Goal: Task Accomplishment & Management: Manage account settings

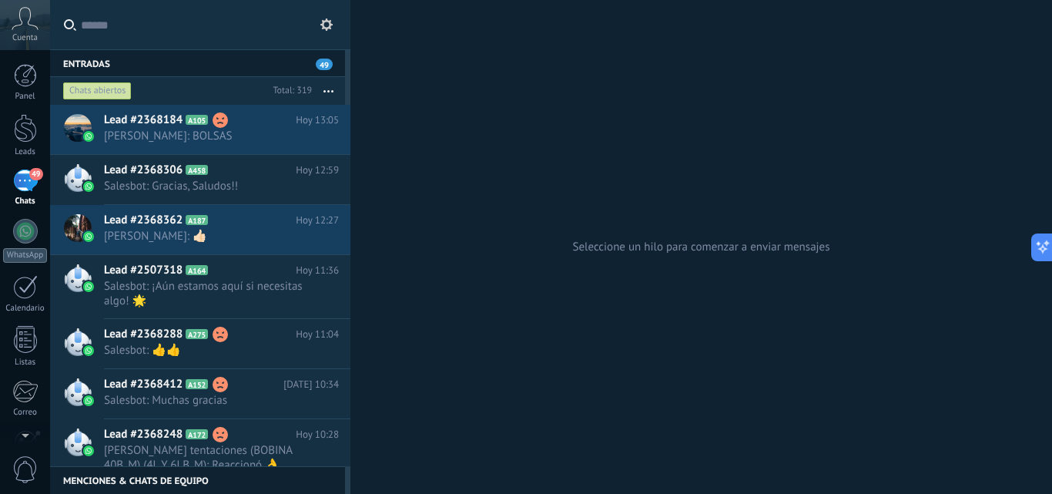
scroll to position [23, 0]
click at [32, 144] on link "Leads" at bounding box center [25, 135] width 50 height 43
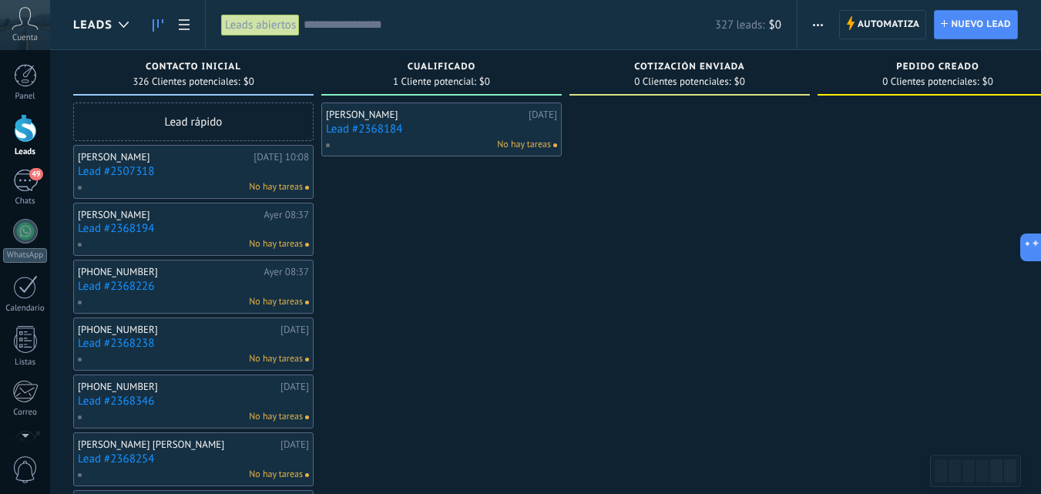
click at [30, 144] on link "Leads" at bounding box center [25, 135] width 50 height 43
click at [877, 10] on span "Automatiza Automatiza" at bounding box center [883, 24] width 88 height 29
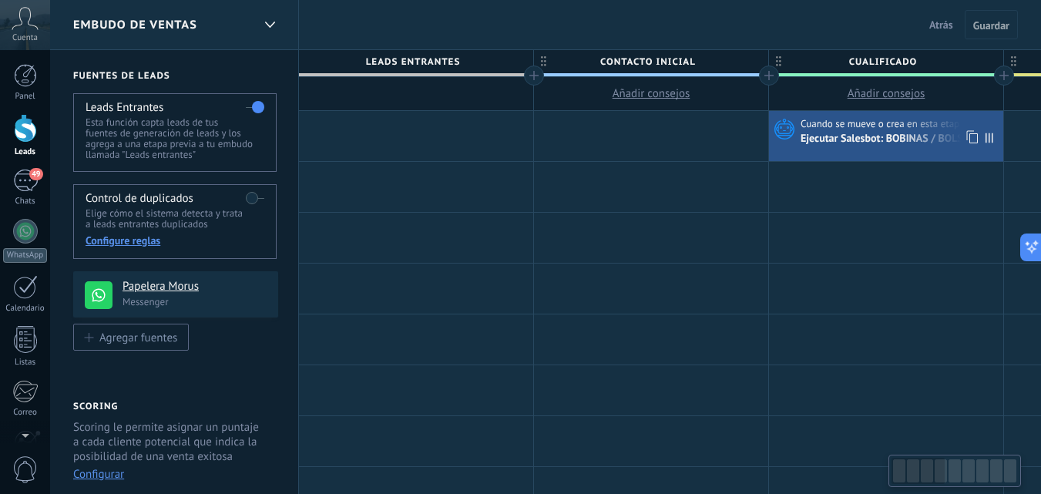
click at [841, 136] on div "Ejecutar Salesbot: BOBINAS / BOLSAS" at bounding box center [888, 140] width 177 height 14
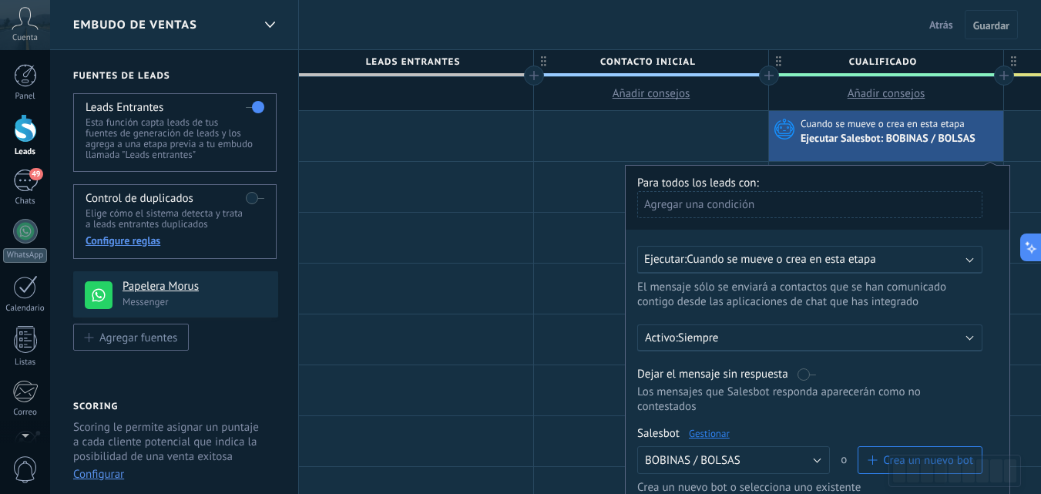
click at [995, 140] on div "Ejecutar Salesbot: BOBINAS / BOLSAS" at bounding box center [899, 138] width 199 height 15
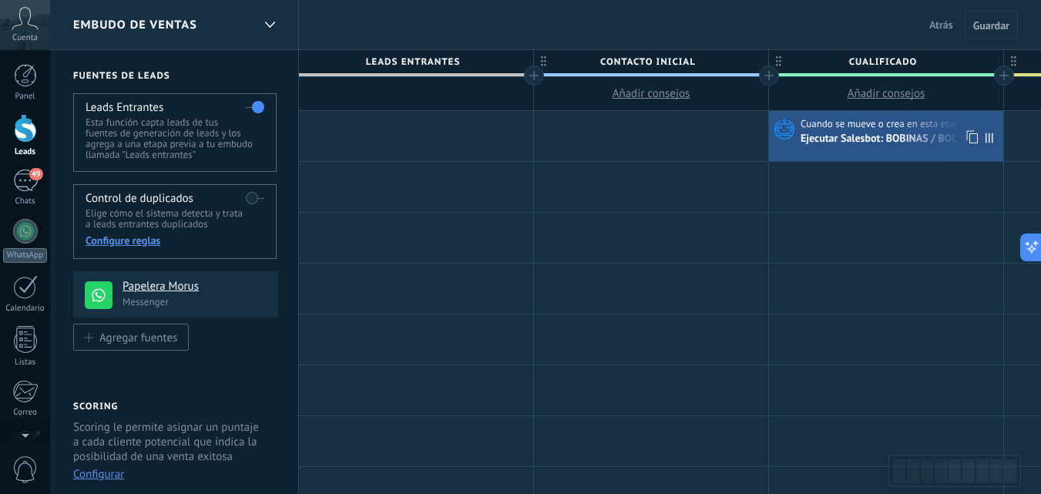
click at [988, 139] on icon at bounding box center [989, 138] width 8 height 10
click at [975, 137] on icon at bounding box center [970, 137] width 15 height 20
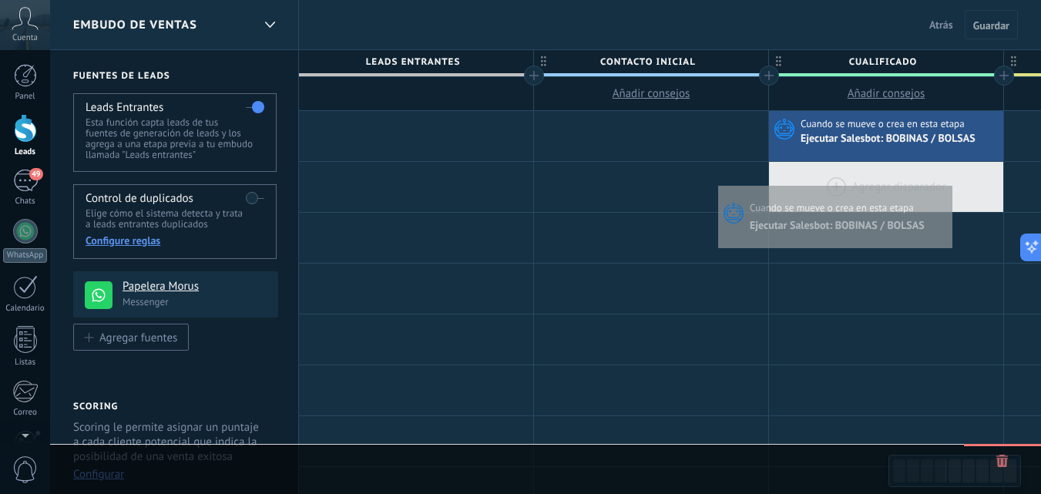
click at [948, 182] on div at bounding box center [886, 187] width 234 height 50
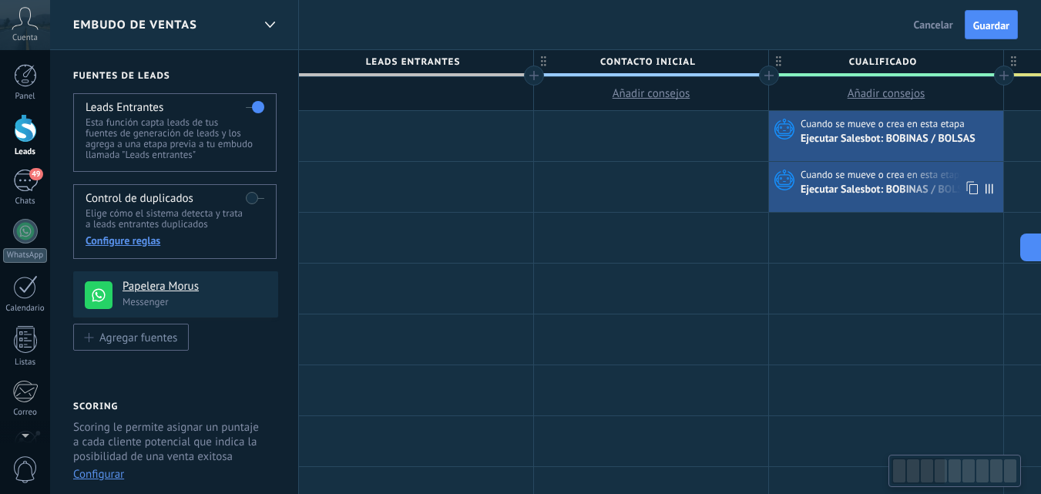
click at [994, 189] on span at bounding box center [992, 187] width 21 height 50
click at [988, 188] on icon at bounding box center [989, 188] width 8 height 10
click at [933, 180] on span "Cuando se mueve o crea en esta etapa" at bounding box center [883, 175] width 166 height 14
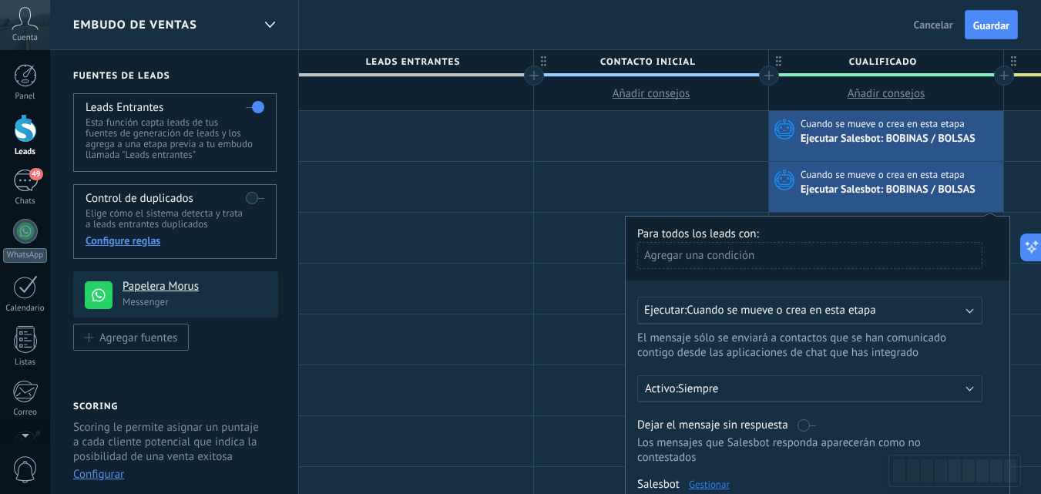
drag, startPoint x: 933, startPoint y: 173, endPoint x: 955, endPoint y: 180, distance: 22.7
click at [955, 180] on span "Cuando se mueve o crea en esta etapa" at bounding box center [883, 175] width 166 height 14
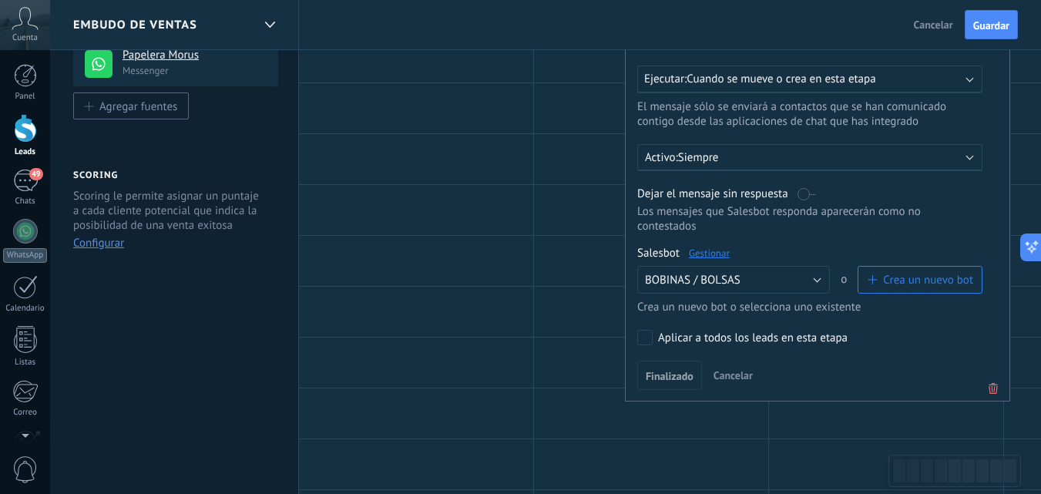
drag, startPoint x: 988, startPoint y: 385, endPoint x: 972, endPoint y: 355, distance: 34.1
click at [989, 385] on icon at bounding box center [993, 388] width 17 height 18
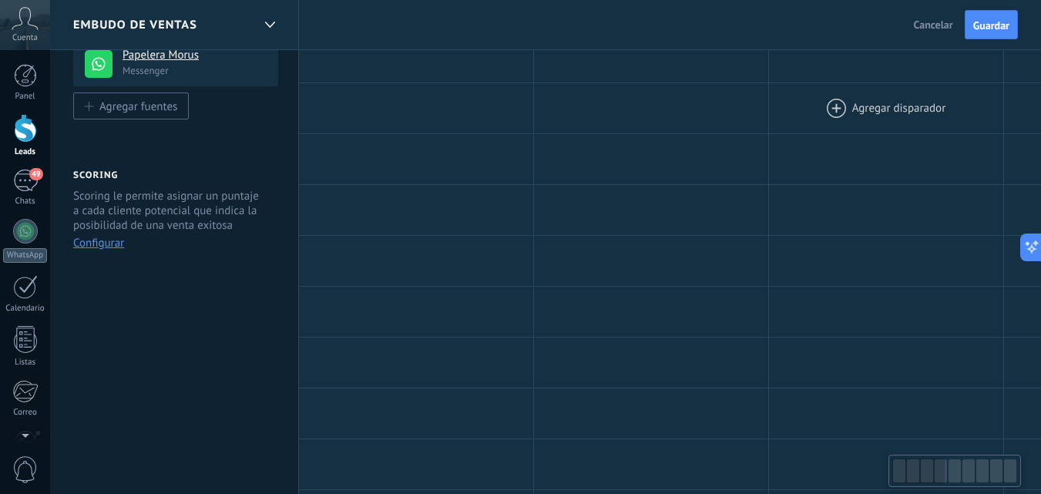
scroll to position [0, 0]
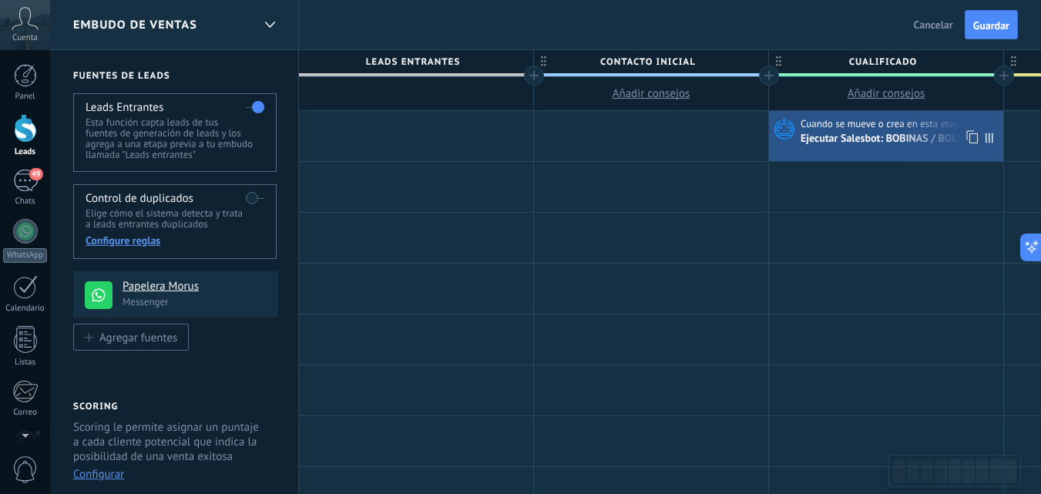
click at [891, 126] on span "Cuando se mueve o crea en esta etapa" at bounding box center [883, 124] width 166 height 14
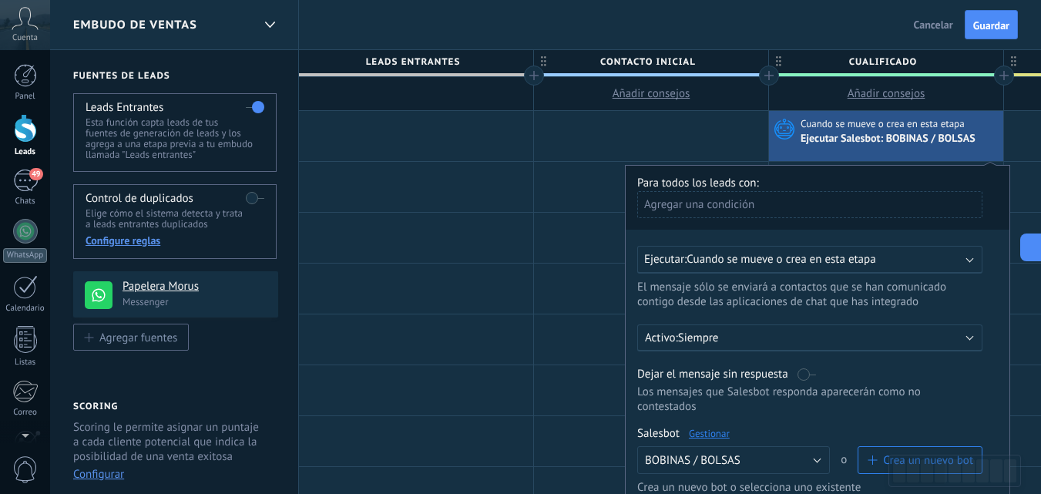
scroll to position [308, 0]
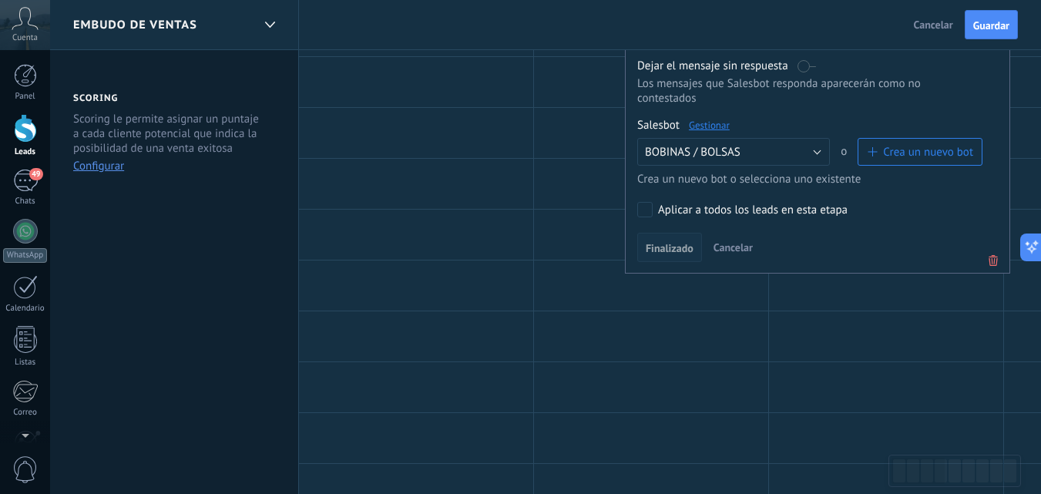
drag, startPoint x: 680, startPoint y: 252, endPoint x: 688, endPoint y: 250, distance: 7.9
click at [680, 251] on span "Finalizado" at bounding box center [670, 248] width 48 height 11
click at [700, 253] on button "Finalizado" at bounding box center [669, 247] width 65 height 29
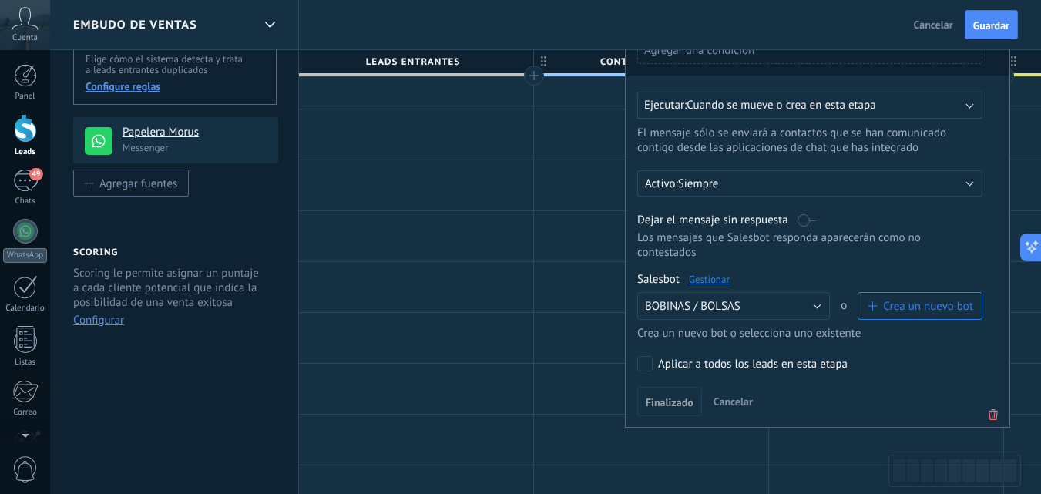
click at [721, 280] on link "Gestionar" at bounding box center [709, 279] width 41 height 13
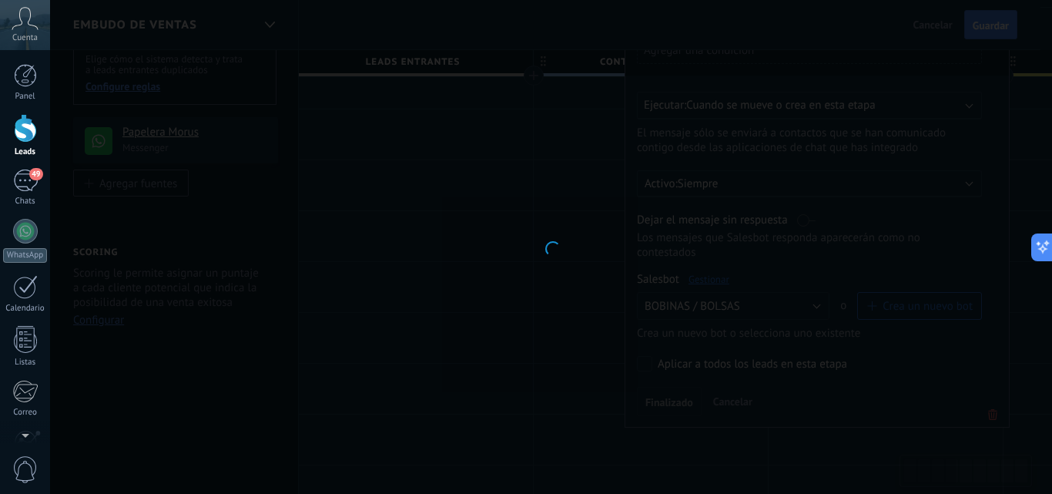
type input "**********"
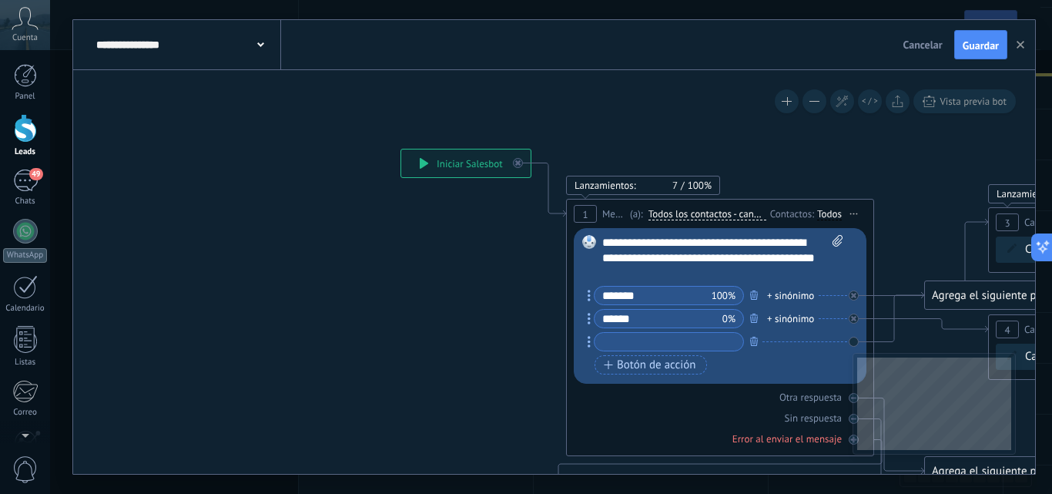
click at [752, 277] on div "**********" at bounding box center [722, 258] width 241 height 46
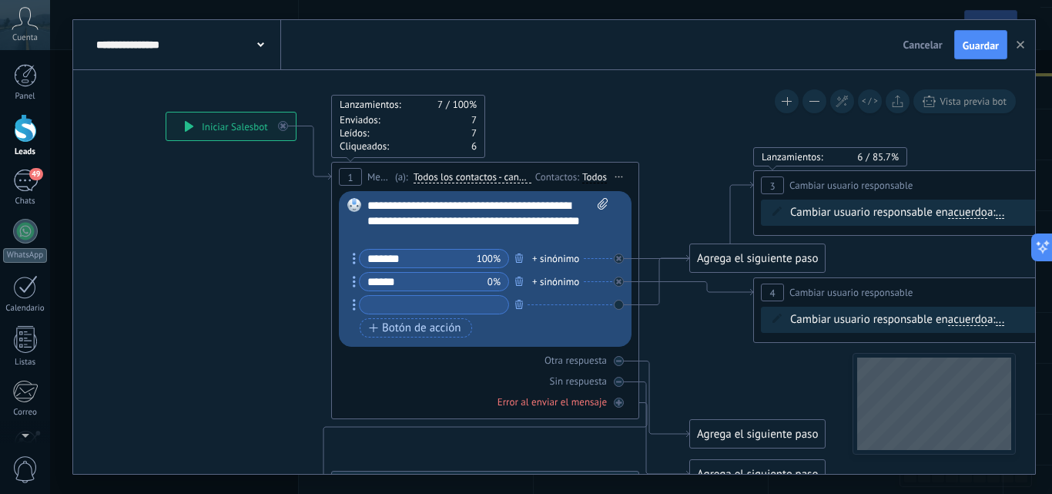
drag, startPoint x: 904, startPoint y: 145, endPoint x: 669, endPoint y: 145, distance: 235.0
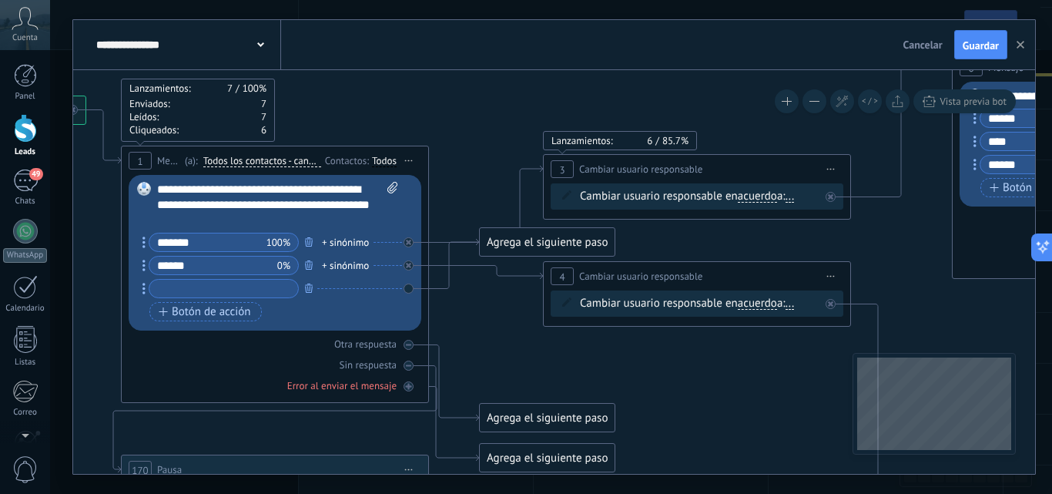
drag, startPoint x: 694, startPoint y: 127, endPoint x: 476, endPoint y: 187, distance: 226.2
click at [476, 188] on icon at bounding box center [982, 459] width 2824 height 2116
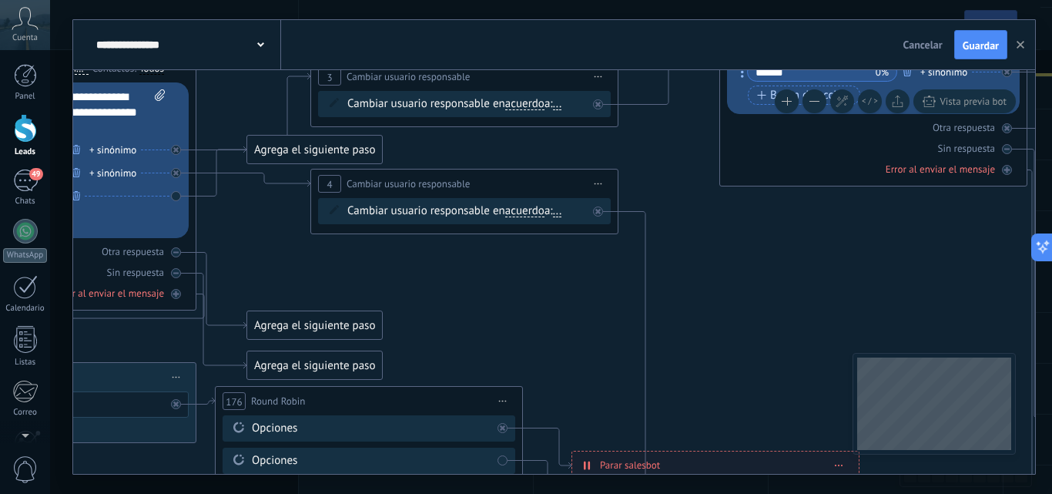
drag, startPoint x: 596, startPoint y: 281, endPoint x: 521, endPoint y: 311, distance: 80.5
click at [521, 311] on icon at bounding box center [749, 367] width 2824 height 2116
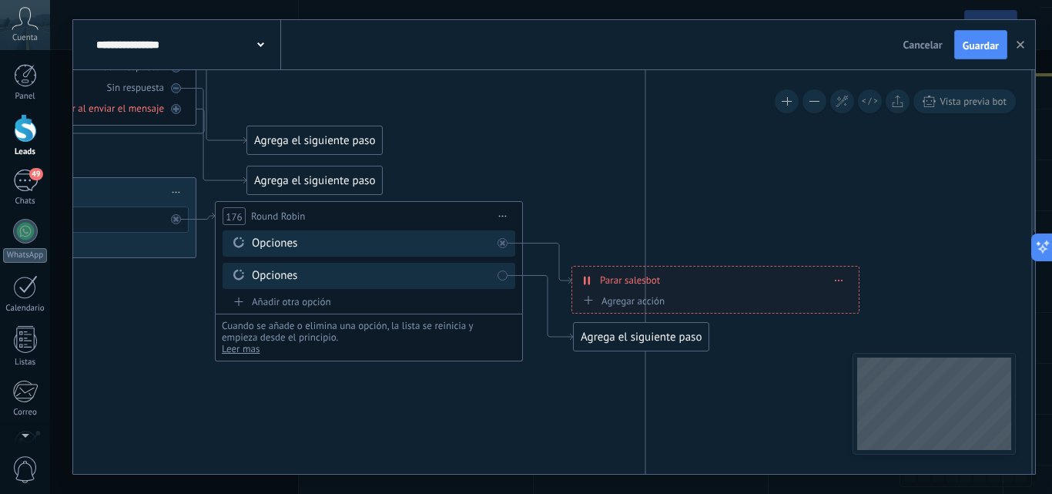
drag, startPoint x: 701, startPoint y: 254, endPoint x: 571, endPoint y: 304, distance: 139.2
click at [586, 394] on icon at bounding box center [749, 182] width 2824 height 2116
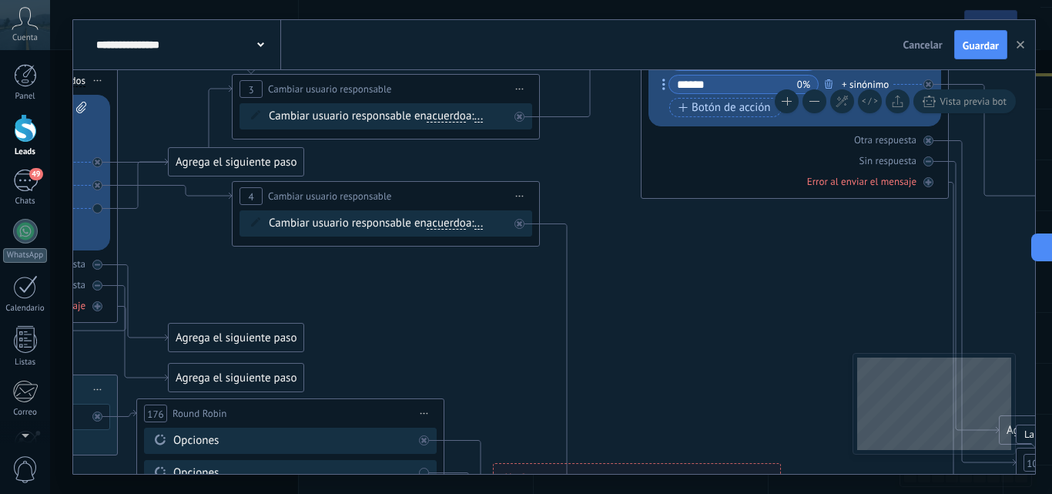
drag, startPoint x: 552, startPoint y: 371, endPoint x: 564, endPoint y: 368, distance: 12.7
click at [555, 389] on icon at bounding box center [671, 379] width 2824 height 2116
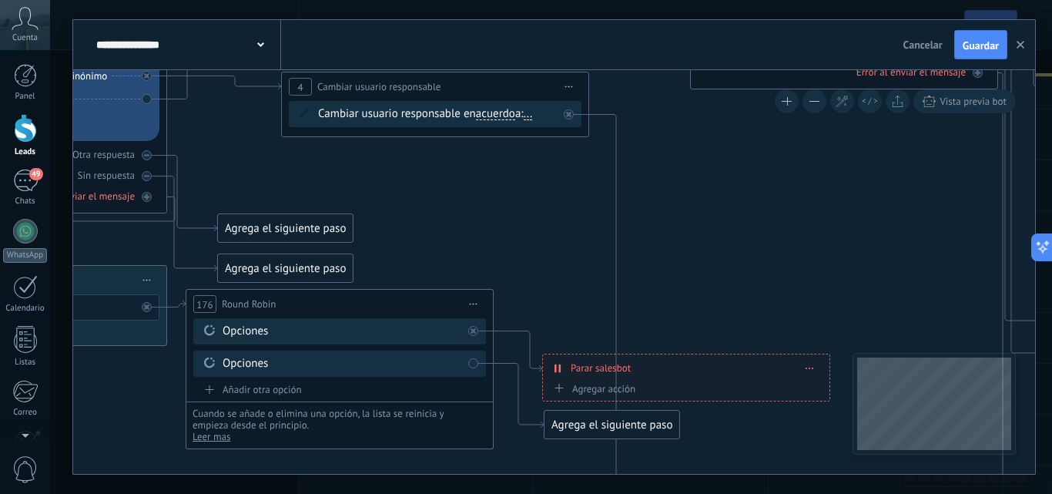
drag, startPoint x: 551, startPoint y: 284, endPoint x: 484, endPoint y: 270, distance: 68.4
click at [695, 220] on icon at bounding box center [720, 270] width 2824 height 2116
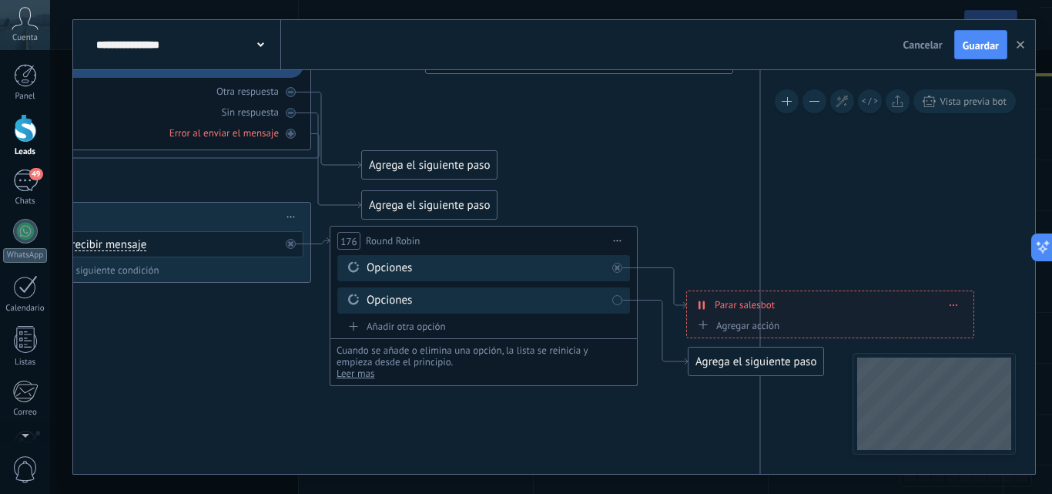
click at [564, 235] on div "**********" at bounding box center [484, 241] width 307 height 29
click at [626, 240] on span "Iniciar vista previa aquí Cambiar nombre Duplicar [GEOGRAPHIC_DATA]" at bounding box center [618, 241] width 25 height 22
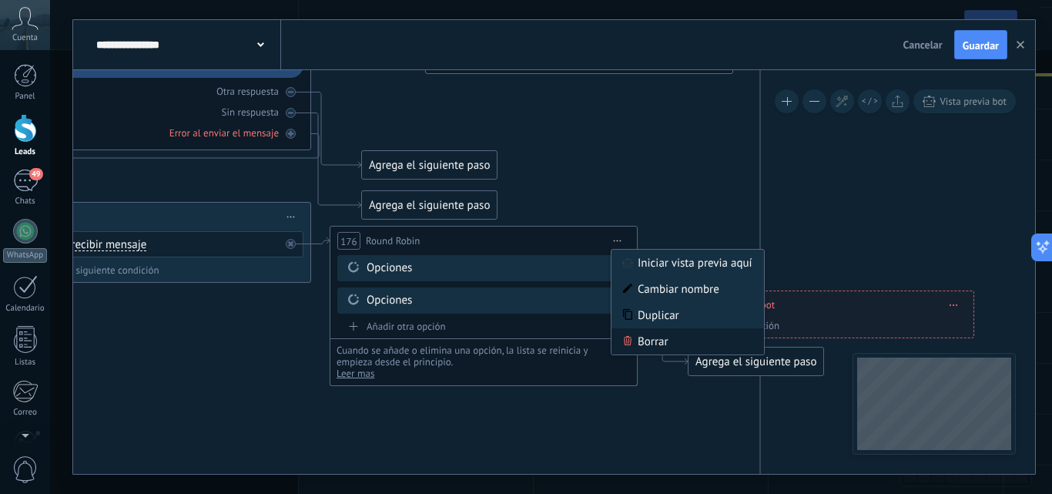
click at [632, 334] on div "Borrar" at bounding box center [688, 341] width 153 height 26
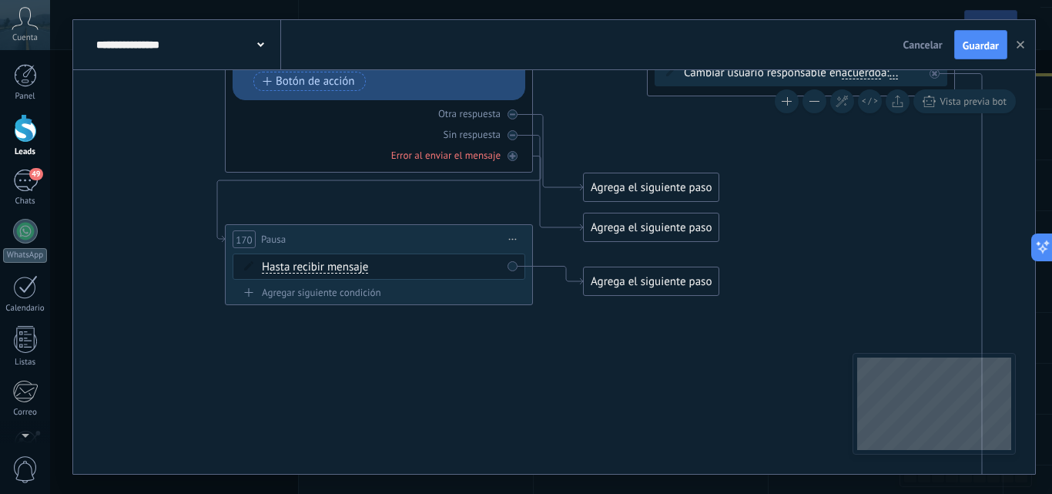
drag, startPoint x: 533, startPoint y: 250, endPoint x: 611, endPoint y: 250, distance: 77.8
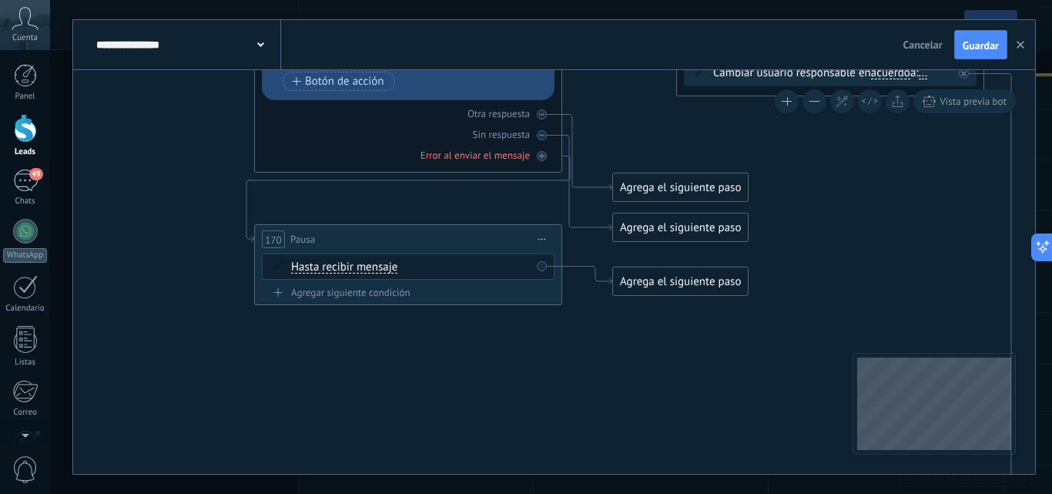
click at [548, 236] on span "Iniciar vista previa aquí Cambiar nombre Duplicar [GEOGRAPHIC_DATA]" at bounding box center [542, 239] width 25 height 22
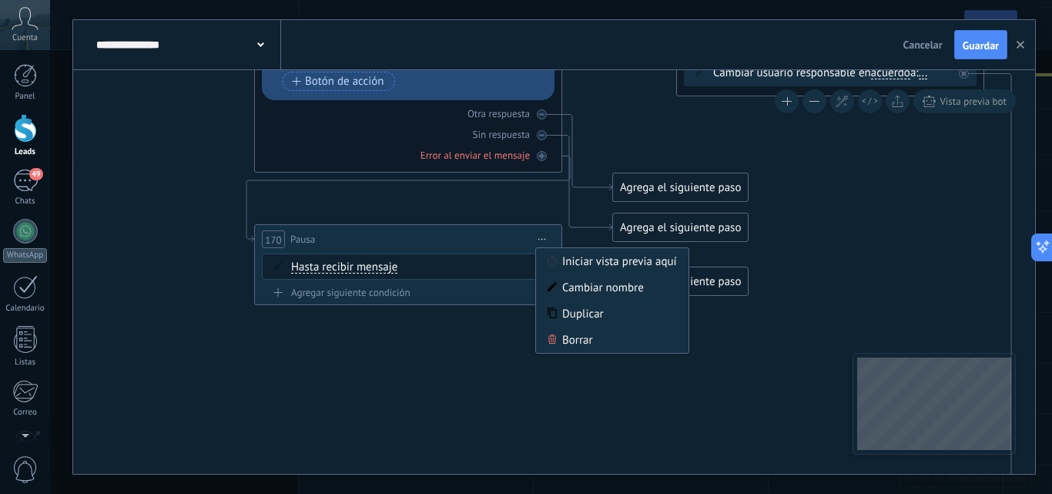
drag, startPoint x: 430, startPoint y: 287, endPoint x: 430, endPoint y: 277, distance: 9.2
click at [430, 284] on div "170 Pausa ***** Iniciar vista previa aquí Cambiar nombre Duplicar [GEOGRAPHIC_D…" at bounding box center [408, 264] width 308 height 81
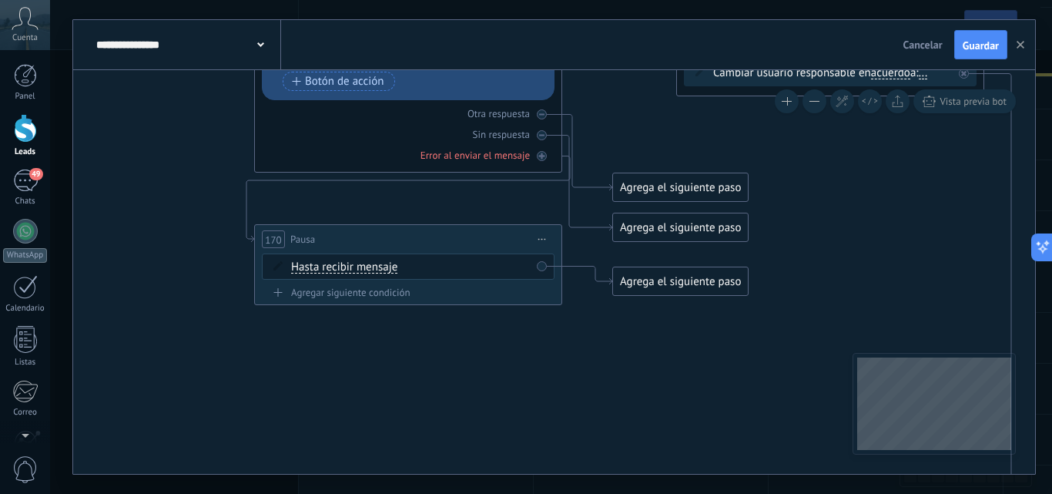
click at [424, 267] on div "Hasta recibir mensaje Hasta recibir mensaje Temporizador Excepto horas laborale…" at bounding box center [411, 267] width 240 height 15
click at [410, 266] on div "Hasta recibir mensaje Hasta recibir mensaje Temporizador Excepto horas laborale…" at bounding box center [411, 267] width 240 height 15
drag, startPoint x: 410, startPoint y: 266, endPoint x: 383, endPoint y: 270, distance: 27.2
click at [405, 269] on div "Hasta recibir mensaje Hasta recibir mensaje Temporizador Excepto horas laborale…" at bounding box center [411, 267] width 240 height 15
click at [359, 270] on span "Hasta recibir mensaje" at bounding box center [344, 267] width 106 height 12
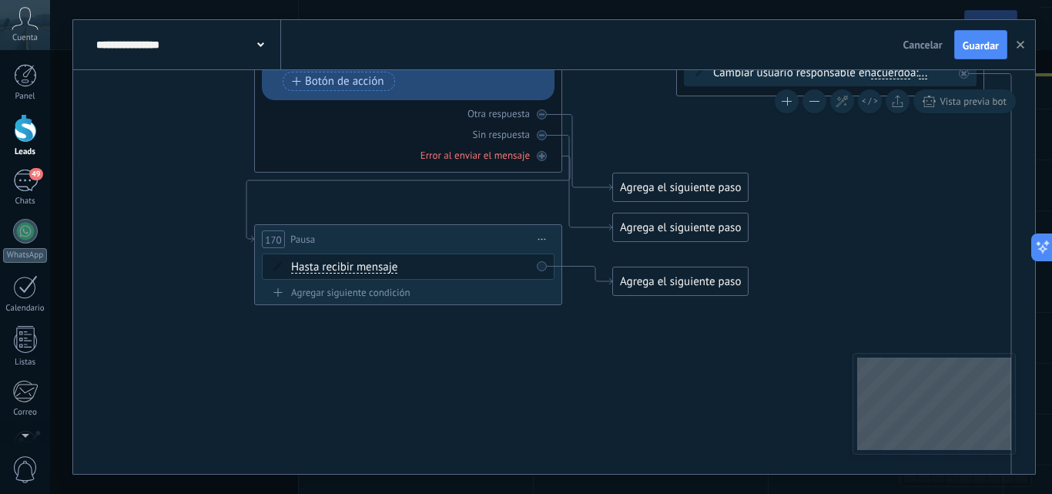
click at [359, 270] on button "Hasta recibir mensaje" at bounding box center [380, 267] width 193 height 28
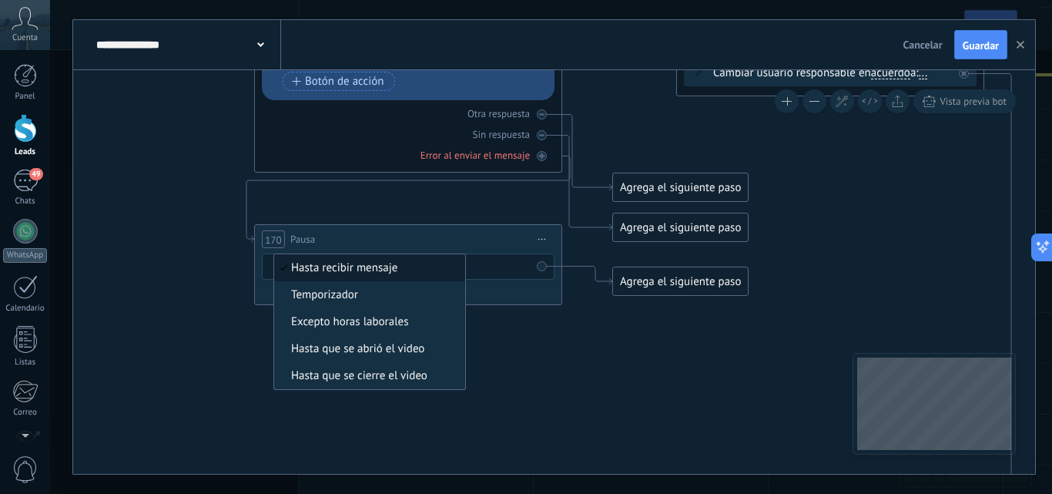
click at [359, 270] on span "Hasta recibir mensaje" at bounding box center [367, 267] width 186 height 15
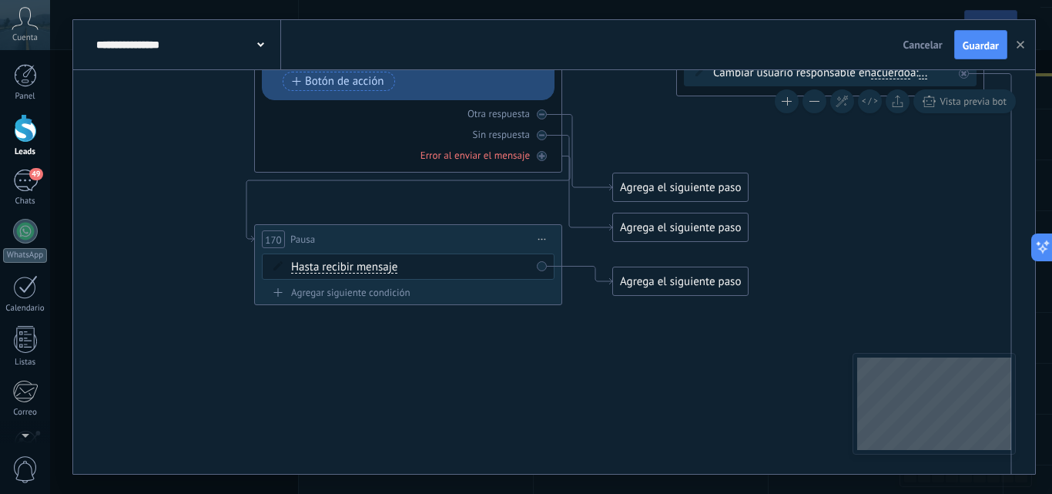
click at [359, 270] on span "Hasta recibir mensaje" at bounding box center [344, 267] width 106 height 12
click at [359, 270] on button "Hasta recibir mensaje" at bounding box center [380, 267] width 193 height 28
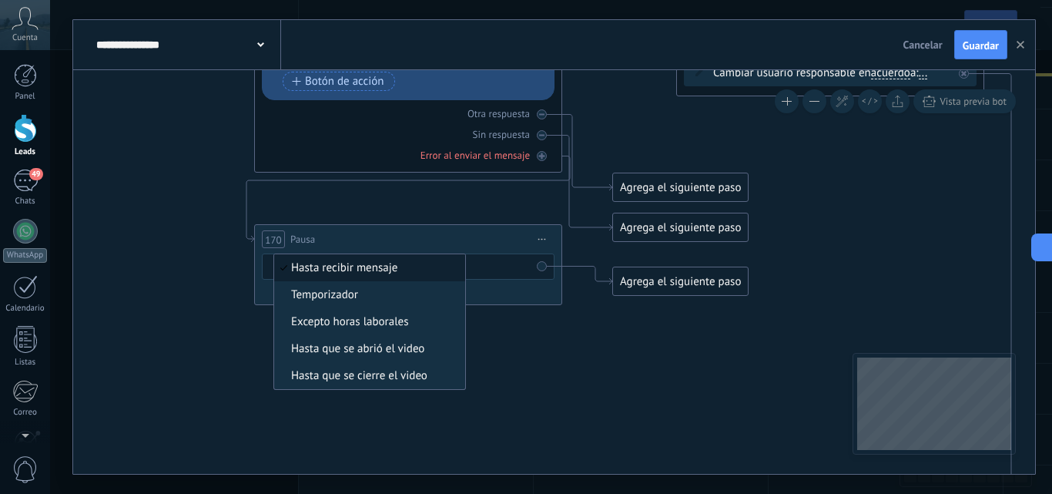
click at [389, 271] on span "Hasta recibir mensaje" at bounding box center [367, 267] width 186 height 15
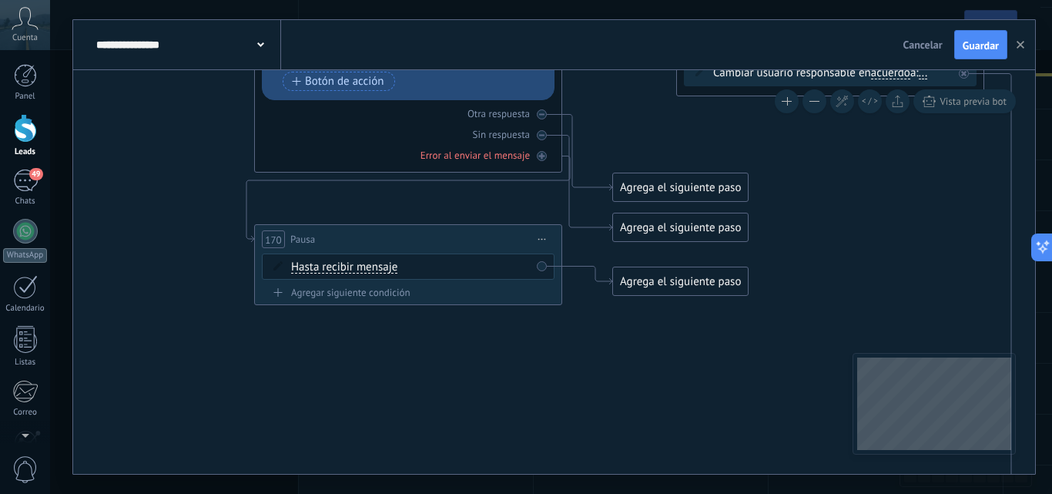
click at [280, 268] on icon at bounding box center [277, 265] width 9 height 9
drag, startPoint x: 280, startPoint y: 268, endPoint x: 293, endPoint y: 267, distance: 13.1
click at [280, 267] on icon at bounding box center [277, 265] width 9 height 9
click at [319, 265] on span "Hasta recibir mensaje" at bounding box center [344, 267] width 106 height 12
click at [319, 265] on button "Hasta recibir mensaje" at bounding box center [380, 267] width 193 height 28
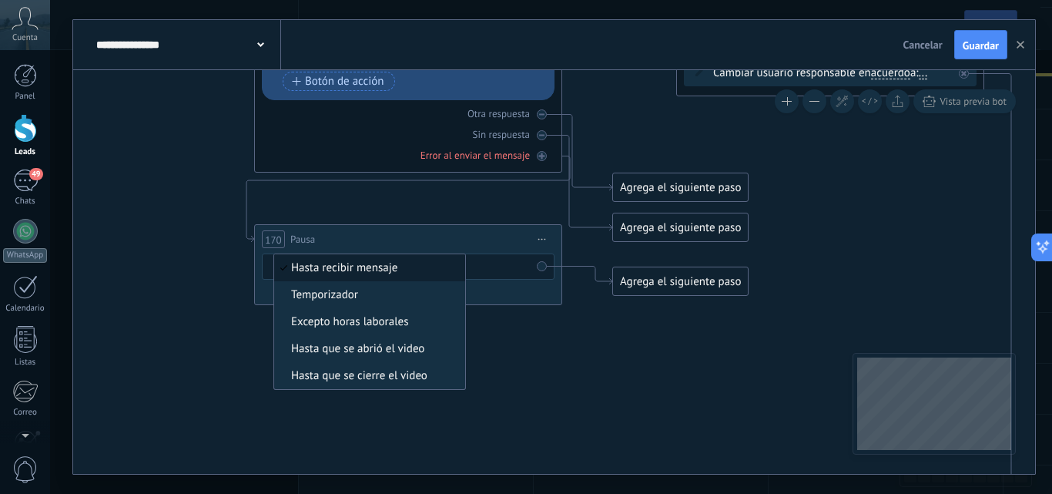
click at [388, 261] on span "Hasta recibir mensaje" at bounding box center [367, 267] width 186 height 15
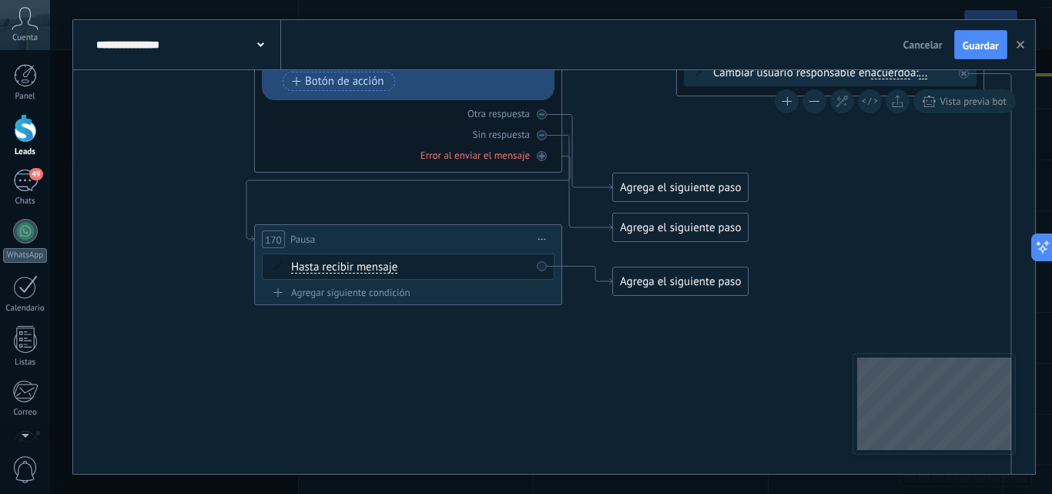
click at [676, 285] on div "Agrega el siguiente paso" at bounding box center [680, 281] width 135 height 25
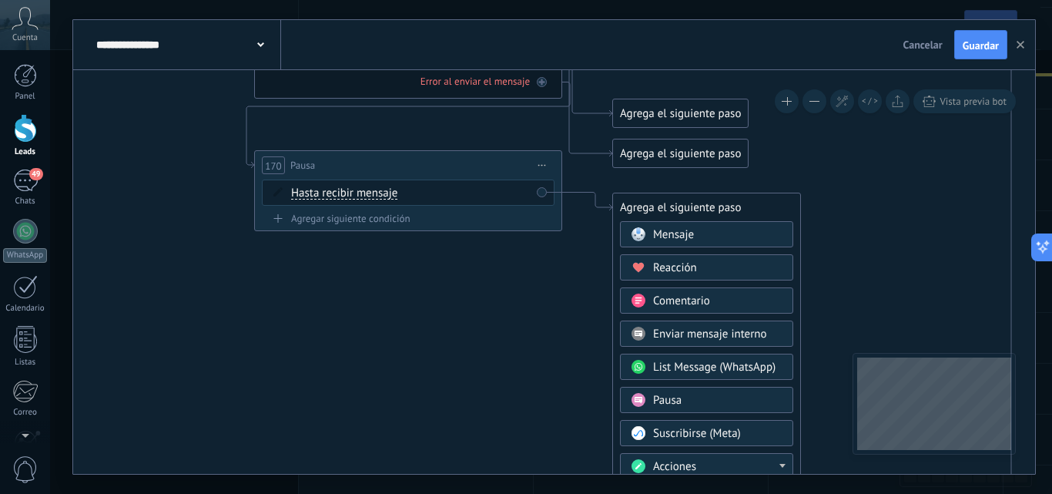
click at [676, 403] on span "Pausa" at bounding box center [667, 400] width 29 height 15
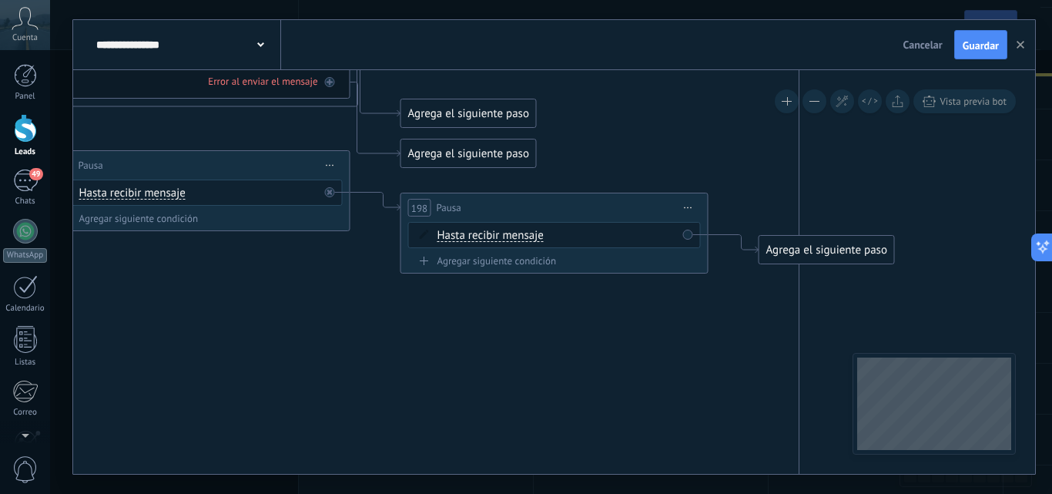
drag, startPoint x: 531, startPoint y: 185, endPoint x: 525, endPoint y: 196, distance: 12.4
click at [530, 186] on icon at bounding box center [904, 158] width 2824 height 2123
click at [522, 201] on div "198 Pausa ***** Iniciar vista previa aquí Cambiar nombre Duplicar [GEOGRAPHIC_D…" at bounding box center [554, 209] width 307 height 29
click at [696, 211] on span "Iniciar vista previa aquí Cambiar nombre Duplicar [GEOGRAPHIC_DATA]" at bounding box center [688, 209] width 25 height 22
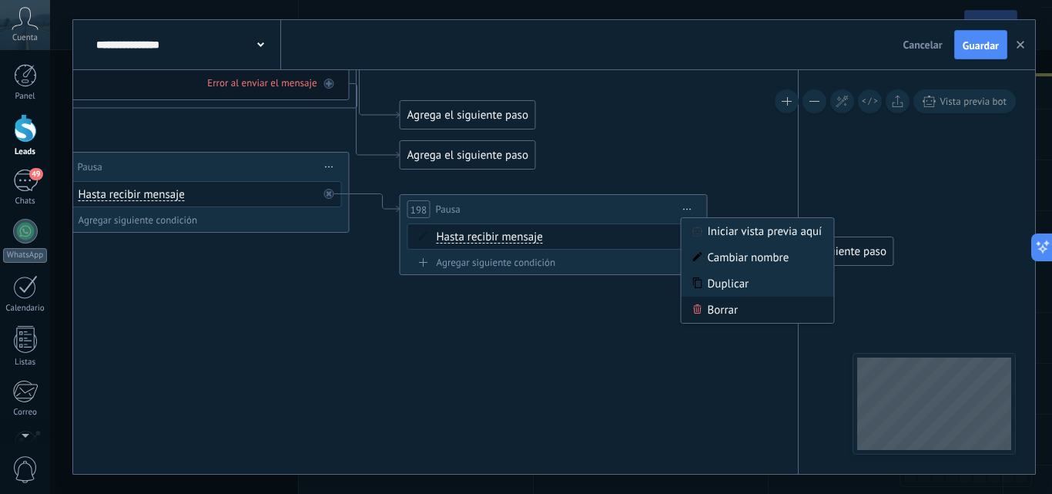
click at [743, 310] on div "Borrar" at bounding box center [758, 310] width 153 height 26
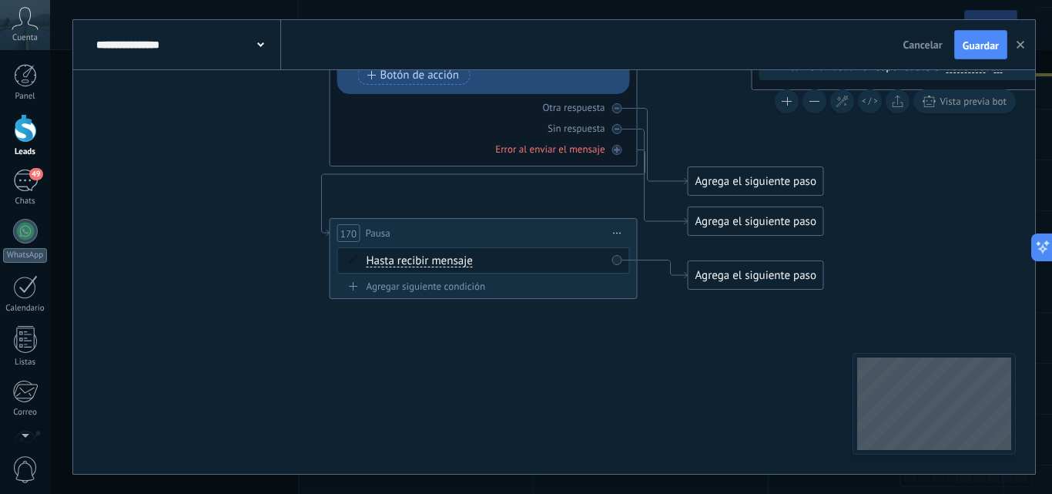
click at [700, 269] on div "Agrega el siguiente paso" at bounding box center [756, 275] width 135 height 25
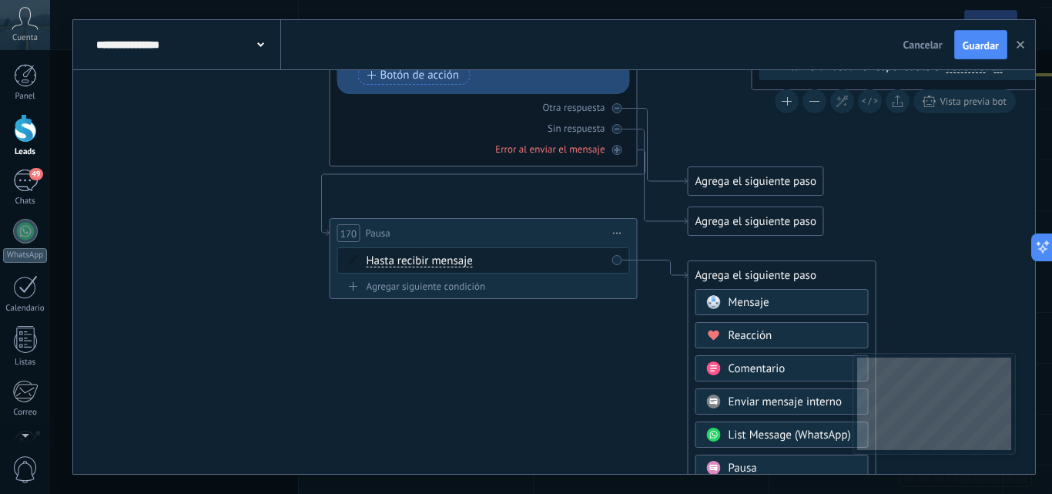
click at [739, 369] on span "Comentario" at bounding box center [757, 368] width 57 height 15
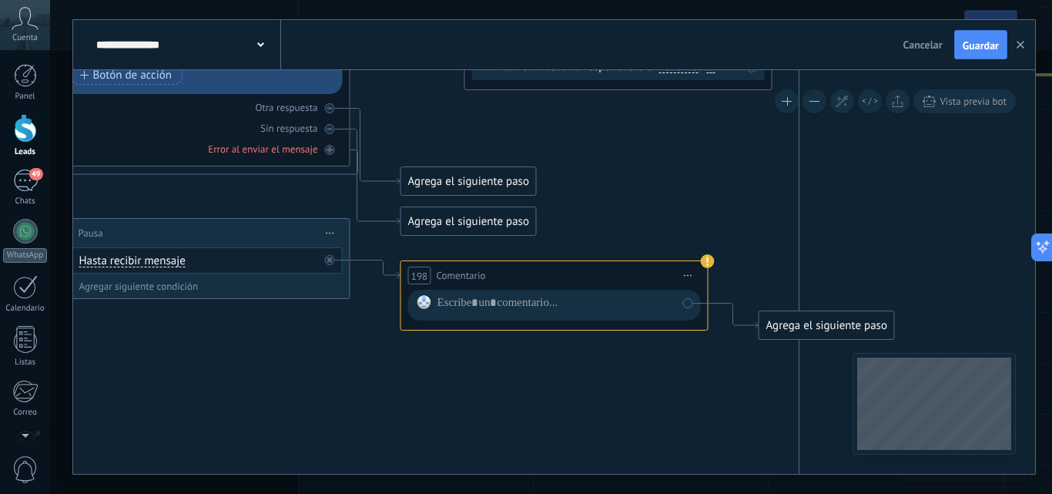
click at [800, 370] on icon at bounding box center [904, 226] width 2824 height 2123
click at [586, 307] on div at bounding box center [556, 305] width 240 height 20
click at [686, 277] on span "Iniciar vista previa aquí Cambiar nombre Duplicar [GEOGRAPHIC_DATA]" at bounding box center [687, 275] width 25 height 22
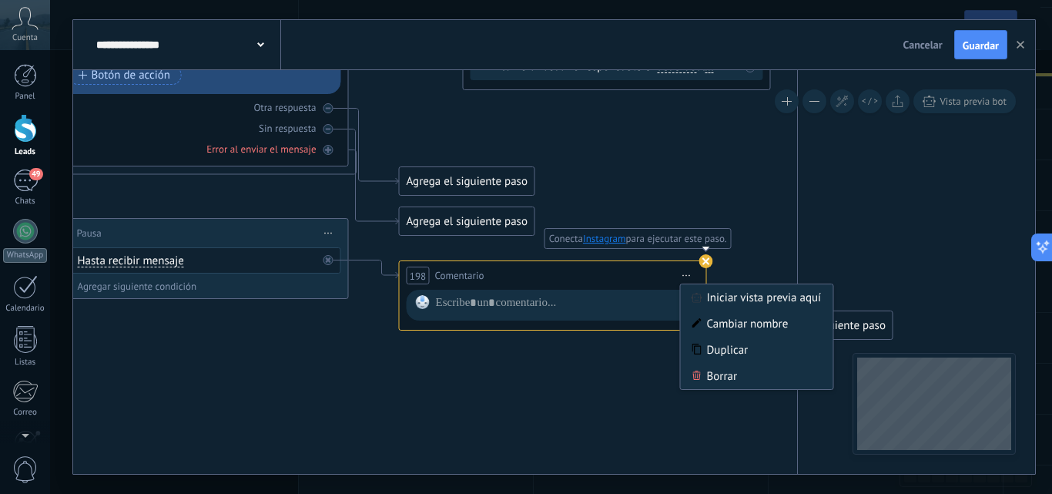
click at [689, 270] on span "Iniciar vista previa aquí Cambiar nombre Duplicar [GEOGRAPHIC_DATA]" at bounding box center [687, 275] width 25 height 22
click at [686, 273] on span "Iniciar vista previa aquí Cambiar nombre Duplicar [GEOGRAPHIC_DATA]" at bounding box center [687, 275] width 25 height 22
click at [706, 372] on div "Borrar" at bounding box center [757, 376] width 153 height 26
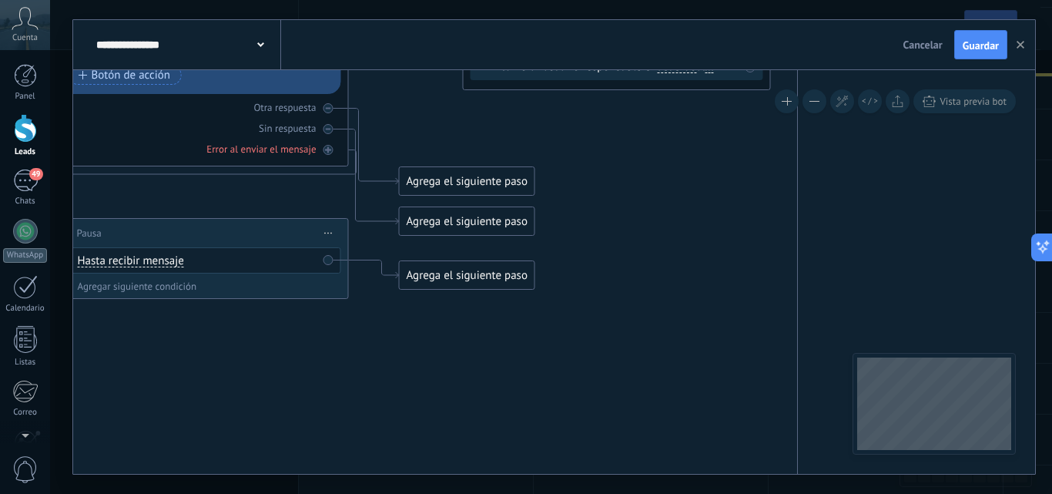
click at [737, 381] on icon at bounding box center [902, 226] width 2824 height 2123
click at [552, 322] on icon at bounding box center [902, 226] width 2824 height 2123
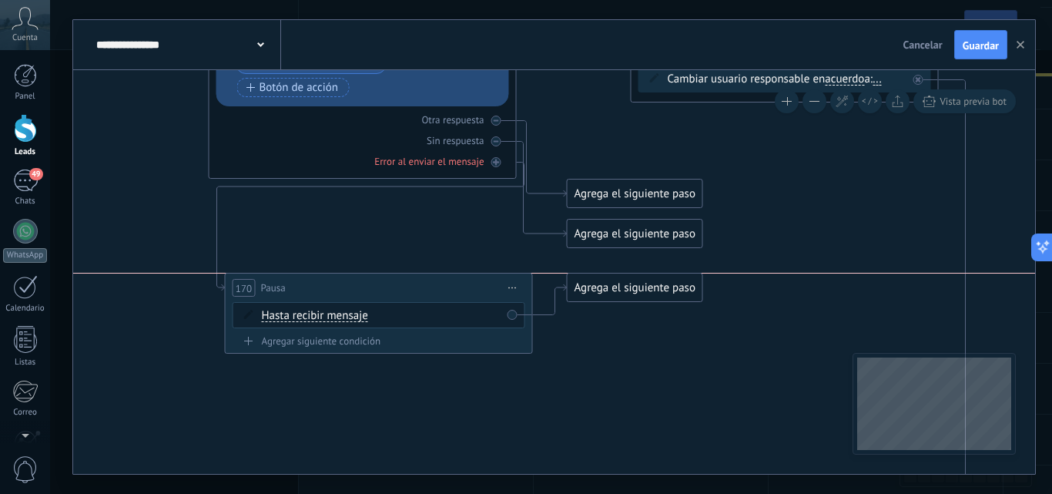
drag, startPoint x: 478, startPoint y: 243, endPoint x: 486, endPoint y: 282, distance: 39.3
click at [486, 282] on div "170 Pausa ***** Iniciar vista previa aquí Cambiar nombre Duplicar [GEOGRAPHIC_D…" at bounding box center [379, 287] width 307 height 29
click at [439, 166] on div "Error al enviar el mensaje" at bounding box center [428, 161] width 109 height 13
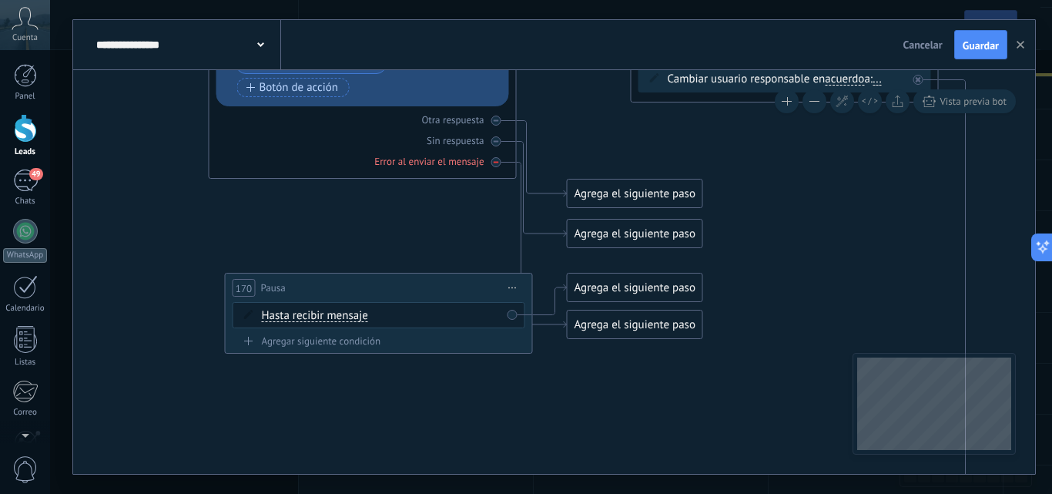
click at [466, 166] on div "Error al enviar el mensaje" at bounding box center [428, 161] width 109 height 13
click at [479, 275] on div "170 Pausa ***** Iniciar vista previa aquí Cambiar nombre Duplicar [GEOGRAPHIC_D…" at bounding box center [379, 287] width 307 height 29
click at [522, 289] on span "Iniciar vista previa aquí Cambiar nombre Duplicar [GEOGRAPHIC_DATA]" at bounding box center [513, 288] width 25 height 22
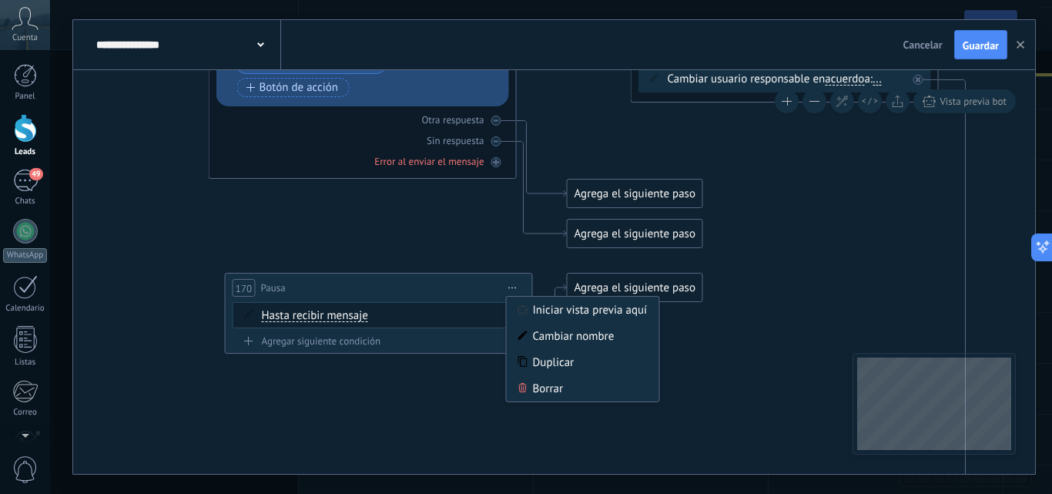
drag, startPoint x: 549, startPoint y: 383, endPoint x: 562, endPoint y: 371, distance: 17.5
click at [550, 382] on div "Borrar" at bounding box center [583, 388] width 153 height 26
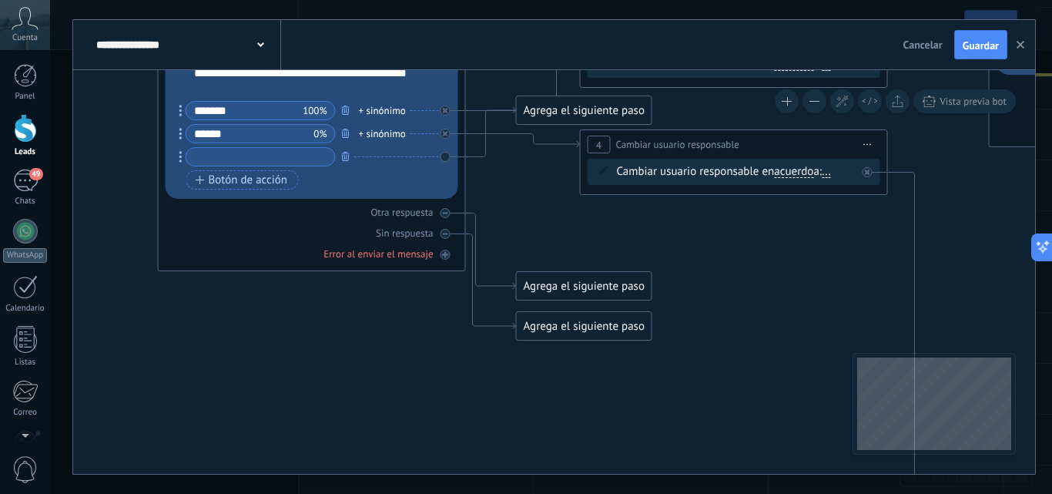
drag, startPoint x: 592, startPoint y: 417, endPoint x: 583, endPoint y: 426, distance: 13.1
click at [583, 426] on icon at bounding box center [1019, 331] width 2824 height 2123
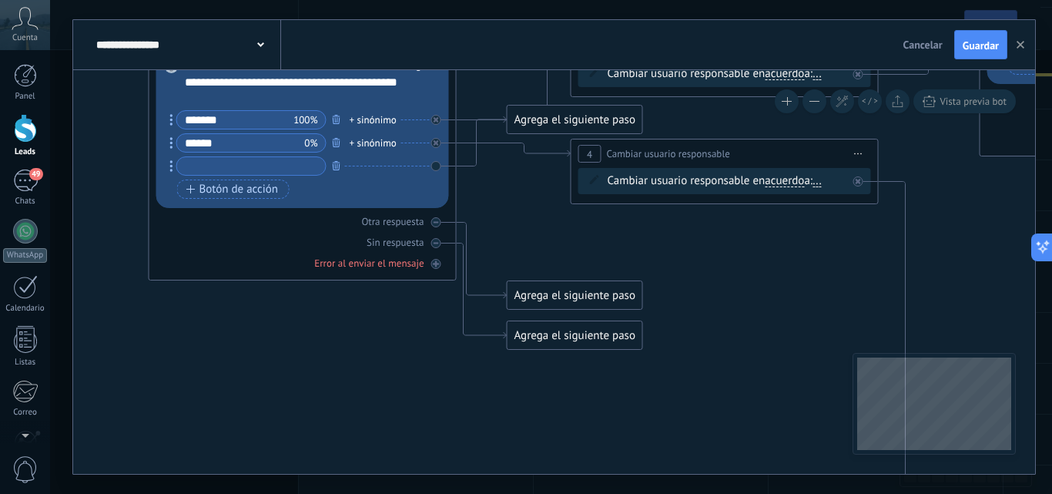
drag, startPoint x: 436, startPoint y: 242, endPoint x: 440, endPoint y: 230, distance: 12.2
click at [0, 0] on icon at bounding box center [0, 0] width 0 height 0
drag, startPoint x: 438, startPoint y: 223, endPoint x: 525, endPoint y: 233, distance: 87.5
click at [439, 223] on div at bounding box center [436, 222] width 10 height 10
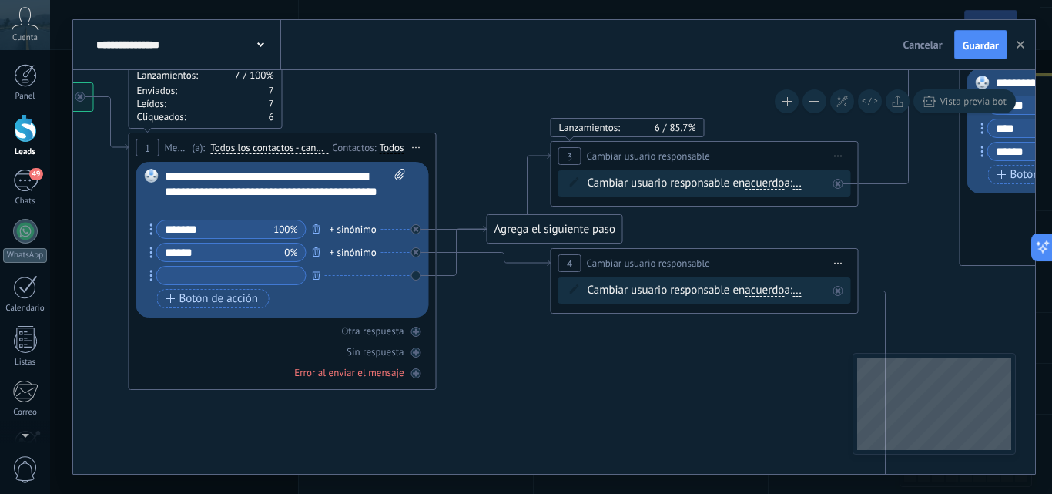
drag, startPoint x: 545, startPoint y: 233, endPoint x: 522, endPoint y: 348, distance: 117.7
click at [522, 348] on icon at bounding box center [990, 449] width 2824 height 2123
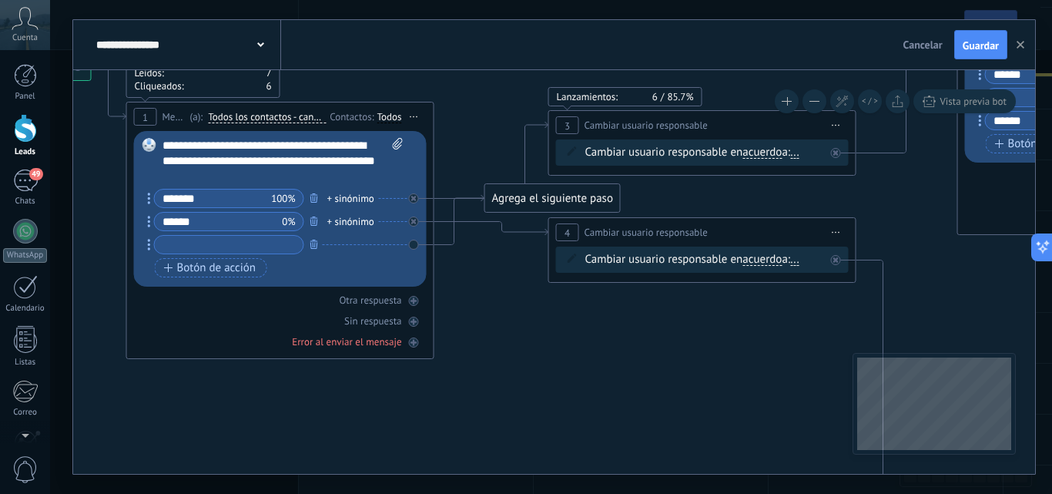
click at [516, 332] on icon at bounding box center [988, 418] width 2824 height 2123
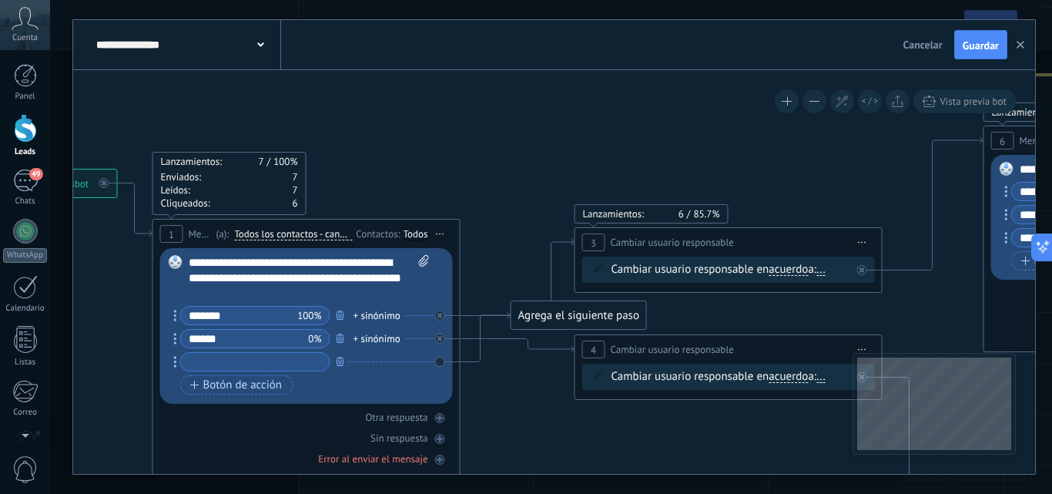
drag, startPoint x: 515, startPoint y: 339, endPoint x: 542, endPoint y: 458, distance: 122.3
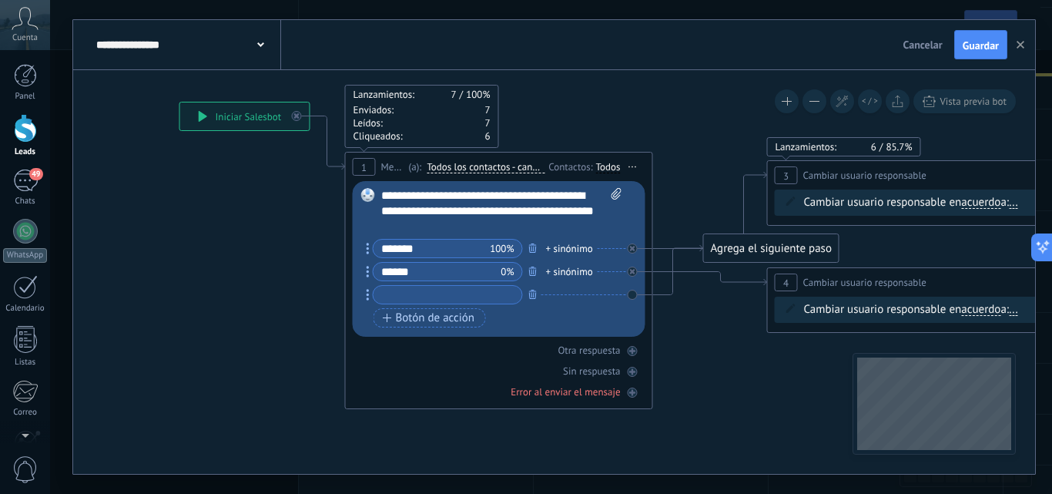
drag, startPoint x: 542, startPoint y: 340, endPoint x: 720, endPoint y: 378, distance: 181.3
click at [965, 45] on span "Guardar" at bounding box center [981, 45] width 36 height 11
click at [1020, 45] on use "button" at bounding box center [1021, 45] width 8 height 8
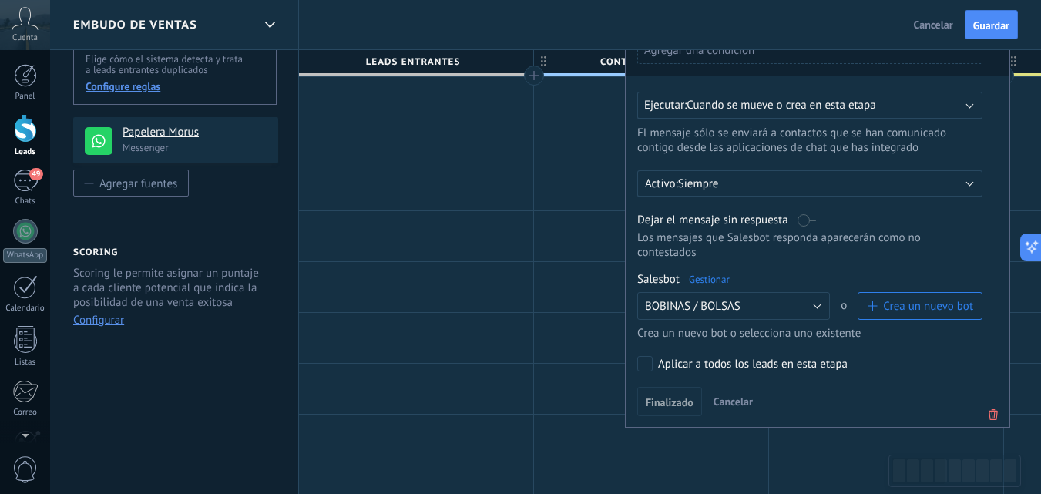
scroll to position [0, 0]
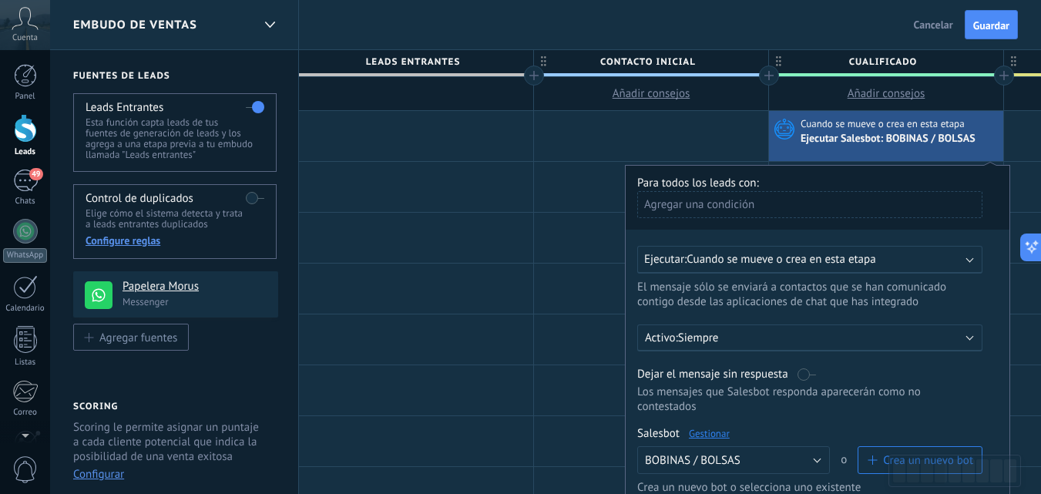
click at [850, 257] on span "Cuando se mueve o crea en esta etapa" at bounding box center [780, 259] width 189 height 15
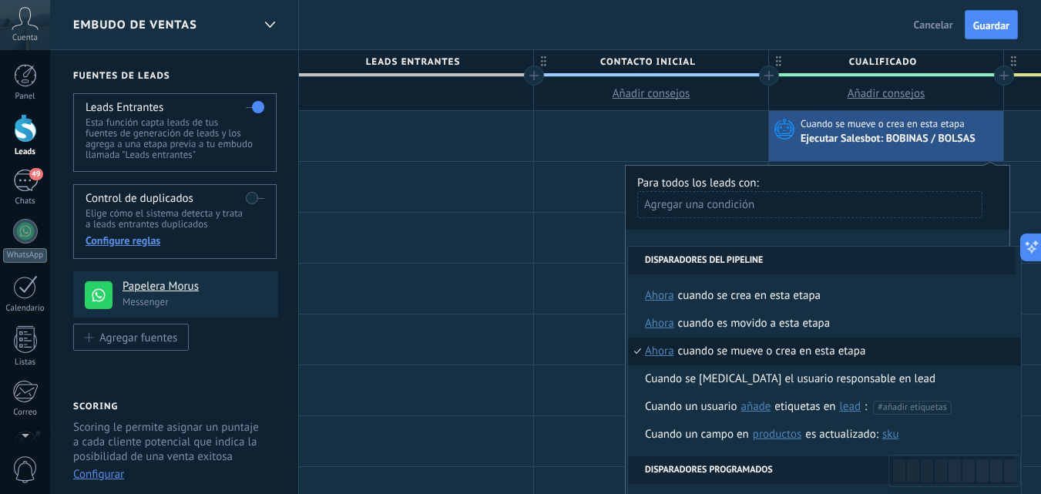
click at [850, 257] on li "Disparadores del pipeline" at bounding box center [822, 261] width 388 height 28
drag, startPoint x: 857, startPoint y: 242, endPoint x: 830, endPoint y: 203, distance: 47.7
click at [857, 240] on div "**********" at bounding box center [817, 373] width 385 height 417
click at [830, 203] on div "Agregar una condición" at bounding box center [809, 204] width 345 height 27
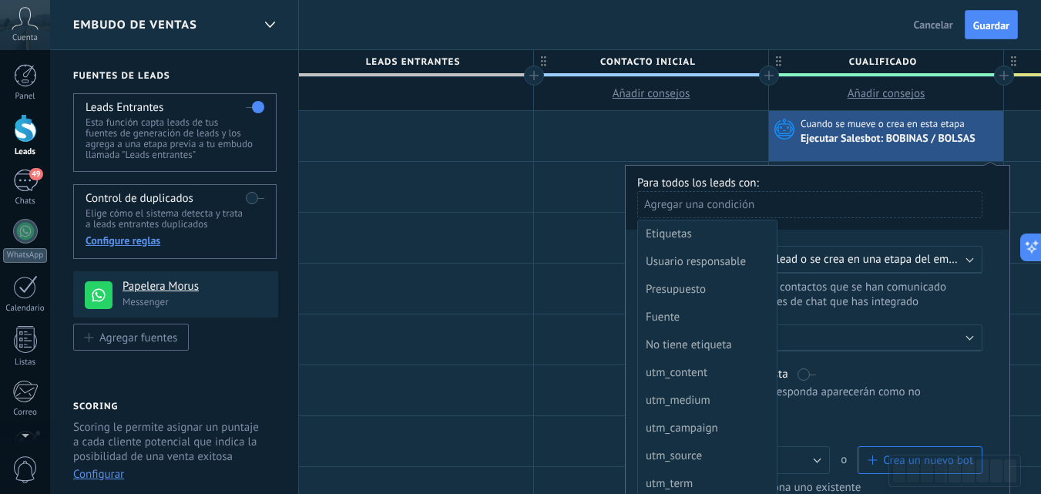
click at [822, 231] on div at bounding box center [818, 373] width 384 height 415
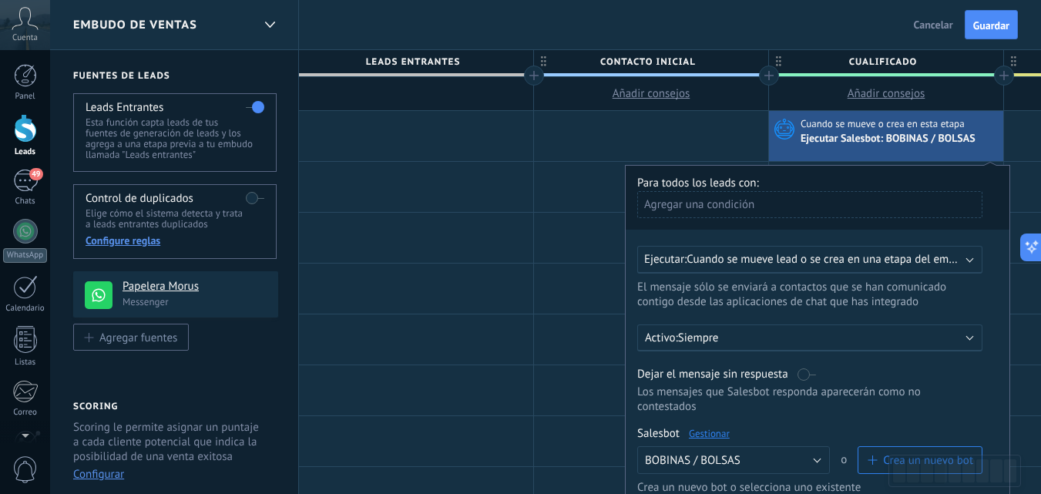
scroll to position [154, 0]
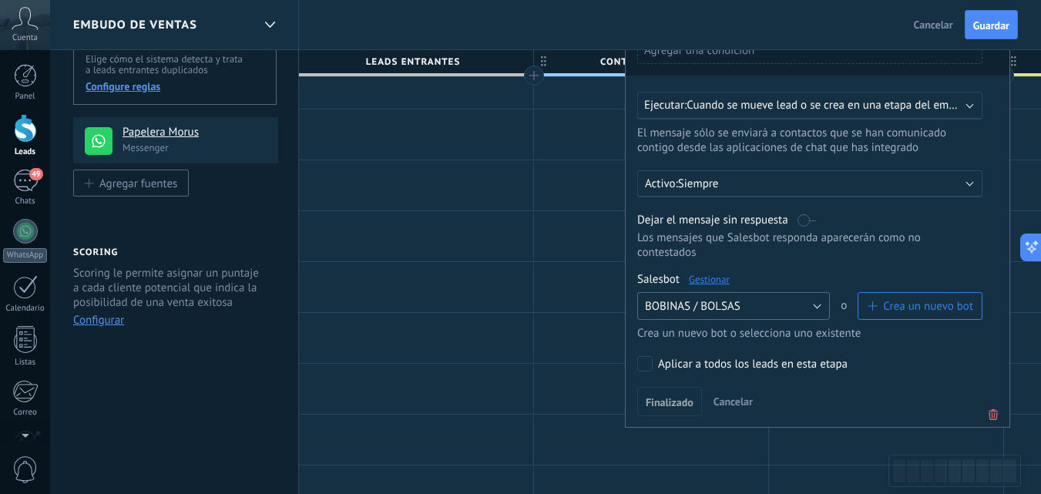
click at [817, 305] on button "BOBINAS / BOLSAS" at bounding box center [733, 306] width 193 height 28
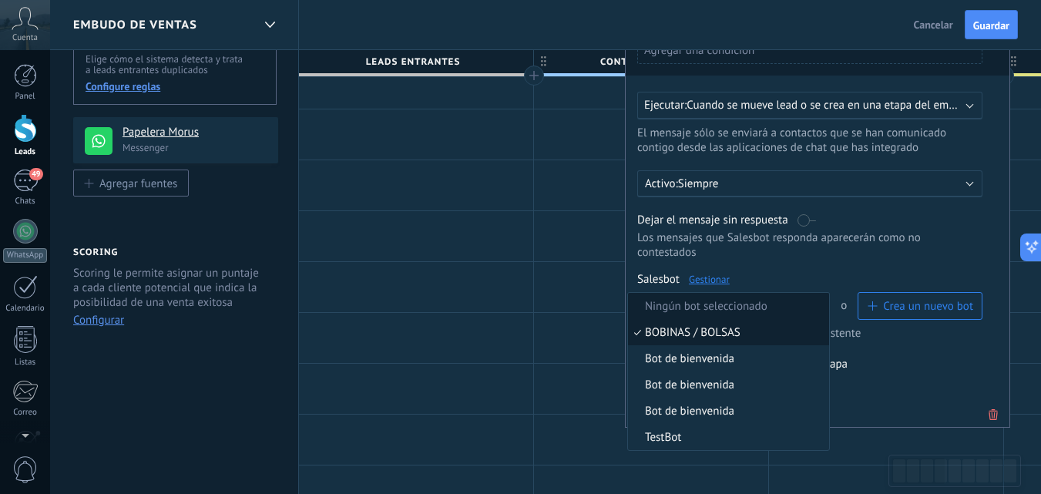
click at [773, 301] on span "Ningún bot seleccionado" at bounding box center [726, 306] width 196 height 15
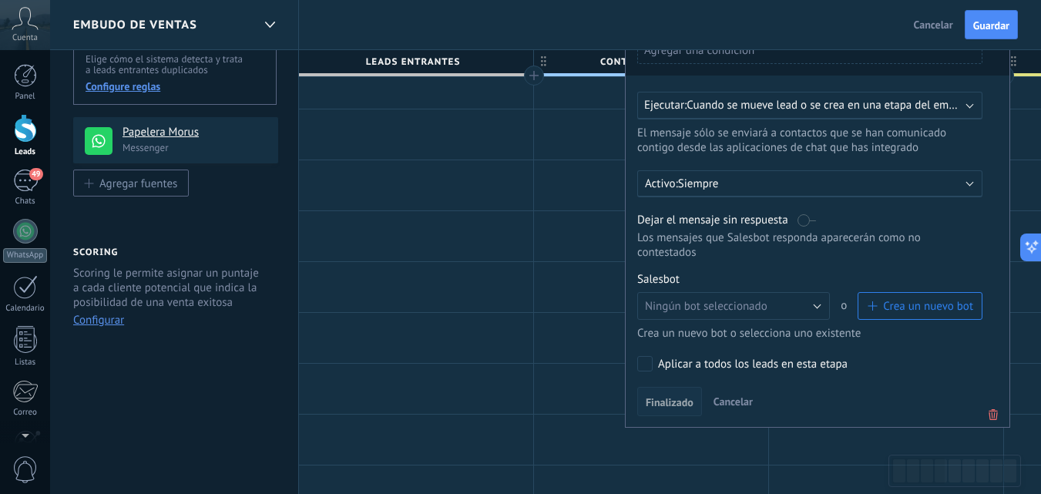
click at [685, 405] on span "Finalizado" at bounding box center [670, 402] width 48 height 11
click at [985, 35] on button "Guardar" at bounding box center [991, 24] width 53 height 29
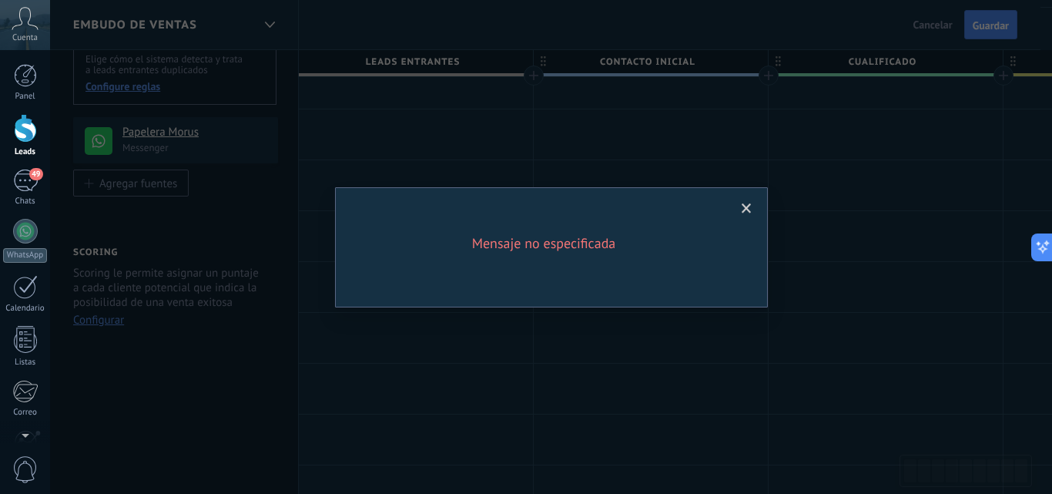
drag, startPoint x: 861, startPoint y: 231, endPoint x: 820, endPoint y: 217, distance: 43.1
click at [856, 230] on div "Mensaje no especificada" at bounding box center [551, 247] width 1002 height 494
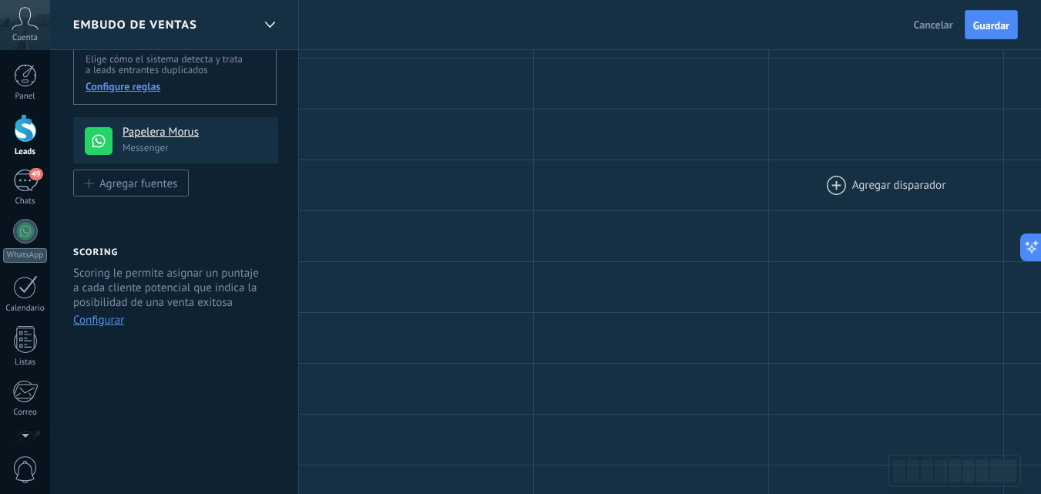
scroll to position [0, 0]
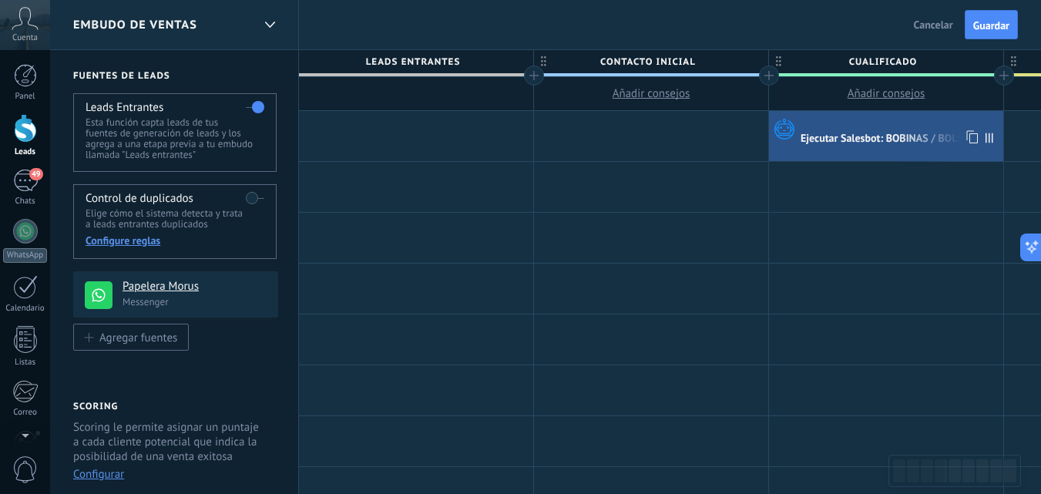
click at [891, 120] on div at bounding box center [899, 124] width 199 height 14
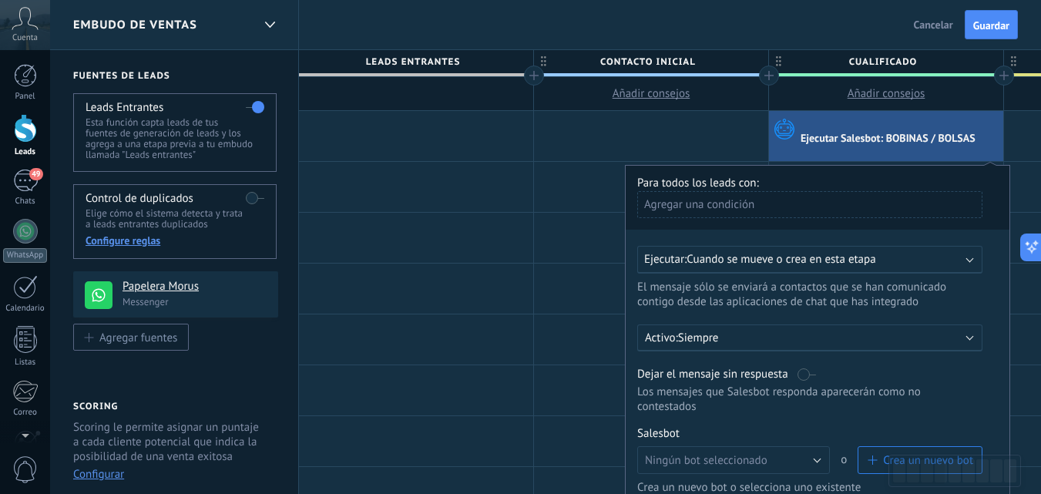
scroll to position [231, 0]
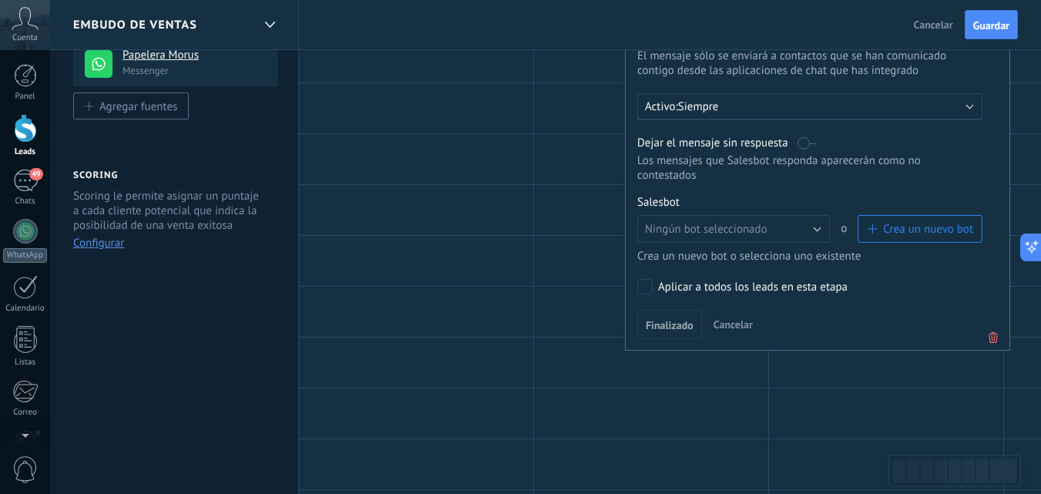
click at [990, 336] on icon at bounding box center [993, 337] width 17 height 18
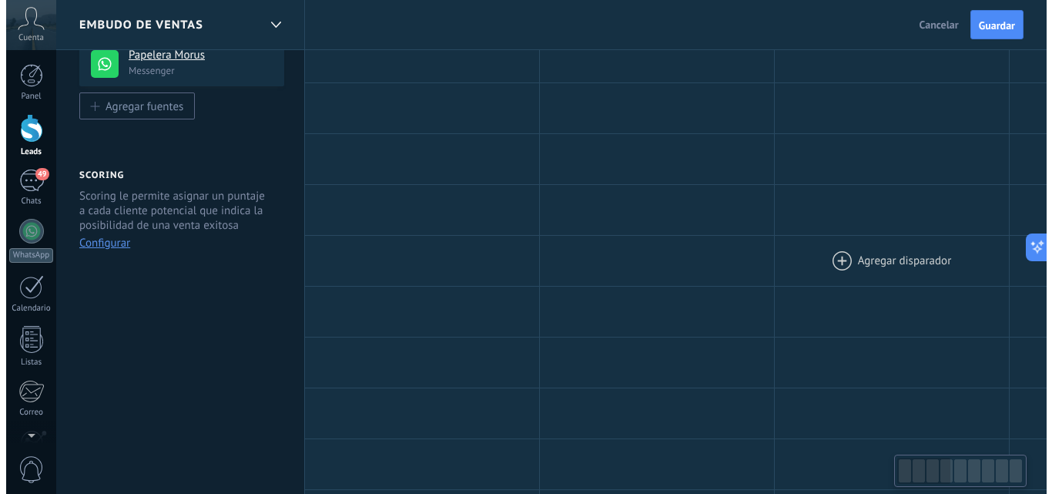
scroll to position [0, 0]
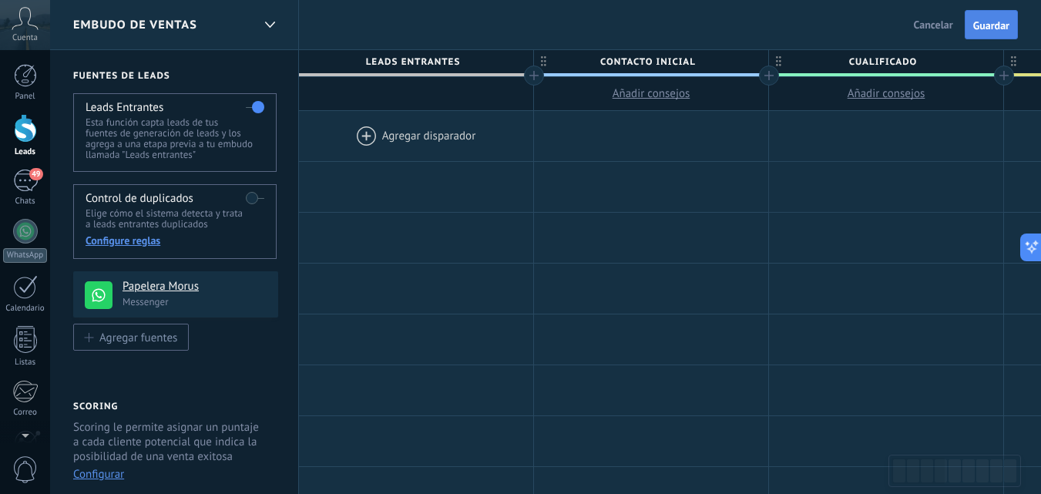
click at [1000, 21] on span "Guardar" at bounding box center [991, 25] width 36 height 11
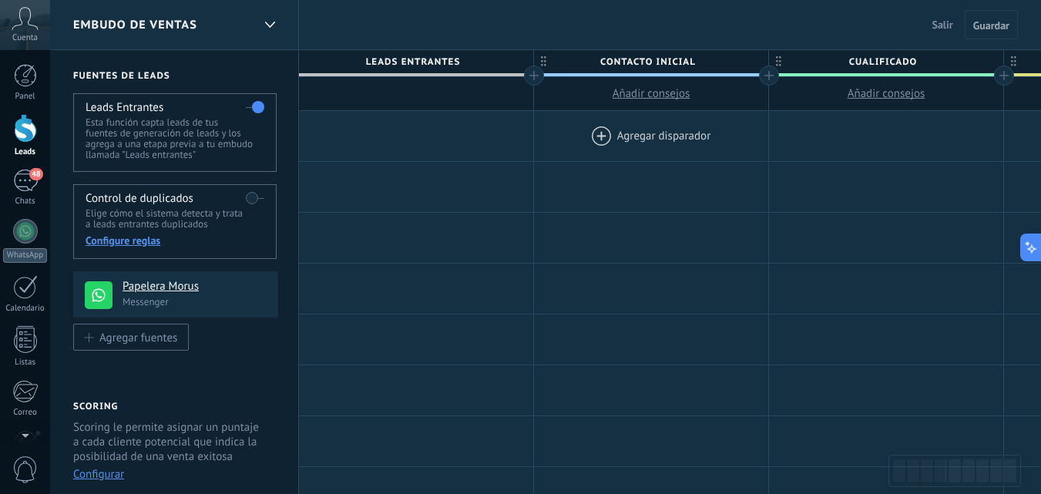
click at [670, 140] on div at bounding box center [651, 136] width 234 height 50
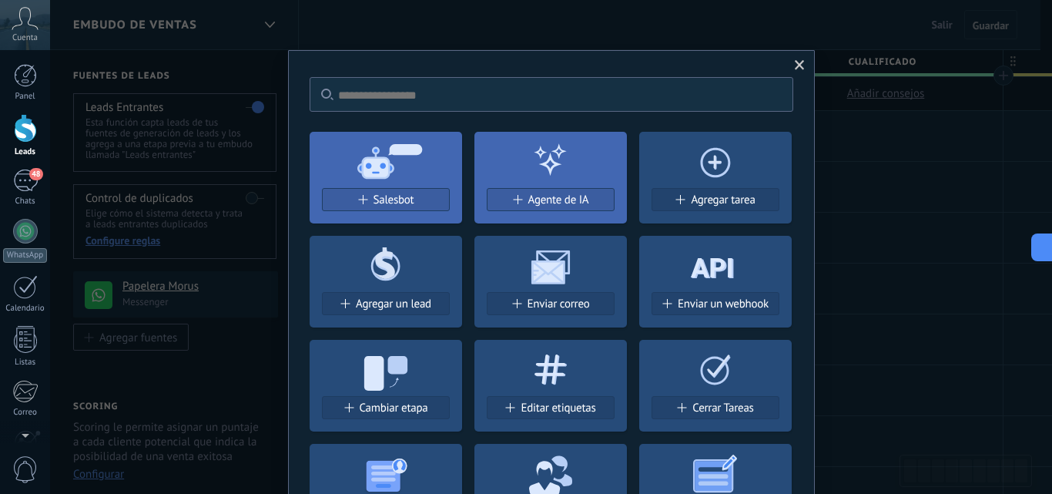
click at [634, 129] on div "Salesbot Agente de IA Agregar tarea Agregar un lead Enviar correo Enviar un web…" at bounding box center [552, 379] width 484 height 520
click at [432, 201] on div "Salesbot" at bounding box center [386, 199] width 126 height 13
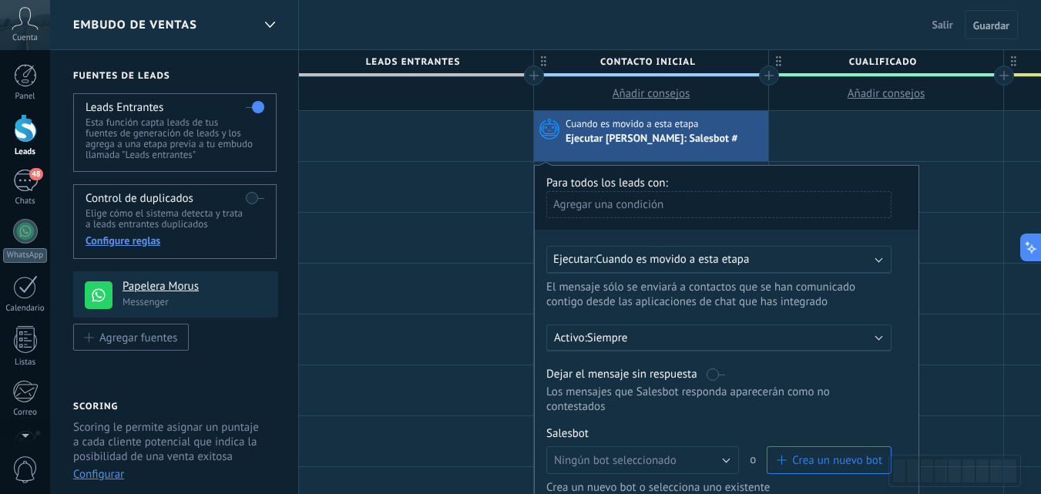
click at [787, 457] on span "Crea un nuevo bot" at bounding box center [829, 460] width 106 height 15
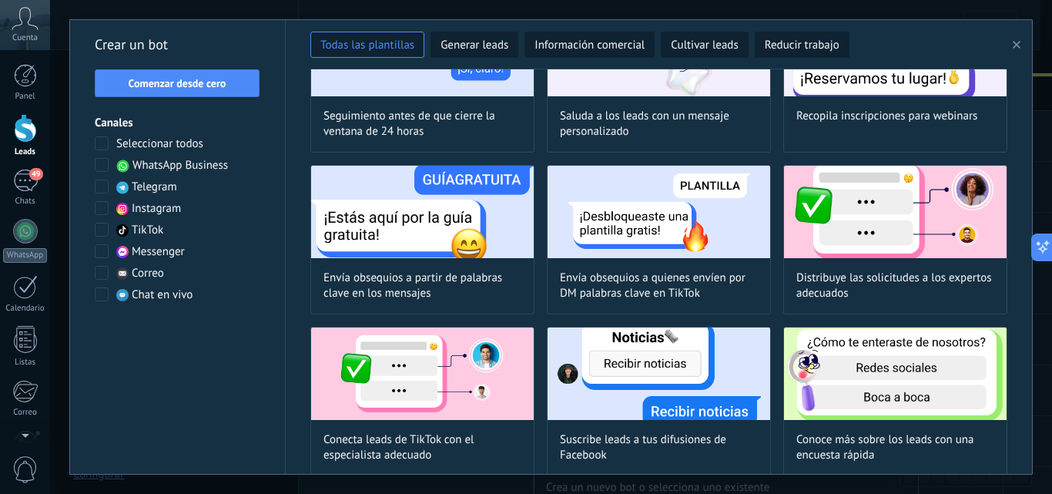
scroll to position [847, 0]
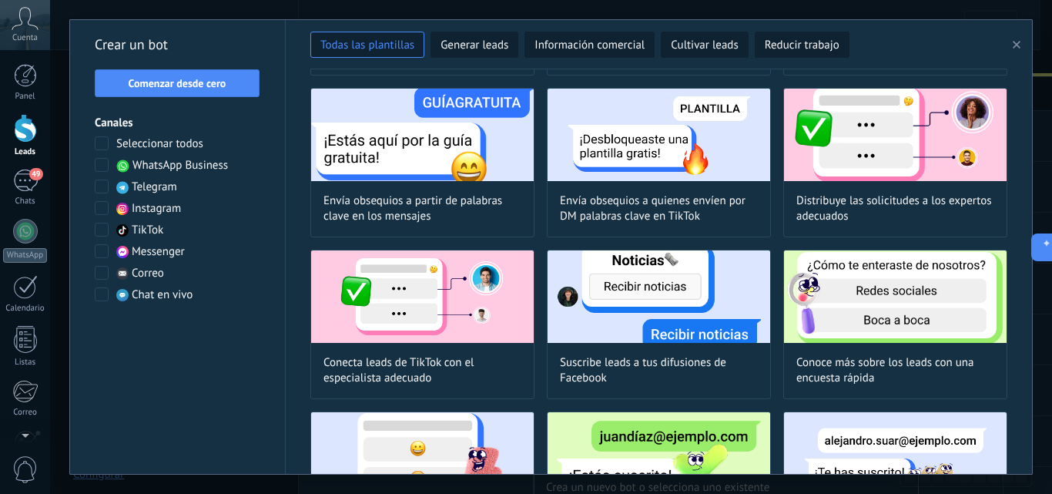
click at [291, 294] on div "Prueba el agente de IA — comunicación automatizada con clientes 24/7 Comienza d…" at bounding box center [659, 271] width 747 height 404
click at [906, 205] on span "Distribuye las solicitudes a los expertos adecuados" at bounding box center [896, 208] width 198 height 31
type input "**********"
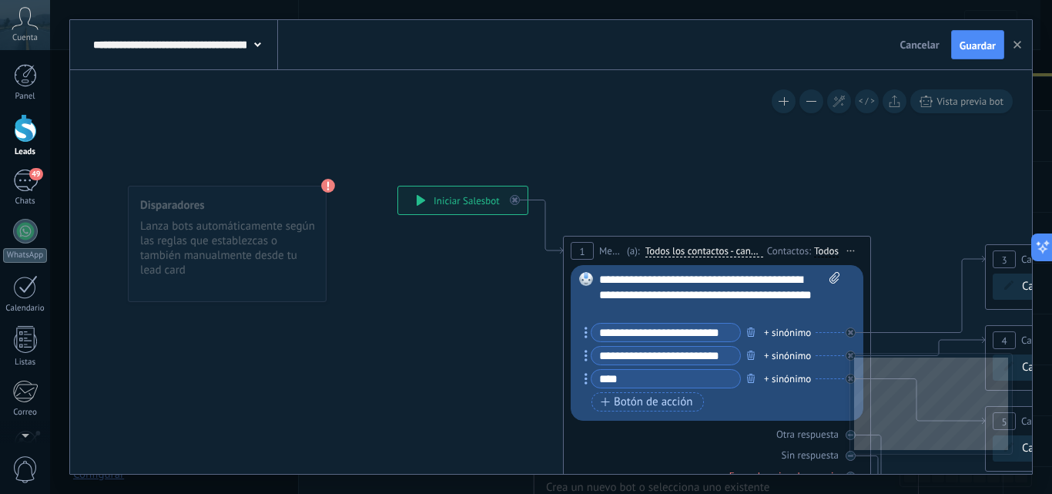
click at [913, 41] on span "Cancelar" at bounding box center [920, 45] width 39 height 14
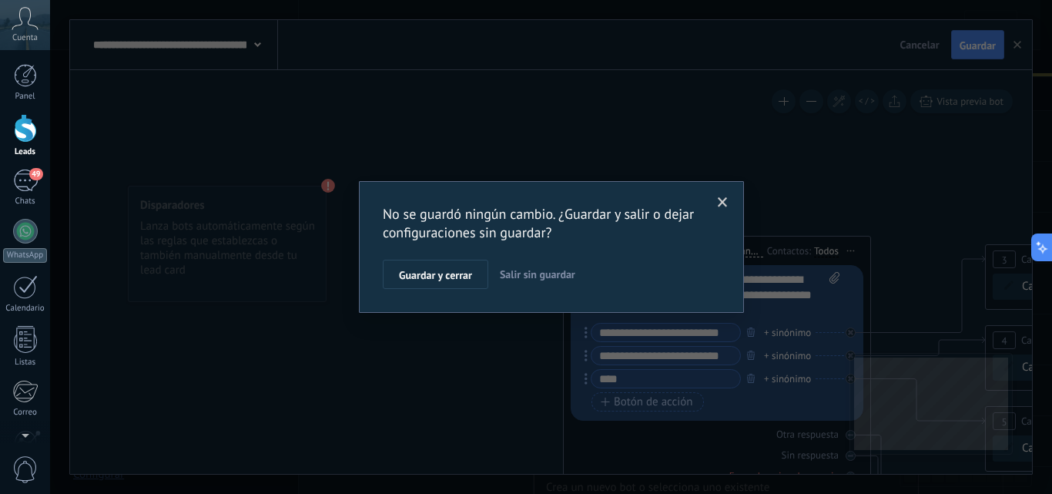
click at [540, 277] on span "Salir sin guardar" at bounding box center [538, 274] width 76 height 14
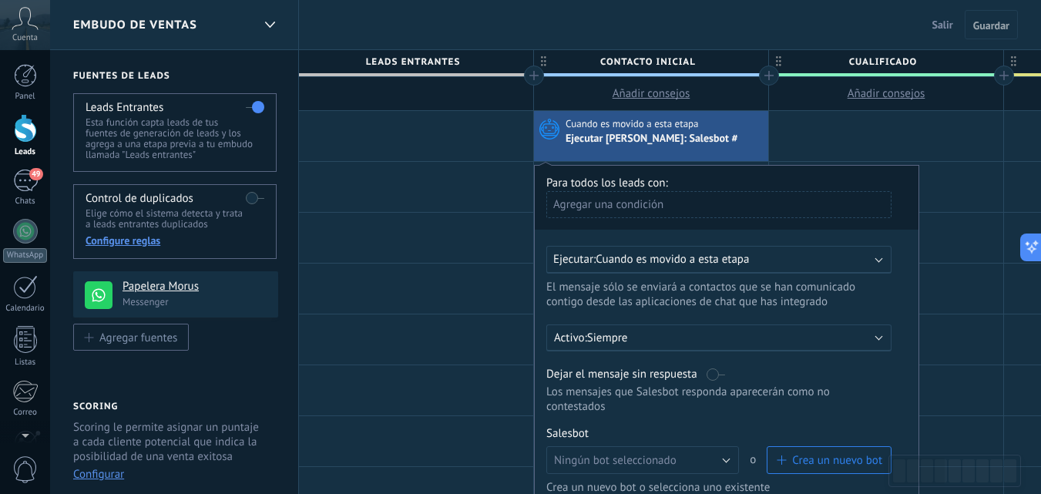
click at [661, 139] on div "Ejecutar [PERSON_NAME]: Salesbot #" at bounding box center [652, 140] width 174 height 14
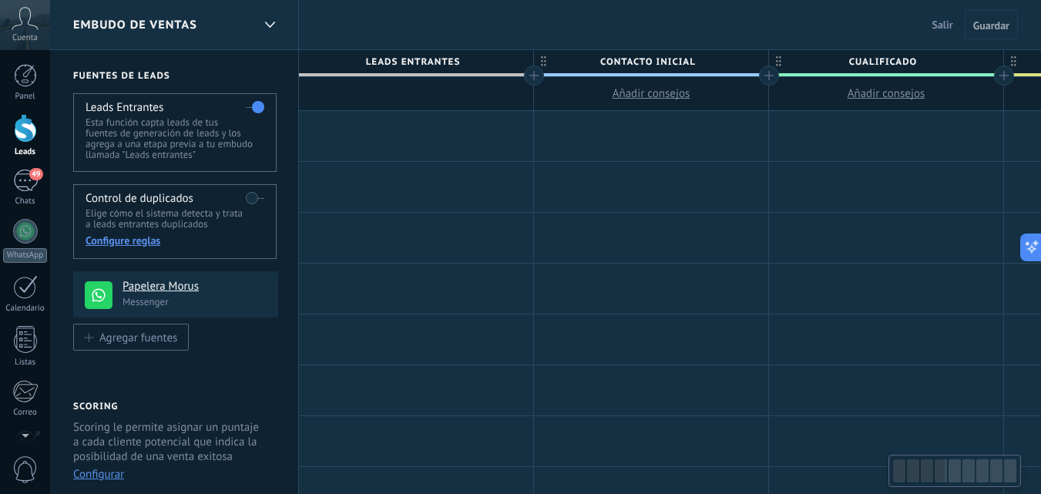
click at [656, 133] on div at bounding box center [651, 136] width 234 height 50
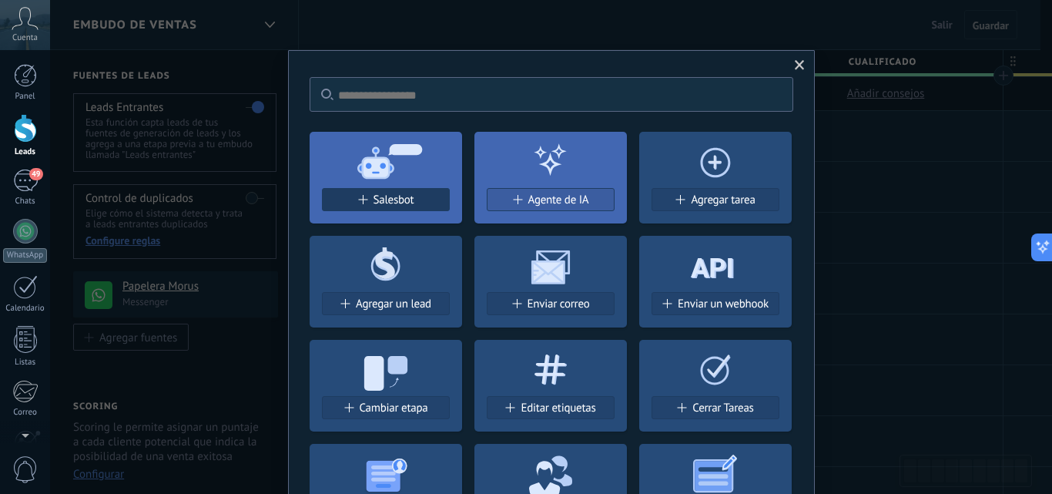
click at [401, 200] on span "Salesbot" at bounding box center [394, 199] width 41 height 13
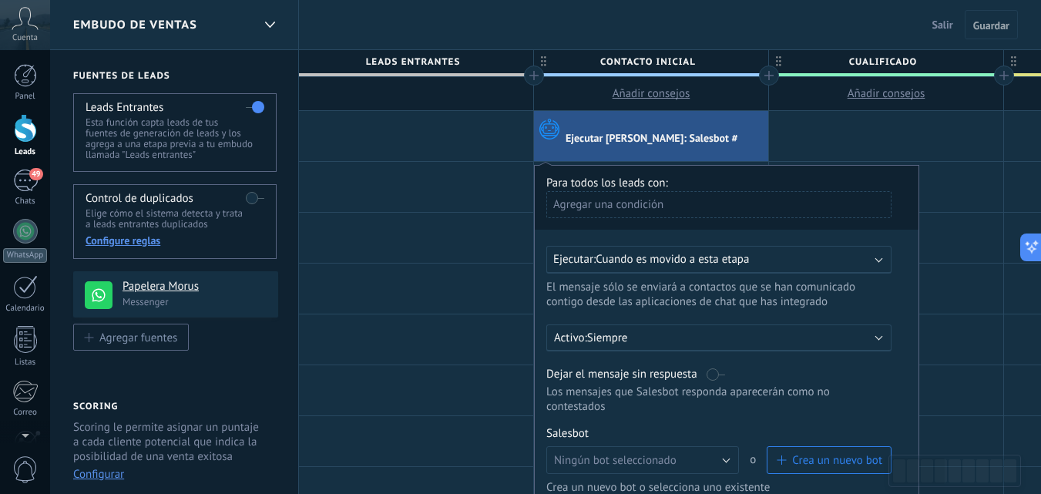
click at [778, 455] on span "button" at bounding box center [780, 459] width 9 height 9
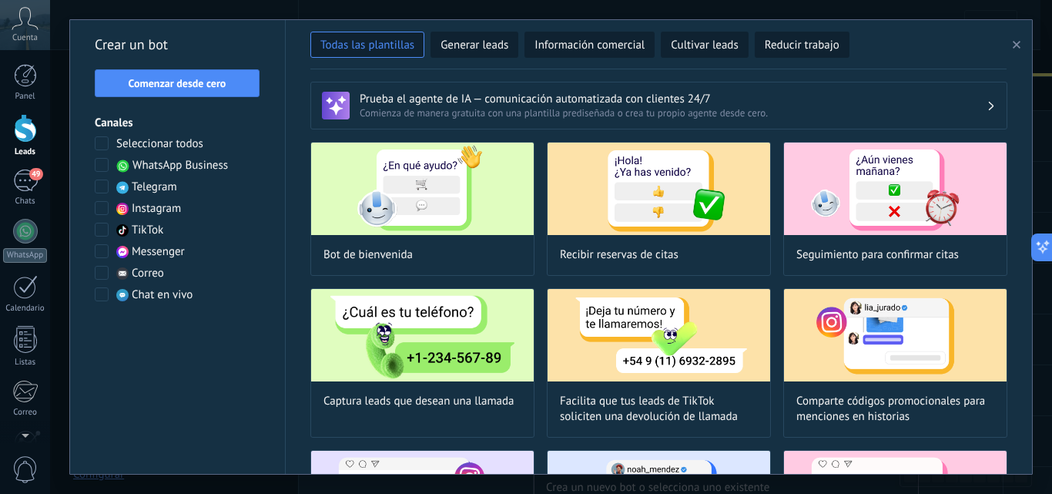
click at [163, 164] on span "WhatsApp Business" at bounding box center [181, 165] width 96 height 15
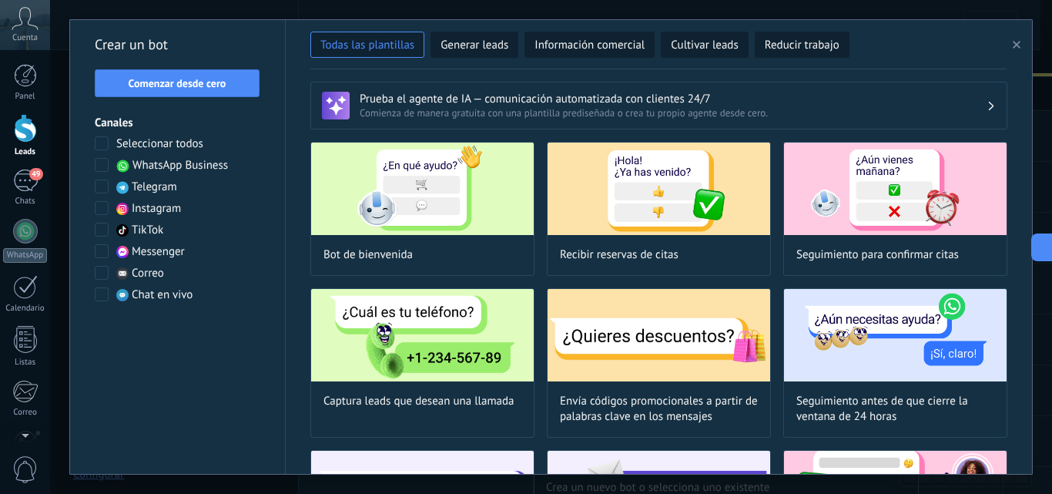
click at [163, 164] on span "WhatsApp Business" at bounding box center [181, 165] width 96 height 15
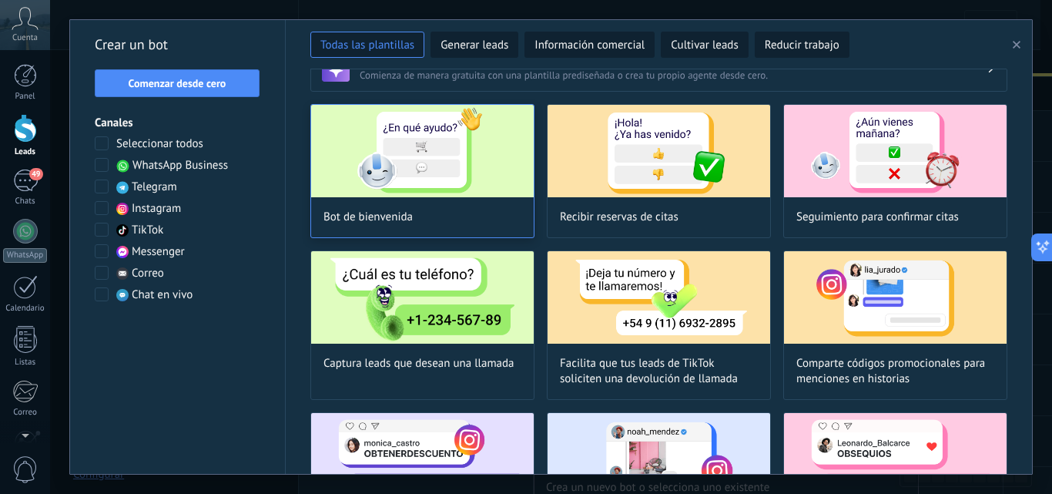
scroll to position [0, 0]
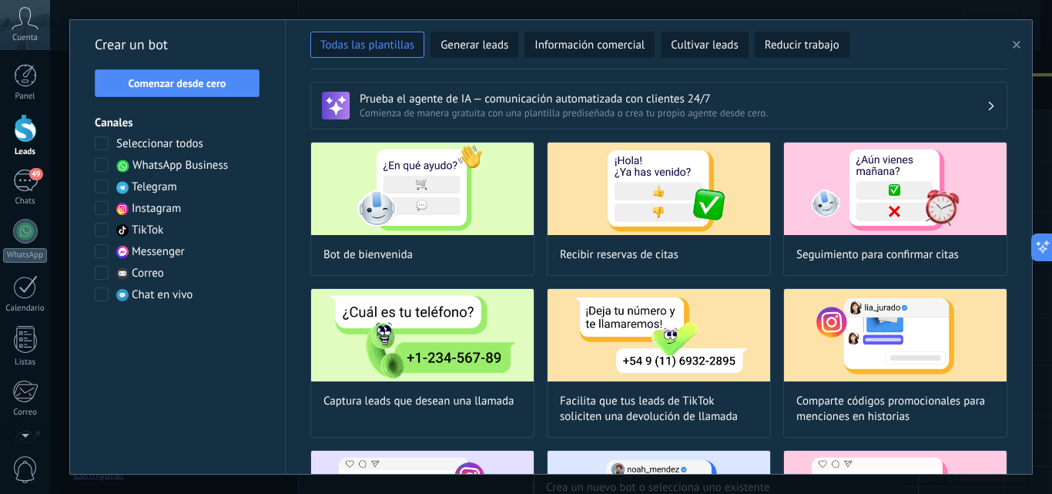
click at [434, 102] on h3 "Prueba el agente de IA — comunicación automatizada con clientes 24/7" at bounding box center [673, 99] width 627 height 15
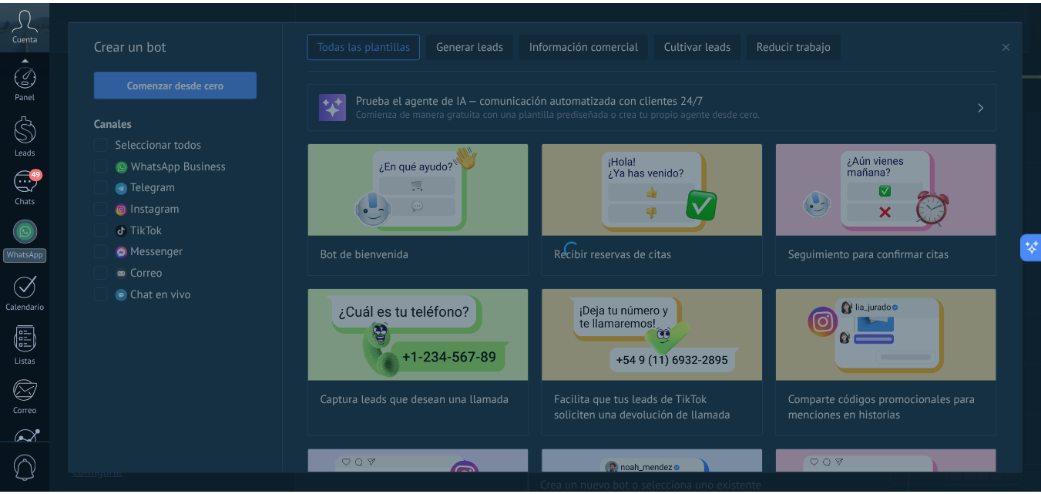
scroll to position [147, 0]
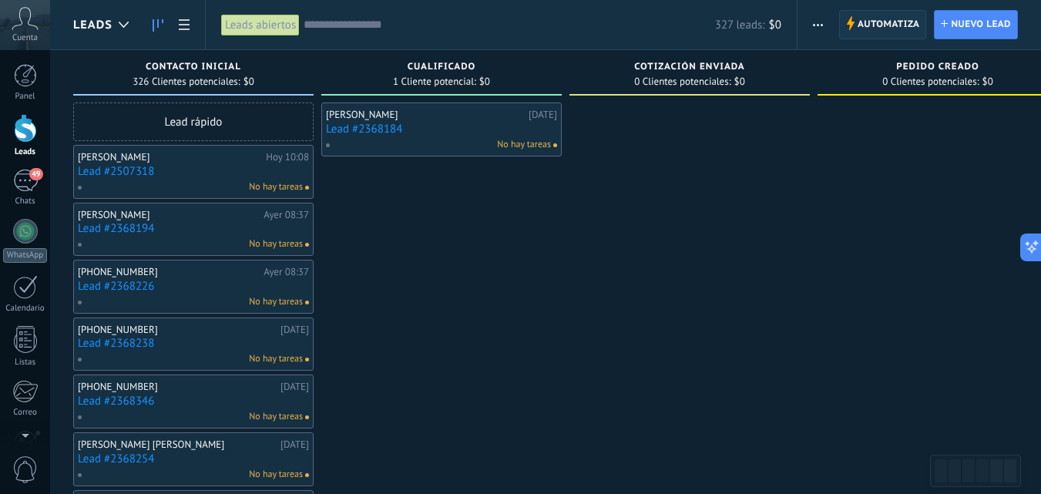
click at [888, 22] on span "Automatiza" at bounding box center [888, 25] width 62 height 28
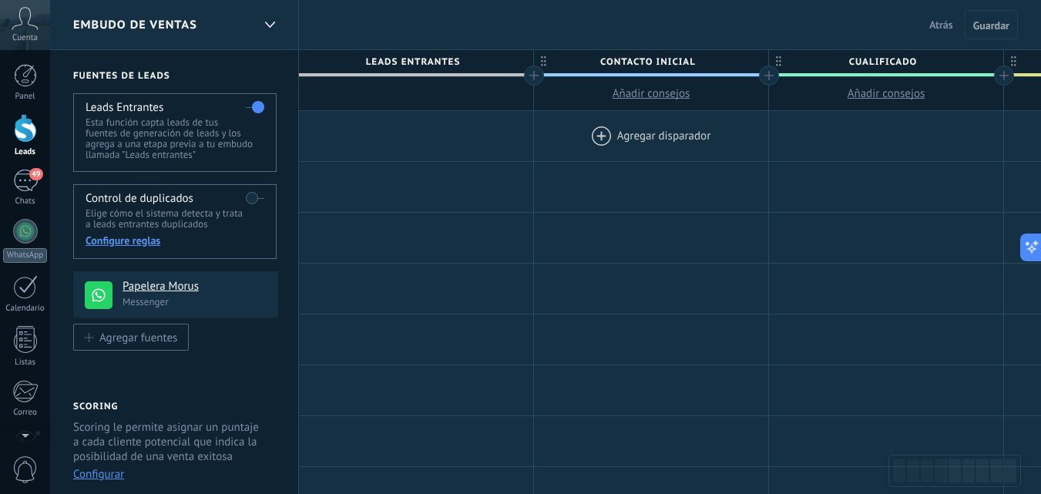
click at [660, 133] on div at bounding box center [651, 136] width 234 height 50
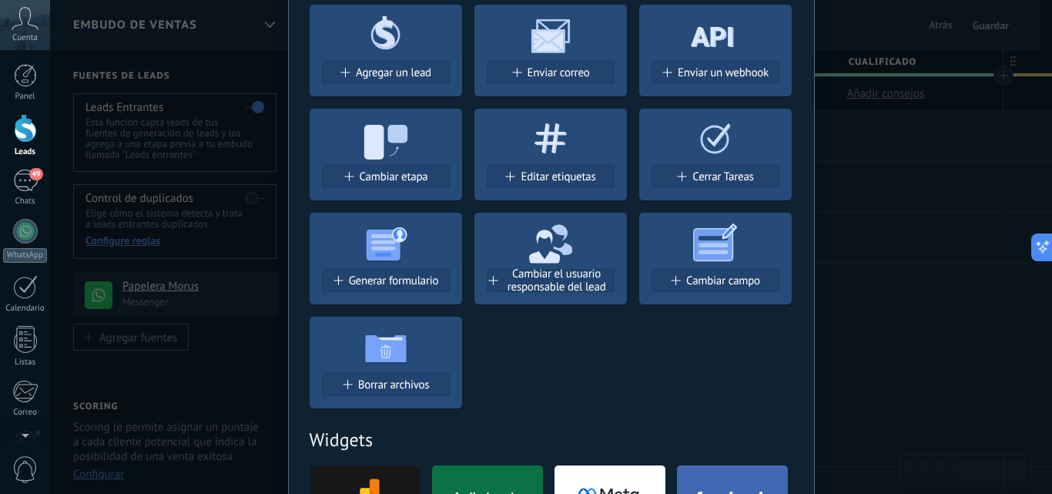
scroll to position [385, 0]
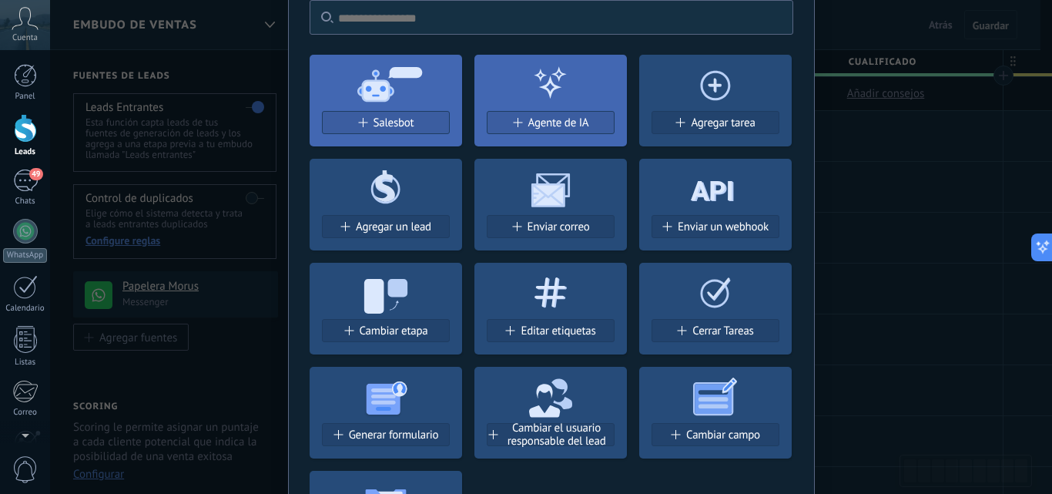
scroll to position [0, 0]
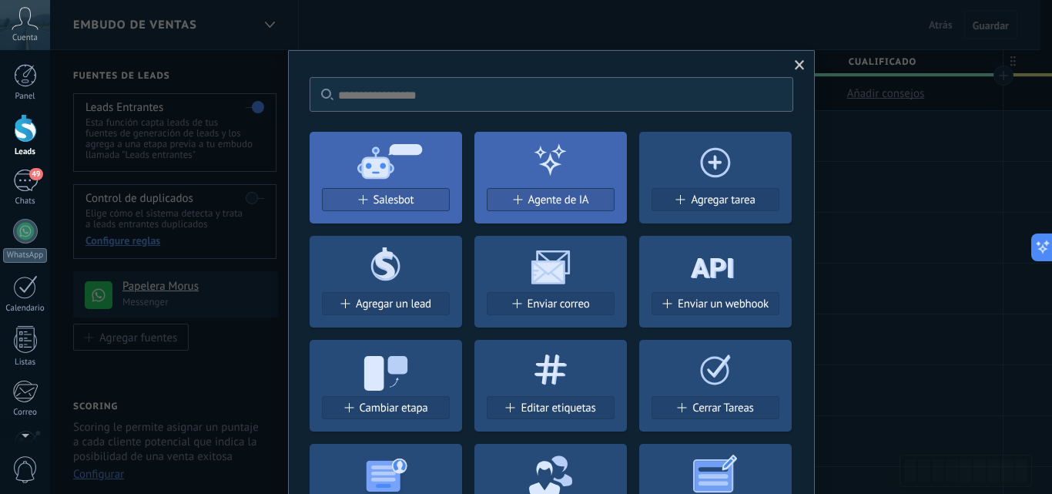
click at [803, 60] on span at bounding box center [799, 65] width 25 height 26
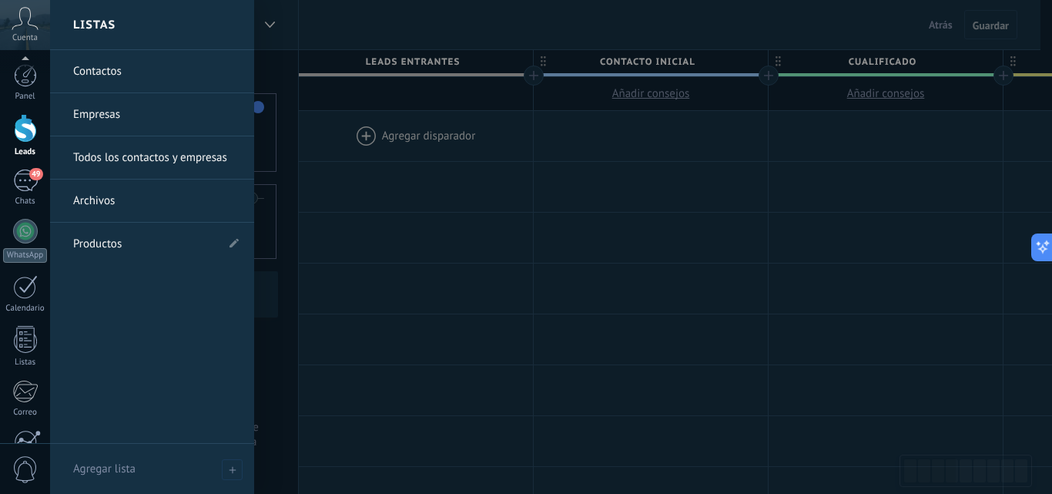
drag, startPoint x: 30, startPoint y: 395, endPoint x: 129, endPoint y: 385, distance: 99.1
click at [50, 385] on div "© 2025 derechos reservados | Términos de uso Soporte técnico Cuenta Papelera Mo…" at bounding box center [25, 247] width 50 height 494
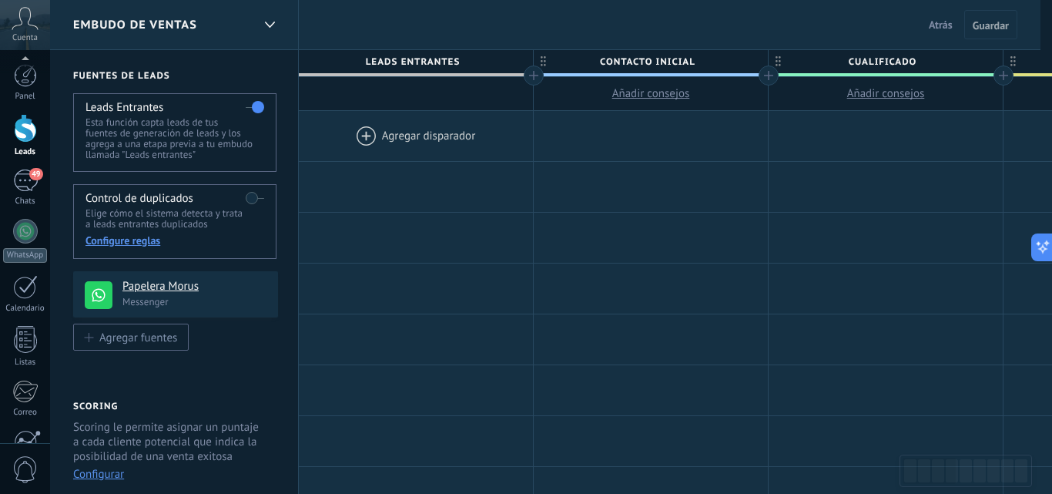
scroll to position [147, 0]
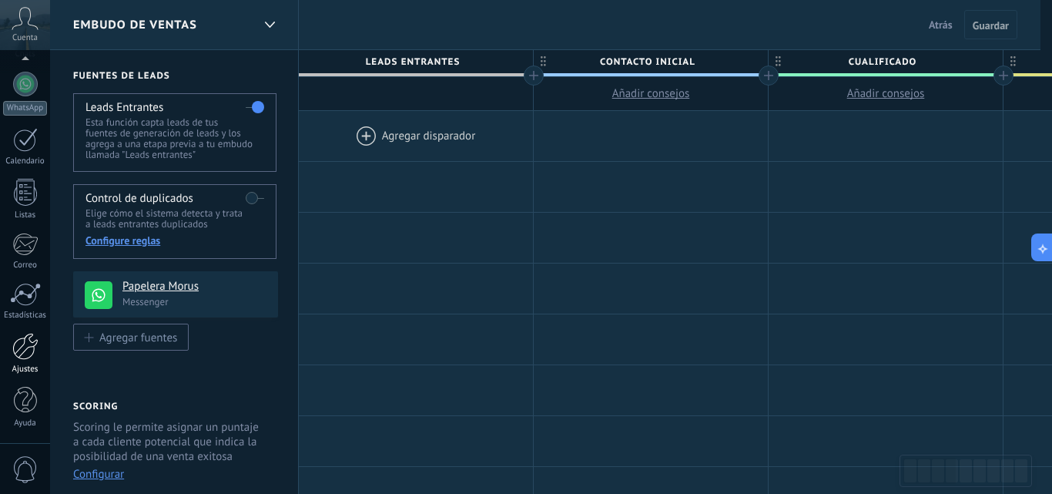
click at [28, 360] on link "Ajustes" at bounding box center [25, 354] width 50 height 42
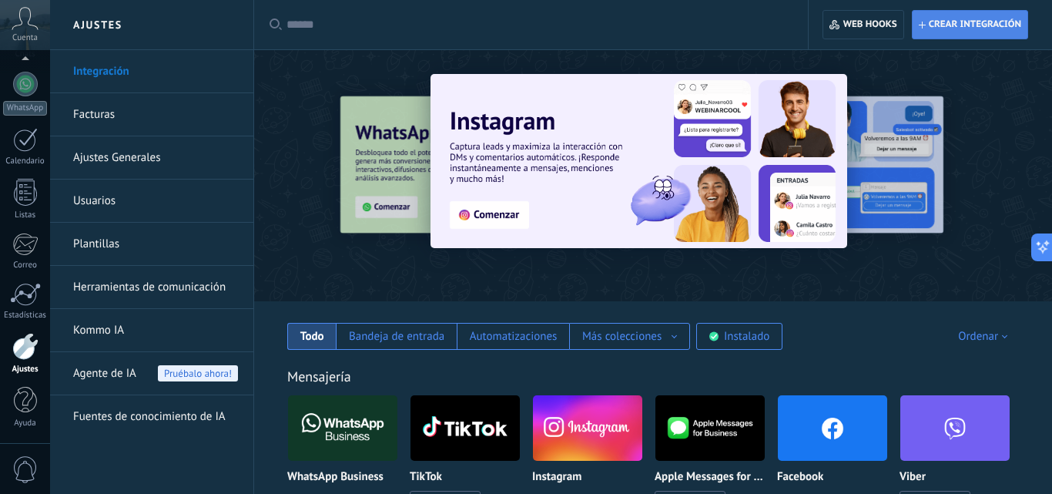
click at [955, 25] on span "Crear integración" at bounding box center [975, 24] width 92 height 12
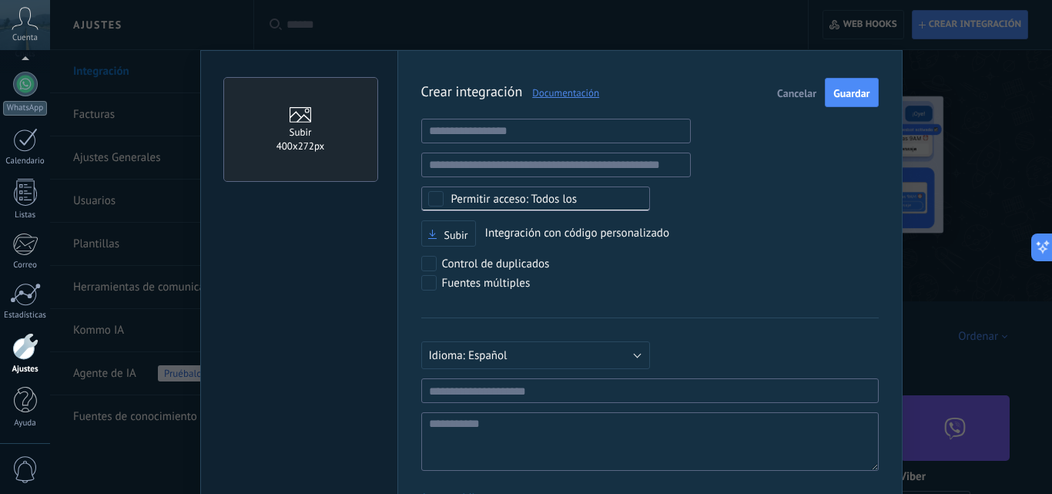
scroll to position [15, 0]
click at [940, 176] on div "Subir 400х272px Crear integración Documentación Cancelar Guardar URL inválida U…" at bounding box center [551, 247] width 1002 height 494
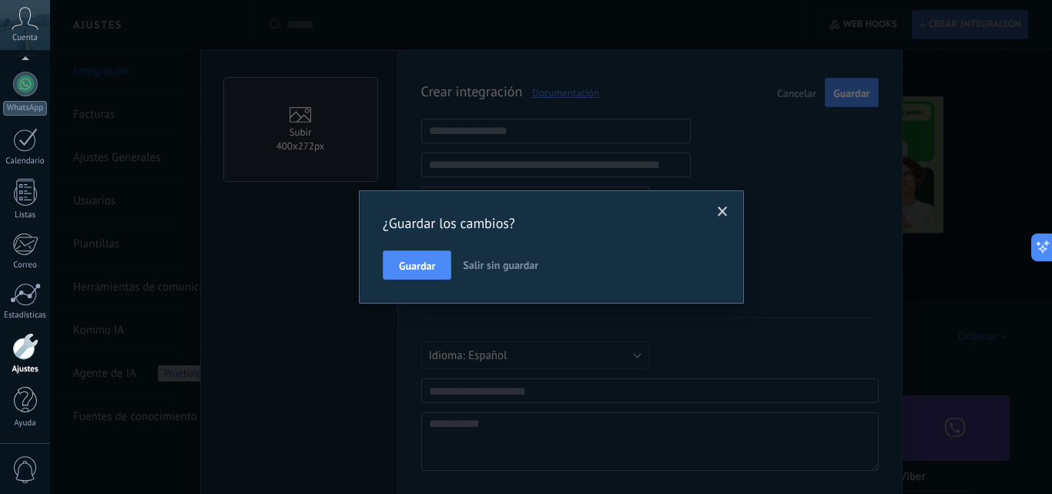
click at [726, 210] on span at bounding box center [723, 211] width 10 height 11
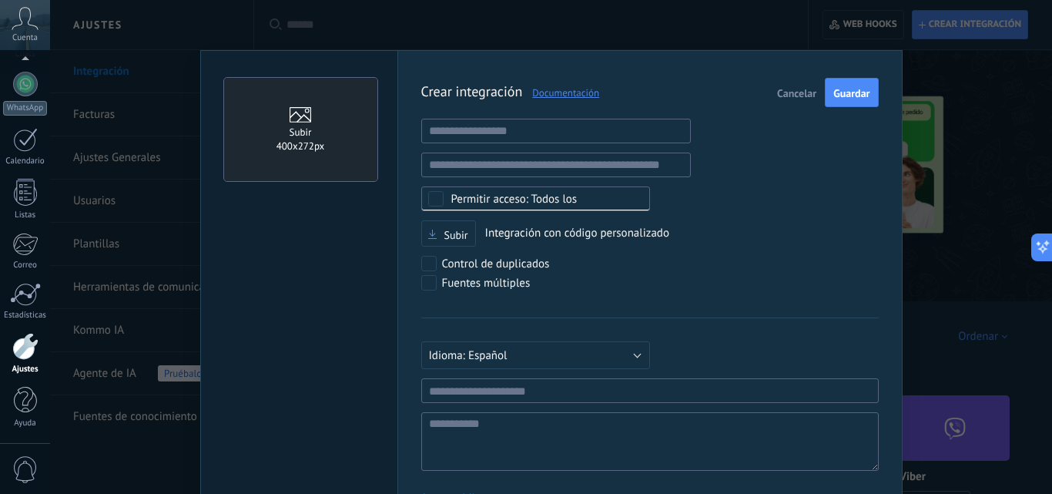
click at [804, 89] on span "Cancelar" at bounding box center [796, 93] width 39 height 11
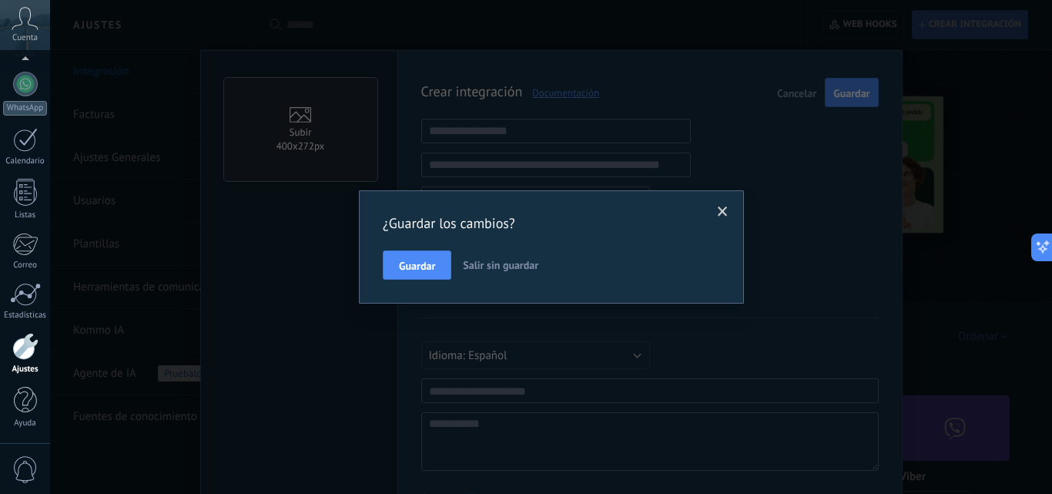
click at [471, 264] on span "Salir sin guardar" at bounding box center [501, 265] width 76 height 14
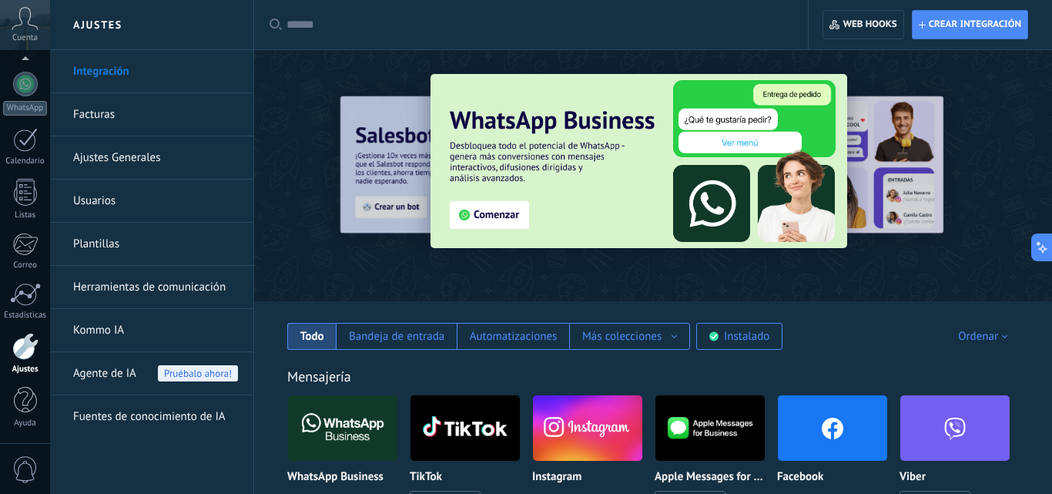
click at [183, 289] on link "Herramientas de comunicación" at bounding box center [155, 287] width 165 height 43
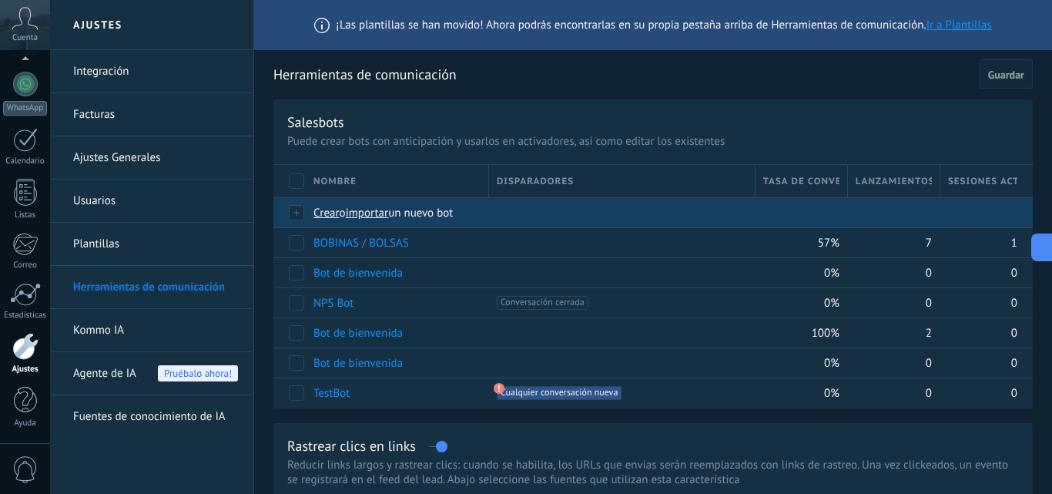
click at [325, 213] on span "Crear" at bounding box center [327, 213] width 26 height 15
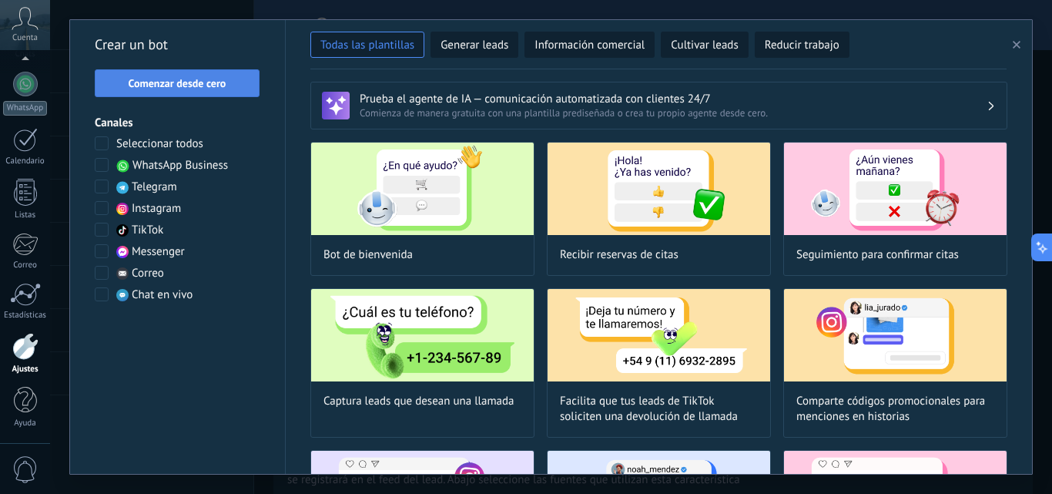
click at [216, 87] on span "Comenzar desde cero" at bounding box center [178, 83] width 98 height 11
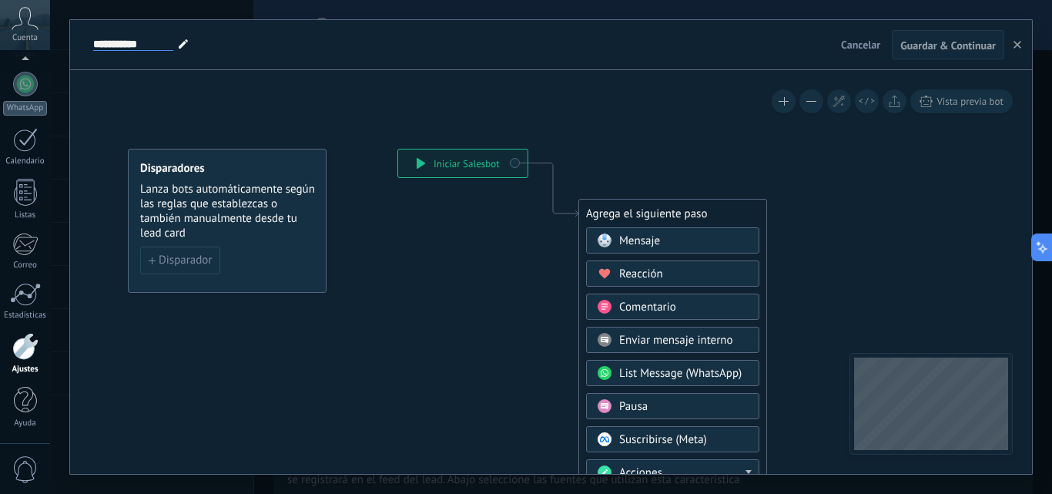
click at [153, 46] on input "**********" at bounding box center [133, 45] width 80 height 12
click at [165, 41] on input "**********" at bounding box center [133, 45] width 80 height 12
drag, startPoint x: 168, startPoint y: 41, endPoint x: 66, endPoint y: 43, distance: 101.7
click at [62, 45] on div "**********" at bounding box center [551, 247] width 1002 height 494
type input "*"
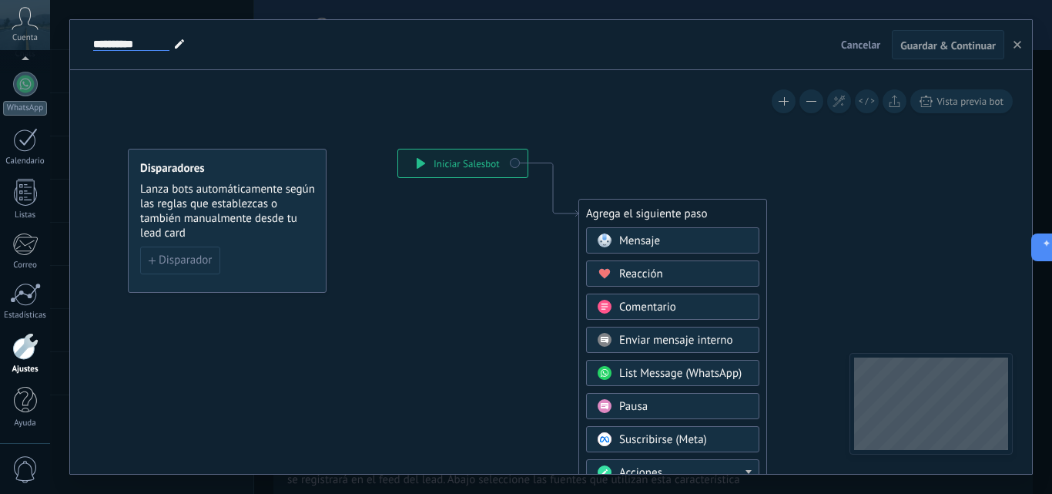
type input "**********"
click at [287, 108] on icon at bounding box center [529, 427] width 1035 height 1329
click at [201, 255] on span "Disparador" at bounding box center [185, 260] width 53 height 11
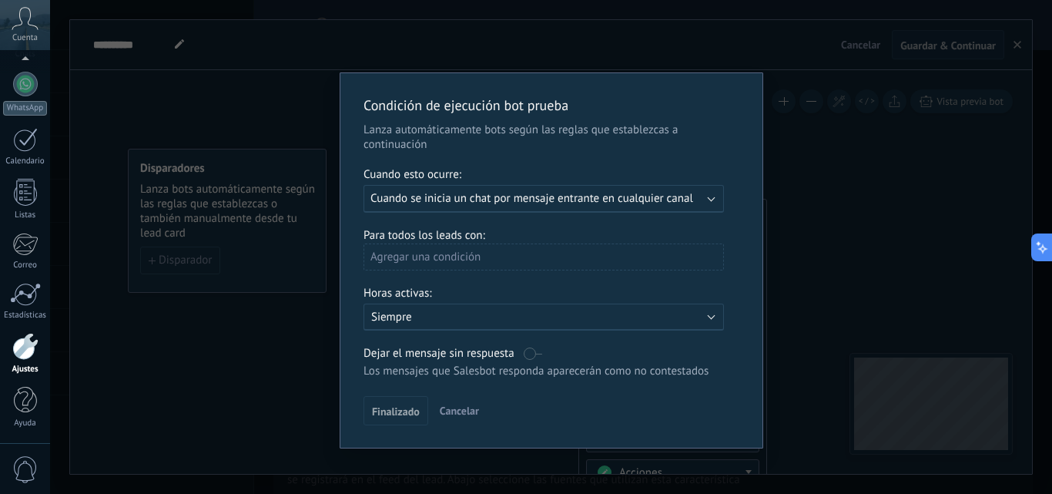
click at [501, 193] on span "Cuando se inicia un chat por mensaje entrante en cualquier canal" at bounding box center [532, 198] width 323 height 15
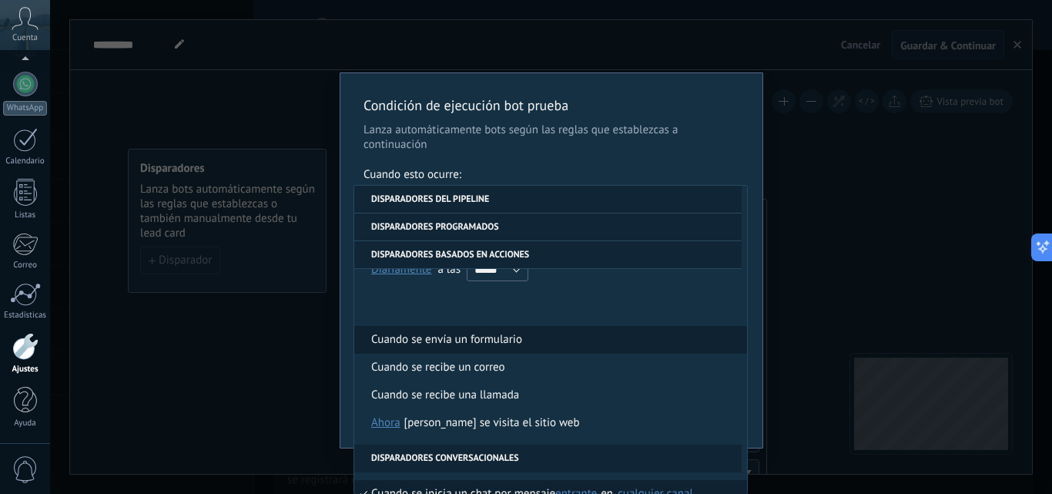
scroll to position [385, 0]
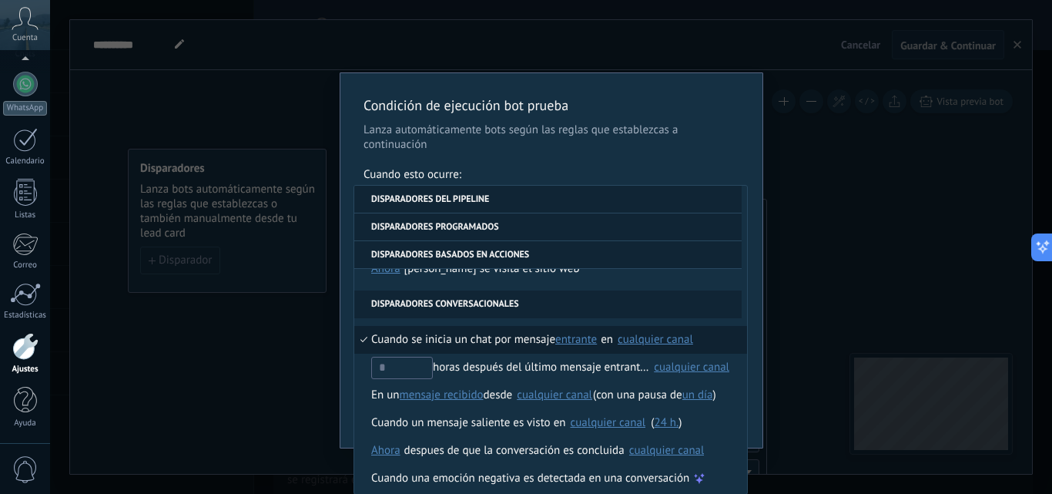
click at [550, 343] on span "Cuando se inicia un chat por mensaje" at bounding box center [463, 340] width 184 height 28
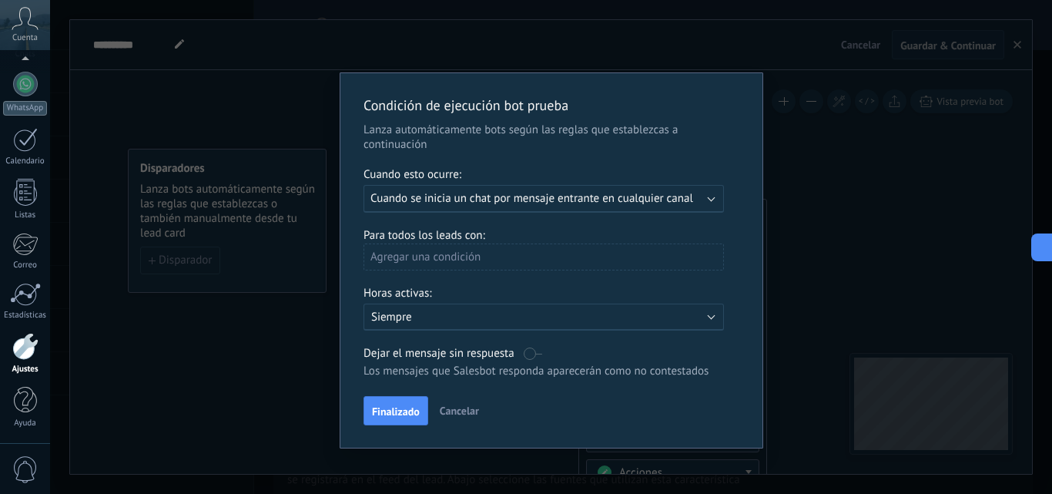
click at [540, 198] on span "Cuando se inicia un chat por mensaje entrante en cualquier canal" at bounding box center [532, 198] width 323 height 15
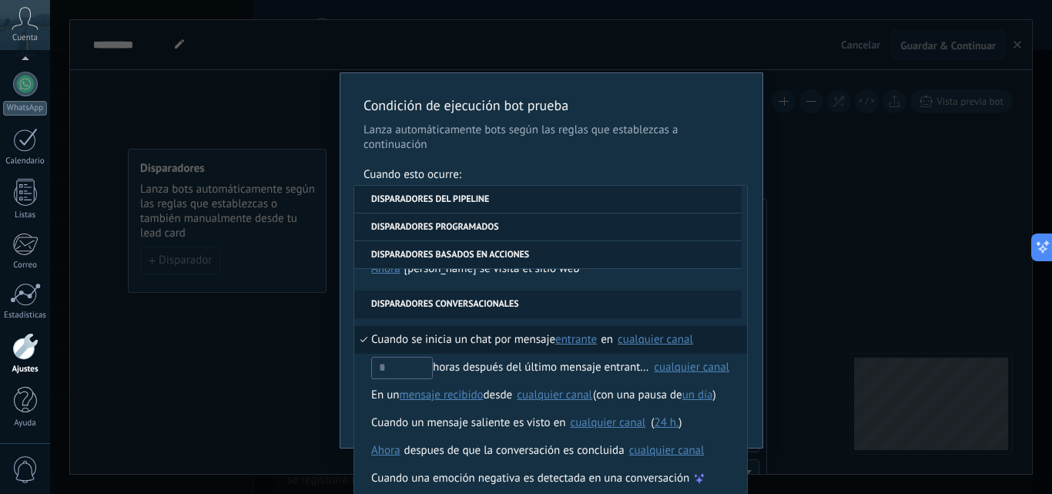
click at [511, 337] on span "Cuando se inicia un chat por mensaje" at bounding box center [463, 340] width 184 height 28
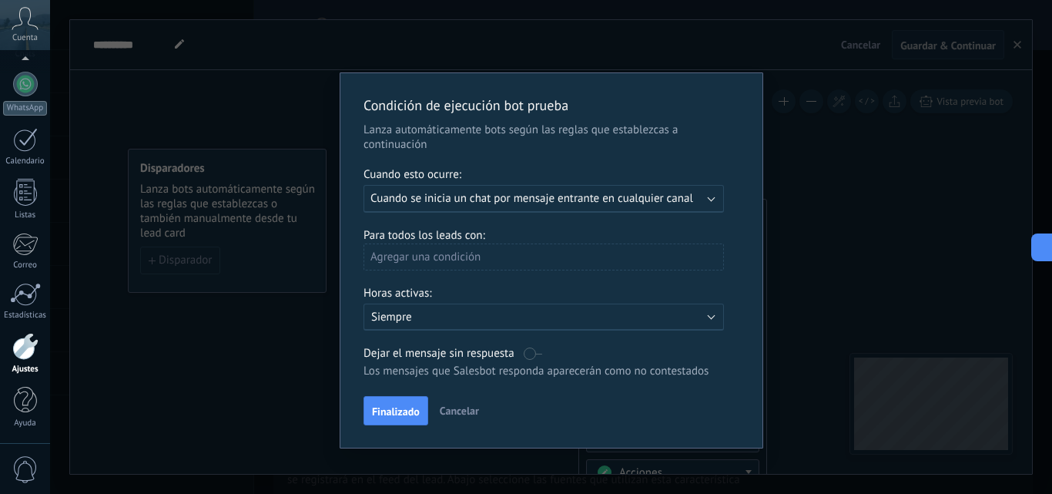
click at [520, 193] on span "Cuando se inicia un chat por mensaje entrante en cualquier canal" at bounding box center [532, 198] width 323 height 15
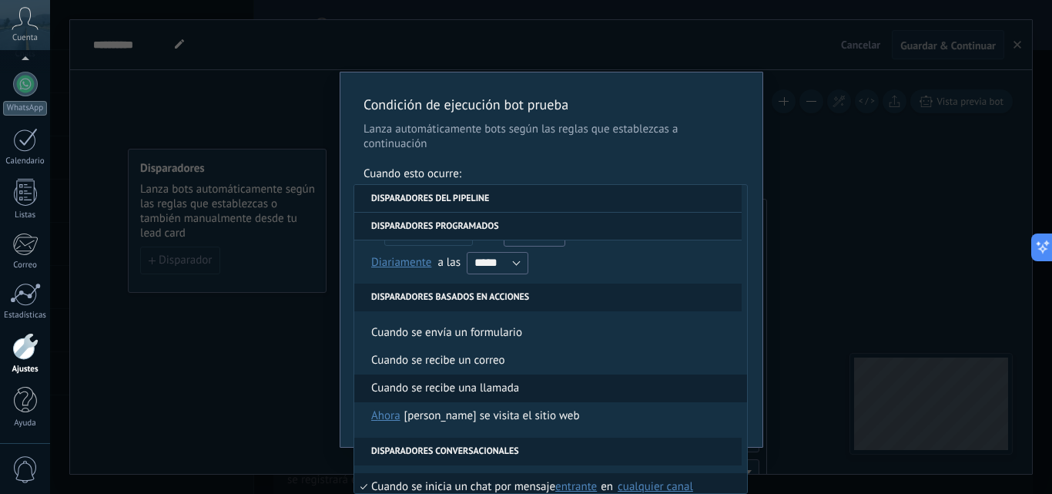
scroll to position [314, 0]
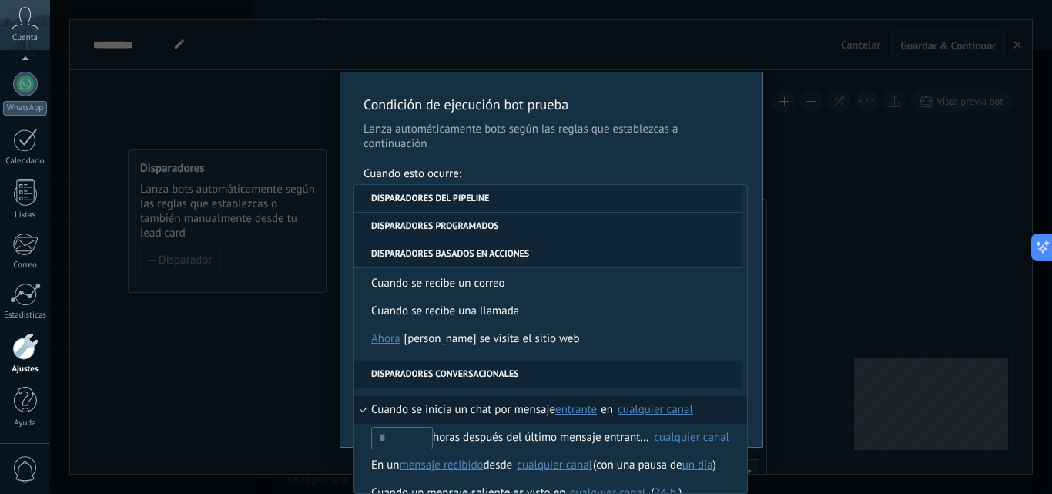
click at [525, 412] on span "Cuando se inicia un chat por mensaje" at bounding box center [463, 410] width 184 height 28
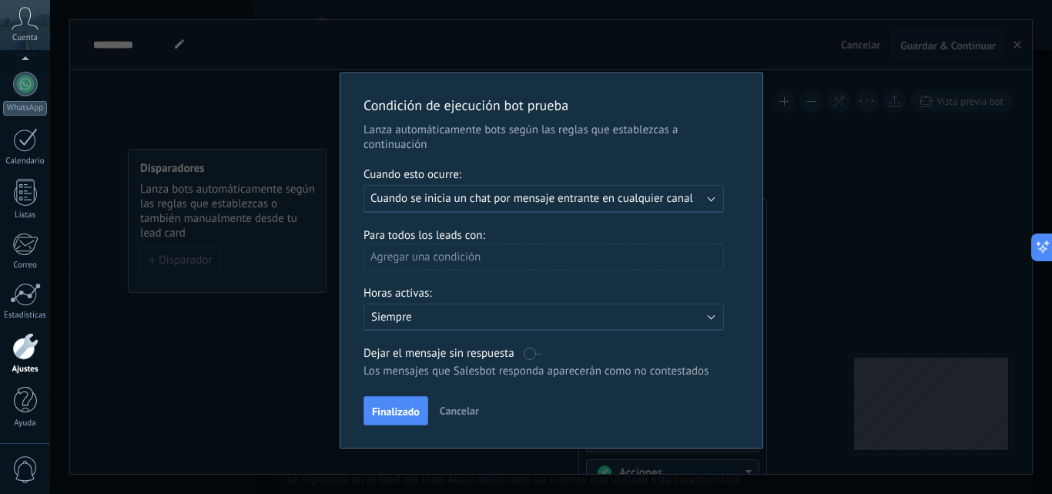
scroll to position [0, 0]
click at [497, 257] on div "Agregar una condición" at bounding box center [544, 256] width 361 height 27
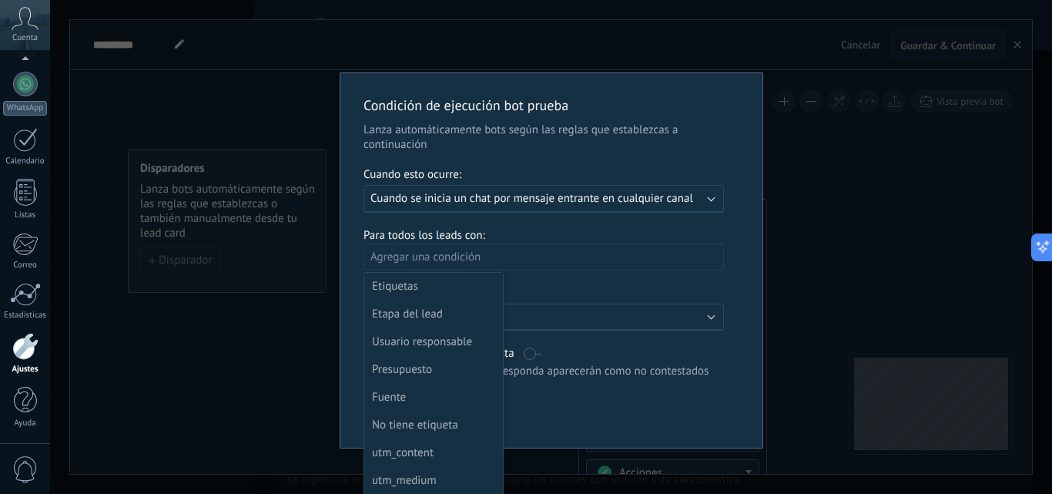
click at [497, 257] on div at bounding box center [552, 260] width 422 height 374
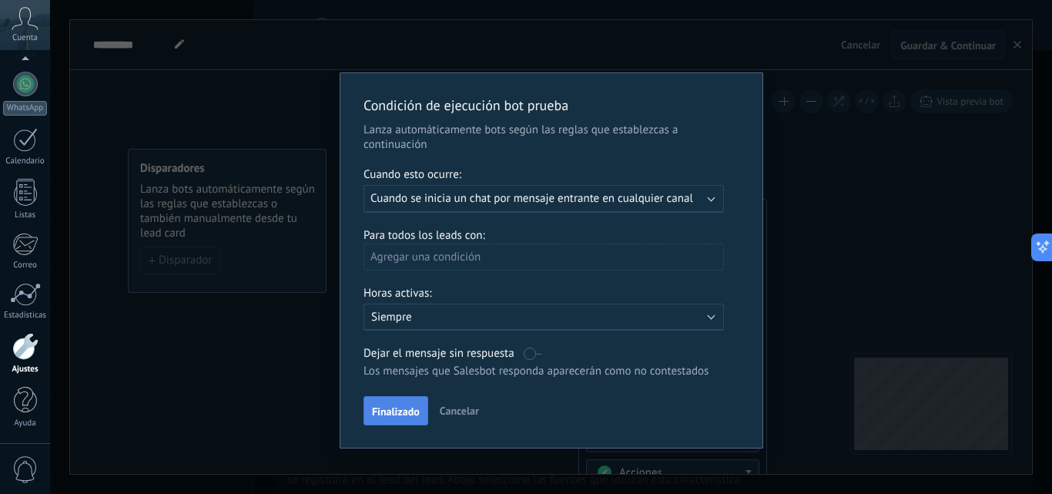
click at [393, 417] on span "Finalizado" at bounding box center [396, 411] width 48 height 11
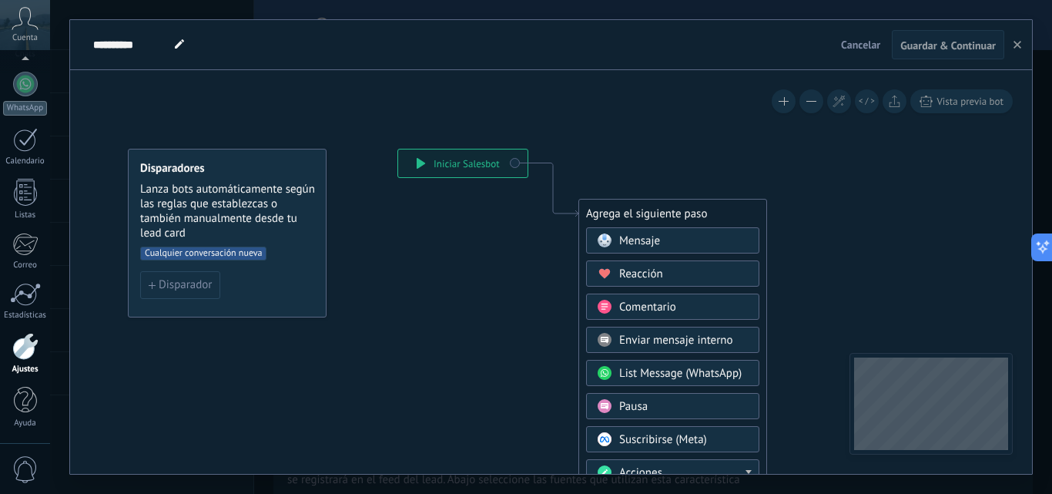
click at [466, 238] on icon at bounding box center [529, 427] width 1035 height 1329
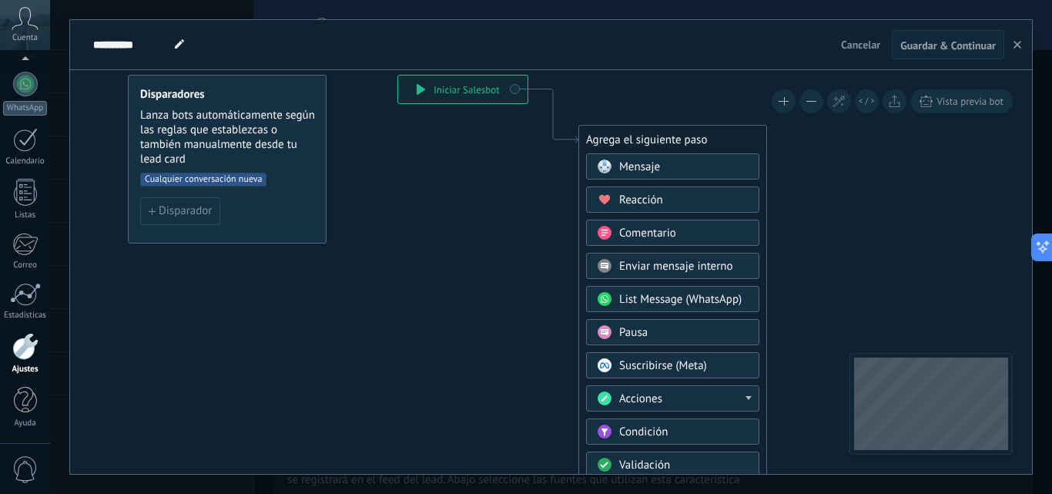
drag, startPoint x: 633, startPoint y: 437, endPoint x: 599, endPoint y: 361, distance: 83.2
click at [632, 437] on span "Condición" at bounding box center [643, 431] width 49 height 15
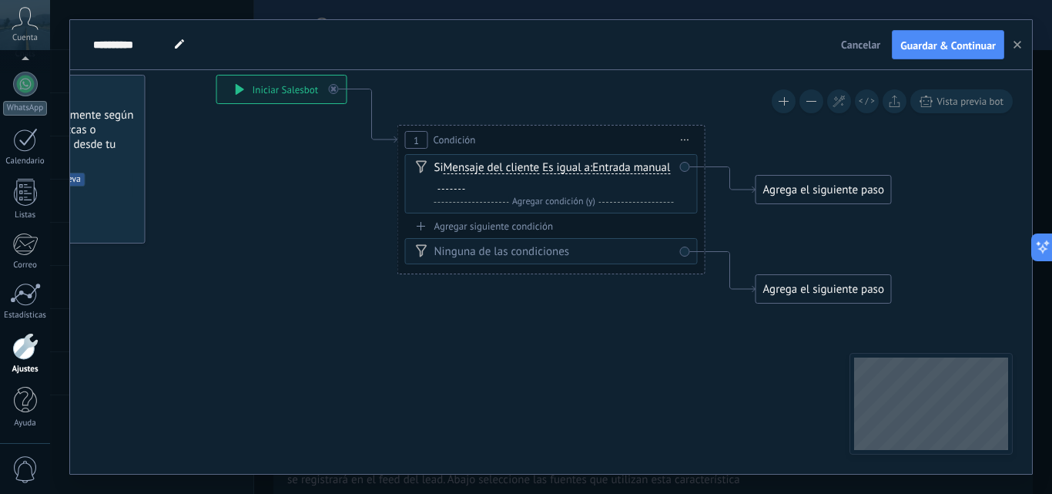
click at [465, 186] on div at bounding box center [451, 183] width 27 height 12
click at [580, 166] on span "Es igual a" at bounding box center [566, 168] width 48 height 12
click at [580, 166] on button "Es igual a" at bounding box center [631, 168] width 193 height 28
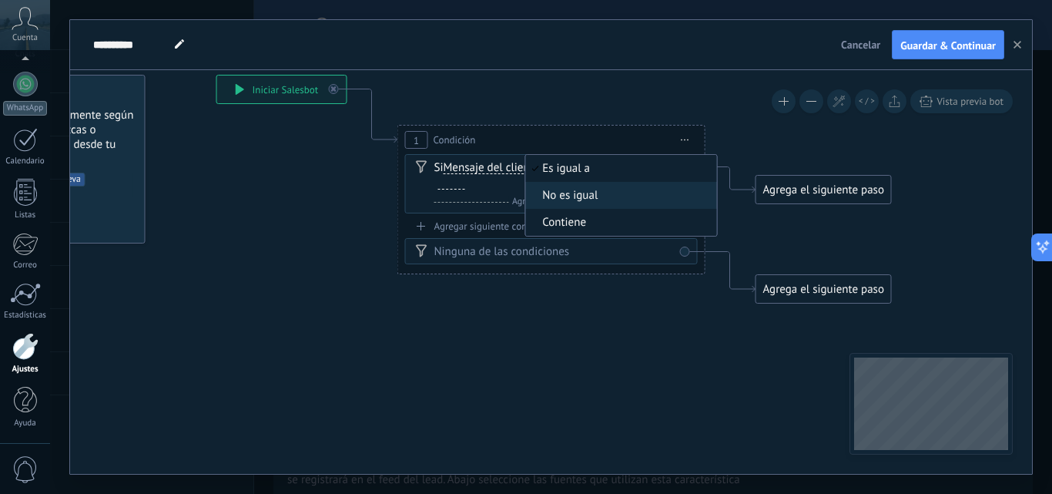
click at [584, 220] on span "Contiene" at bounding box center [618, 222] width 186 height 15
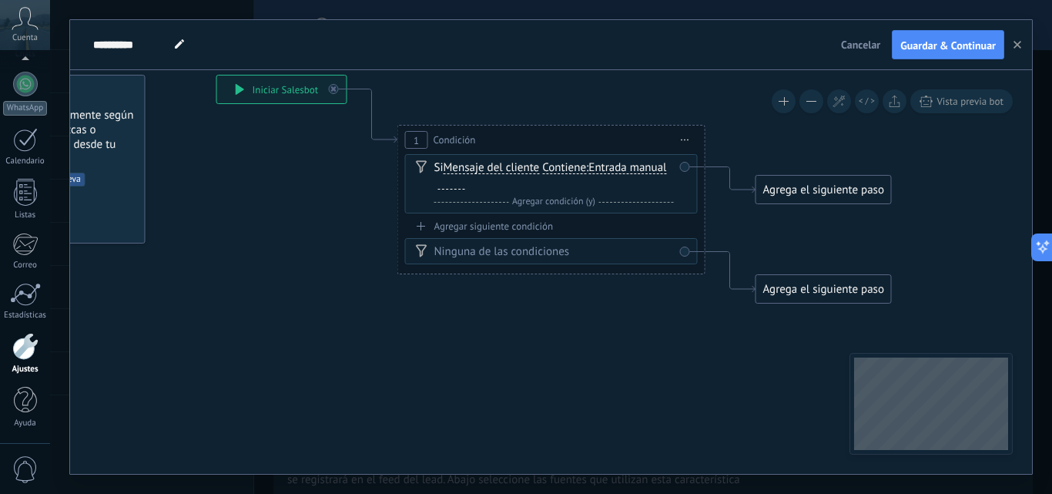
click at [451, 189] on div at bounding box center [451, 183] width 27 height 12
click at [556, 253] on div "Ninguna de las condiciones" at bounding box center [555, 251] width 240 height 15
click at [558, 247] on div "Ninguna de las condiciones" at bounding box center [555, 251] width 240 height 15
click at [506, 256] on div "Ninguna de las condiciones" at bounding box center [555, 251] width 240 height 15
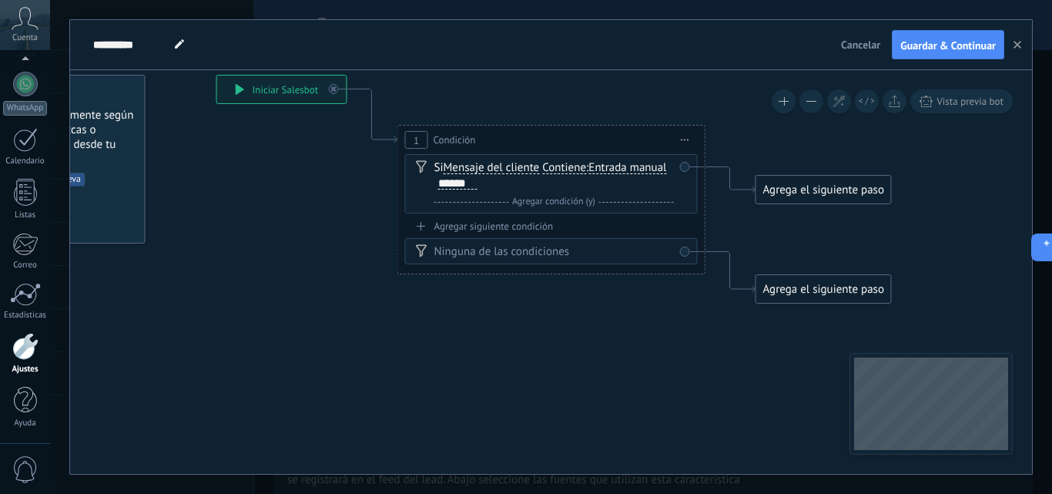
click at [506, 256] on div "Ninguna de las condiciones" at bounding box center [555, 251] width 240 height 15
click at [496, 227] on div "Agregar siguiente condición" at bounding box center [551, 226] width 293 height 13
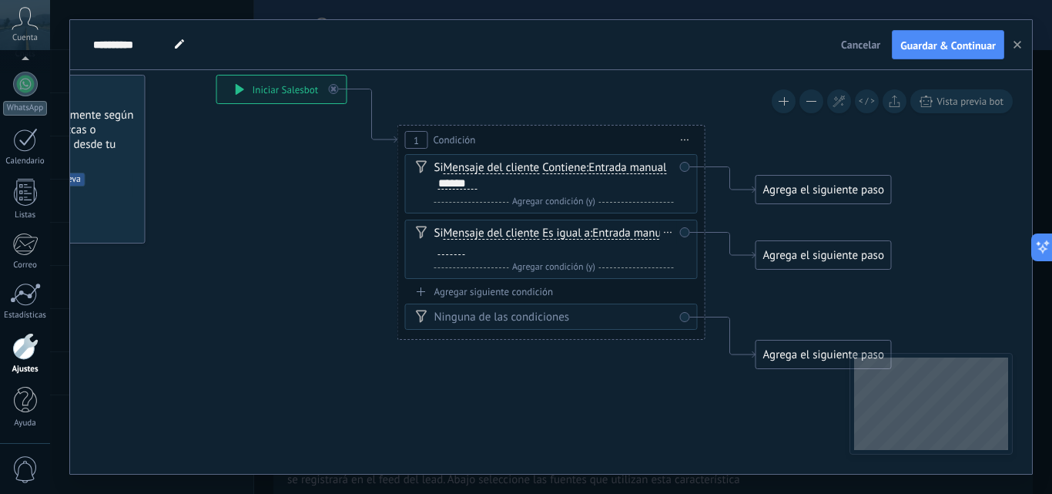
click at [545, 235] on span "Es igual a" at bounding box center [566, 233] width 48 height 12
click at [545, 235] on button "Es igual a" at bounding box center [631, 234] width 193 height 28
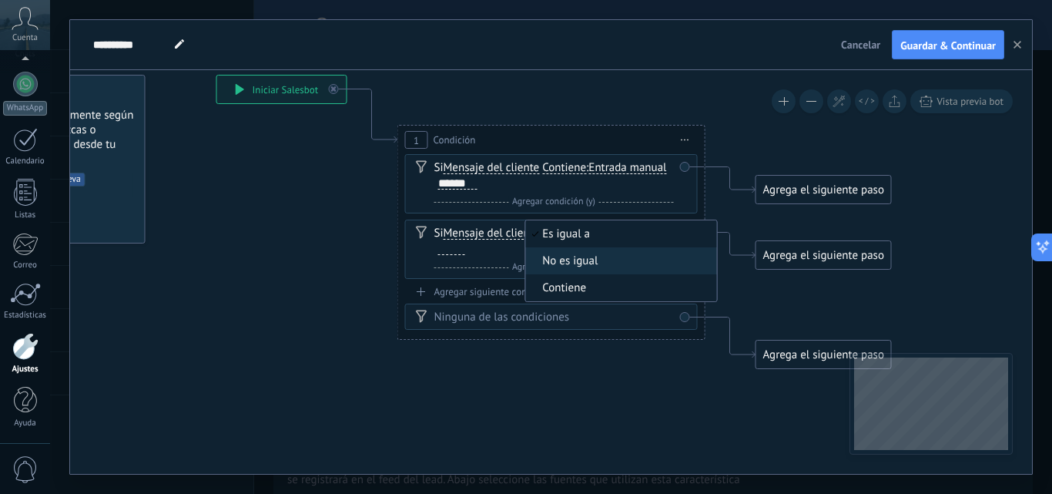
click at [582, 283] on span "Contiene" at bounding box center [618, 287] width 186 height 15
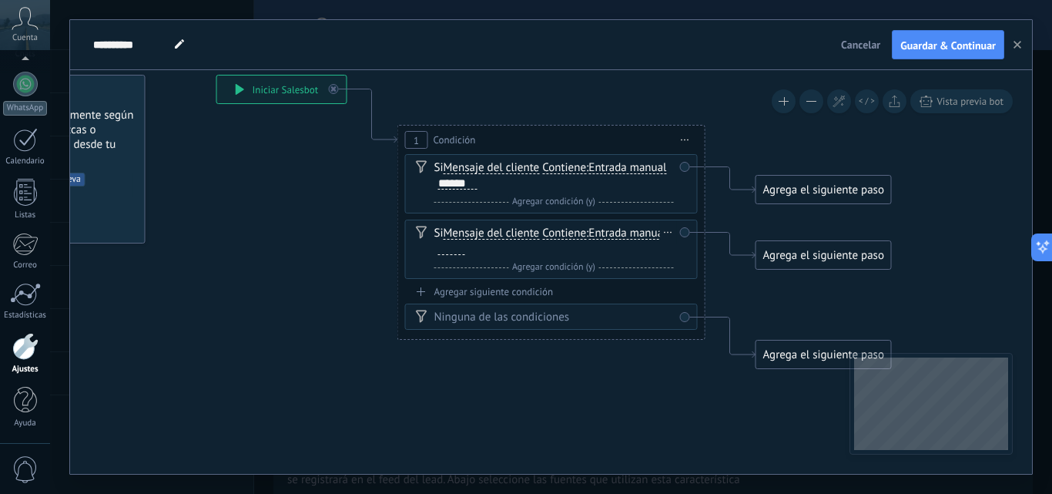
click at [560, 252] on div "Si Mensaje del cliente Mensaje del cliente Emoción de la conversación Comentari…" at bounding box center [555, 241] width 240 height 31
drag, startPoint x: 505, startPoint y: 253, endPoint x: 455, endPoint y: 248, distance: 51.1
click at [470, 251] on div "Si Mensaje del cliente Mensaje del cliente Emoción de la conversación Comentari…" at bounding box center [555, 241] width 240 height 31
click at [450, 248] on div at bounding box center [451, 249] width 27 height 12
click at [780, 186] on div "Agrega el siguiente paso" at bounding box center [824, 189] width 135 height 25
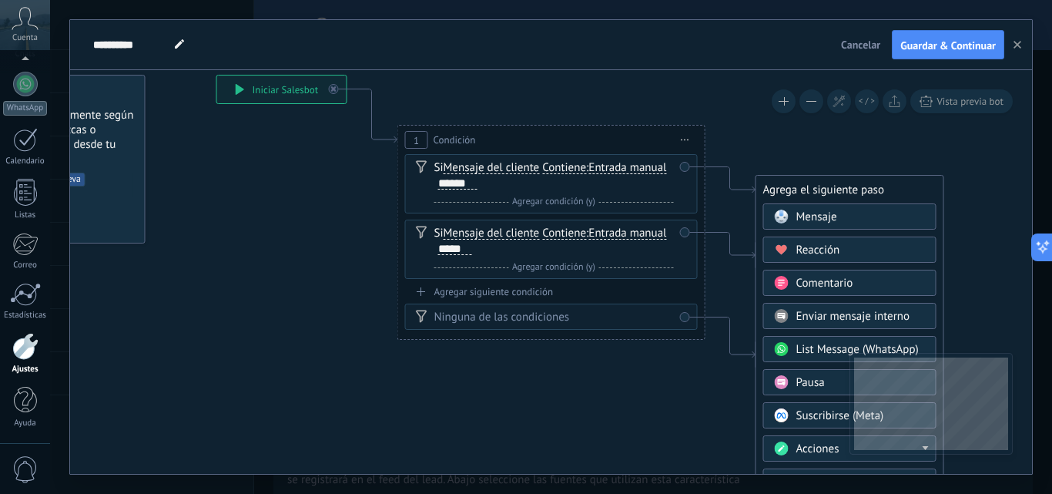
click at [799, 447] on span "Acciones" at bounding box center [818, 448] width 43 height 15
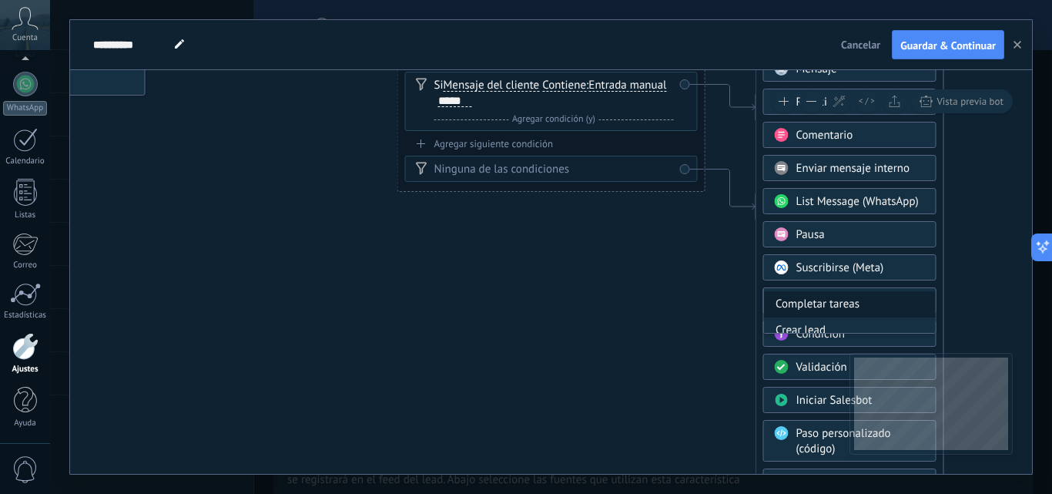
scroll to position [77, 0]
click at [863, 307] on div "Cambiar etapa del lead" at bounding box center [850, 303] width 172 height 26
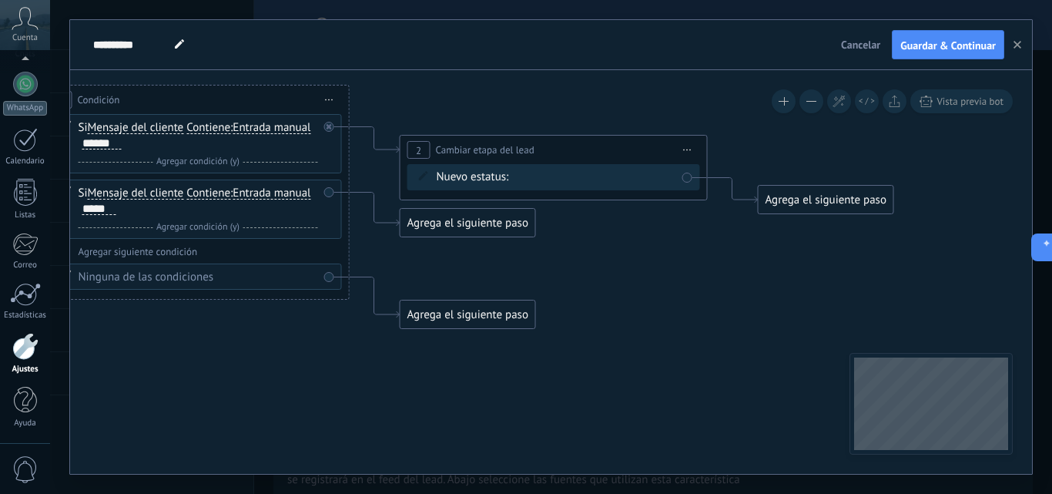
drag, startPoint x: 668, startPoint y: 212, endPoint x: 679, endPoint y: 304, distance: 92.3
click at [676, 304] on icon at bounding box center [351, 181] width 1752 height 1065
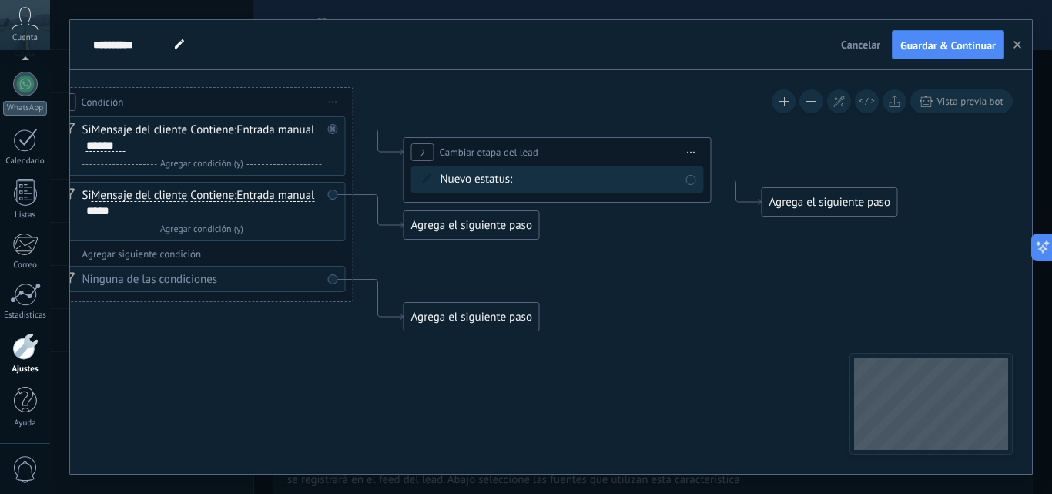
click at [0, 0] on div "CONTACTO INICIAL Cualificado Cotización enviada Pedido creado Pedido completado…" at bounding box center [0, 0] width 0 height 0
click at [0, 0] on label "CONTACTO INICIAL" at bounding box center [0, 0] width 0 height 0
click at [801, 202] on div "Agrega el siguiente paso" at bounding box center [830, 202] width 135 height 25
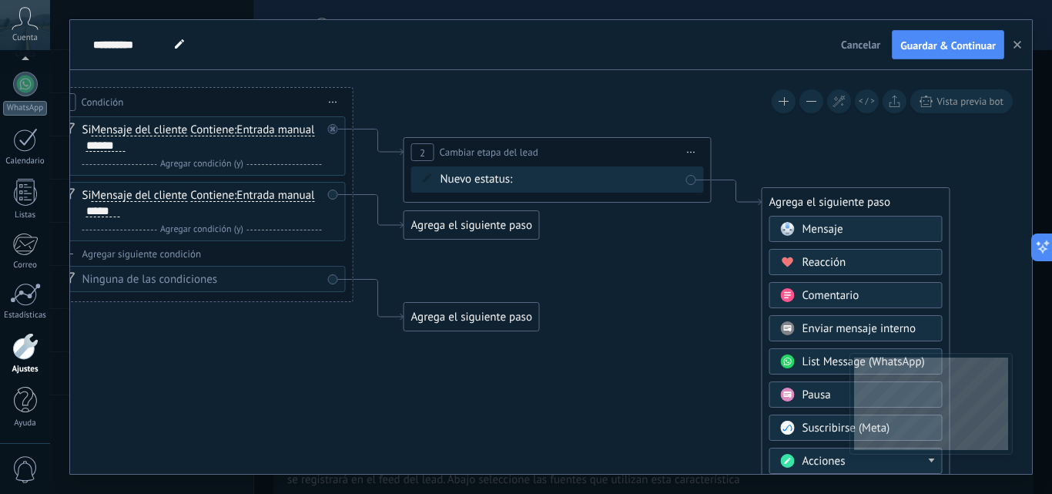
click at [848, 365] on span "List Message (WhatsApp)" at bounding box center [864, 361] width 122 height 15
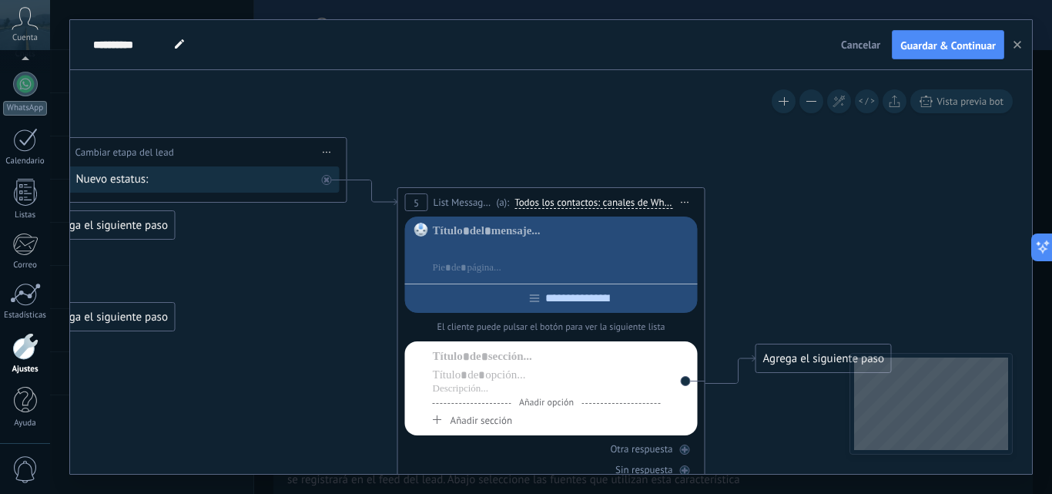
click at [494, 245] on div at bounding box center [563, 249] width 260 height 15
click at [511, 230] on div at bounding box center [563, 230] width 260 height 15
drag, startPoint x: 509, startPoint y: 246, endPoint x: 509, endPoint y: 236, distance: 10.0
click at [509, 245] on div at bounding box center [563, 249] width 260 height 15
click at [509, 228] on div at bounding box center [563, 230] width 260 height 15
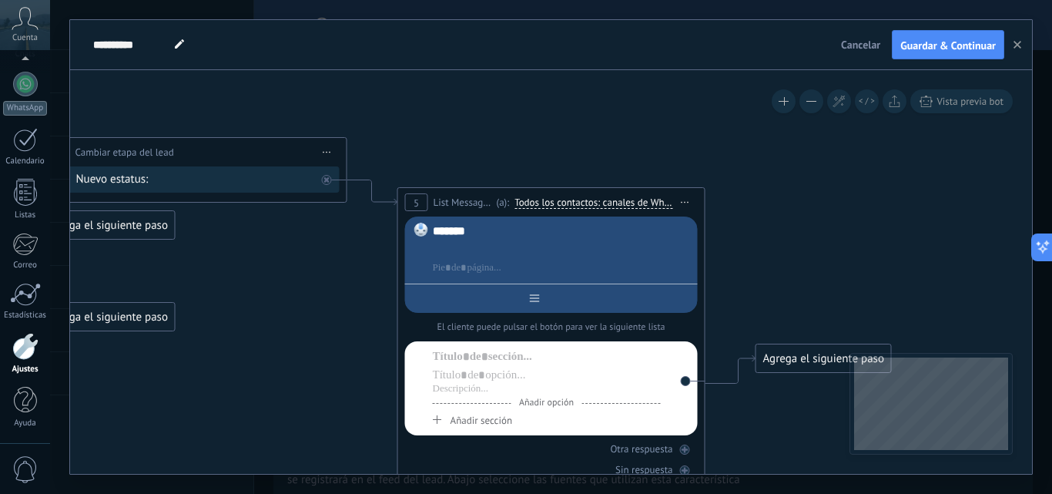
drag, startPoint x: 566, startPoint y: 294, endPoint x: 580, endPoint y: 298, distance: 14.4
click at [571, 294] on input "text" at bounding box center [578, 298] width 76 height 12
click at [553, 264] on div at bounding box center [563, 267] width 260 height 15
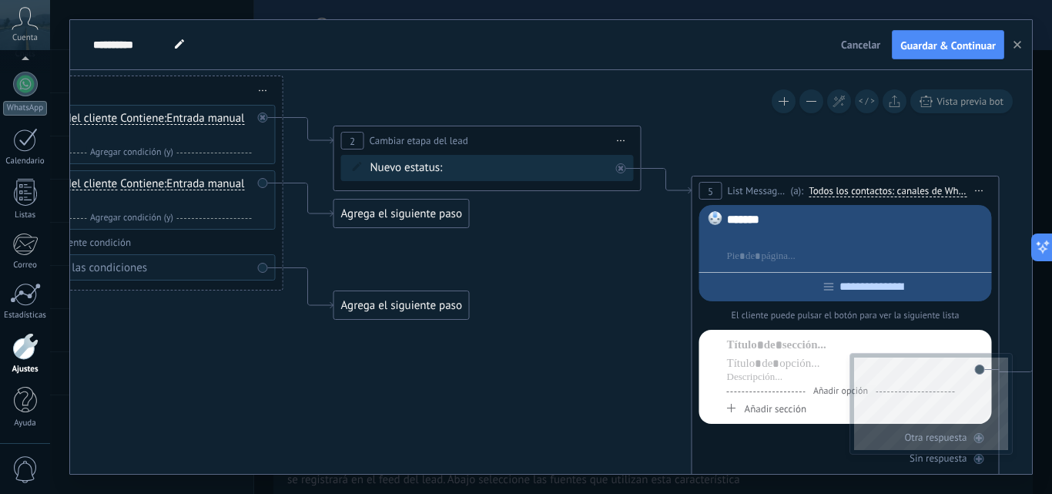
drag, startPoint x: 361, startPoint y: 396, endPoint x: 602, endPoint y: 392, distance: 241.9
click at [602, 392] on icon at bounding box center [464, 251] width 2110 height 1223
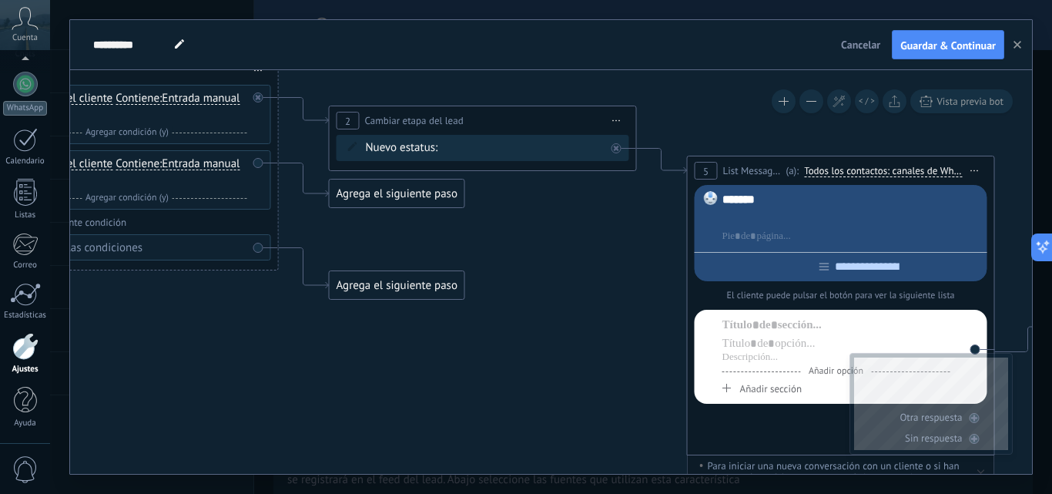
drag, startPoint x: 643, startPoint y: 327, endPoint x: 516, endPoint y: 304, distance: 129.2
click at [515, 307] on icon at bounding box center [459, 231] width 2110 height 1223
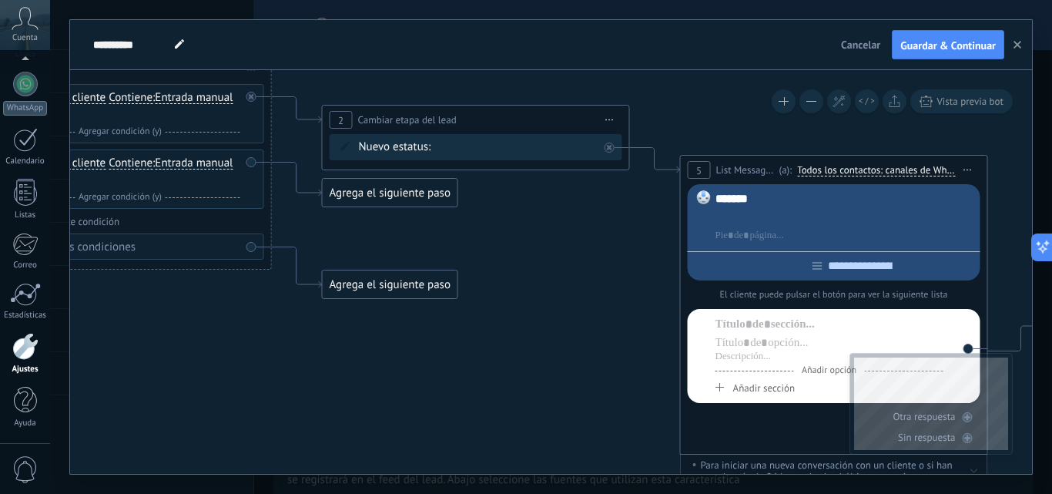
click at [742, 197] on div "*******" at bounding box center [846, 198] width 260 height 15
click at [759, 196] on div "*******" at bounding box center [846, 198] width 260 height 15
click at [757, 227] on div "*******" at bounding box center [846, 217] width 260 height 52
click at [755, 233] on div at bounding box center [846, 235] width 260 height 15
drag, startPoint x: 717, startPoint y: 237, endPoint x: 743, endPoint y: 244, distance: 26.4
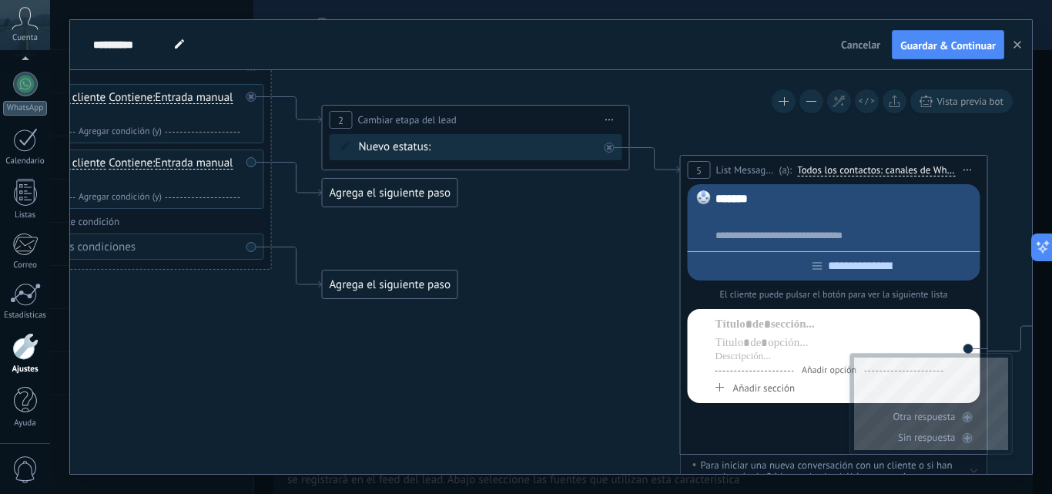
click at [719, 237] on div "**********" at bounding box center [846, 235] width 260 height 15
click at [563, 398] on icon at bounding box center [453, 230] width 2110 height 1223
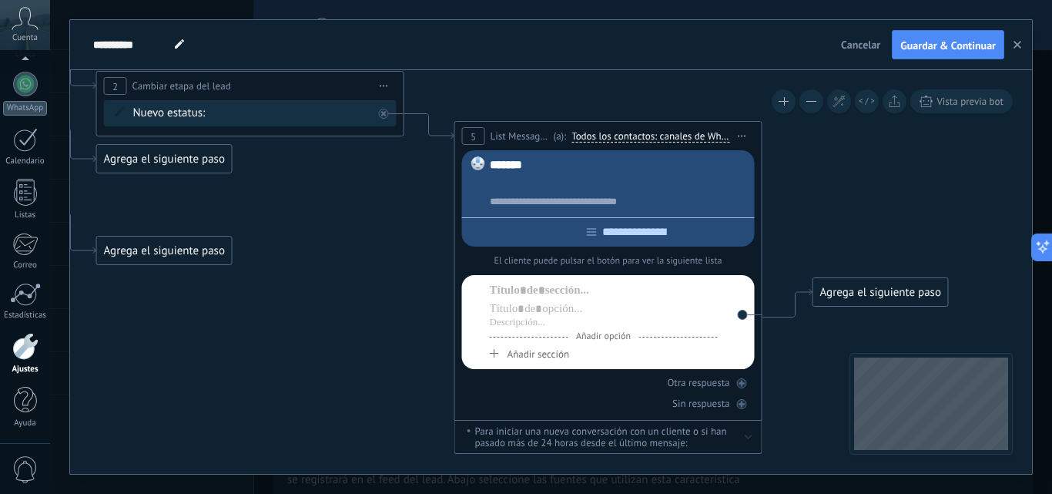
drag, startPoint x: 606, startPoint y: 388, endPoint x: 378, endPoint y: 354, distance: 229.8
click at [378, 354] on icon at bounding box center [227, 197] width 2110 height 1223
click at [591, 308] on div at bounding box center [604, 308] width 228 height 15
click at [592, 291] on div at bounding box center [604, 290] width 228 height 15
click at [572, 311] on div at bounding box center [604, 308] width 228 height 15
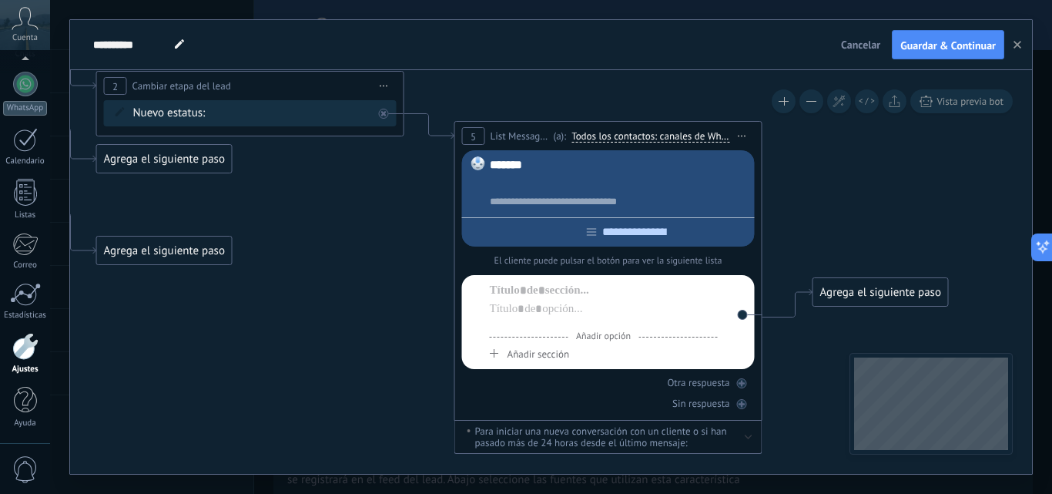
click at [571, 320] on div at bounding box center [604, 323] width 228 height 12
click at [575, 307] on div at bounding box center [604, 308] width 228 height 15
click at [577, 293] on div at bounding box center [604, 290] width 228 height 15
click at [572, 310] on div at bounding box center [604, 308] width 228 height 15
click at [569, 319] on div at bounding box center [604, 323] width 228 height 12
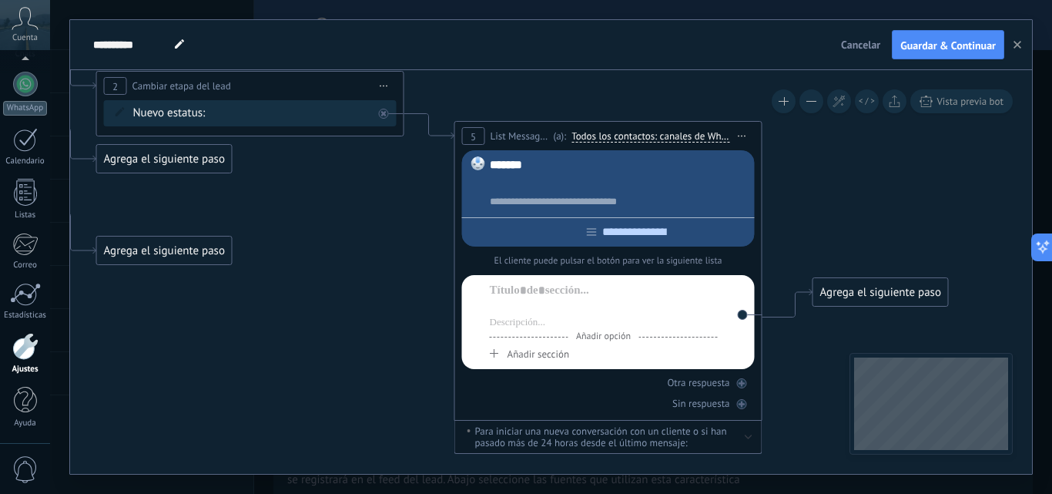
click at [570, 307] on div at bounding box center [604, 308] width 228 height 15
click at [575, 293] on div at bounding box center [604, 290] width 228 height 15
click at [555, 317] on div at bounding box center [604, 308] width 228 height 15
click at [566, 286] on div at bounding box center [604, 290] width 228 height 15
click at [568, 320] on div at bounding box center [604, 323] width 228 height 12
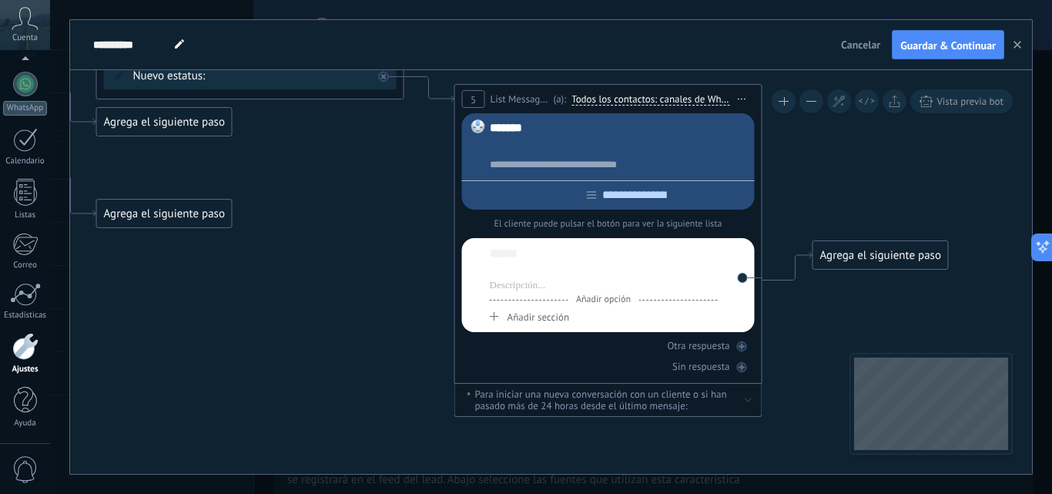
click at [589, 297] on span "Añadir opción" at bounding box center [604, 300] width 70 height 12
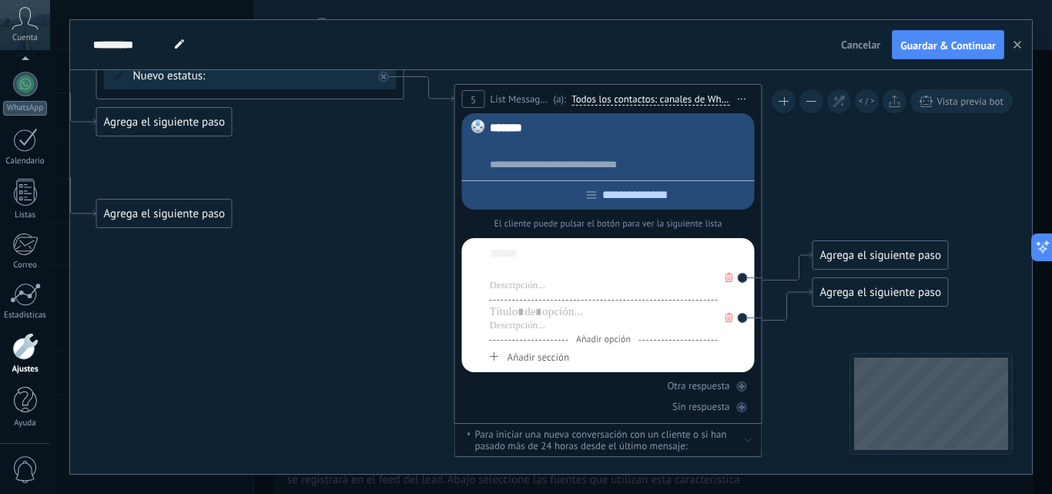
click at [591, 341] on span "Añadir opción" at bounding box center [604, 340] width 70 height 12
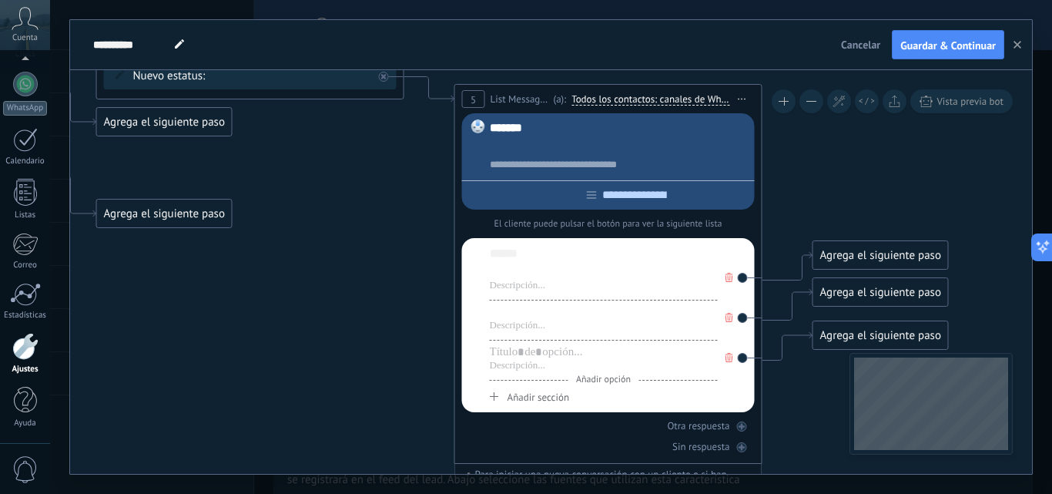
click at [573, 320] on div at bounding box center [604, 311] width 228 height 15
click at [565, 295] on div "Añadir opción" at bounding box center [604, 282] width 228 height 36
click at [565, 286] on div at bounding box center [604, 286] width 228 height 12
click at [559, 270] on div at bounding box center [604, 271] width 228 height 15
click at [559, 257] on div "******" at bounding box center [604, 253] width 228 height 15
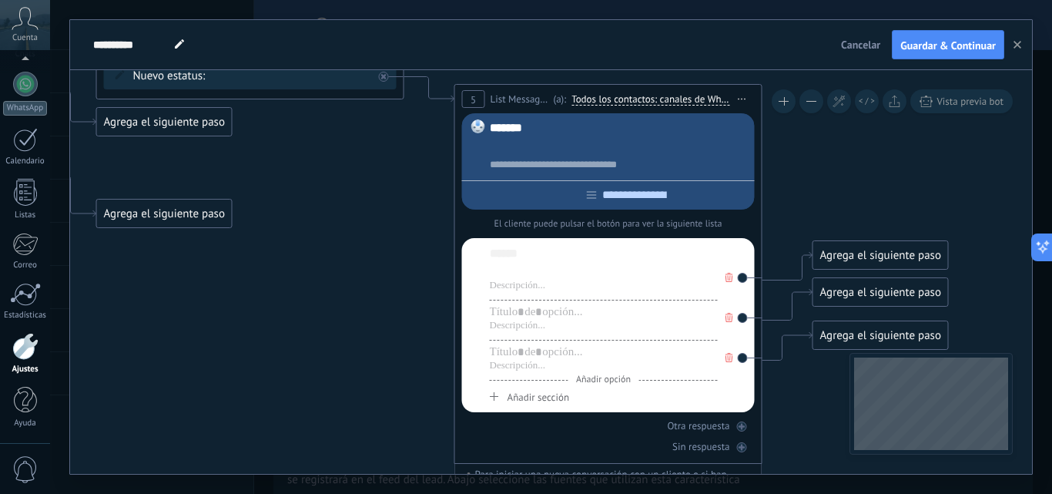
click at [545, 257] on div "******" at bounding box center [604, 253] width 228 height 15
click at [545, 274] on div at bounding box center [604, 271] width 228 height 15
click at [536, 313] on div at bounding box center [604, 311] width 228 height 15
click at [529, 352] on div at bounding box center [604, 351] width 228 height 15
click at [364, 240] on icon at bounding box center [227, 200] width 2110 height 1303
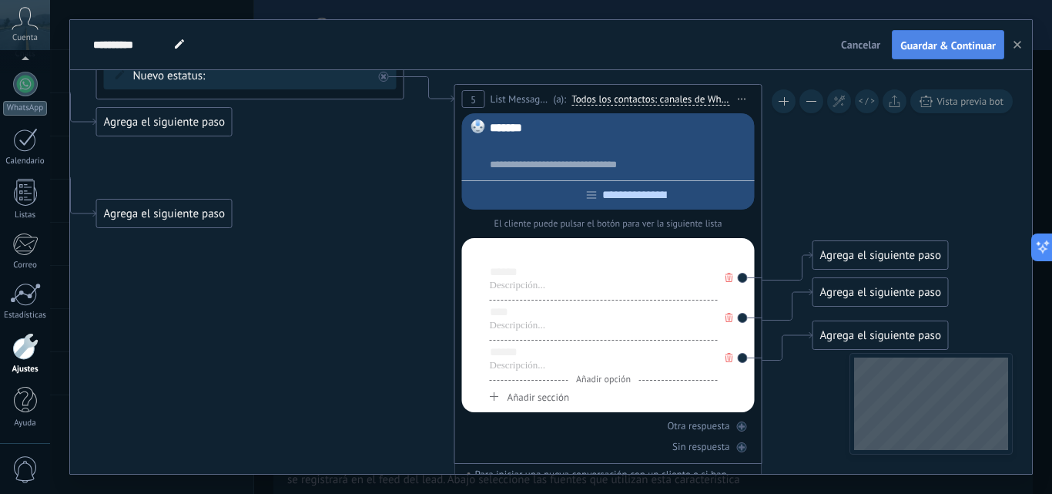
click at [924, 36] on button "Guardar & Continuar" at bounding box center [948, 44] width 112 height 29
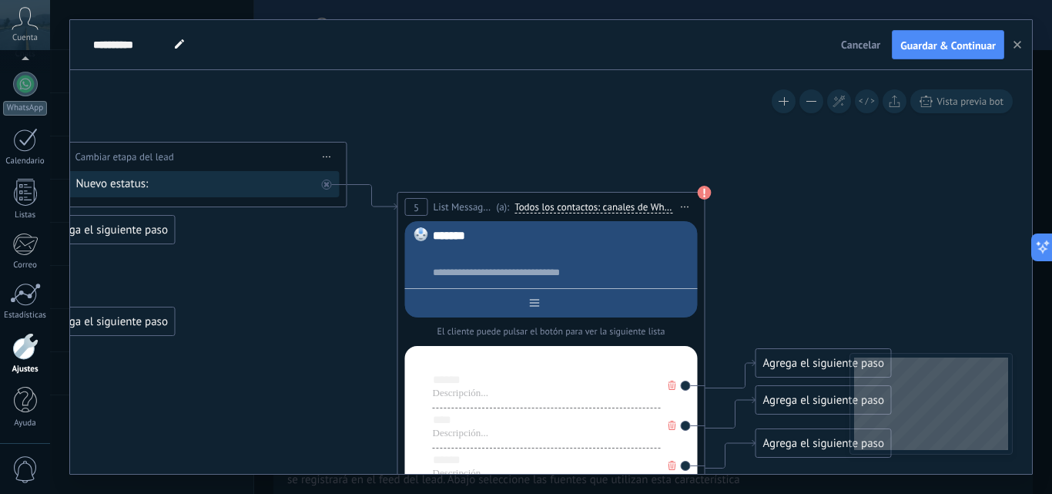
click at [578, 300] on div at bounding box center [551, 300] width 293 height 24
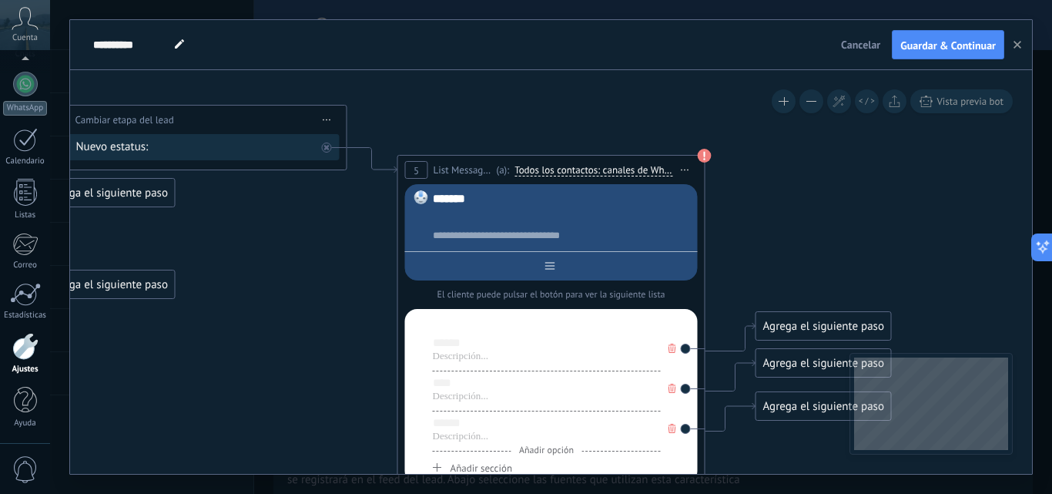
click at [559, 272] on input "text" at bounding box center [563, 266] width 17 height 12
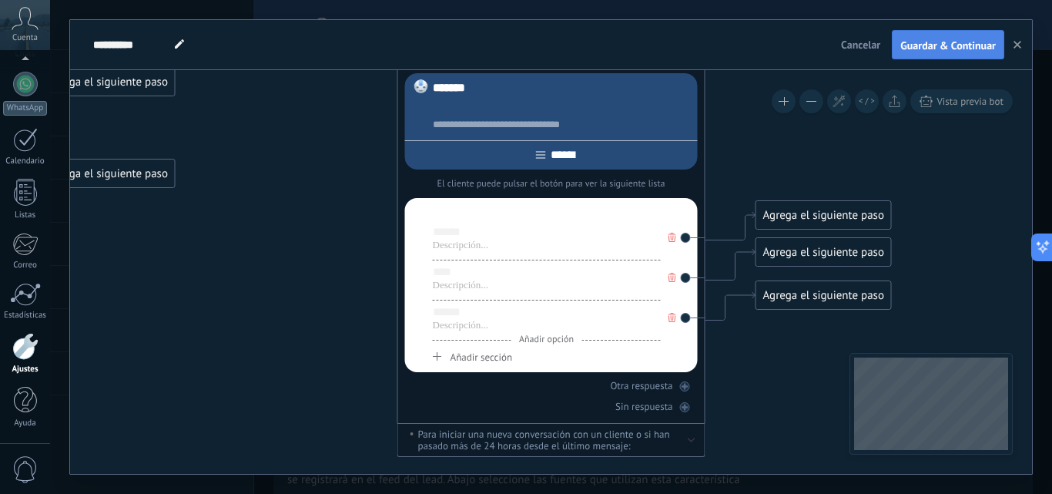
type input "******"
click at [911, 41] on span "Guardar & Continuar" at bounding box center [949, 45] width 96 height 11
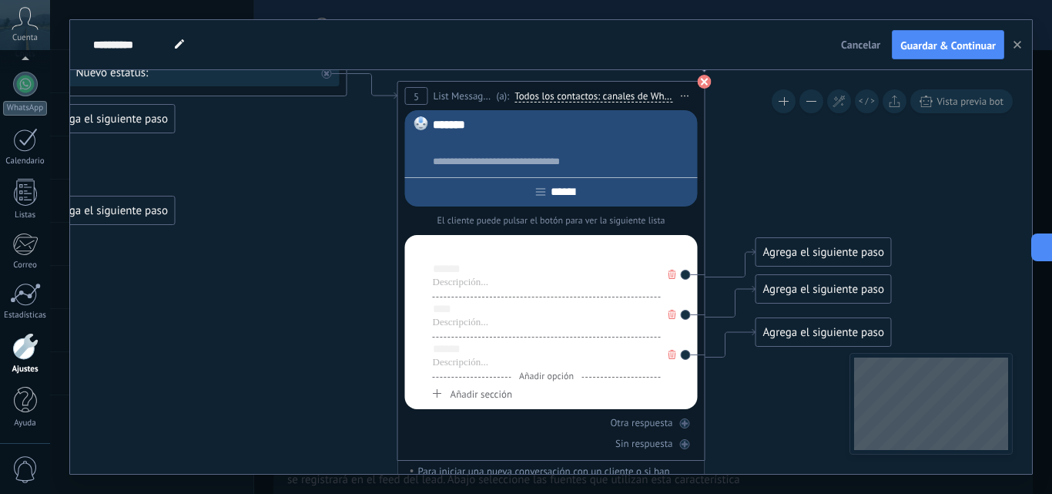
click at [702, 80] on use at bounding box center [705, 82] width 14 height 14
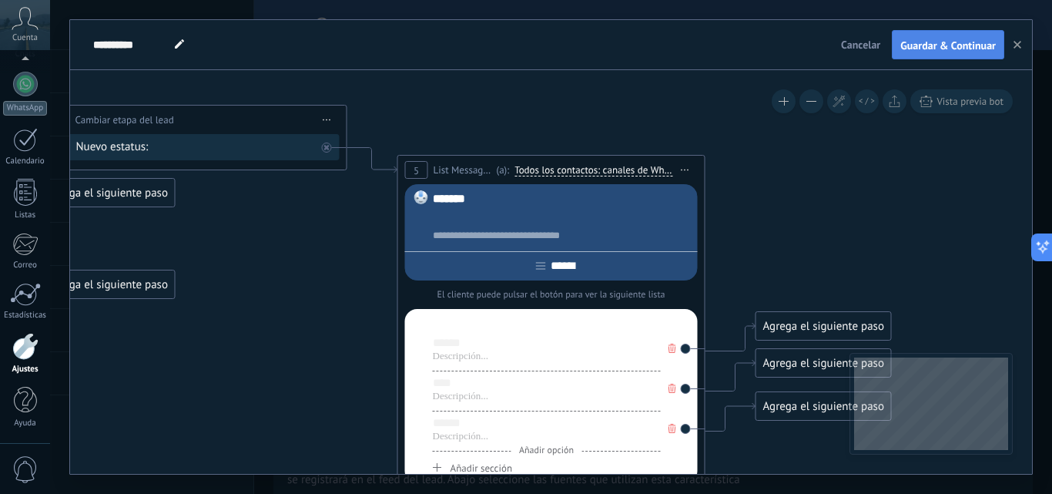
click at [948, 30] on div "Cancelar Guardar & Continuar" at bounding box center [924, 44] width 178 height 29
click at [624, 174] on span "Todos los contactos: canales de WhatsApp seleccionados" at bounding box center [594, 170] width 158 height 12
click at [624, 174] on button "Todos los contactos: canales de WhatsApp seleccionados" at bounding box center [624, 170] width 235 height 28
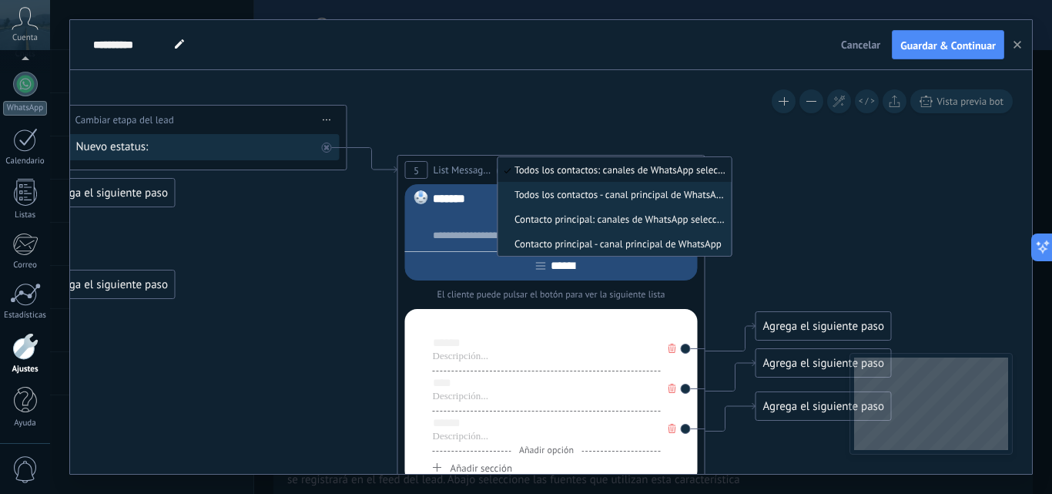
click at [613, 170] on span "Todos los contactos: canales de WhatsApp seleccionados" at bounding box center [612, 169] width 229 height 13
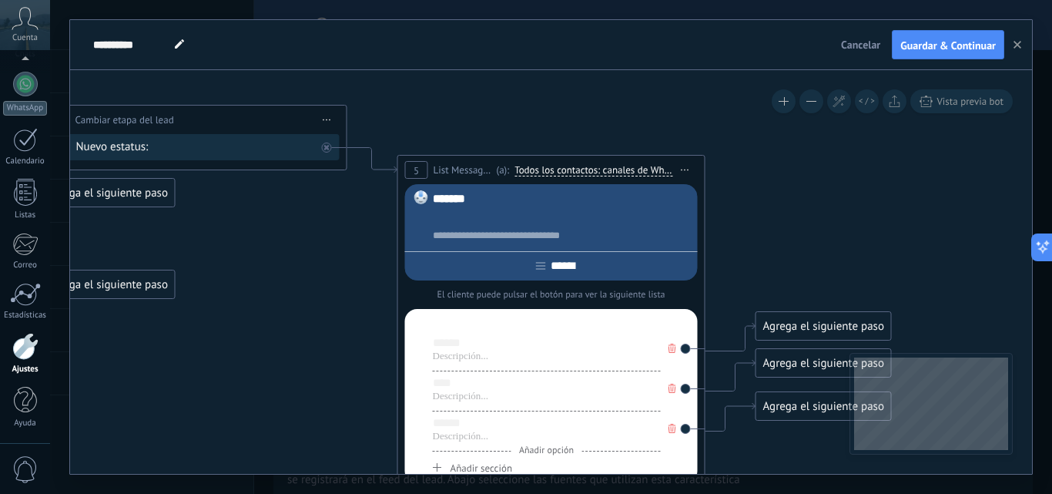
click at [613, 170] on span "Todos los contactos: canales de WhatsApp seleccionados" at bounding box center [594, 170] width 158 height 12
click at [613, 170] on button "Todos los contactos: canales de WhatsApp seleccionados" at bounding box center [624, 170] width 235 height 28
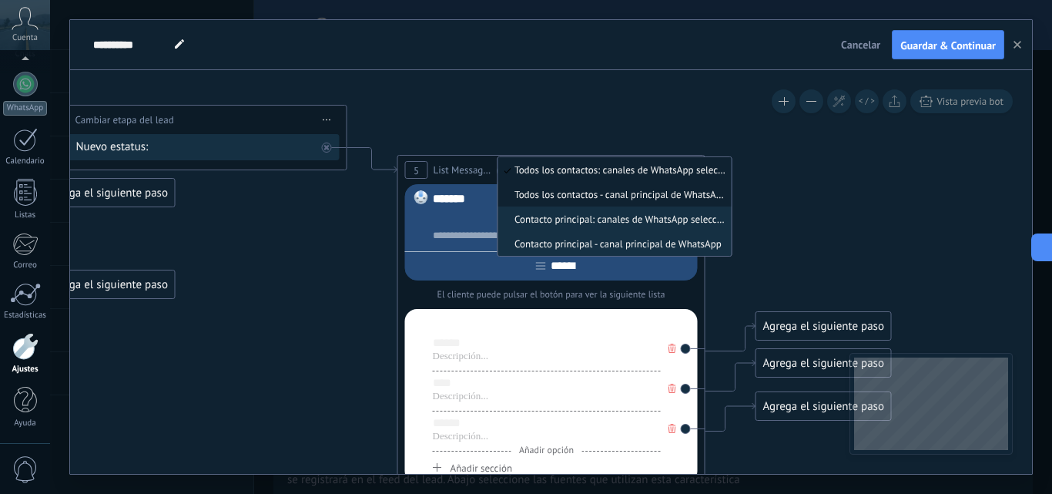
click at [613, 200] on span "Todos los contactos - canal principal de WhatsApp" at bounding box center [612, 194] width 229 height 13
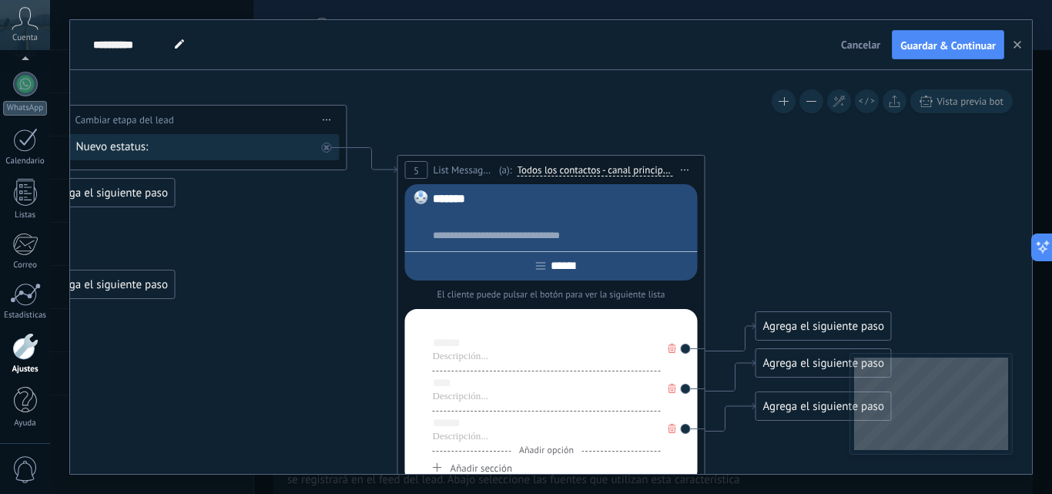
click at [608, 167] on span "Todos los contactos - canal principal de WhatsApp" at bounding box center [595, 170] width 156 height 12
click at [608, 167] on button "Todos los contactos - canal principal de WhatsApp" at bounding box center [626, 170] width 235 height 28
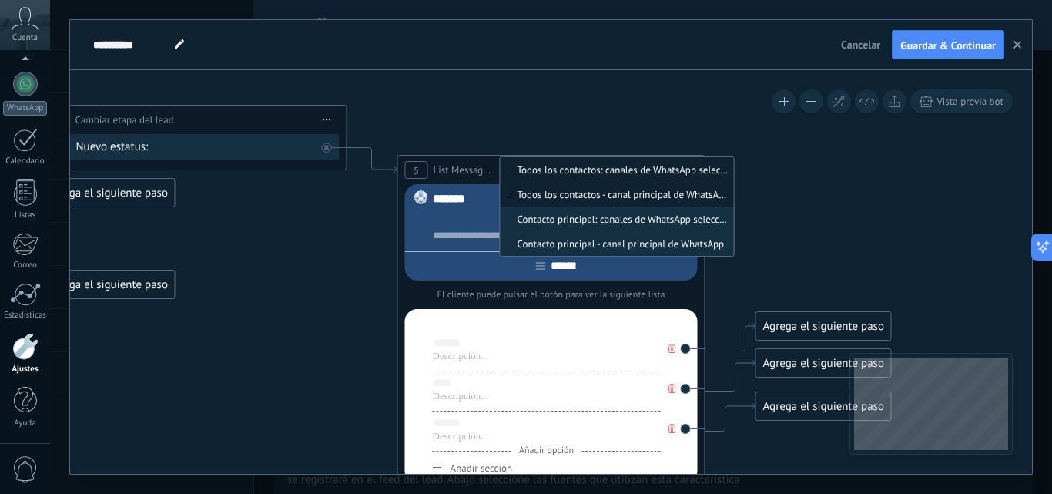
click at [608, 164] on span "Todos los contactos: canales de WhatsApp seleccionados" at bounding box center [614, 169] width 229 height 13
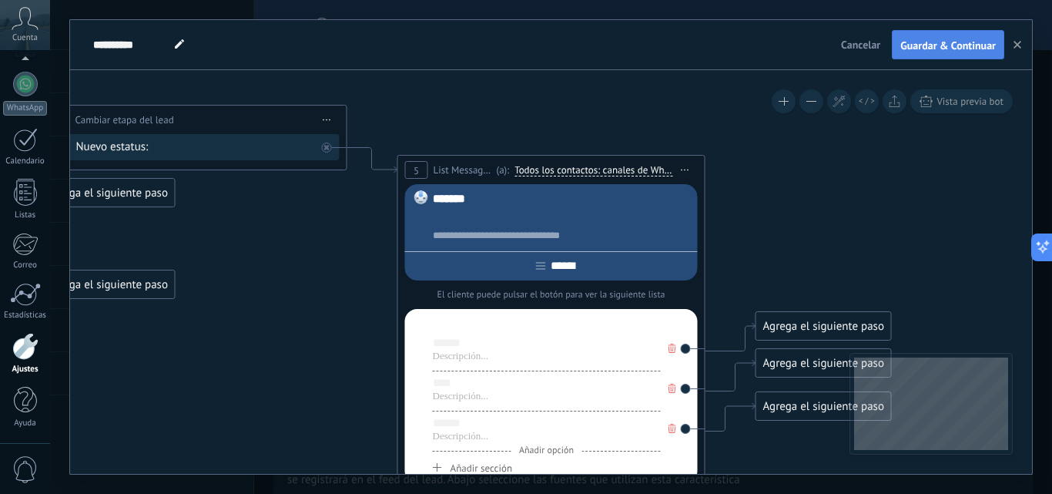
click at [941, 39] on button "Guardar & Continuar" at bounding box center [948, 44] width 112 height 29
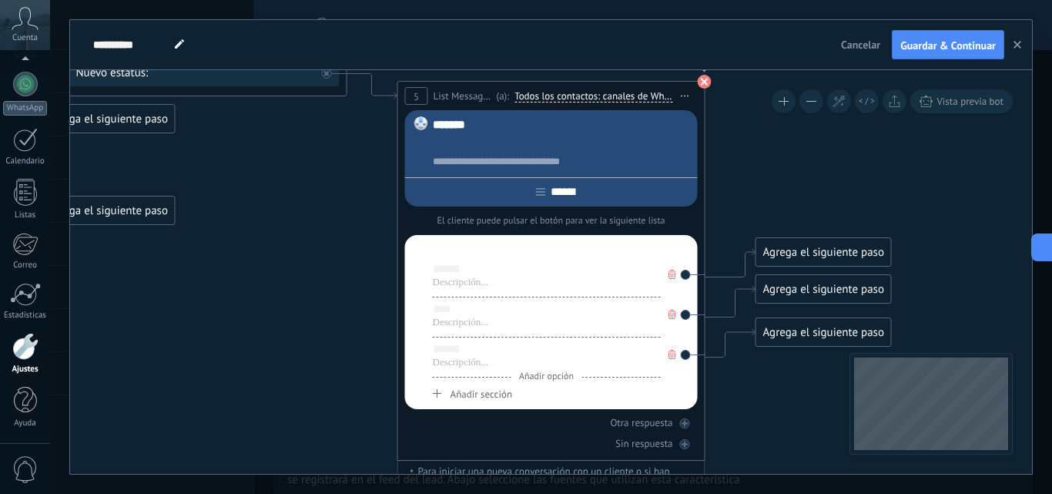
click at [701, 79] on use at bounding box center [705, 82] width 14 height 14
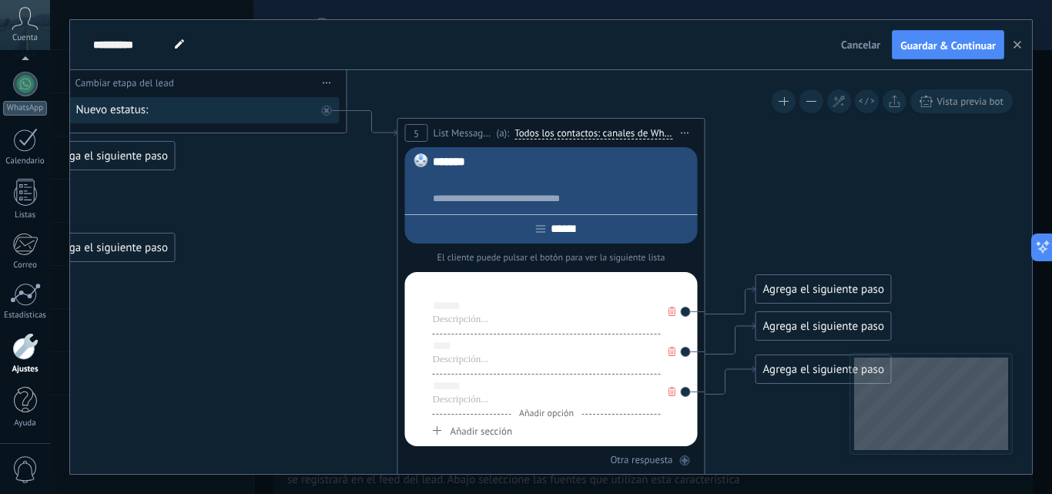
drag, startPoint x: 949, startPoint y: 30, endPoint x: 941, endPoint y: 35, distance: 9.7
click at [948, 31] on button "Guardar & Continuar" at bounding box center [948, 44] width 112 height 29
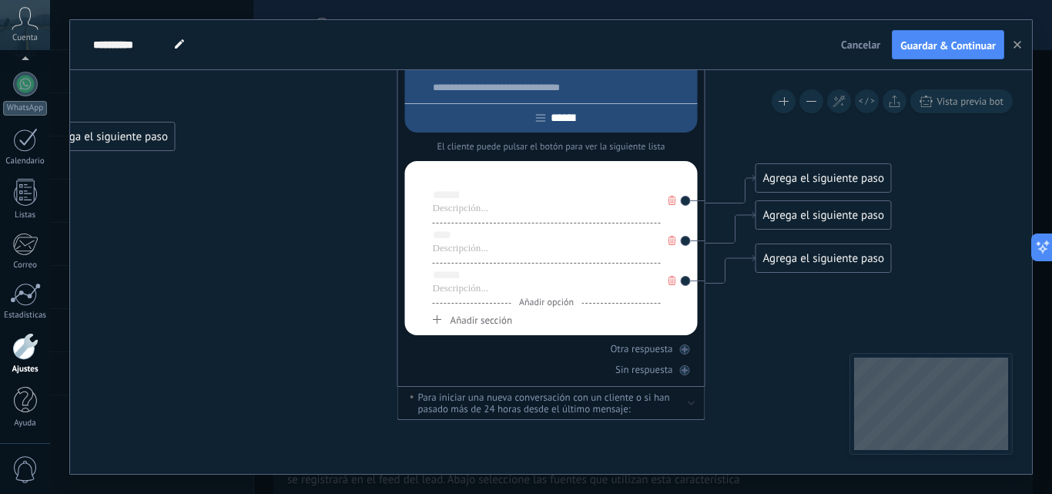
drag, startPoint x: 504, startPoint y: 227, endPoint x: 505, endPoint y: 214, distance: 12.4
click at [503, 223] on div "****** Añadir opción **** Añadir opción ****** Añadir opción" at bounding box center [547, 247] width 228 height 121
click at [505, 213] on div at bounding box center [547, 209] width 228 height 12
click at [447, 184] on div at bounding box center [547, 176] width 228 height 15
click at [455, 236] on div "****" at bounding box center [547, 234] width 228 height 15
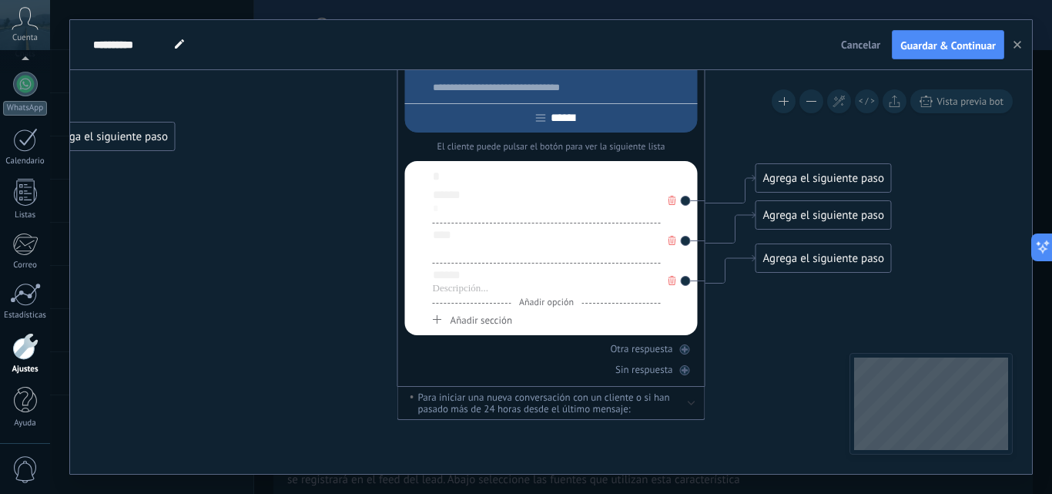
click at [460, 254] on div at bounding box center [547, 249] width 228 height 12
click at [469, 223] on div "Añadir opción" at bounding box center [547, 223] width 228 height 1
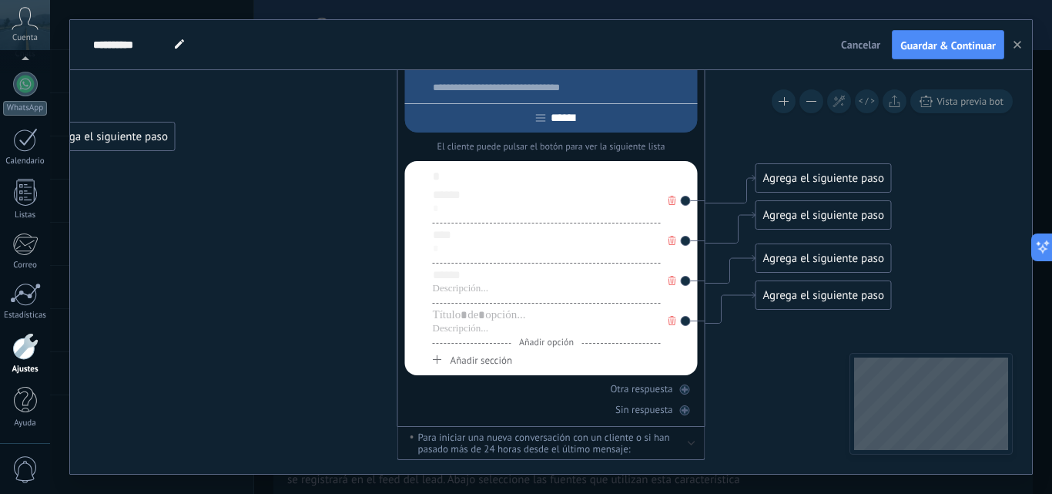
drag, startPoint x: 469, startPoint y: 216, endPoint x: 465, endPoint y: 224, distance: 9.3
click at [468, 215] on div "*" at bounding box center [547, 209] width 228 height 12
click at [505, 294] on div at bounding box center [547, 289] width 228 height 12
click at [502, 334] on div at bounding box center [547, 329] width 228 height 12
click at [672, 322] on icon at bounding box center [673, 320] width 8 height 9
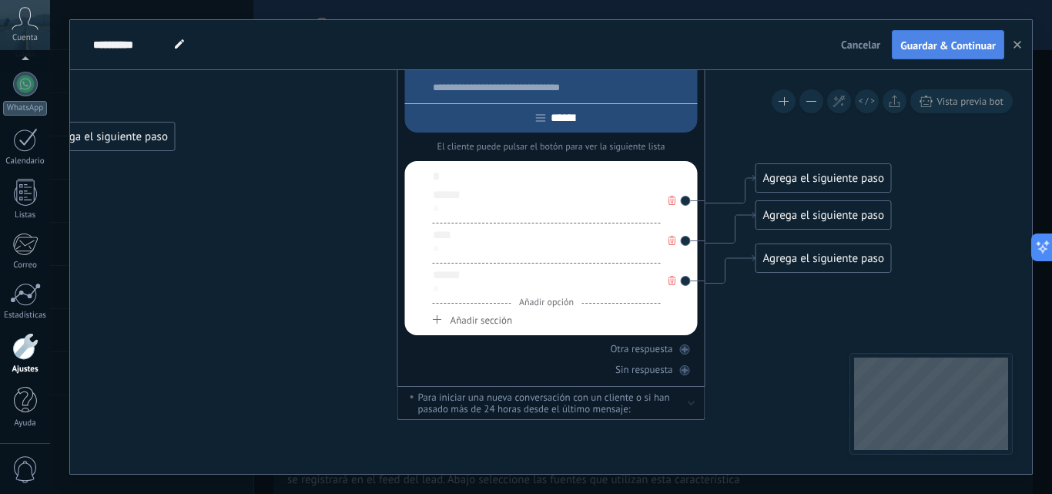
click at [958, 48] on span "Guardar & Continuar" at bounding box center [949, 45] width 96 height 11
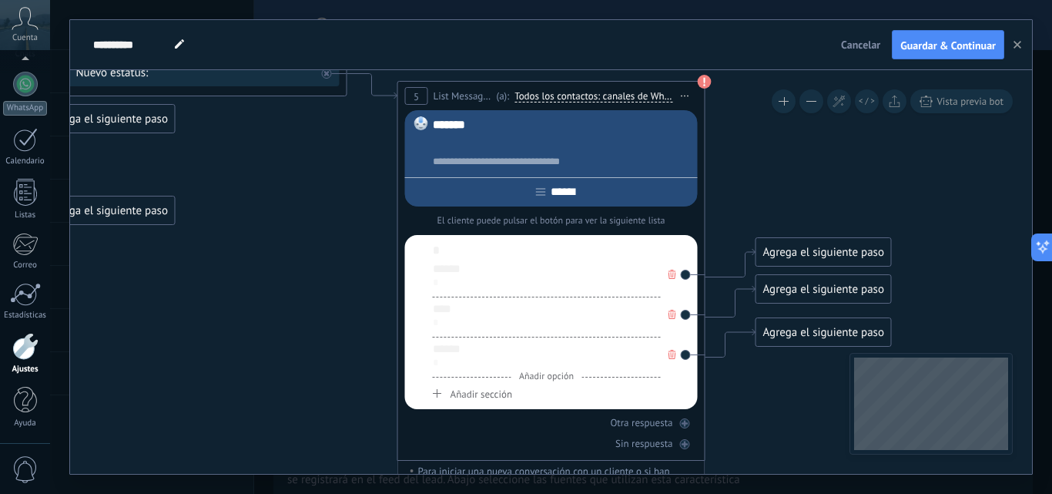
drag, startPoint x: 572, startPoint y: 137, endPoint x: 563, endPoint y: 139, distance: 8.8
click at [570, 137] on div at bounding box center [563, 143] width 260 height 15
drag, startPoint x: 561, startPoint y: 141, endPoint x: 564, endPoint y: 130, distance: 11.2
click at [561, 138] on div "*" at bounding box center [563, 143] width 260 height 15
click at [920, 39] on button "Guardar & Continuar" at bounding box center [948, 44] width 112 height 29
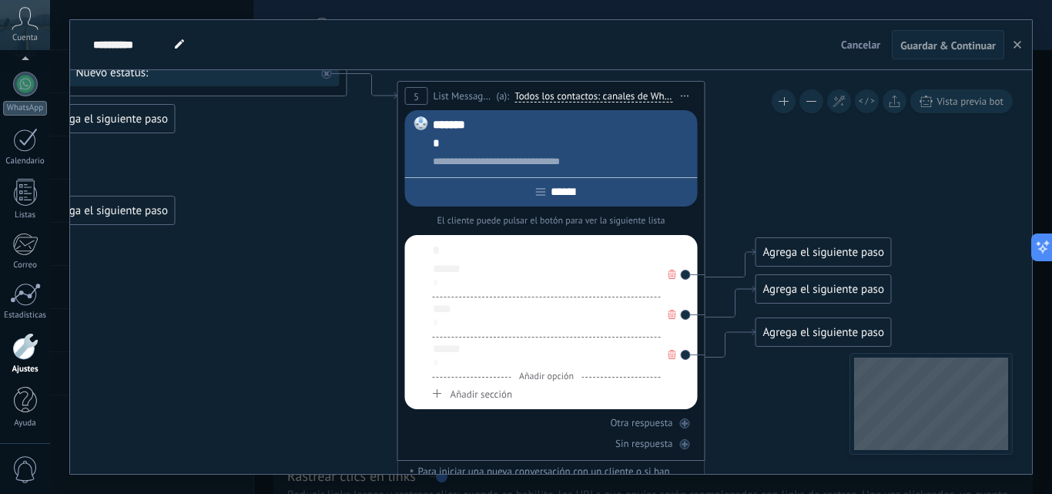
click at [549, 143] on div "*" at bounding box center [563, 143] width 260 height 15
click at [520, 126] on div "*******" at bounding box center [563, 124] width 260 height 15
click at [477, 147] on div "*" at bounding box center [563, 143] width 260 height 15
click at [477, 156] on div "**********" at bounding box center [563, 161] width 260 height 15
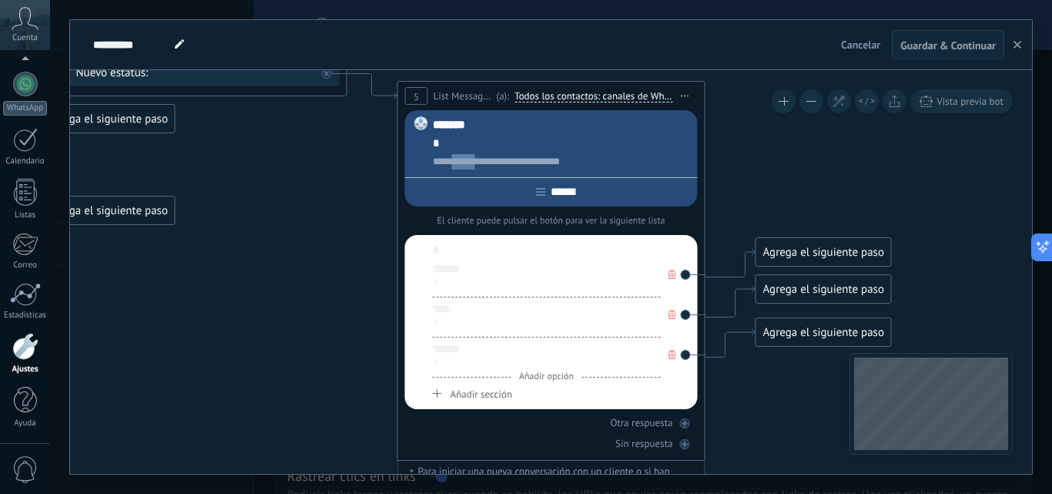
click at [488, 152] on div "**********" at bounding box center [563, 143] width 260 height 52
click at [485, 156] on div "**********" at bounding box center [563, 161] width 260 height 15
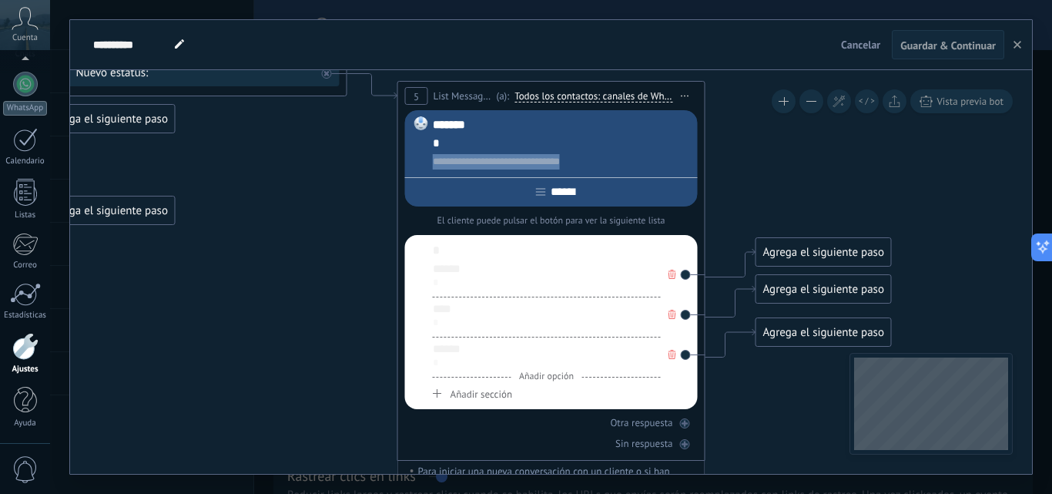
copy div "**********"
click at [481, 146] on div "*" at bounding box center [563, 143] width 260 height 15
click at [512, 168] on div "**********" at bounding box center [563, 161] width 260 height 15
click at [629, 169] on div "**********" at bounding box center [563, 161] width 260 height 15
click at [747, 171] on icon at bounding box center [170, 216] width 2110 height 1343
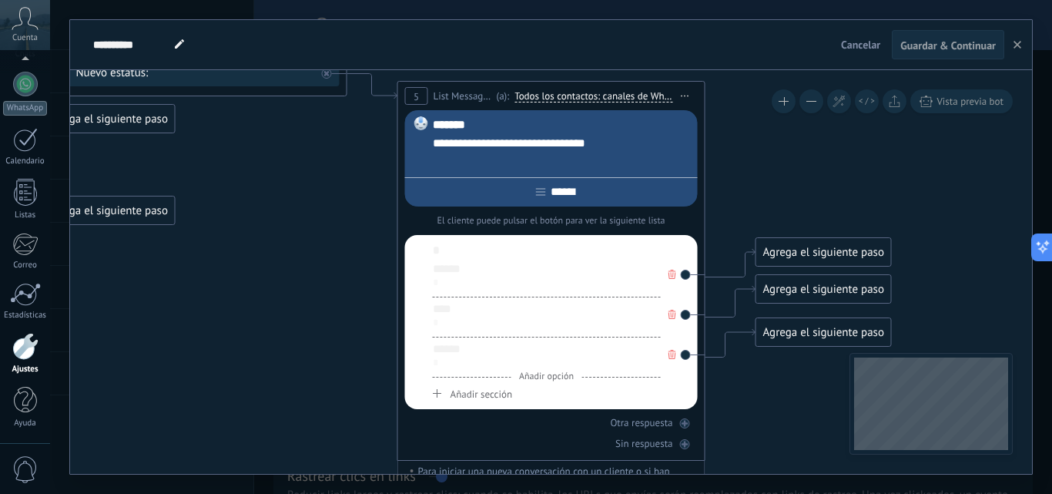
click at [938, 52] on button "Guardar & Continuar" at bounding box center [948, 44] width 112 height 29
click at [941, 45] on span "Guardar & Continuar" at bounding box center [949, 45] width 96 height 11
click at [618, 196] on div "******" at bounding box center [551, 189] width 293 height 24
click at [599, 245] on div "*" at bounding box center [547, 250] width 228 height 15
click at [597, 156] on div at bounding box center [563, 161] width 260 height 15
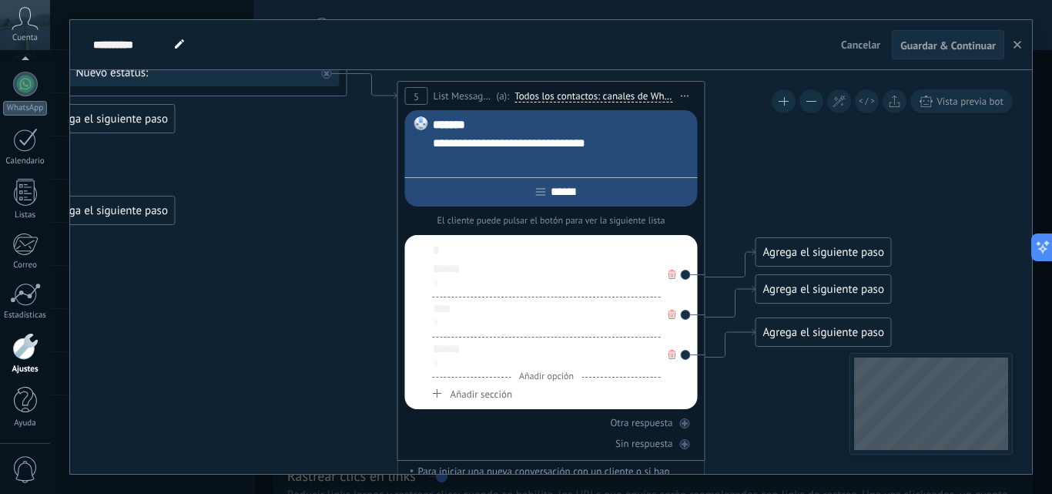
click at [931, 45] on span "Guardar & Continuar" at bounding box center [949, 45] width 96 height 11
drag, startPoint x: 931, startPoint y: 45, endPoint x: 836, endPoint y: 108, distance: 113.9
click at [931, 46] on span "Guardar & Continuar" at bounding box center [949, 45] width 96 height 11
click at [767, 176] on icon at bounding box center [170, 216] width 2110 height 1343
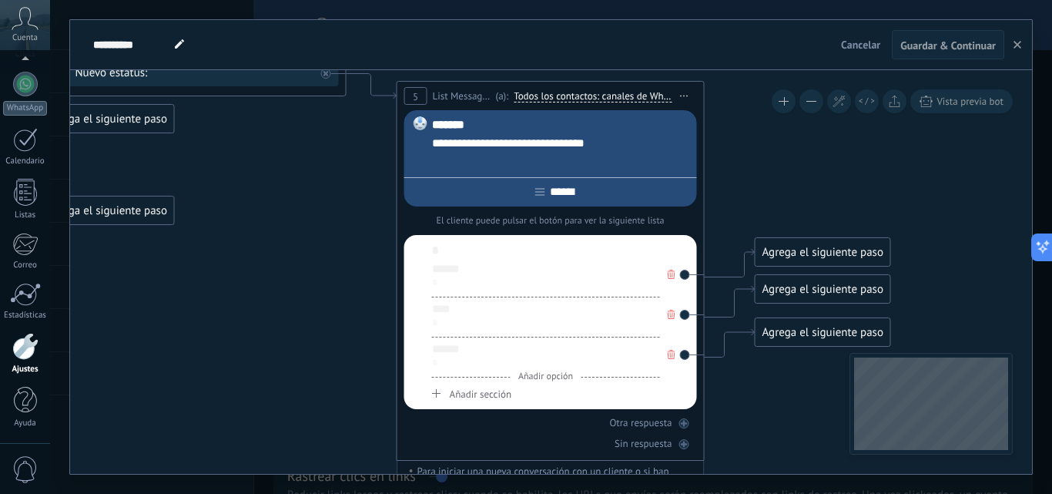
click at [605, 265] on div "******" at bounding box center [546, 268] width 228 height 15
click at [587, 292] on div "****** * Añadir opción" at bounding box center [546, 279] width 228 height 36
click at [593, 274] on div "******" at bounding box center [546, 268] width 228 height 15
click at [931, 39] on button "Guardar & Continuar" at bounding box center [948, 44] width 112 height 29
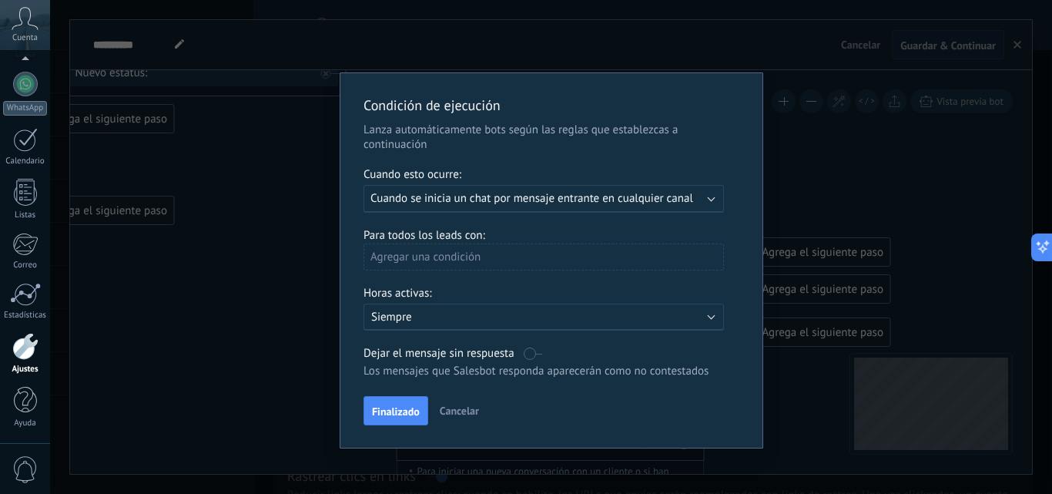
click at [549, 199] on span "Cuando se inicia un chat por mensaje entrante en cualquier canal" at bounding box center [532, 198] width 323 height 15
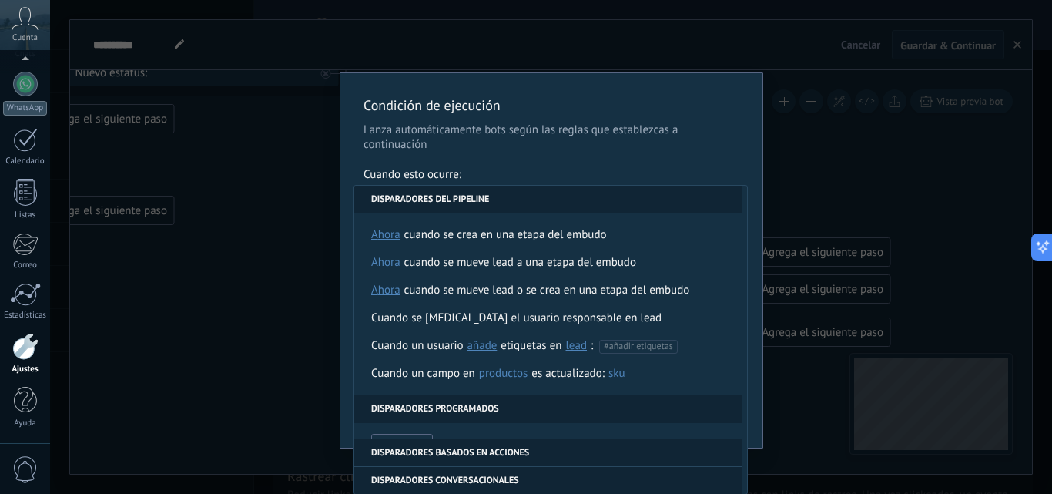
click at [604, 131] on p "Lanza automáticamente bots según las reglas que establezcas a continuación" at bounding box center [552, 136] width 376 height 29
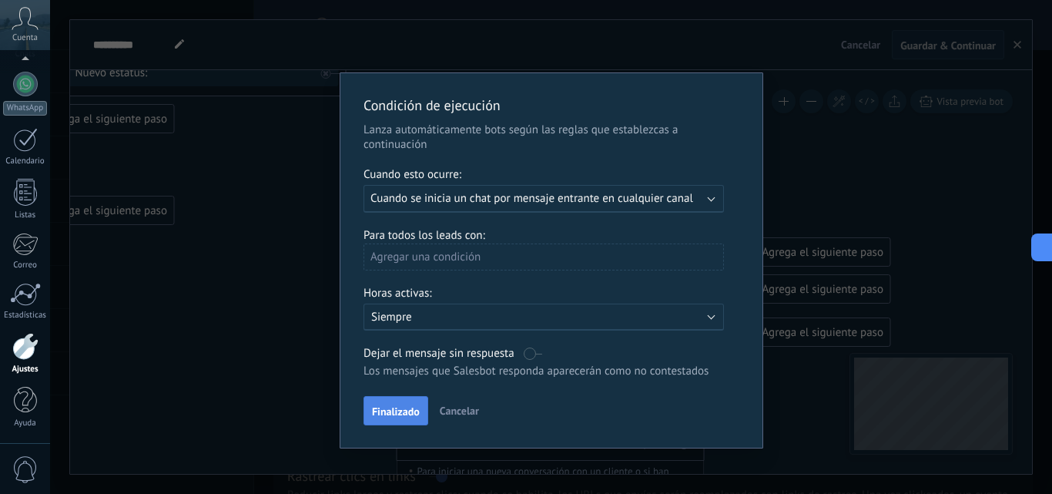
click at [390, 411] on span "Finalizado" at bounding box center [396, 411] width 48 height 11
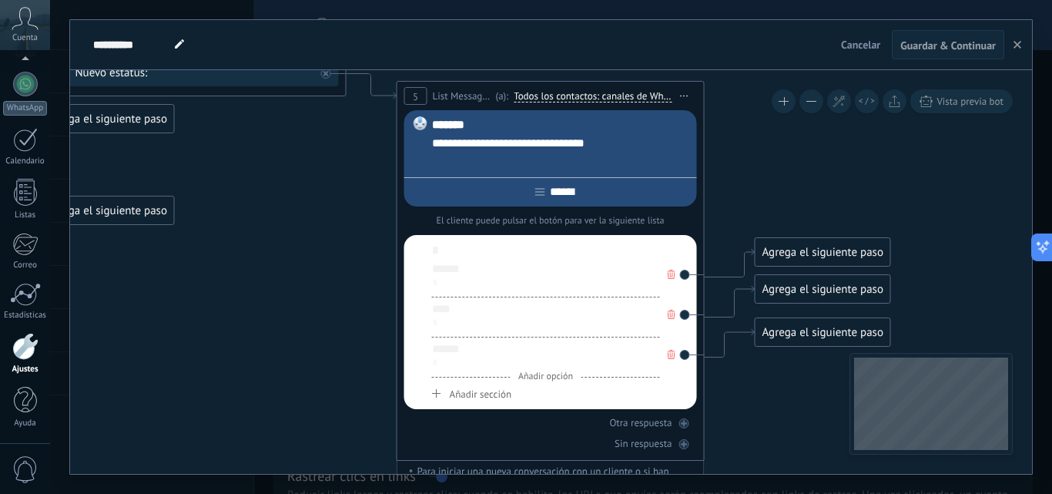
drag, startPoint x: 280, startPoint y: 255, endPoint x: 300, endPoint y: 249, distance: 21.0
click at [280, 256] on icon at bounding box center [169, 216] width 2110 height 1343
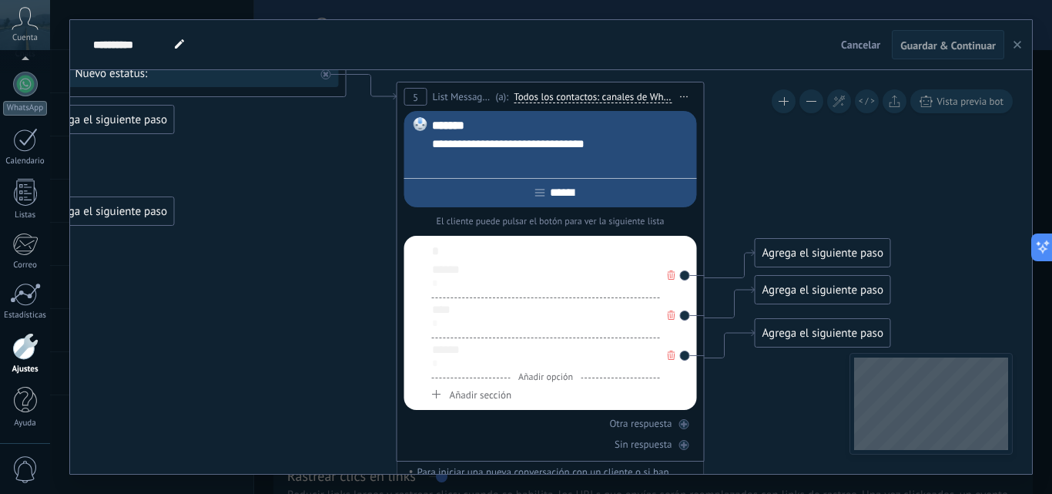
drag, startPoint x: 1017, startPoint y: 44, endPoint x: 856, endPoint y: 59, distance: 161.8
click at [1018, 44] on icon "button" at bounding box center [1018, 45] width 8 height 8
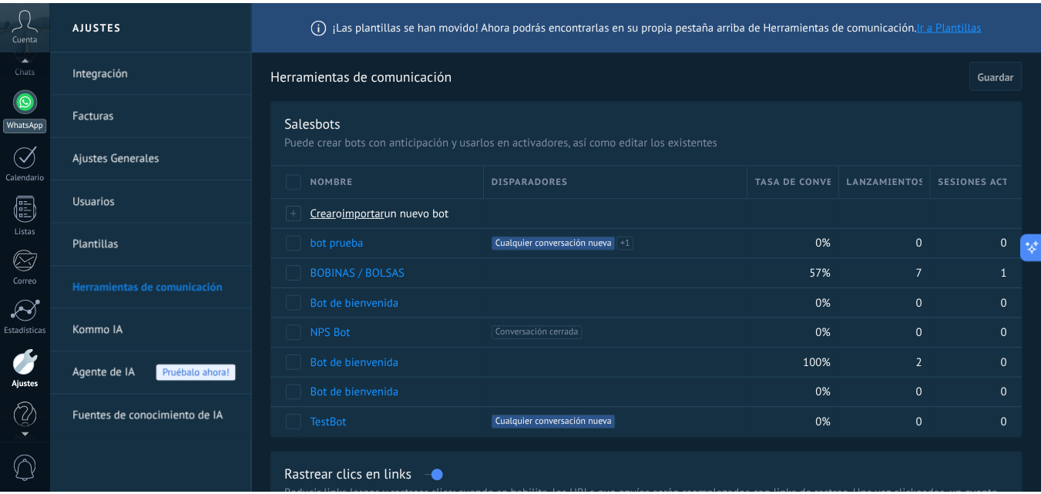
scroll to position [0, 0]
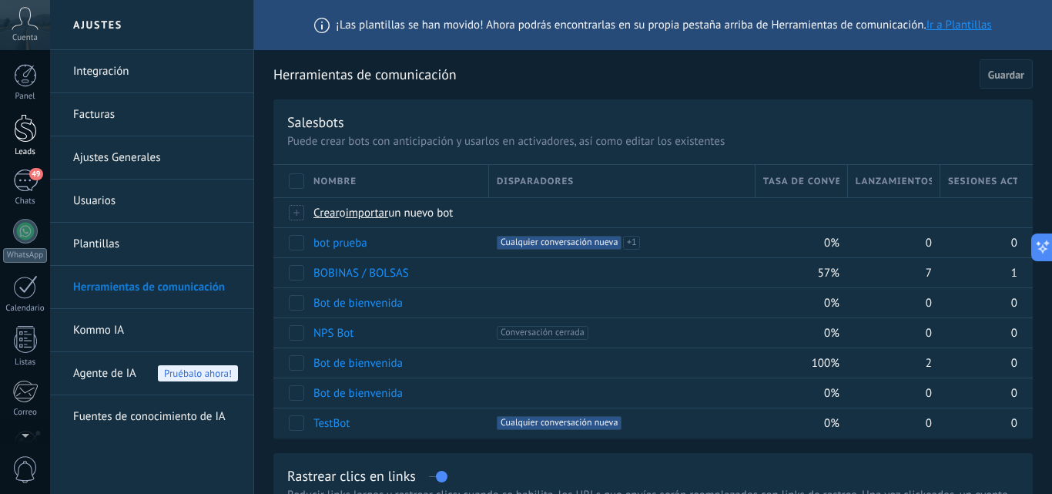
click at [28, 139] on div at bounding box center [25, 128] width 23 height 29
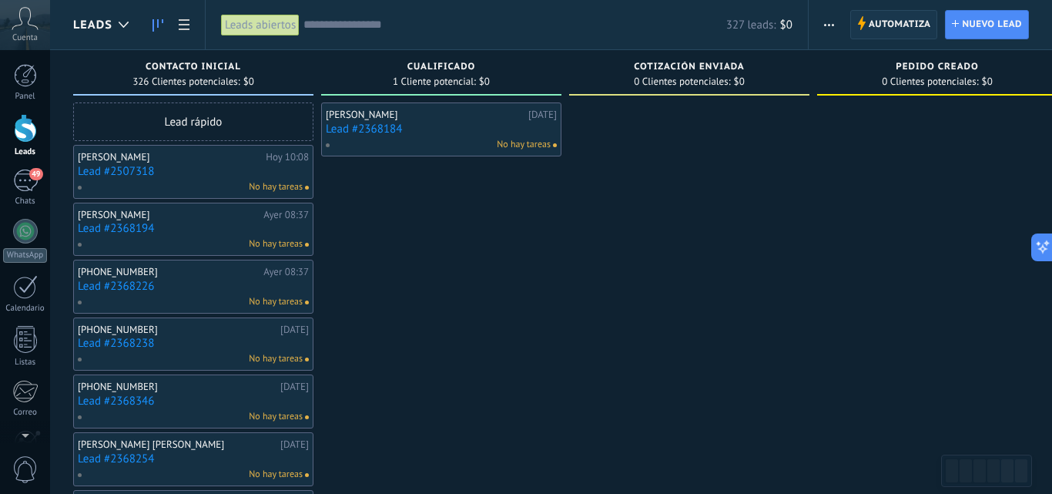
click at [921, 27] on span "Automatiza" at bounding box center [900, 25] width 62 height 28
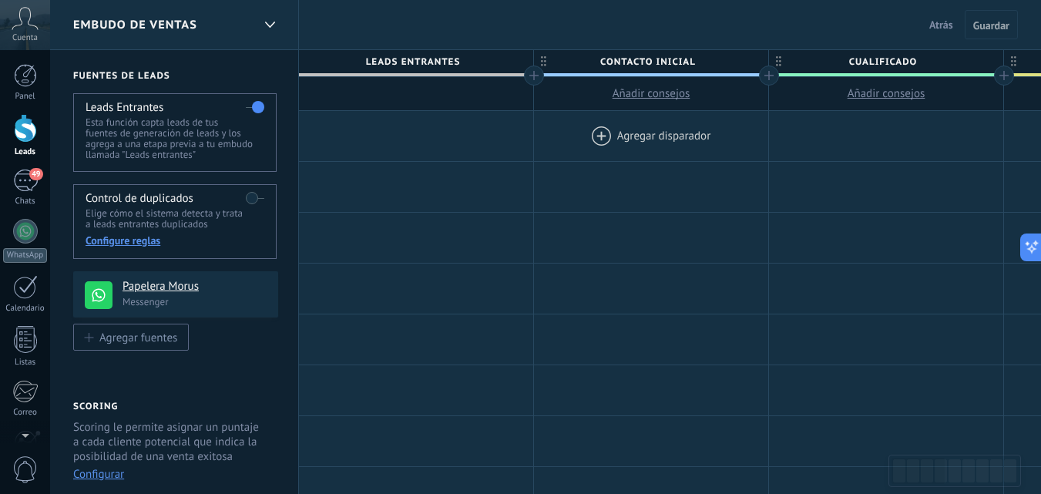
click at [622, 131] on div at bounding box center [651, 136] width 234 height 50
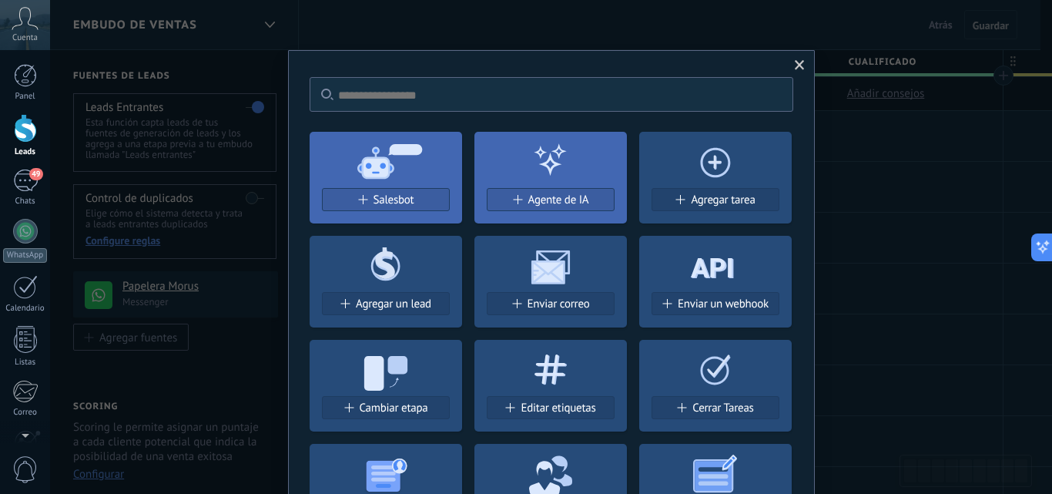
click at [416, 205] on div "Salesbot" at bounding box center [386, 199] width 126 height 13
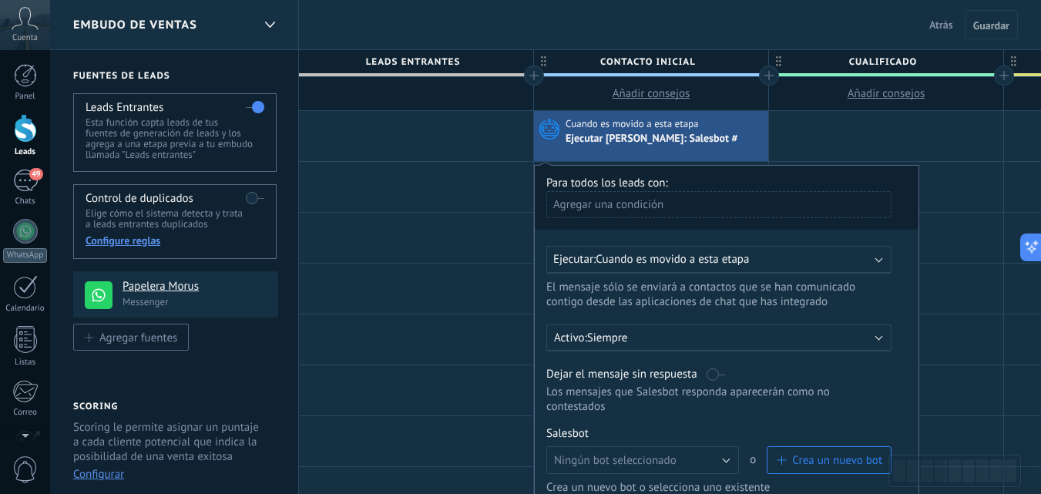
scroll to position [77, 0]
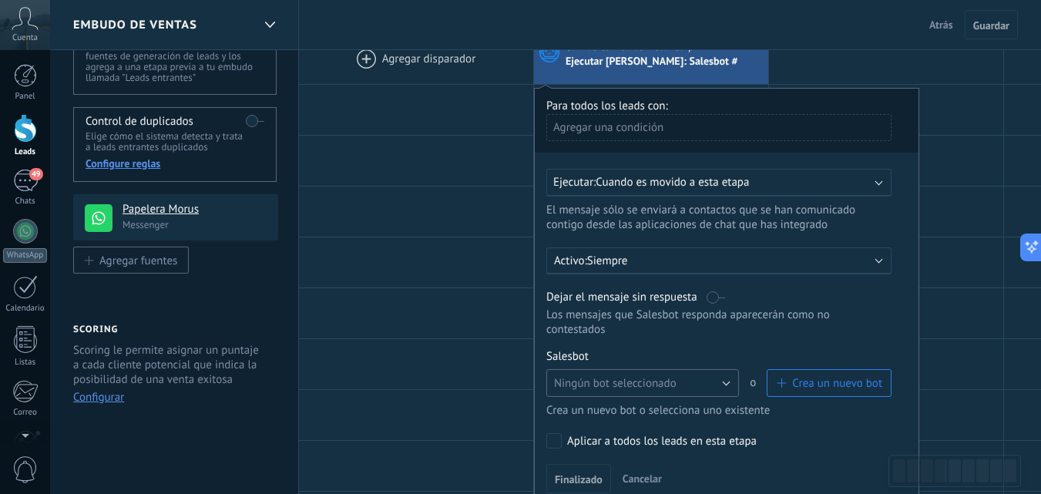
click at [711, 384] on button "Ningún bot seleccionado" at bounding box center [642, 383] width 193 height 28
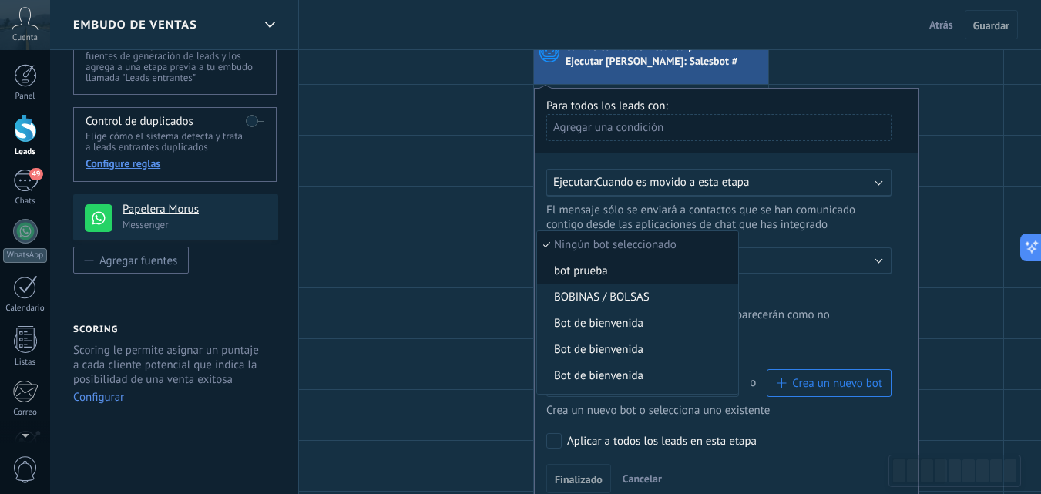
click at [623, 269] on span "bot prueba" at bounding box center [635, 270] width 196 height 15
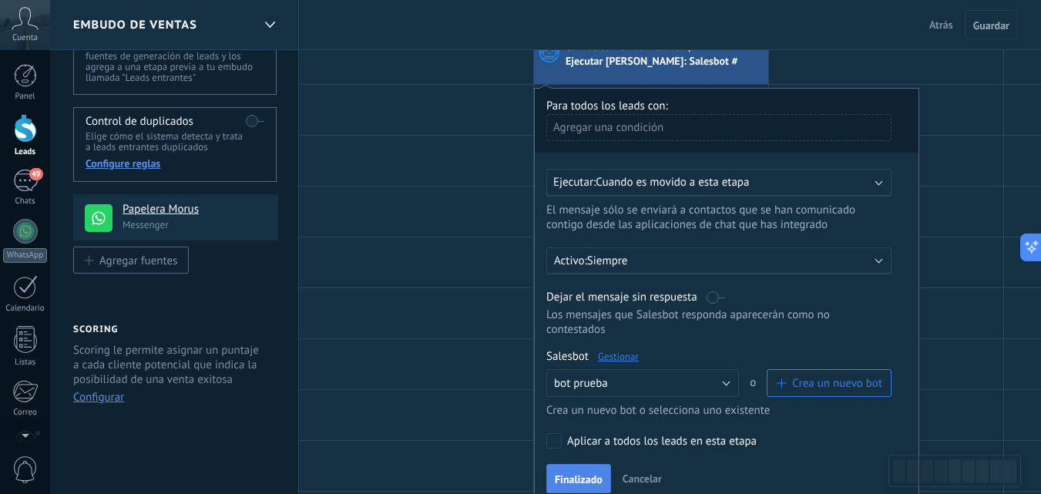
click at [576, 465] on button "Finalizado" at bounding box center [578, 478] width 65 height 29
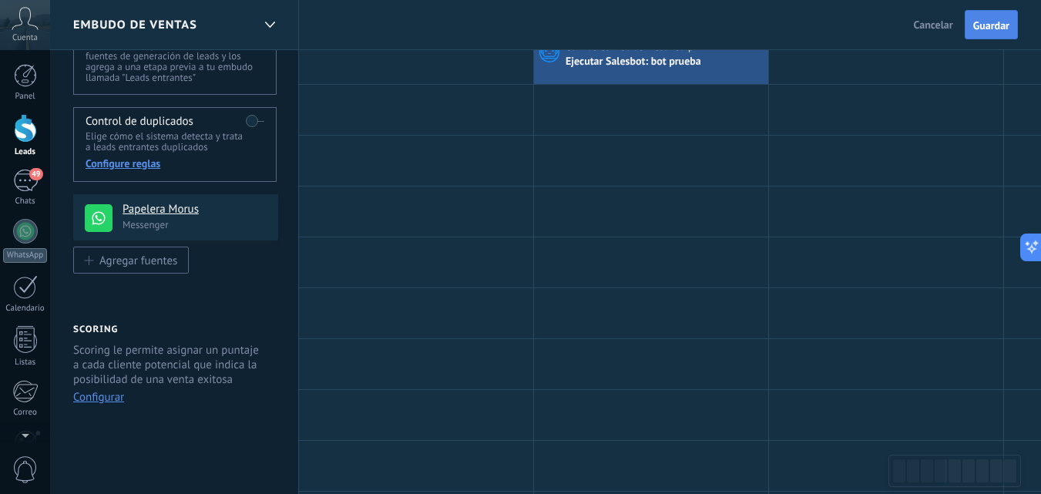
click at [980, 18] on button "Guardar" at bounding box center [991, 24] width 53 height 29
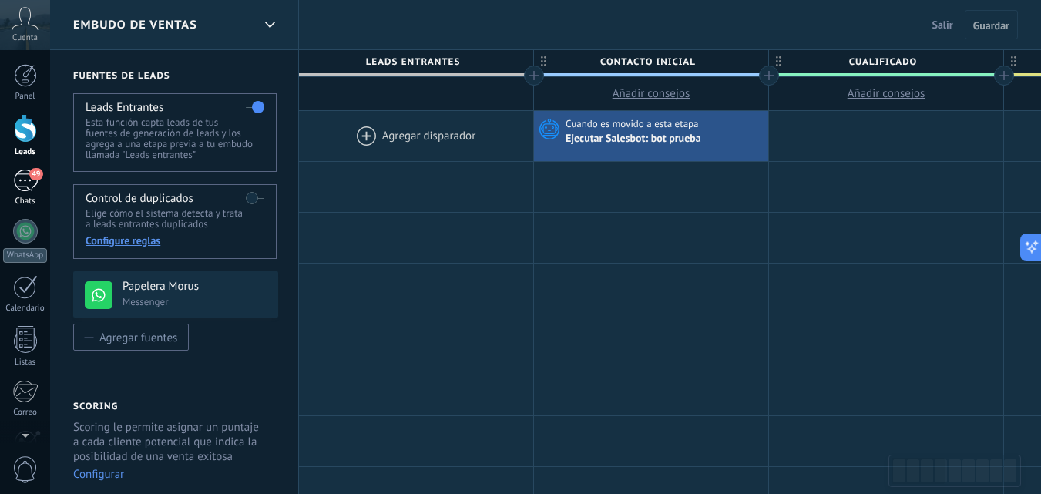
click at [26, 186] on div "49" at bounding box center [25, 180] width 25 height 22
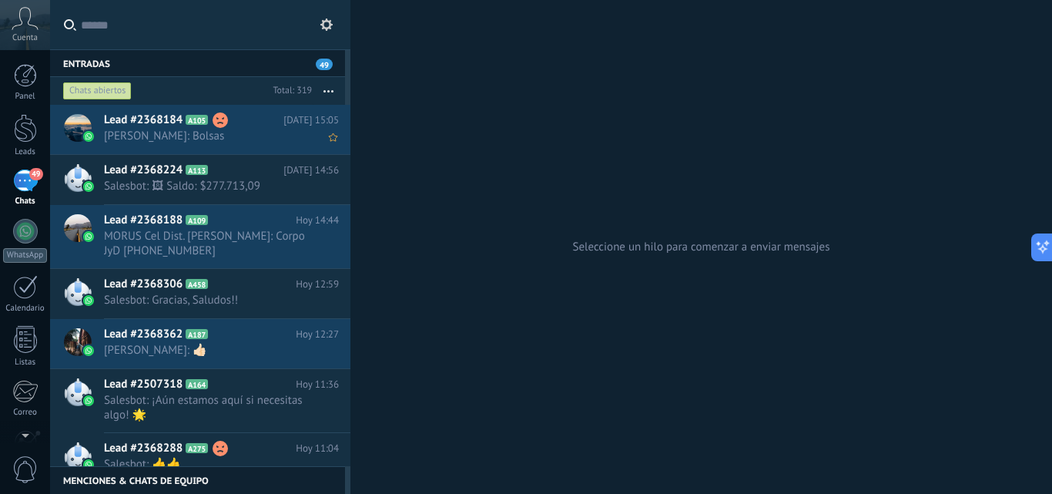
click at [187, 139] on span "Fran Deposito: Bolsas" at bounding box center [207, 136] width 206 height 15
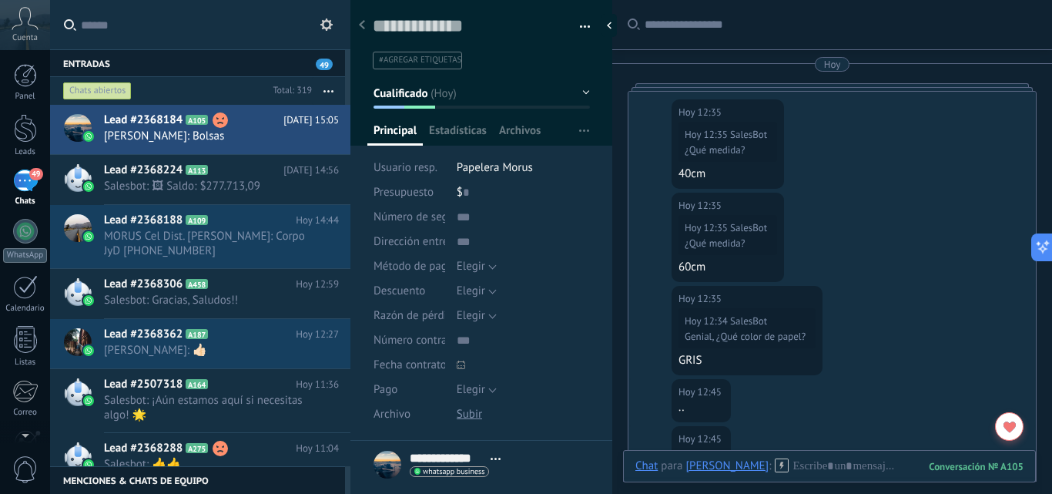
scroll to position [3384, 0]
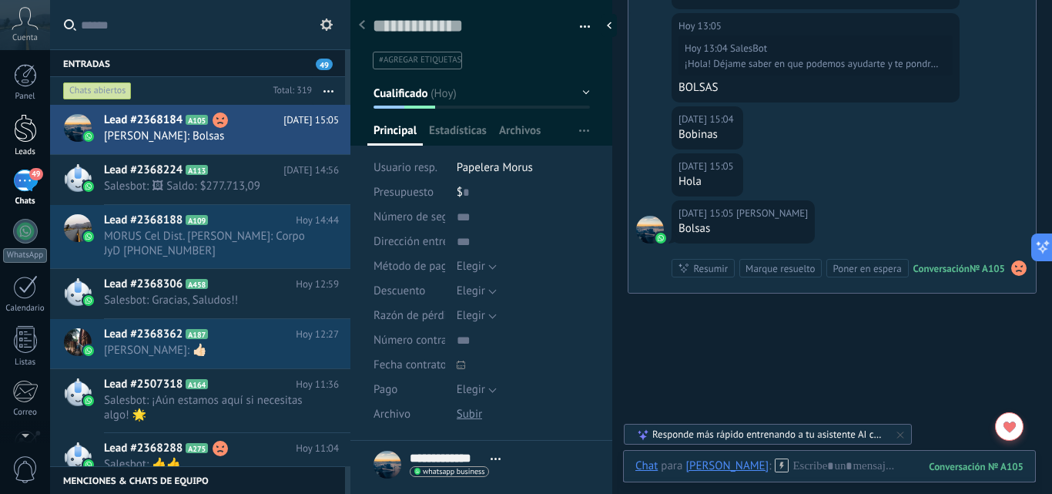
click at [19, 131] on div at bounding box center [25, 128] width 23 height 29
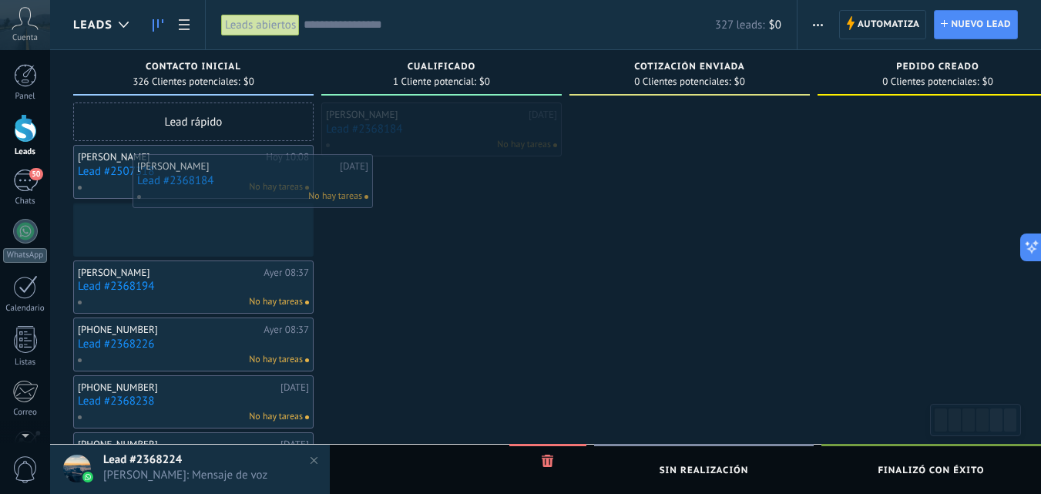
drag, startPoint x: 445, startPoint y: 139, endPoint x: 256, endPoint y: 190, distance: 195.7
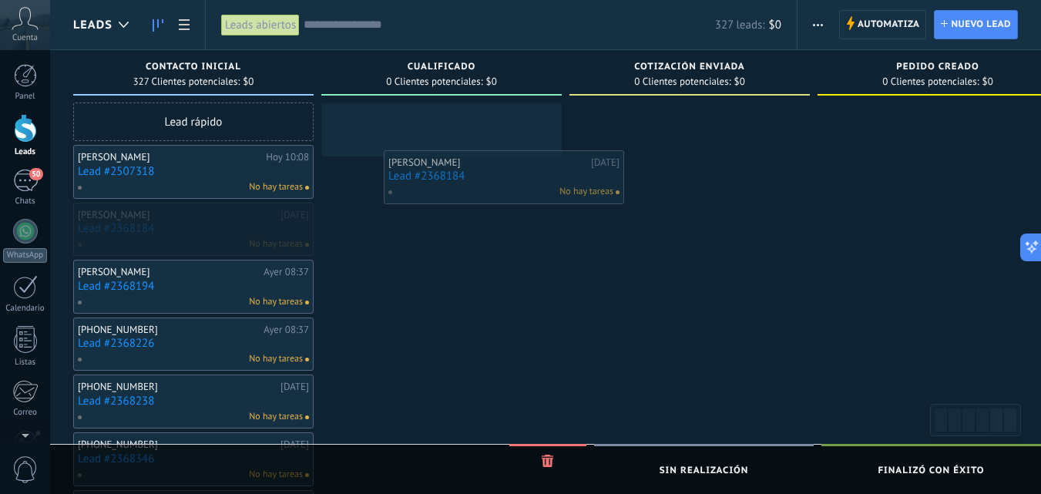
drag, startPoint x: 280, startPoint y: 189, endPoint x: 474, endPoint y: 173, distance: 194.8
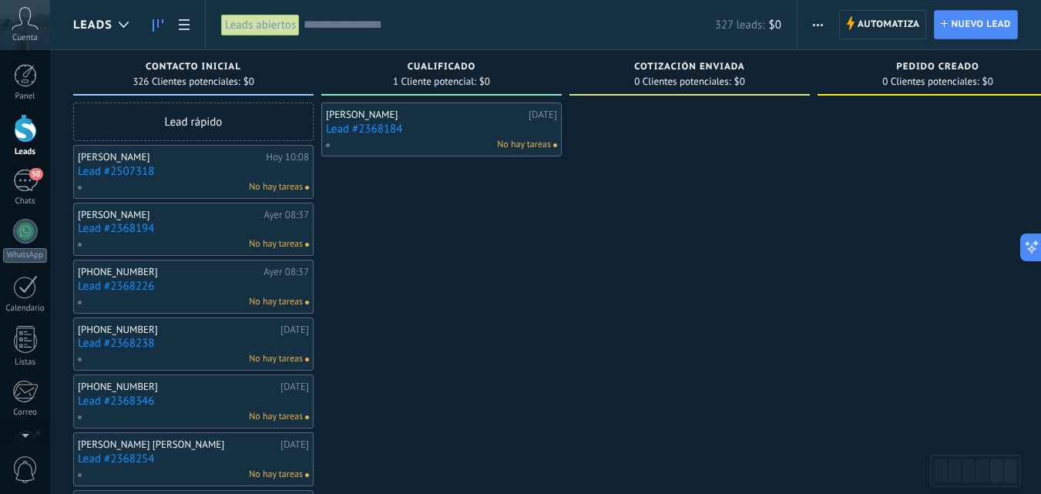
click at [864, 15] on span "Automatiza" at bounding box center [888, 25] width 62 height 28
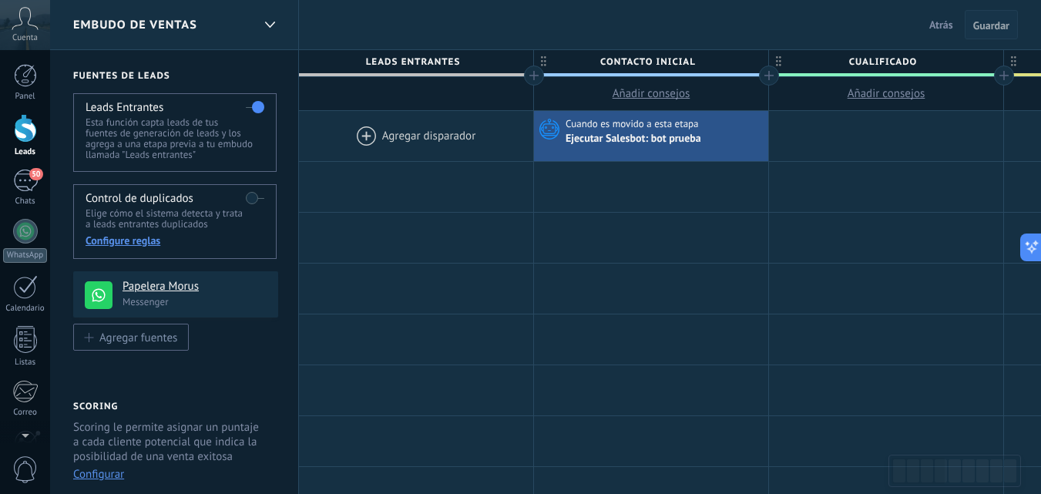
click at [983, 24] on span "Guardar" at bounding box center [991, 25] width 36 height 11
click at [712, 264] on div at bounding box center [651, 288] width 234 height 50
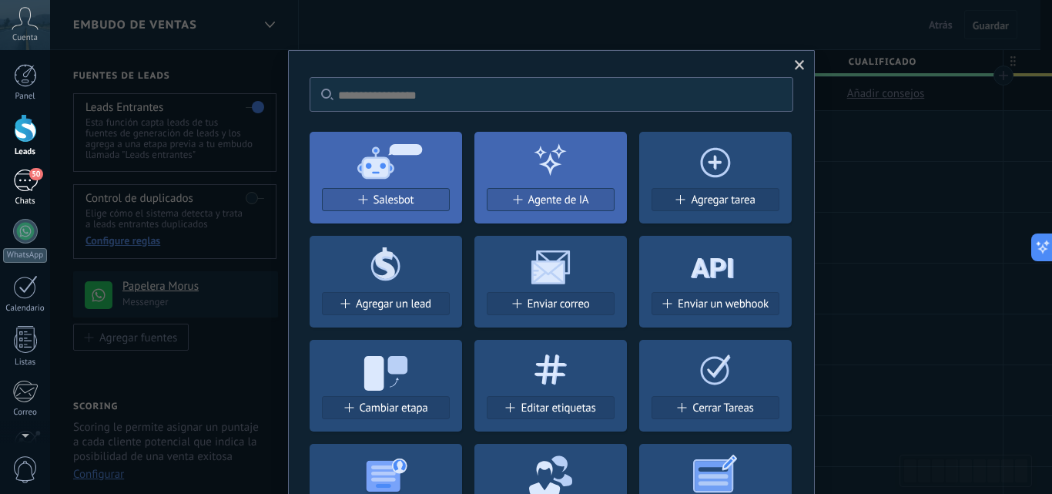
click at [25, 186] on div "50" at bounding box center [25, 180] width 25 height 22
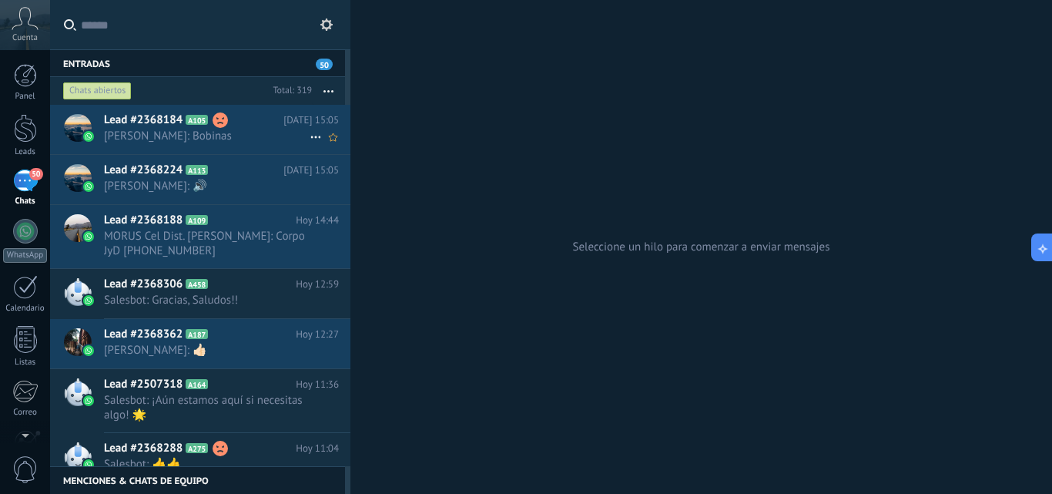
click at [216, 134] on span "Fran Deposito: Bobinas" at bounding box center [207, 136] width 206 height 15
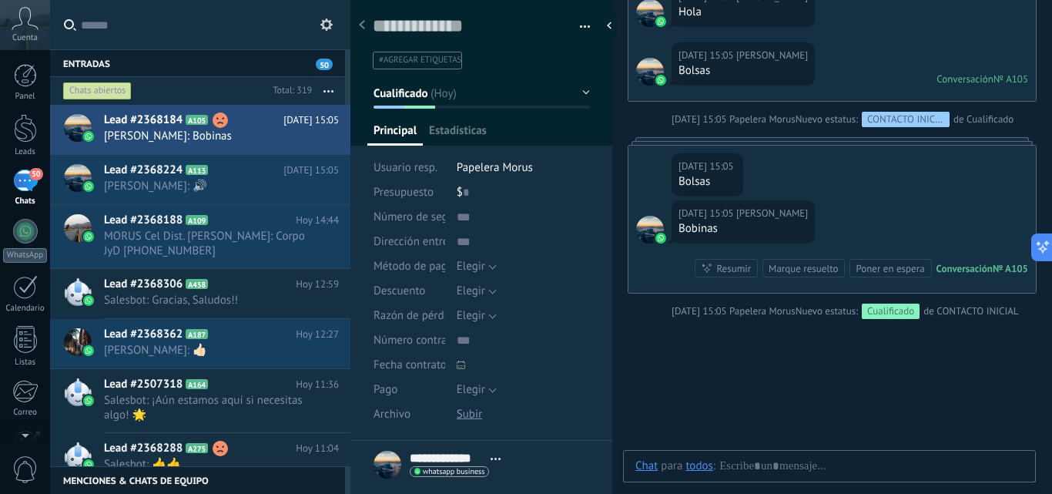
scroll to position [23, 0]
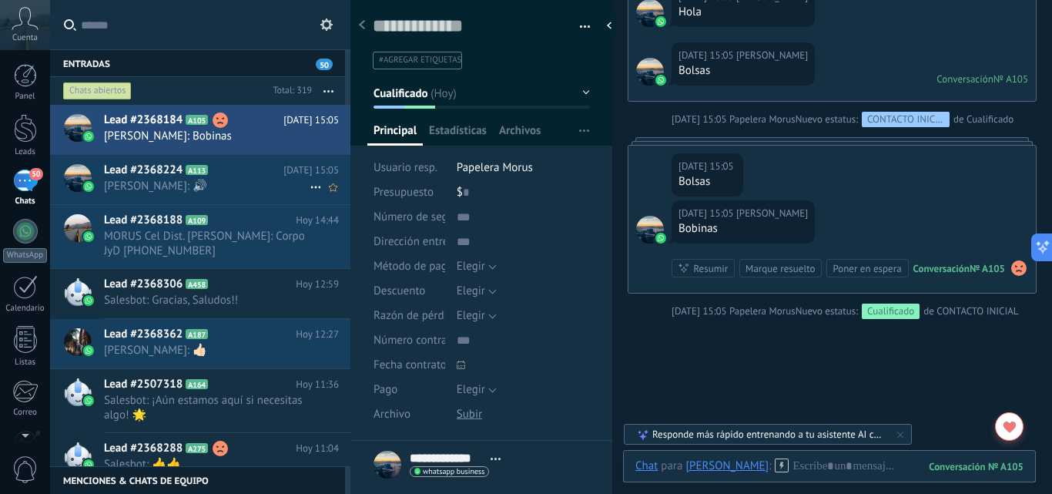
click at [193, 191] on span "Raquel: 🔊" at bounding box center [207, 186] width 206 height 15
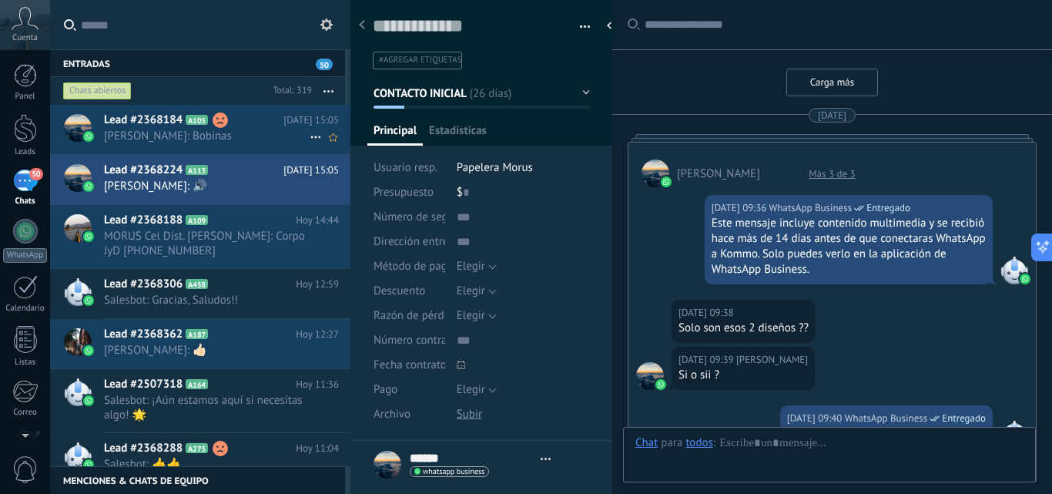
click at [216, 132] on span "Fran Deposito: Bobinas" at bounding box center [207, 136] width 206 height 15
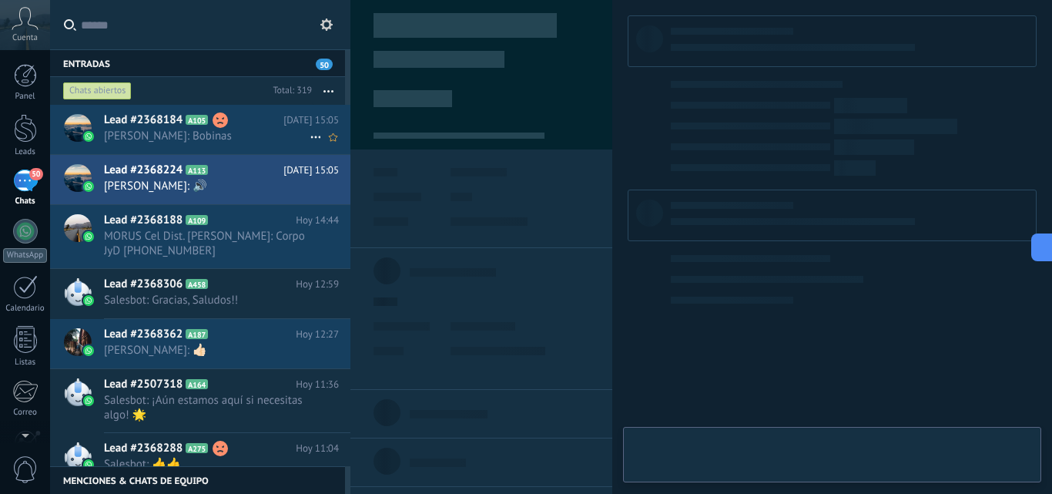
scroll to position [23, 0]
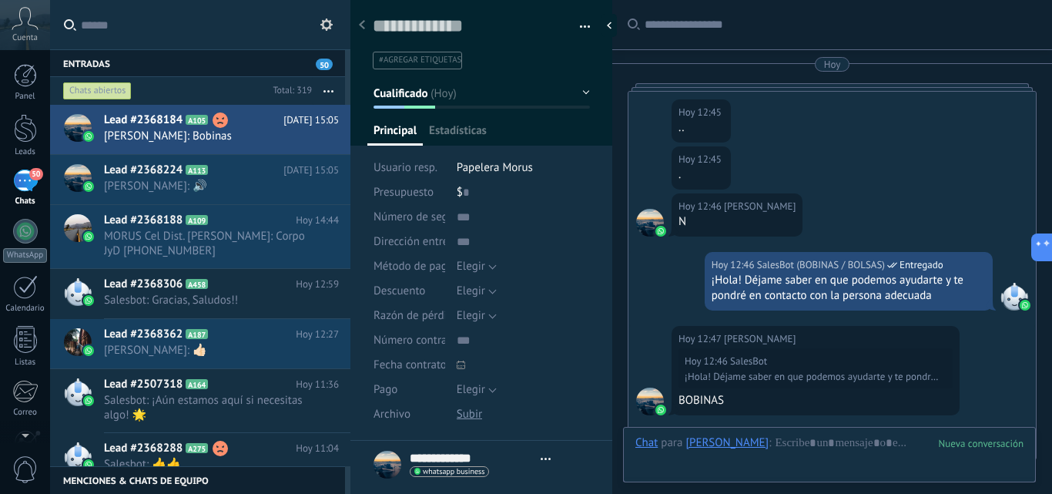
type textarea "**********"
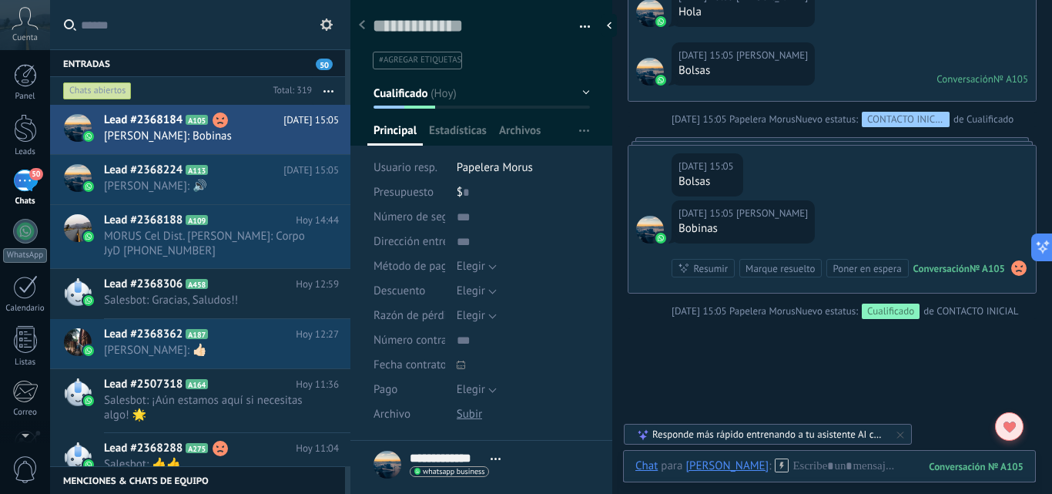
click at [1012, 424] on use at bounding box center [1010, 426] width 12 height 11
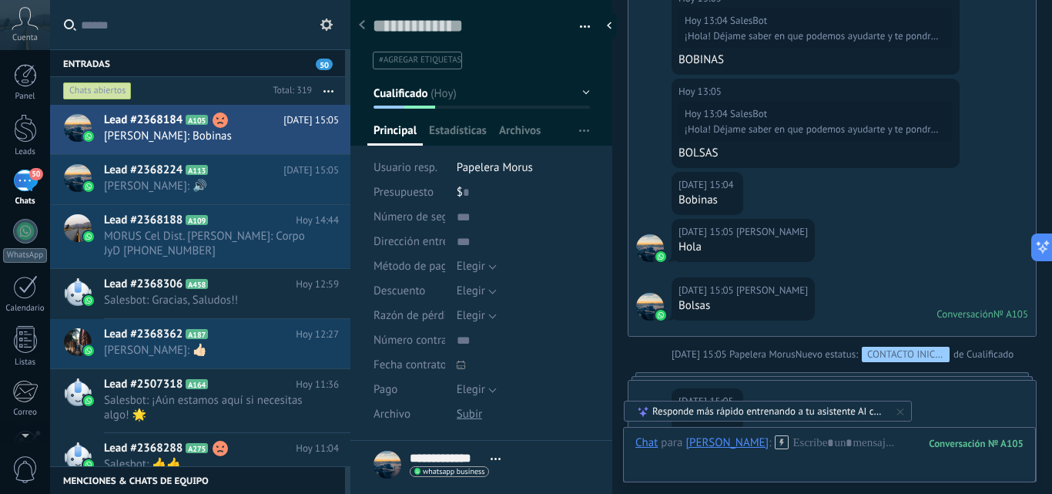
scroll to position [3367, 0]
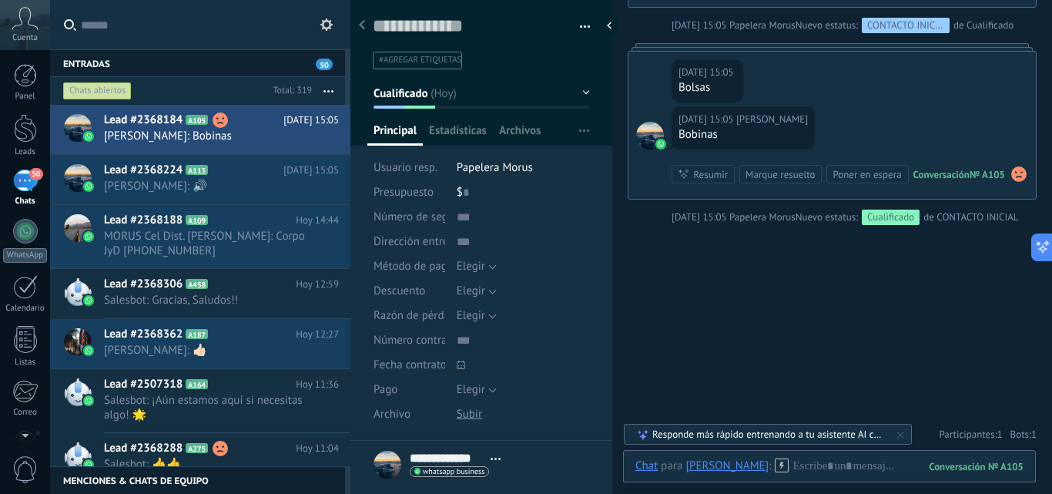
scroll to position [3213, 0]
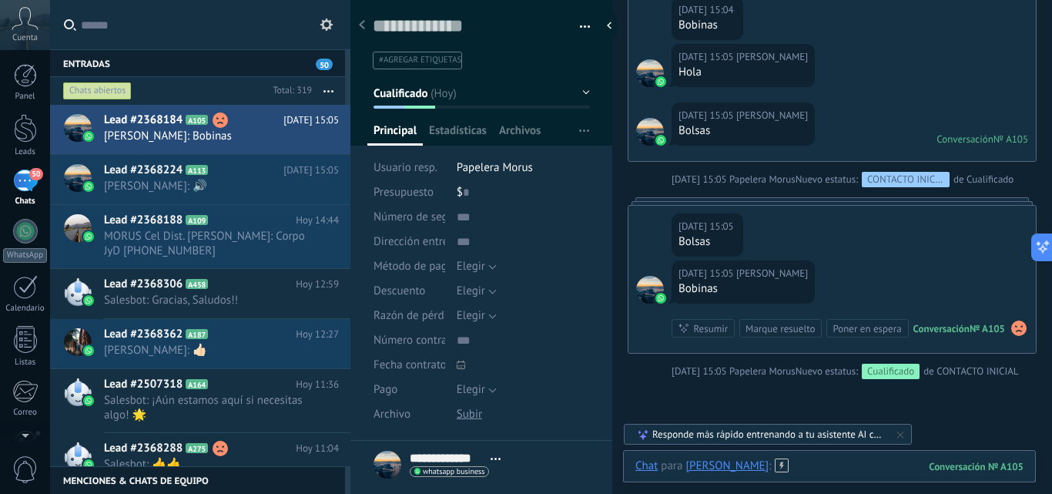
click at [776, 461] on div at bounding box center [830, 481] width 388 height 46
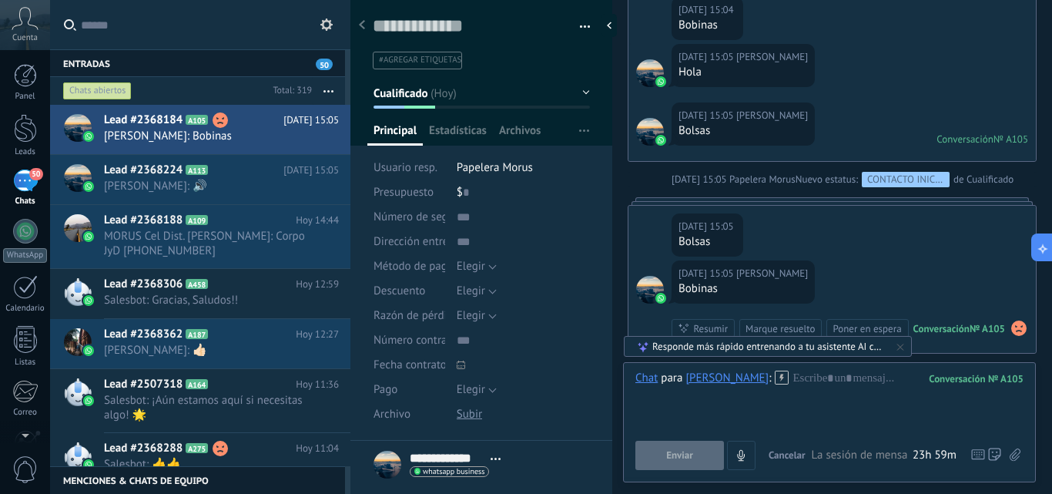
click at [775, 384] on icon at bounding box center [782, 378] width 14 height 14
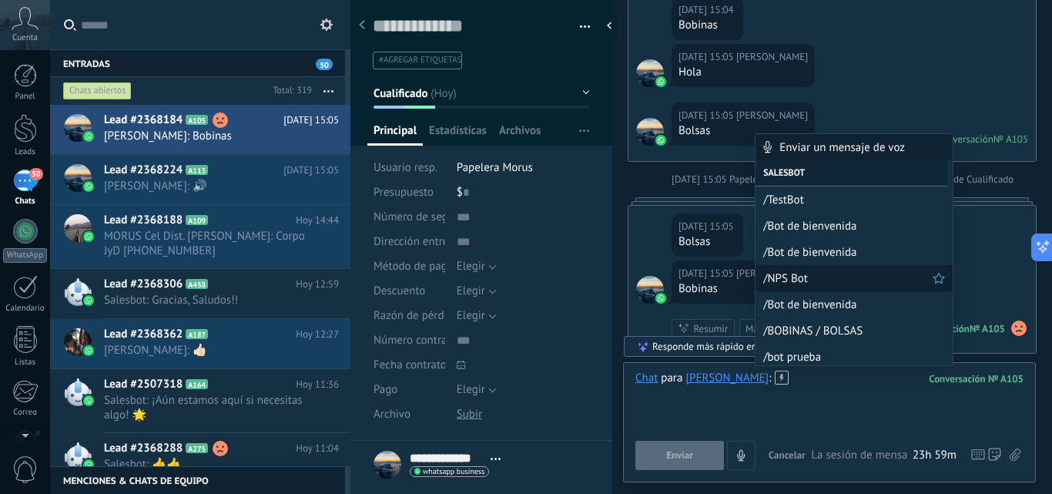
scroll to position [5, 0]
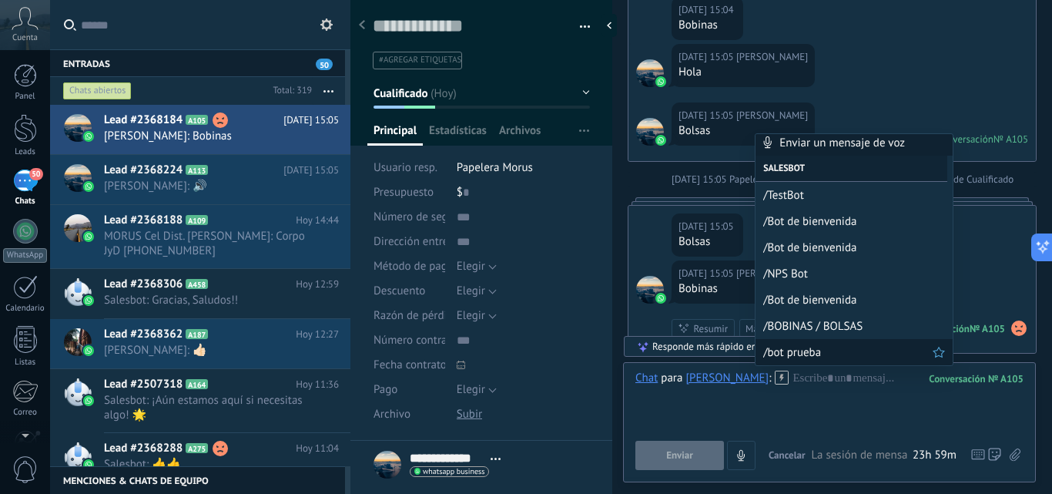
click at [803, 348] on span "/bot prueba" at bounding box center [847, 352] width 169 height 15
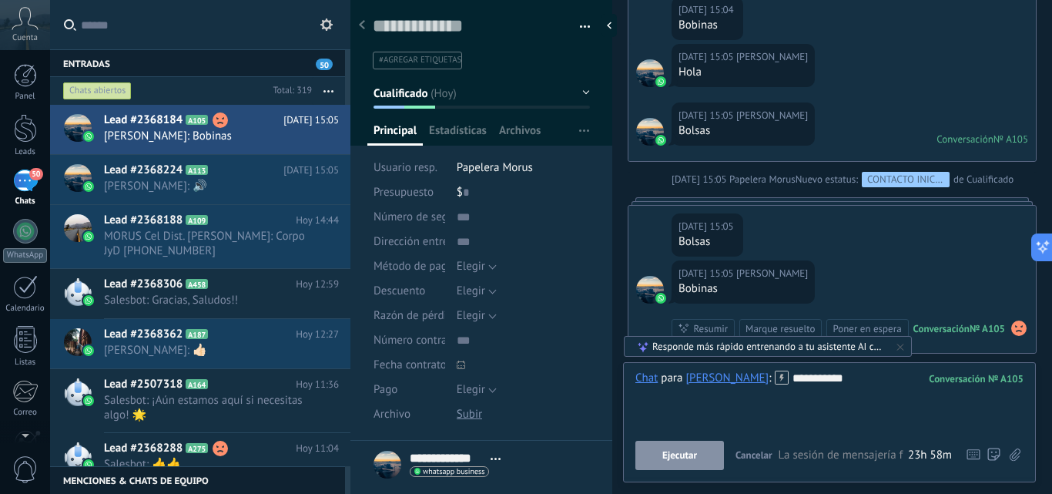
click at [670, 461] on button "Ejecutar" at bounding box center [680, 455] width 89 height 29
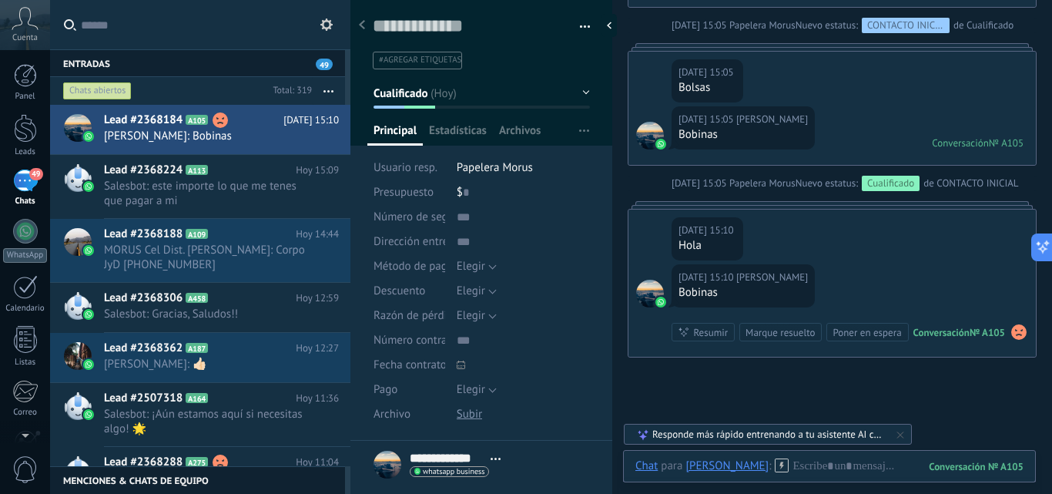
scroll to position [3408, 0]
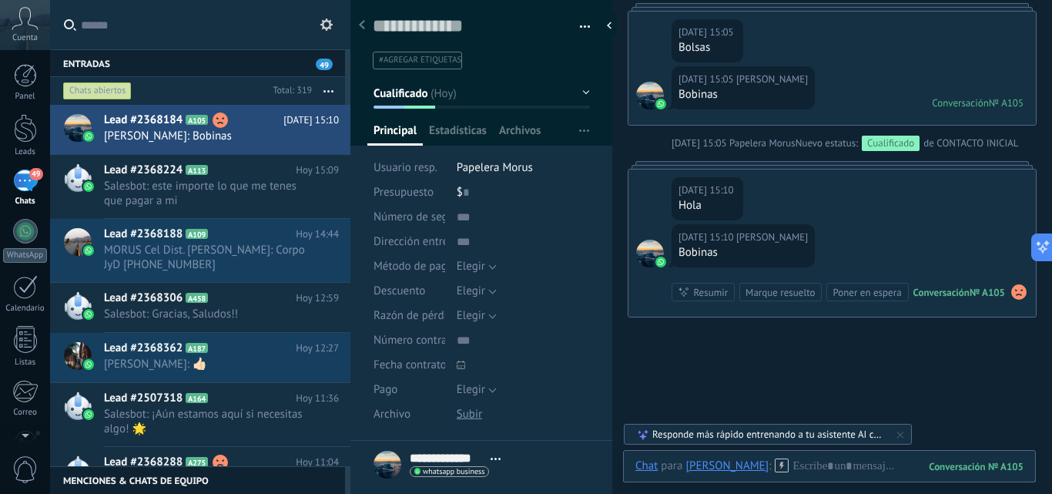
click at [775, 465] on icon at bounding box center [782, 465] width 14 height 14
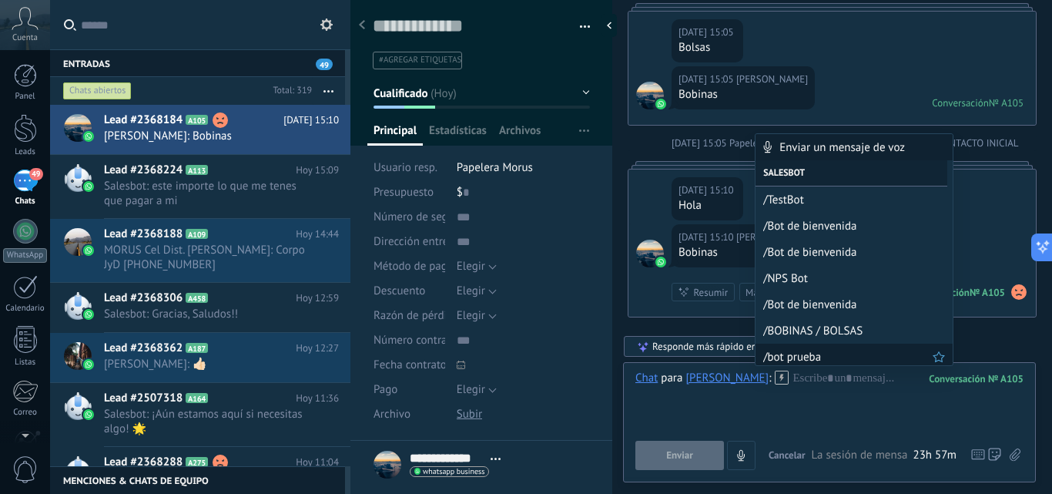
click at [793, 354] on span "/bot prueba" at bounding box center [847, 357] width 169 height 15
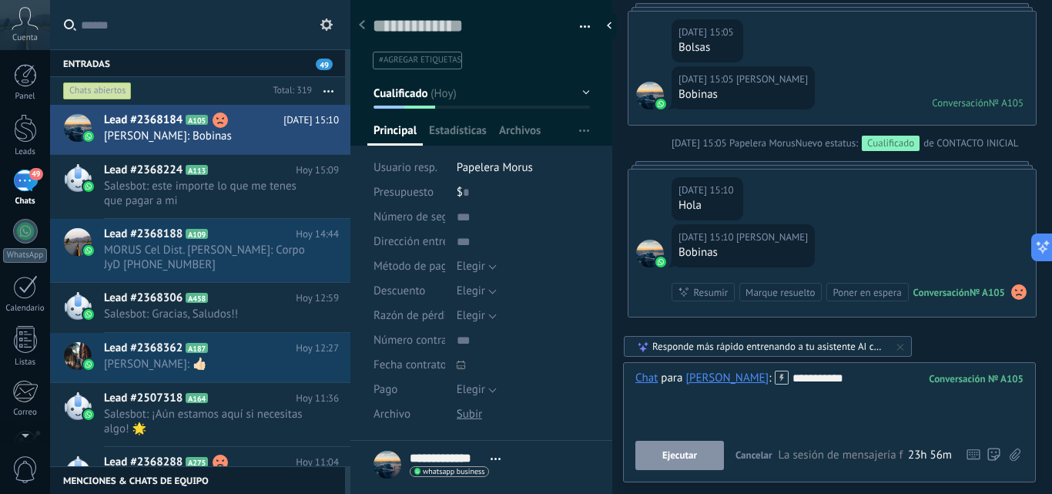
click at [694, 451] on span "Ejecutar" at bounding box center [680, 455] width 35 height 11
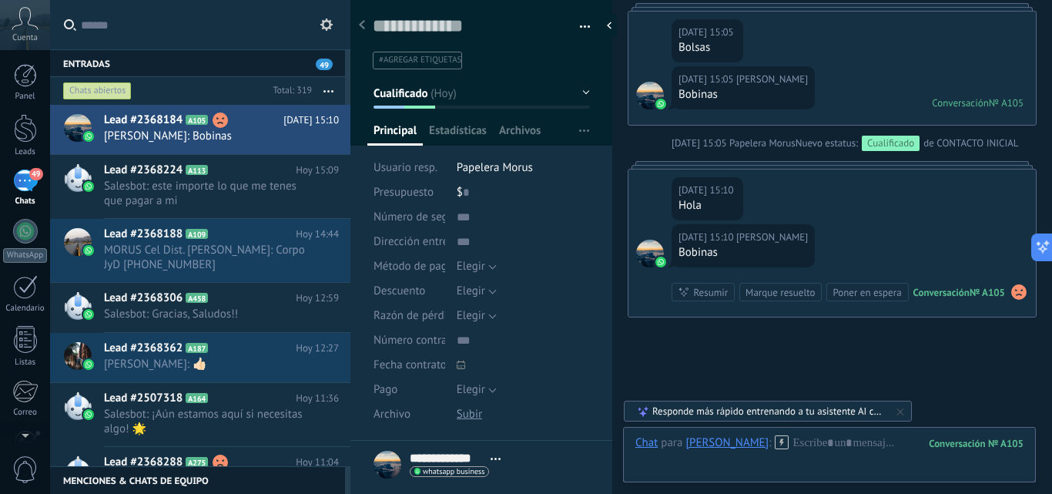
scroll to position [3500, 0]
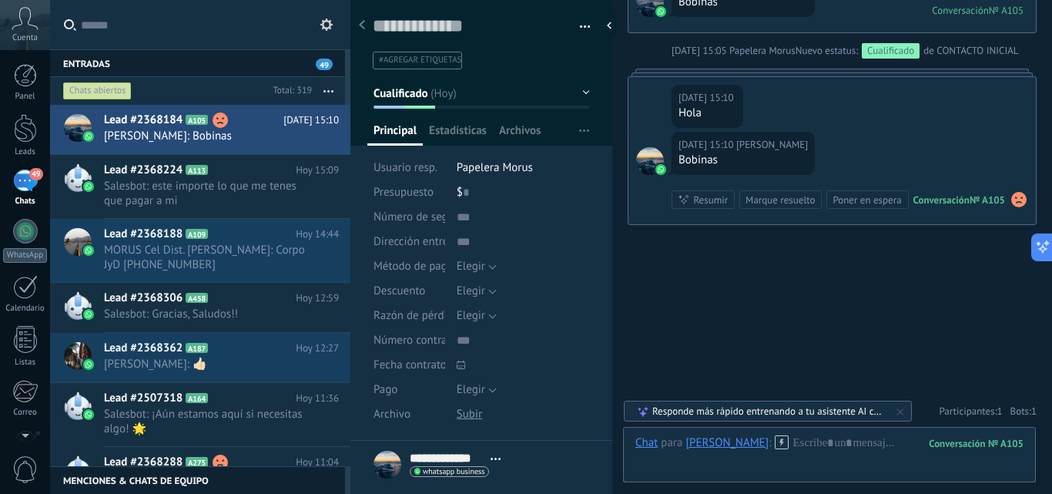
click at [776, 442] on use at bounding box center [782, 441] width 13 height 13
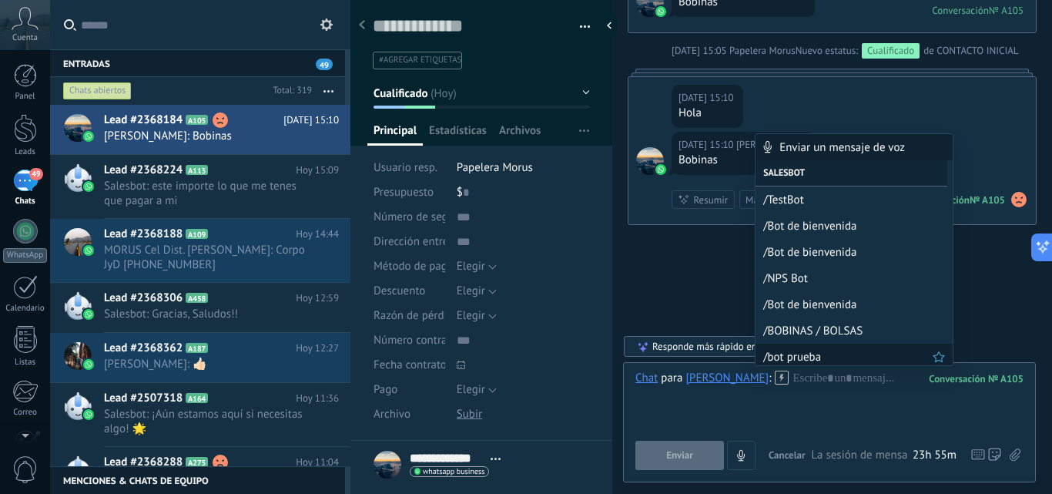
click at [796, 354] on span "/bot prueba" at bounding box center [847, 357] width 169 height 15
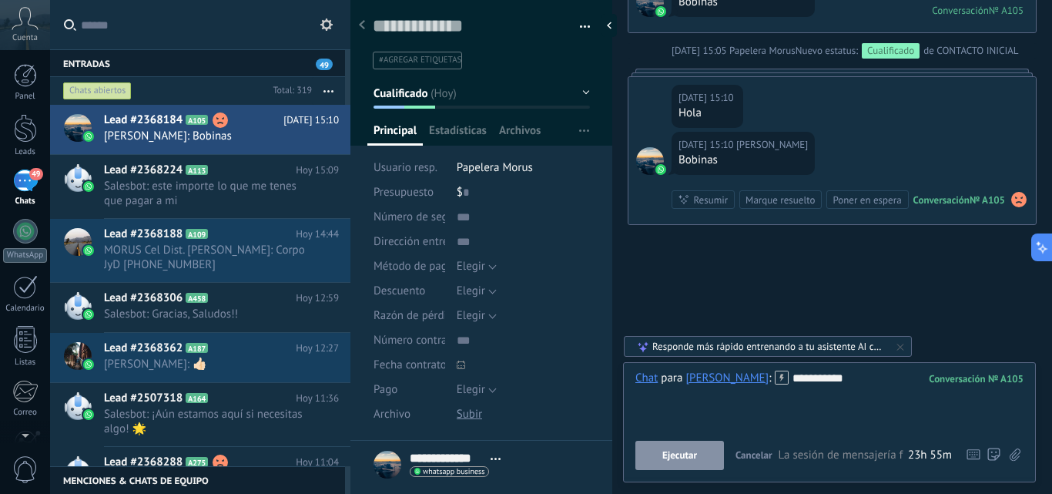
click at [688, 457] on span "Ejecutar" at bounding box center [680, 455] width 35 height 11
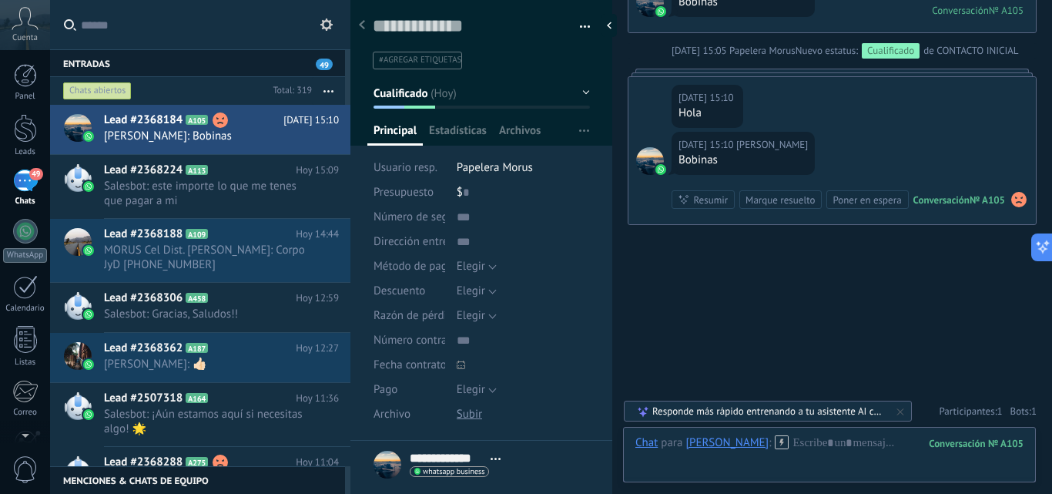
drag, startPoint x: 26, startPoint y: 181, endPoint x: 26, endPoint y: 122, distance: 58.6
click at [25, 181] on div "49" at bounding box center [25, 180] width 25 height 22
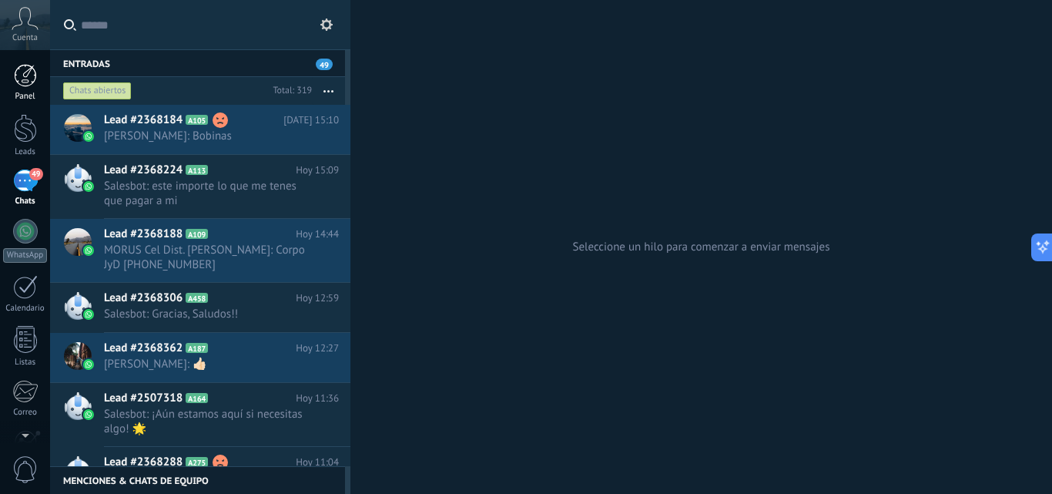
click at [29, 83] on div at bounding box center [25, 75] width 23 height 23
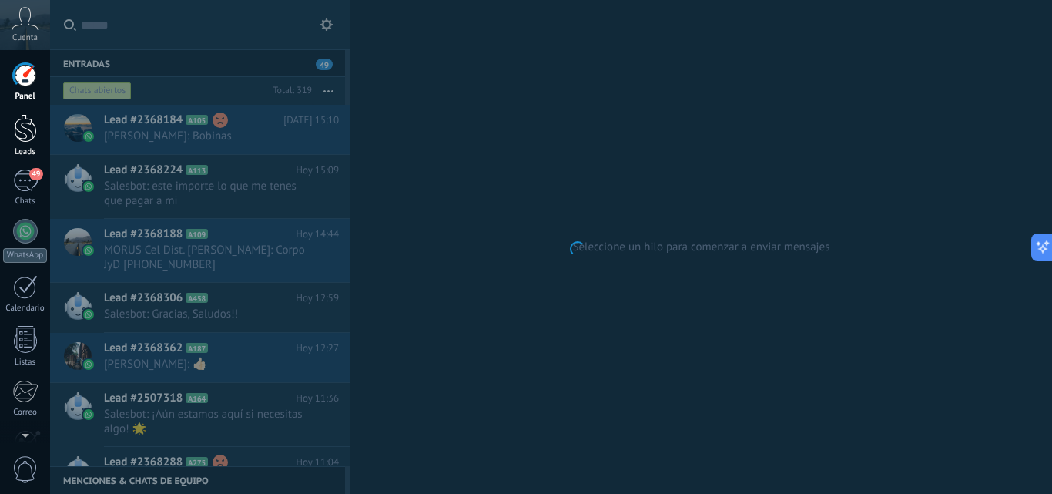
click at [22, 127] on div at bounding box center [25, 128] width 23 height 29
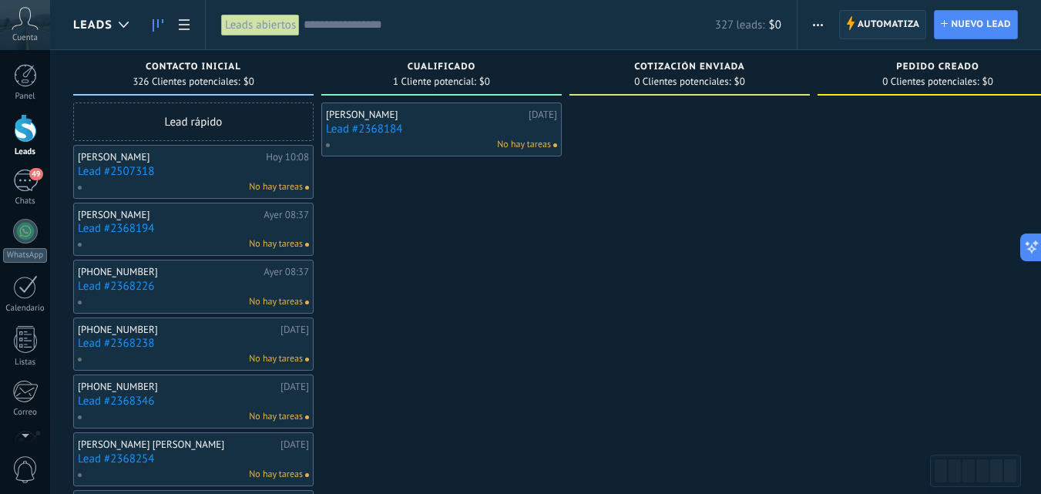
click at [872, 18] on span "Automatiza" at bounding box center [888, 25] width 62 height 28
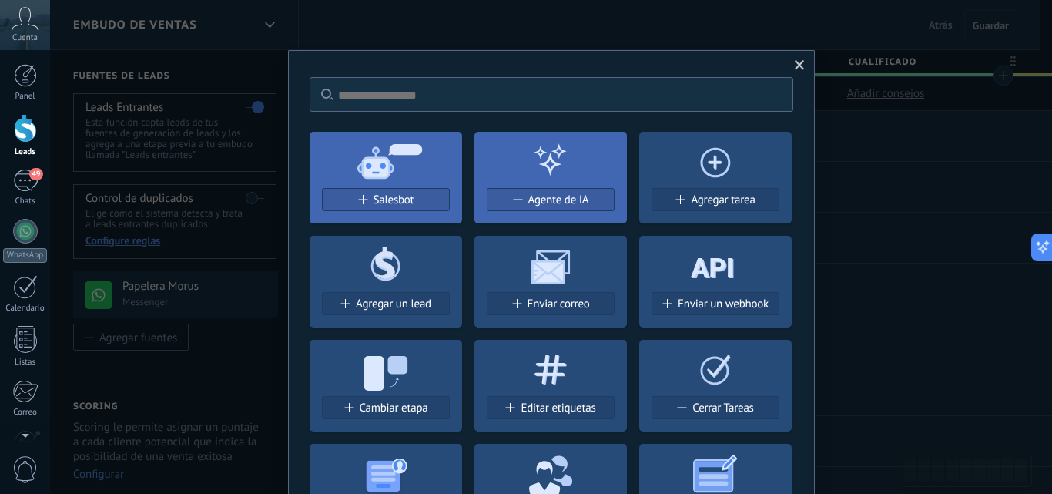
click at [798, 56] on span at bounding box center [799, 65] width 25 height 26
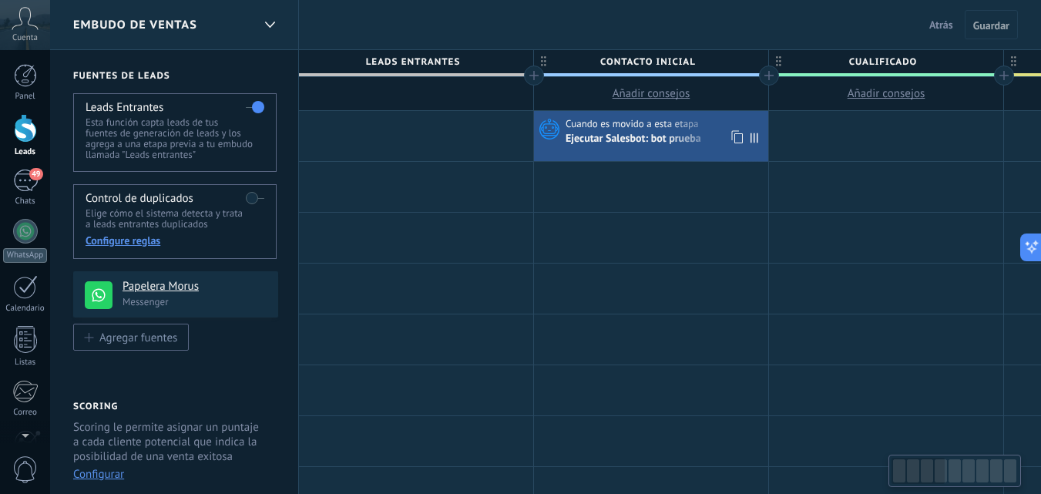
click at [643, 129] on span "Cuando es movido a esta etapa" at bounding box center [633, 124] width 136 height 14
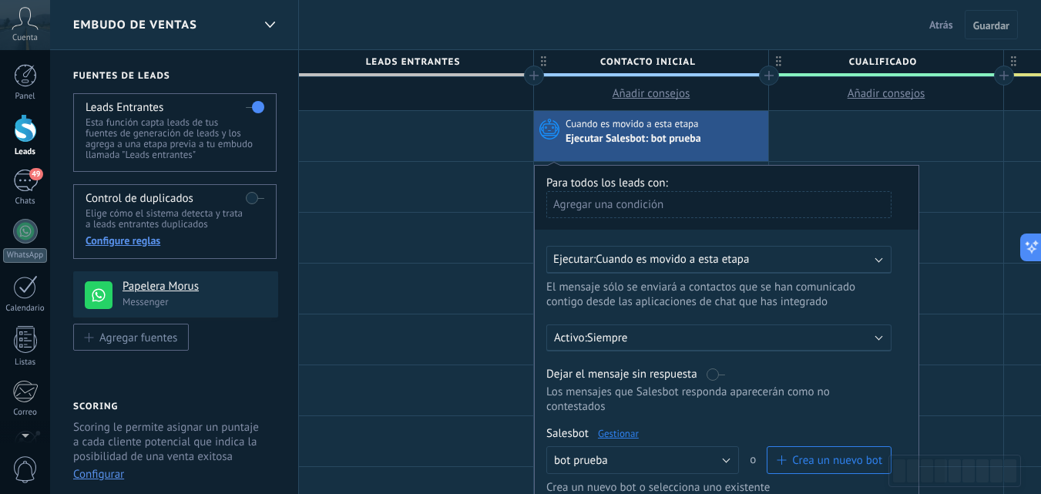
drag, startPoint x: 820, startPoint y: 143, endPoint x: 740, endPoint y: 134, distance: 79.9
click at [817, 143] on div at bounding box center [886, 136] width 234 height 50
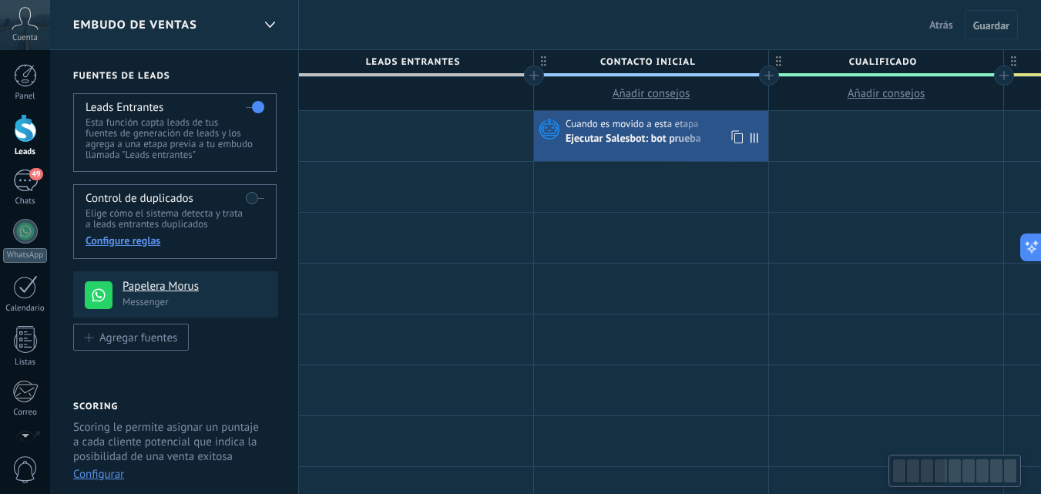
scroll to position [0, 2]
click at [661, 133] on div "Ejecutar Salesbot: bot prueba" at bounding box center [632, 140] width 138 height 14
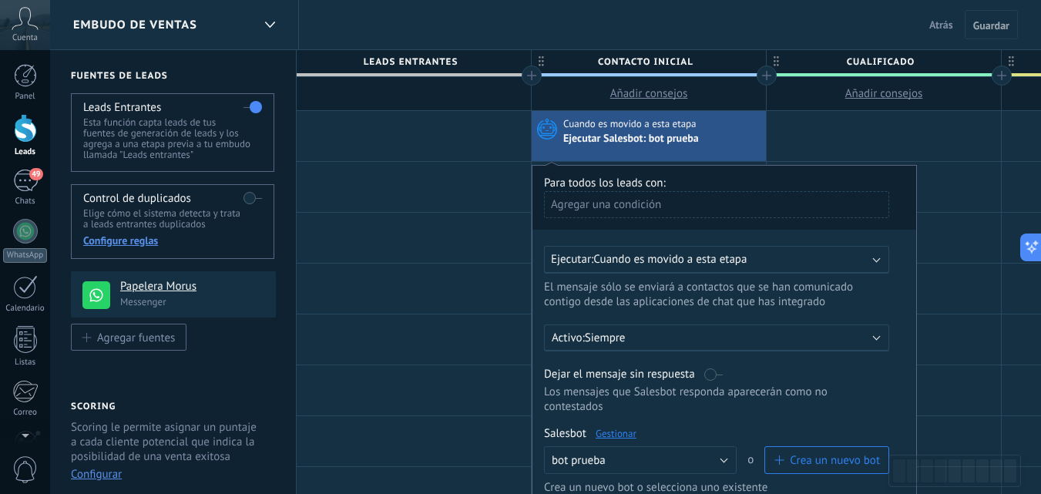
scroll to position [154, 0]
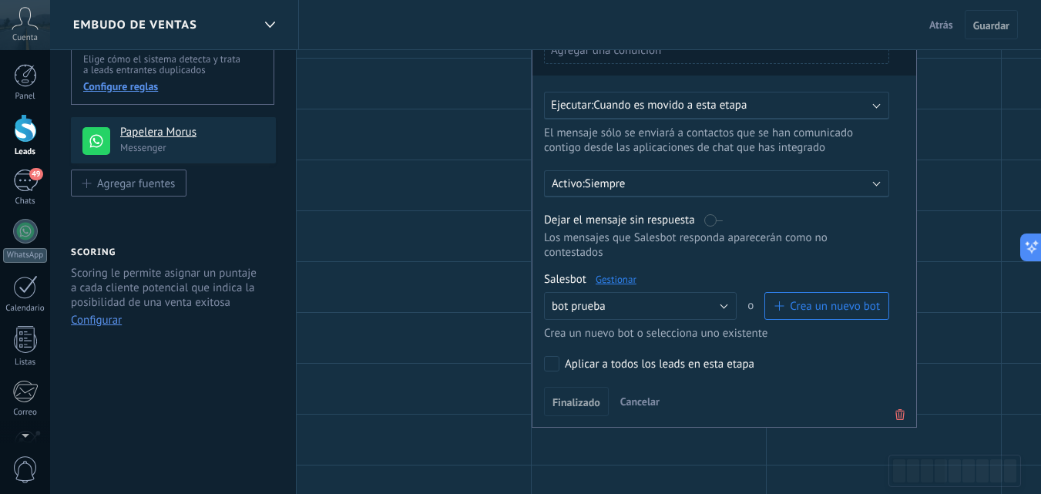
click at [690, 111] on span "Cuando es movido a esta etapa" at bounding box center [669, 105] width 153 height 15
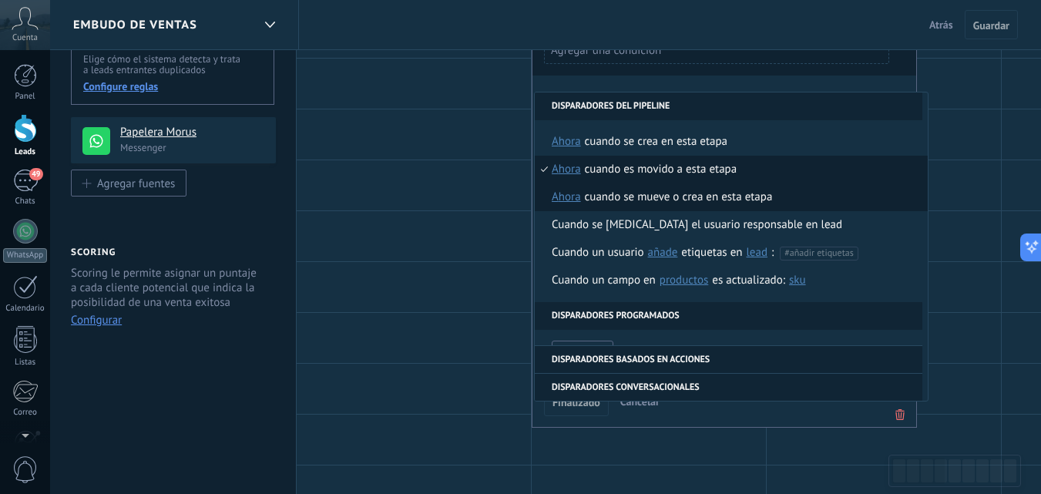
click at [685, 203] on div "Cuando se mueve o crea en esta etapa" at bounding box center [679, 197] width 188 height 28
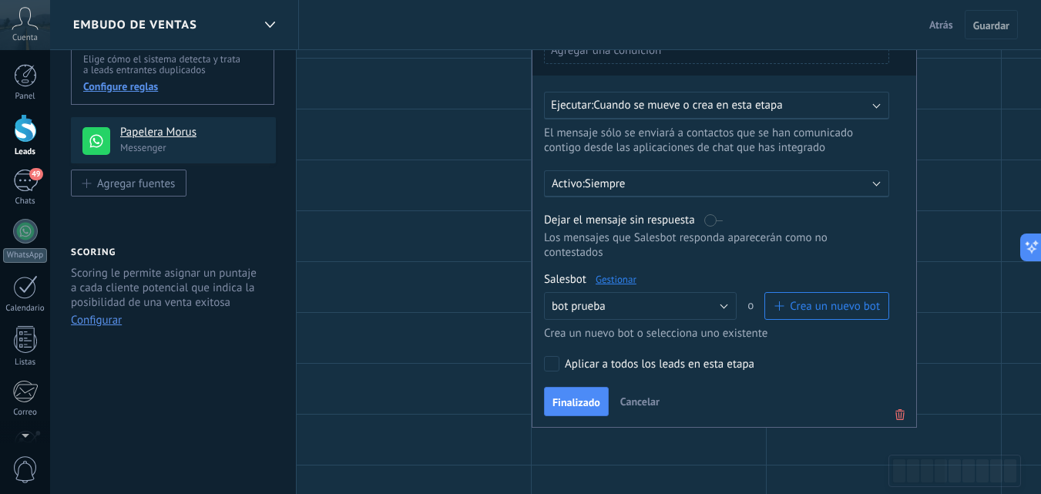
click at [579, 391] on button "Finalizado" at bounding box center [576, 401] width 65 height 29
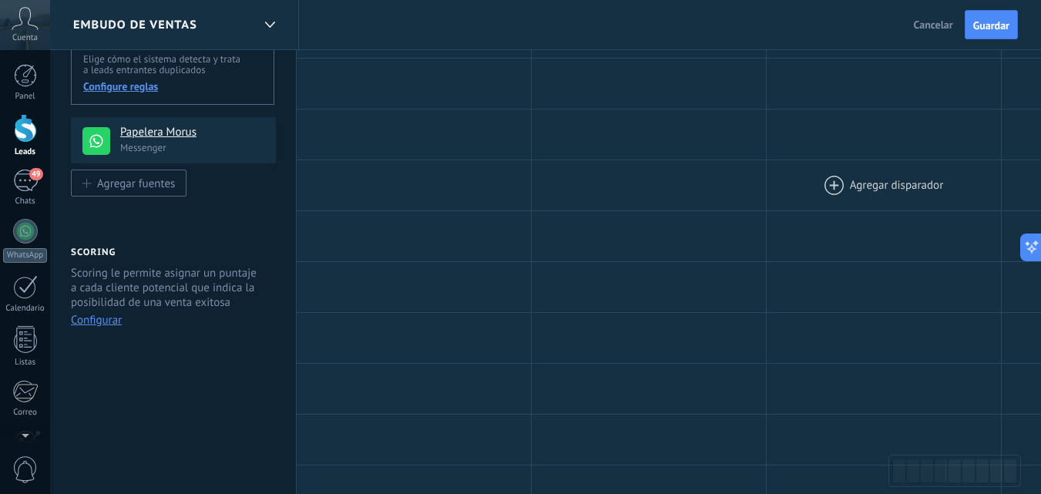
scroll to position [0, 0]
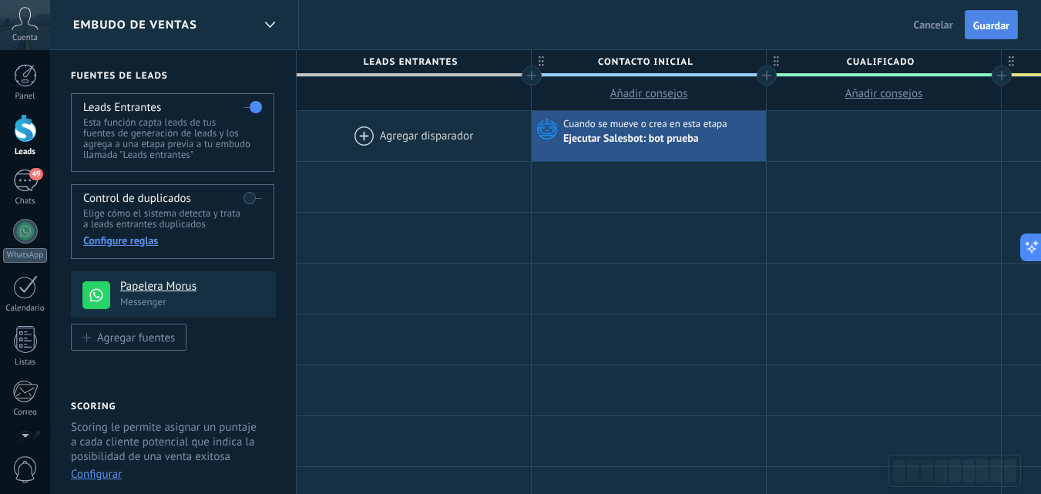
click at [975, 22] on span "Guardar" at bounding box center [991, 25] width 36 height 11
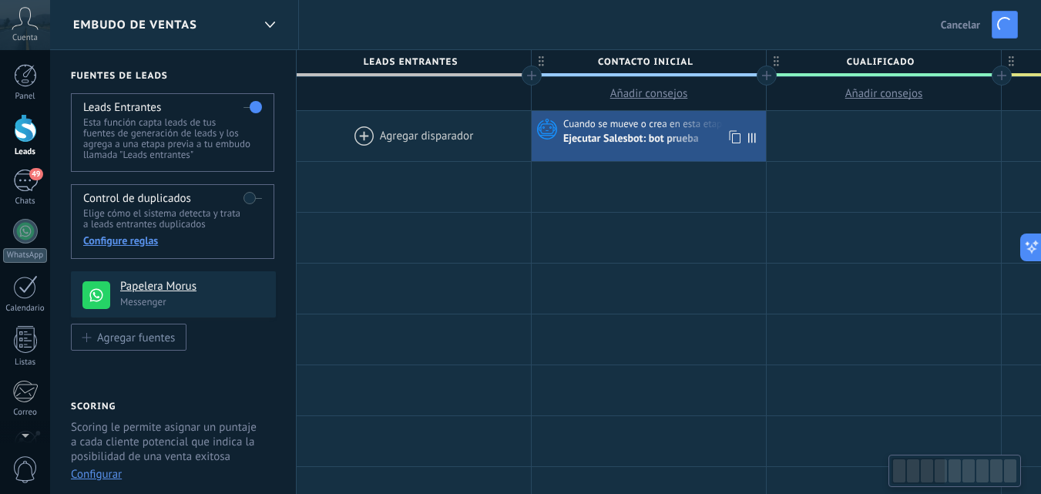
click at [695, 122] on body ".abccls-1,.abccls-2{fill-rule:evenodd}.abccls-2{fill:#fff} .abfcls-1{fill:none}…" at bounding box center [520, 247] width 1041 height 494
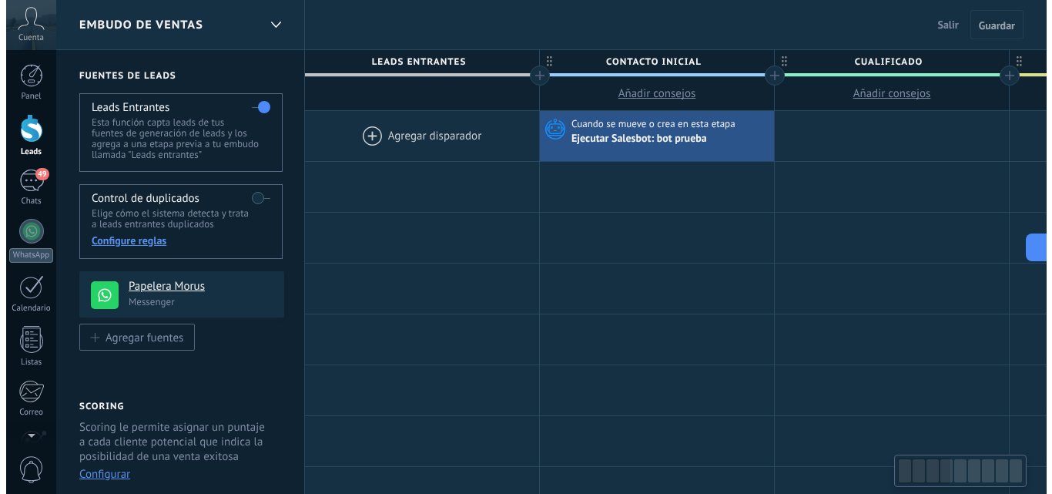
scroll to position [0, 2]
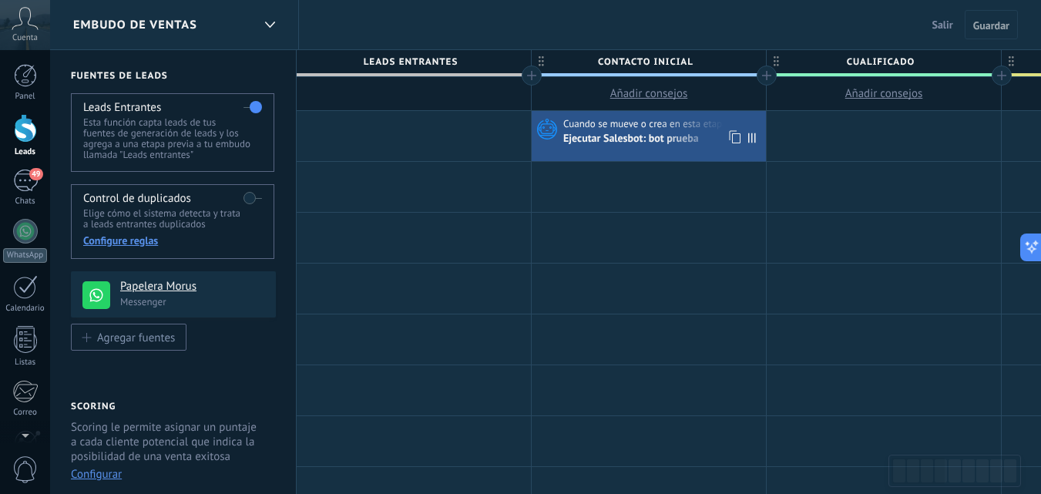
click at [663, 135] on div "Ejecutar Salesbot: bot prueba" at bounding box center [632, 140] width 138 height 14
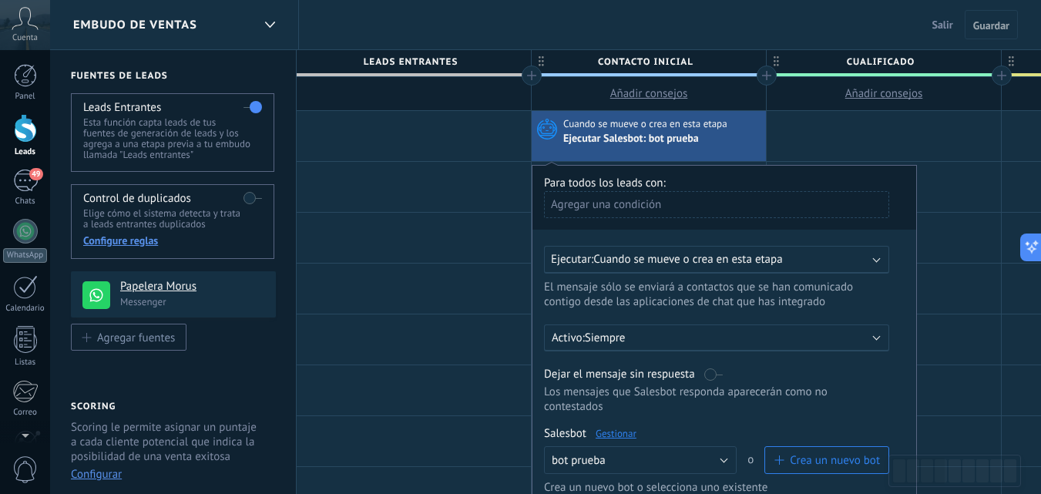
click at [619, 435] on link "Gestionar" at bounding box center [616, 433] width 41 height 13
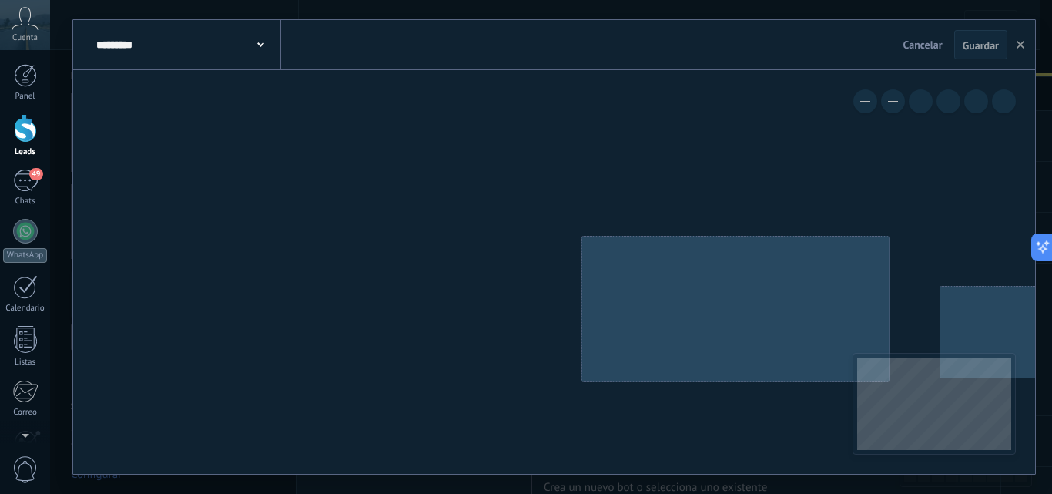
type input "**********"
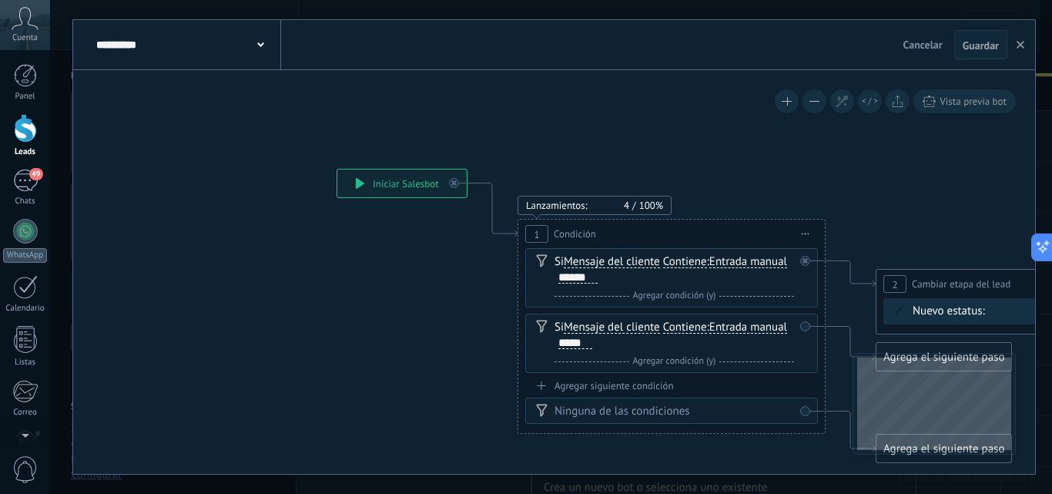
drag, startPoint x: 527, startPoint y: 354, endPoint x: 463, endPoint y: 337, distance: 66.2
click at [463, 337] on icon at bounding box center [1006, 435] width 2110 height 1303
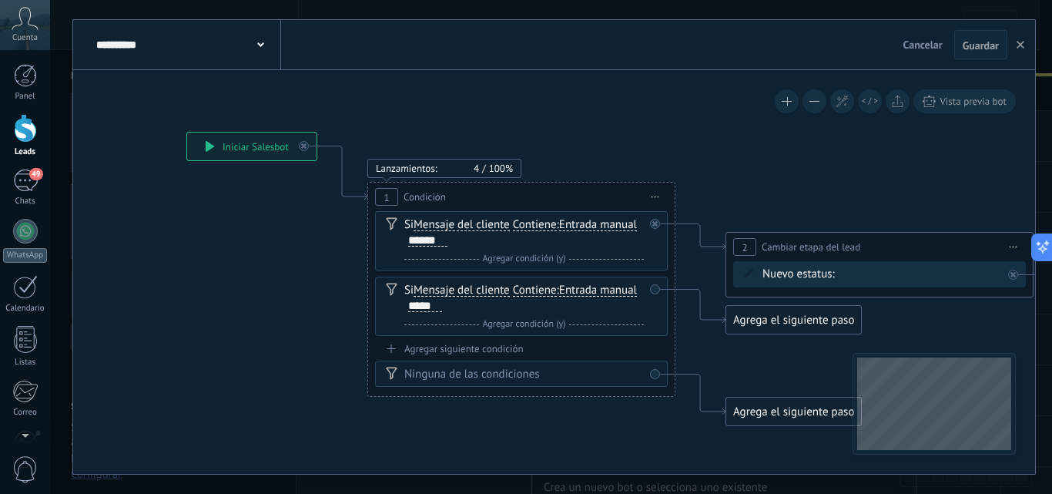
drag, startPoint x: 477, startPoint y: 329, endPoint x: 322, endPoint y: 292, distance: 159.2
click at [322, 292] on icon at bounding box center [856, 398] width 2110 height 1303
drag, startPoint x: 344, startPoint y: 267, endPoint x: 244, endPoint y: 245, distance: 102.6
click at [245, 245] on icon at bounding box center [852, 398] width 2110 height 1303
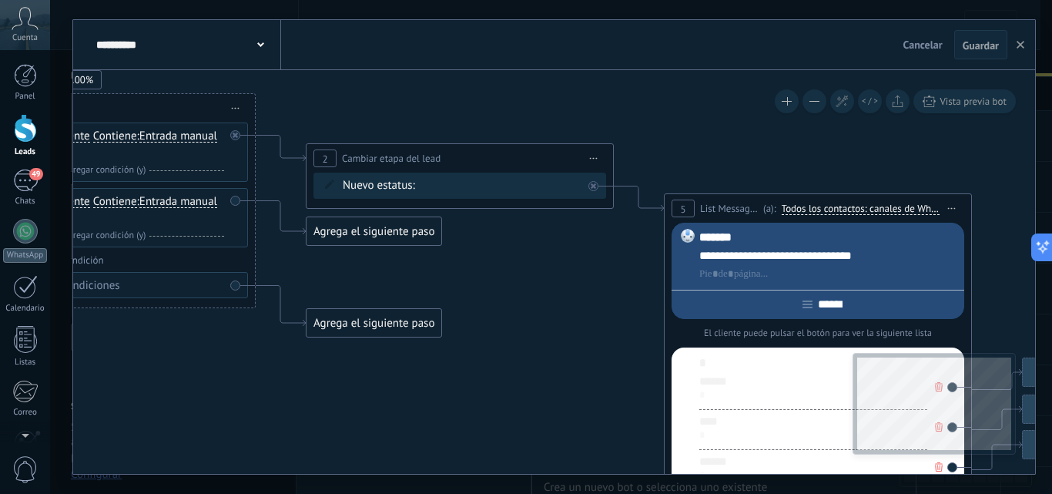
drag, startPoint x: 801, startPoint y: 341, endPoint x: 485, endPoint y: 275, distance: 322.7
click at [485, 275] on icon at bounding box center [436, 309] width 2110 height 1303
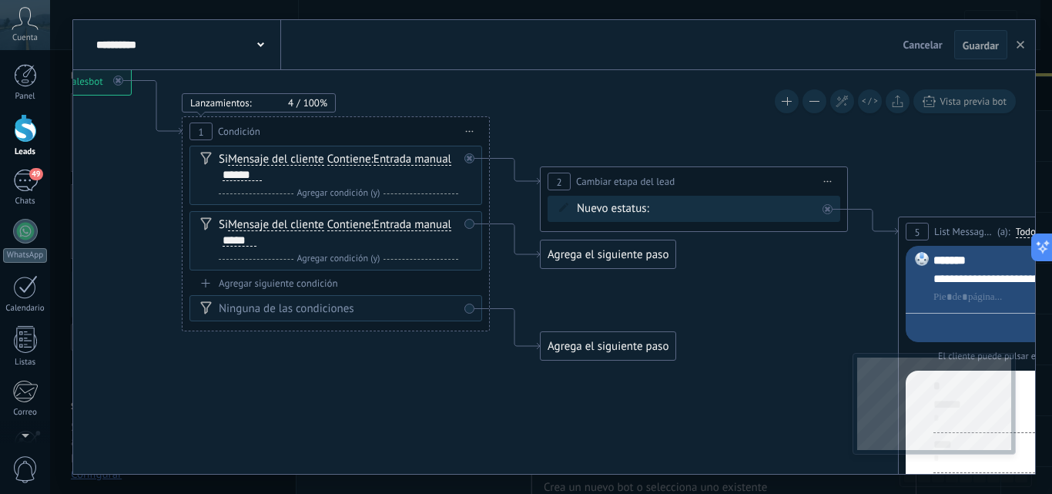
drag, startPoint x: 485, startPoint y: 275, endPoint x: 735, endPoint y: 301, distance: 251.0
click at [735, 301] on icon at bounding box center [671, 332] width 2110 height 1303
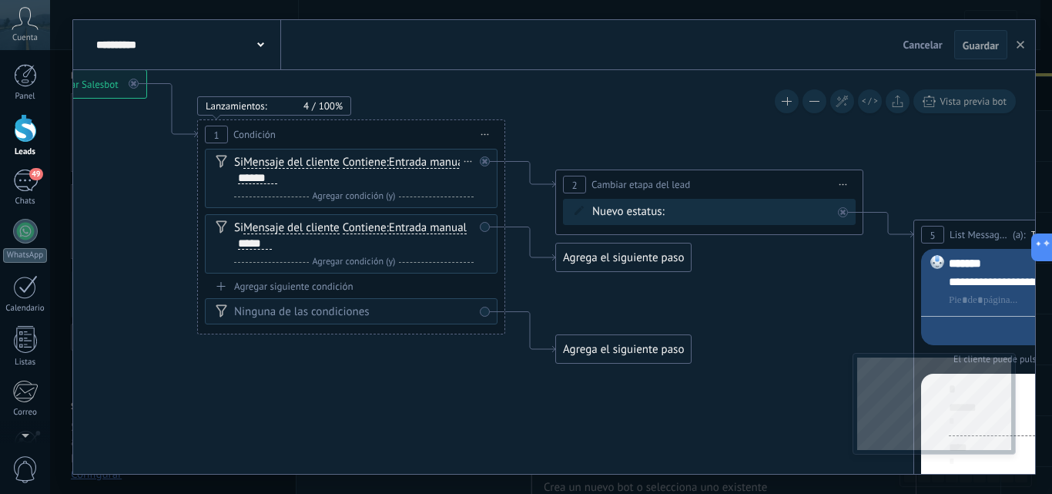
click at [391, 190] on div "Y Agregar condición (y)" at bounding box center [354, 196] width 240 height 15
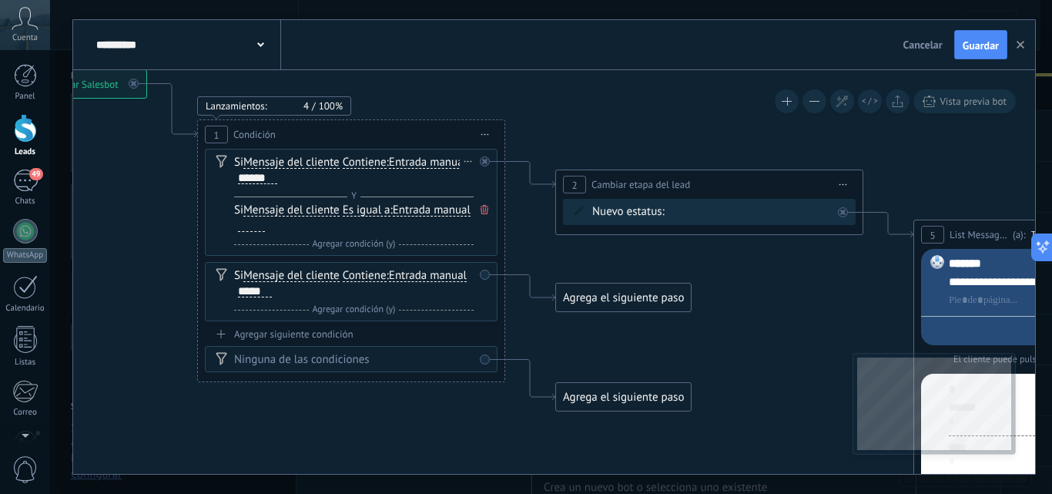
click at [265, 228] on div at bounding box center [251, 226] width 27 height 12
click at [312, 178] on div "Si Mensaje del cliente Mensaje del cliente Emoción de la conversación Comentari…" at bounding box center [354, 170] width 240 height 31
click at [409, 159] on span "Entrada manual" at bounding box center [428, 162] width 78 height 12
click at [409, 159] on button "Entrada manual" at bounding box center [477, 163] width 193 height 28
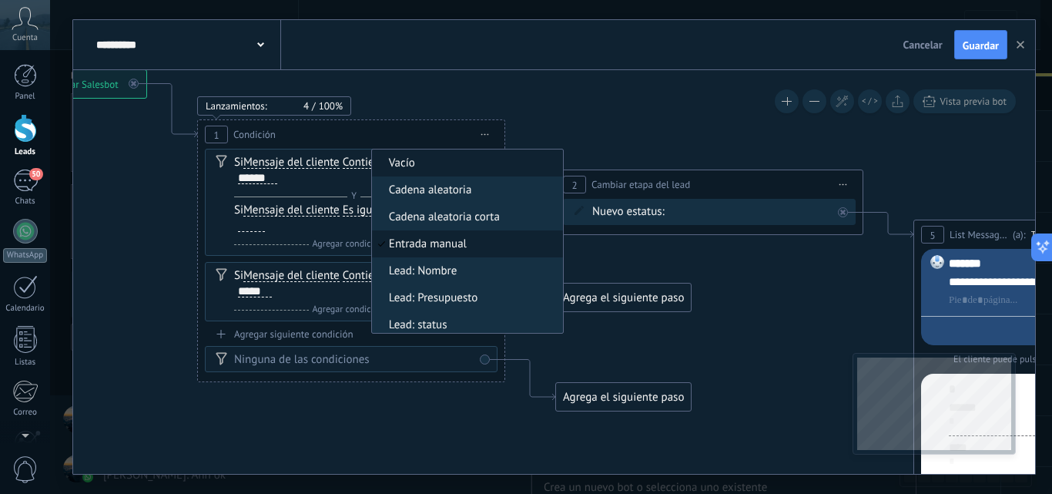
scroll to position [5, 0]
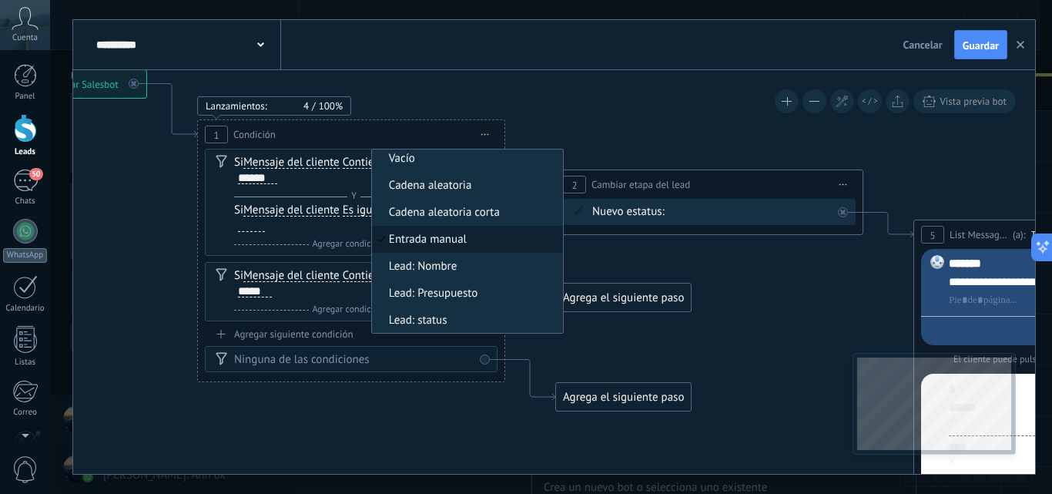
click at [314, 200] on div "Y Agregar condición (y)" at bounding box center [354, 196] width 240 height 15
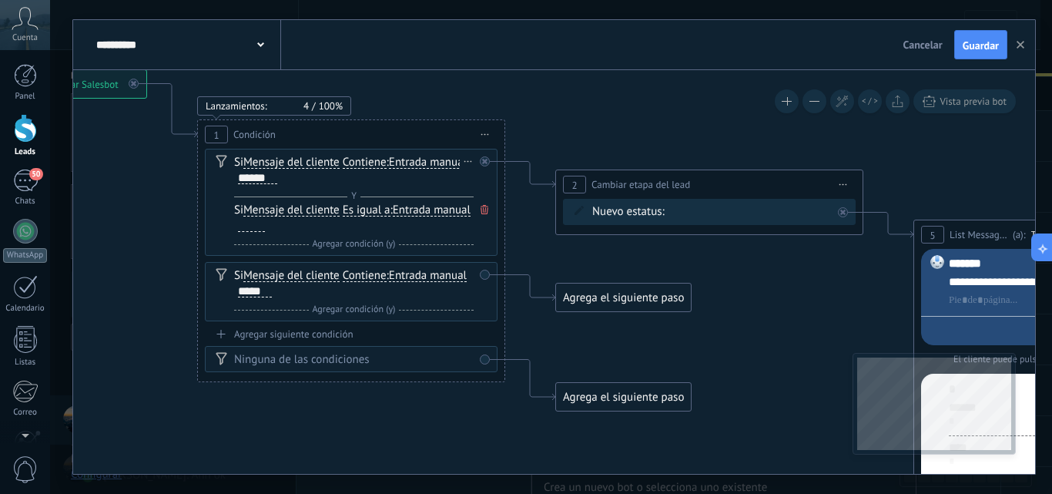
drag, startPoint x: 298, startPoint y: 176, endPoint x: 284, endPoint y: 180, distance: 14.2
click at [294, 177] on div "Si Mensaje del cliente Mensaje del cliente Emoción de la conversación Comentari…" at bounding box center [354, 170] width 240 height 31
click at [277, 180] on div "******" at bounding box center [257, 178] width 39 height 12
click at [254, 176] on div "******" at bounding box center [257, 178] width 39 height 12
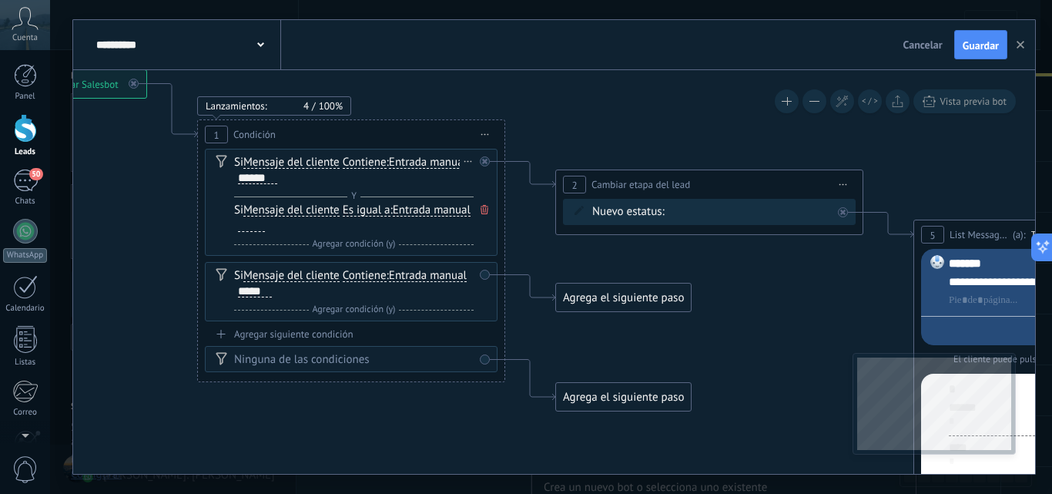
click at [254, 176] on div "******" at bounding box center [257, 178] width 39 height 12
paste div
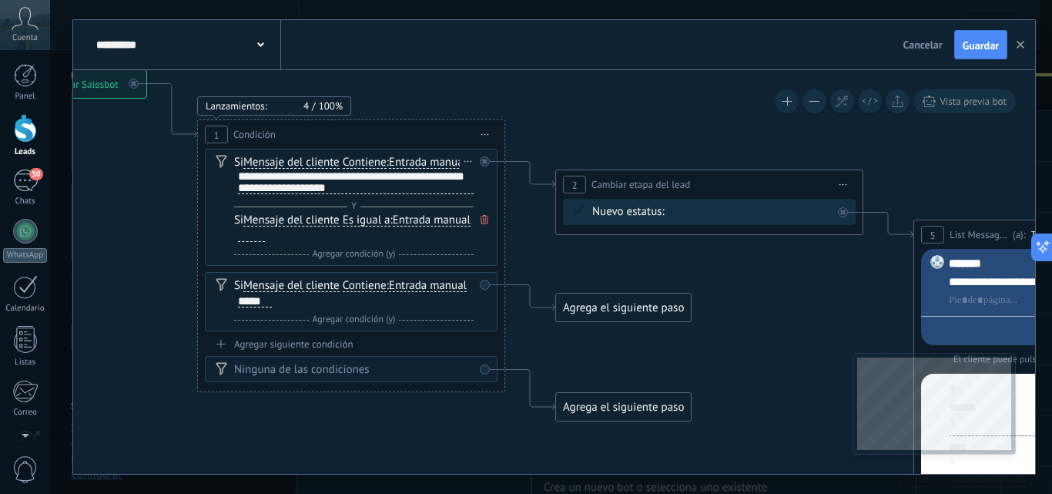
click at [485, 216] on icon at bounding box center [485, 219] width 8 height 9
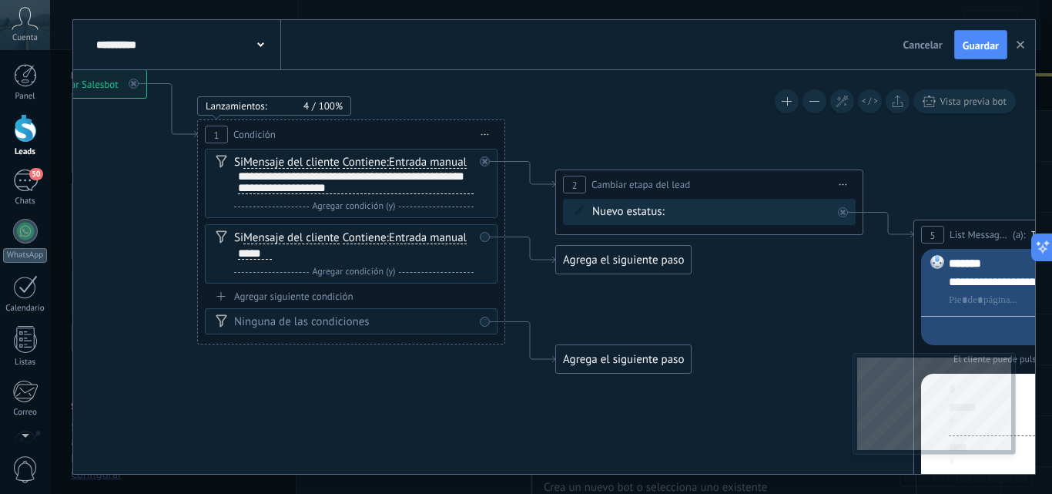
click at [651, 127] on icon at bounding box center [686, 335] width 2110 height 1303
click at [969, 40] on span "Guardar" at bounding box center [981, 45] width 36 height 11
click at [669, 138] on icon at bounding box center [686, 335] width 2110 height 1303
click at [978, 45] on span "Guardar" at bounding box center [981, 45] width 36 height 11
click at [1021, 45] on use "button" at bounding box center [1021, 45] width 8 height 8
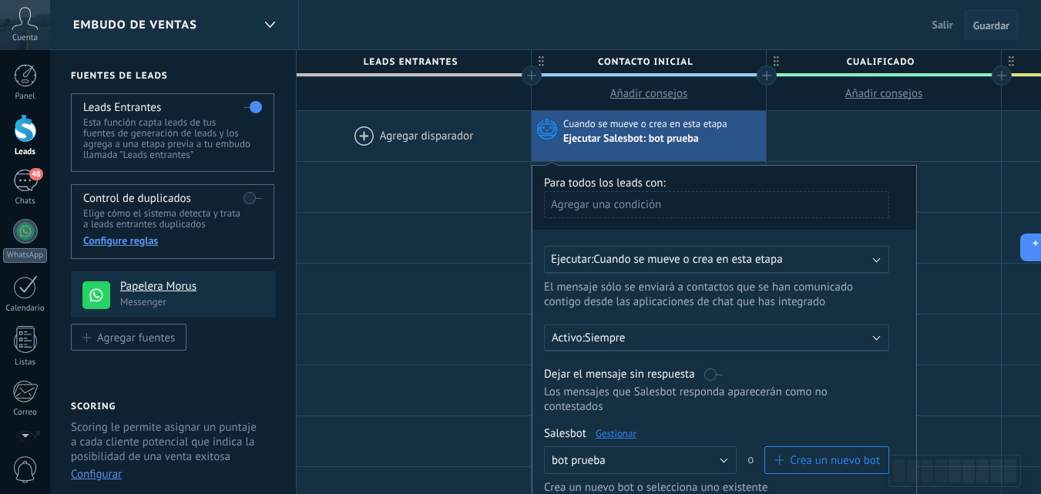
click at [982, 25] on span "Guardar" at bounding box center [991, 25] width 36 height 11
drag, startPoint x: 982, startPoint y: 25, endPoint x: 943, endPoint y: 30, distance: 38.8
click at [981, 25] on span "Guardar" at bounding box center [991, 25] width 36 height 11
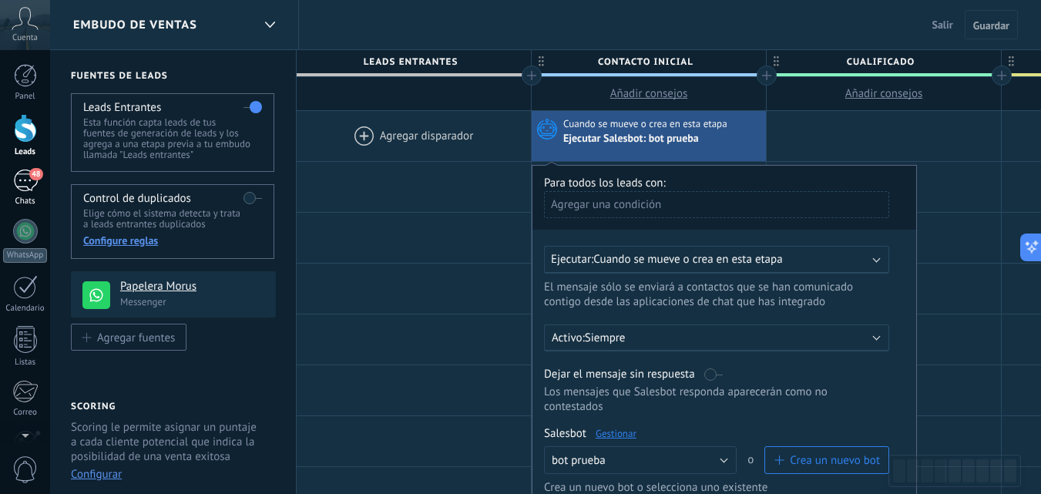
click at [16, 169] on div "48" at bounding box center [25, 180] width 25 height 22
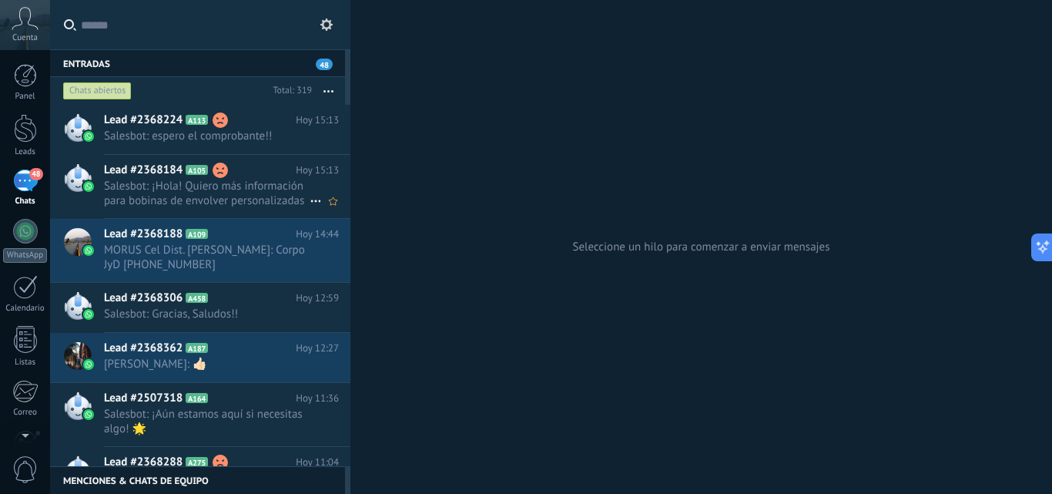
click at [198, 186] on span "Salesbot: ¡Hola! Quiero más información para bobinas de envolver personalizadas" at bounding box center [207, 193] width 206 height 29
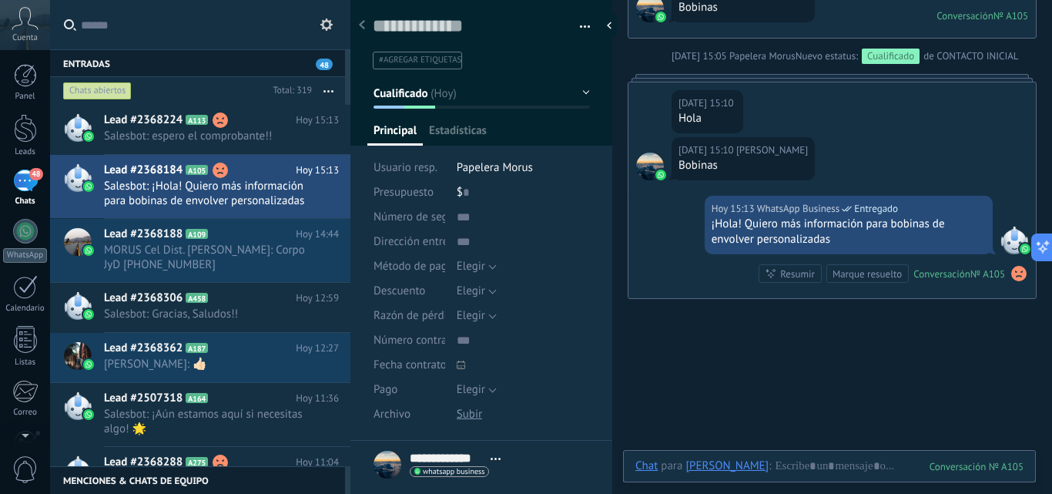
scroll to position [23, 0]
drag, startPoint x: 812, startPoint y: 462, endPoint x: 773, endPoint y: 462, distance: 38.5
click at [810, 462] on div at bounding box center [830, 481] width 388 height 46
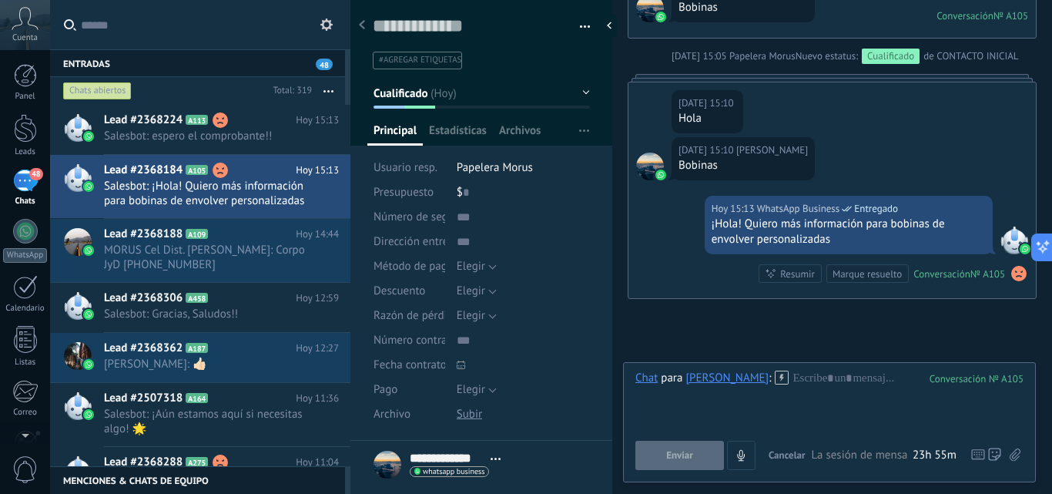
drag, startPoint x: 770, startPoint y: 462, endPoint x: 817, endPoint y: 478, distance: 49.5
click at [817, 478] on div "Chat Correo Nota Tarea Chat para Fran Deposito : 105 Enviar Cancelar Rastrear c…" at bounding box center [829, 422] width 413 height 120
click at [775, 380] on icon at bounding box center [782, 378] width 14 height 14
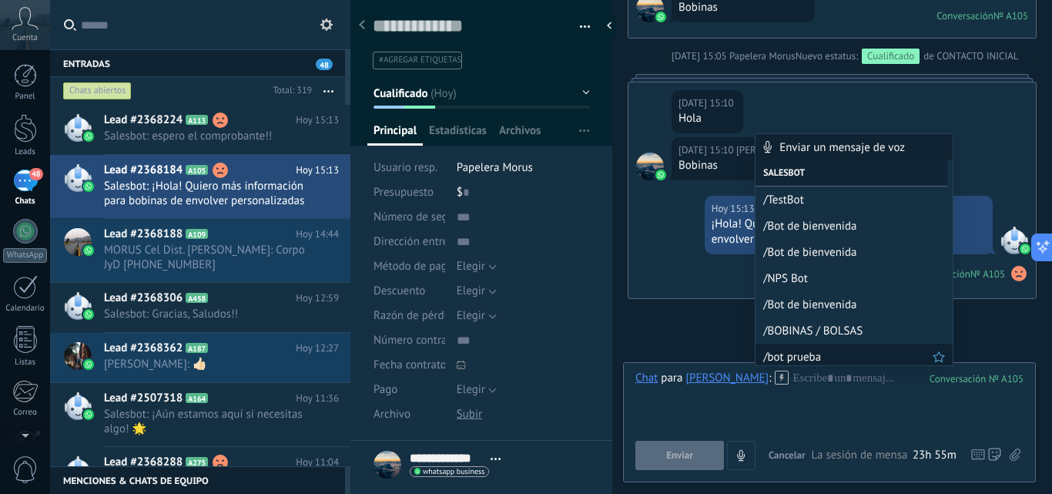
click at [788, 354] on span "/bot prueba" at bounding box center [847, 357] width 169 height 15
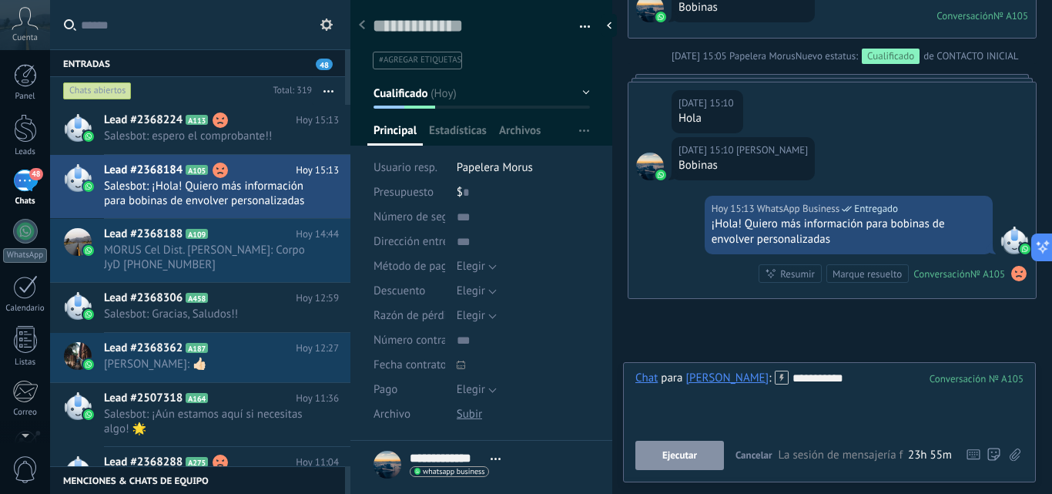
click at [682, 453] on span "Ejecutar" at bounding box center [680, 455] width 35 height 11
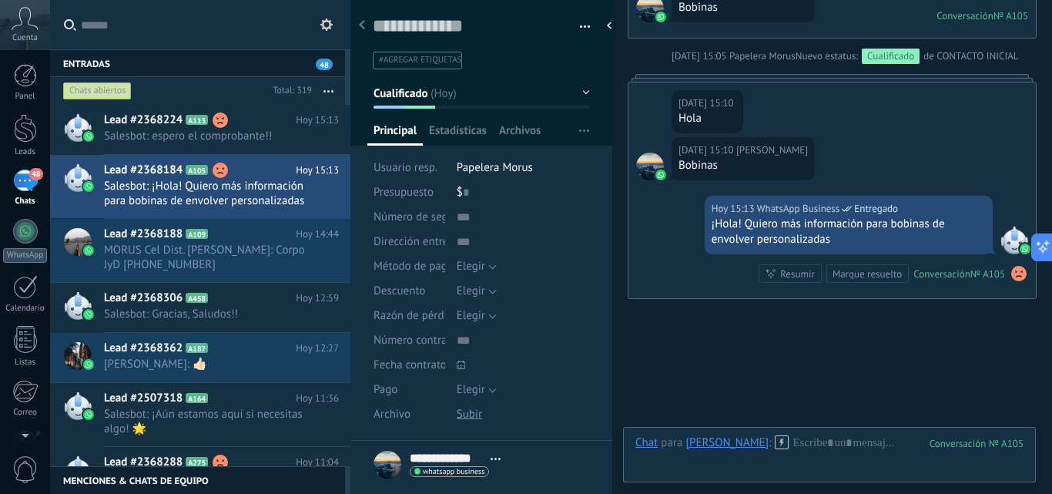
scroll to position [3354, 0]
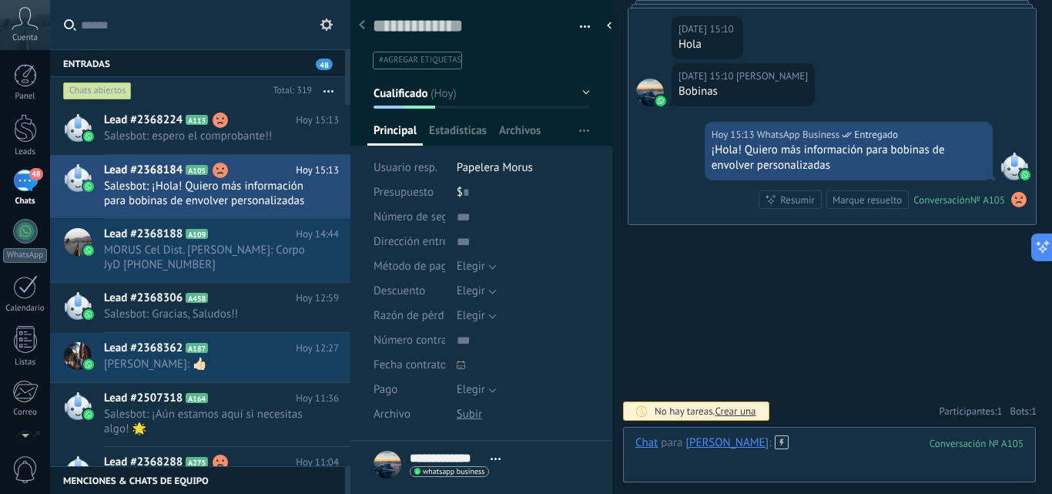
click at [823, 435] on div at bounding box center [830, 458] width 388 height 46
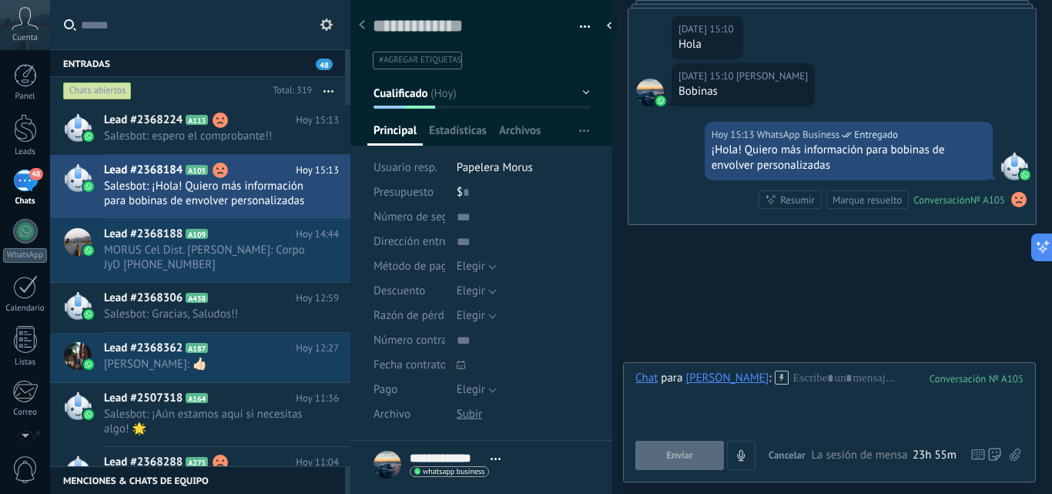
click at [775, 381] on icon at bounding box center [782, 378] width 14 height 14
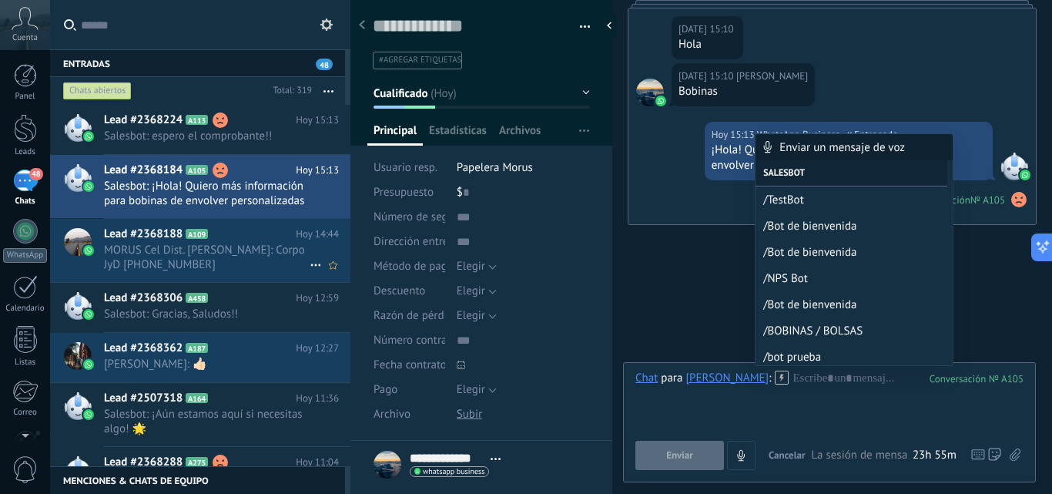
click at [222, 263] on span "MORUS Cel Dist. Facundo: Corpo JyD +54 9 2915 36-1683" at bounding box center [207, 257] width 206 height 29
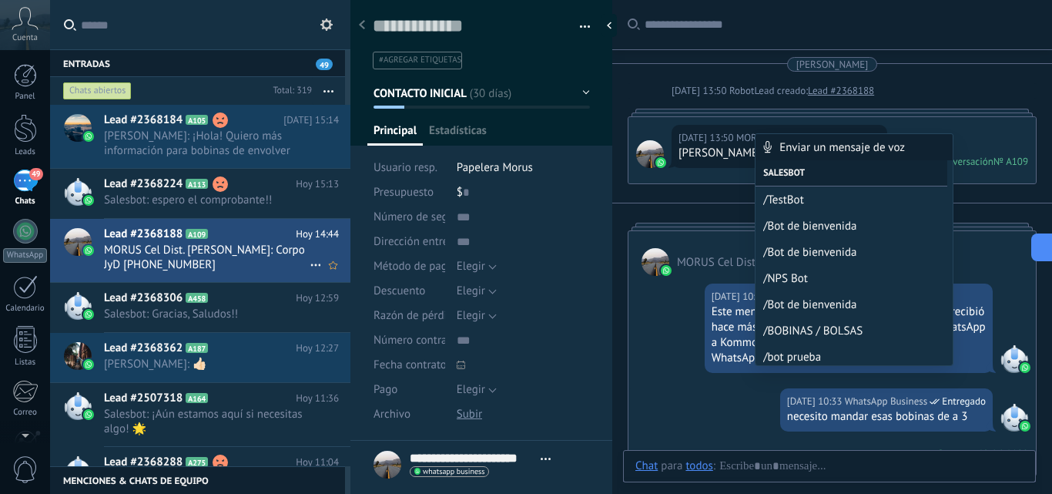
type textarea "**********"
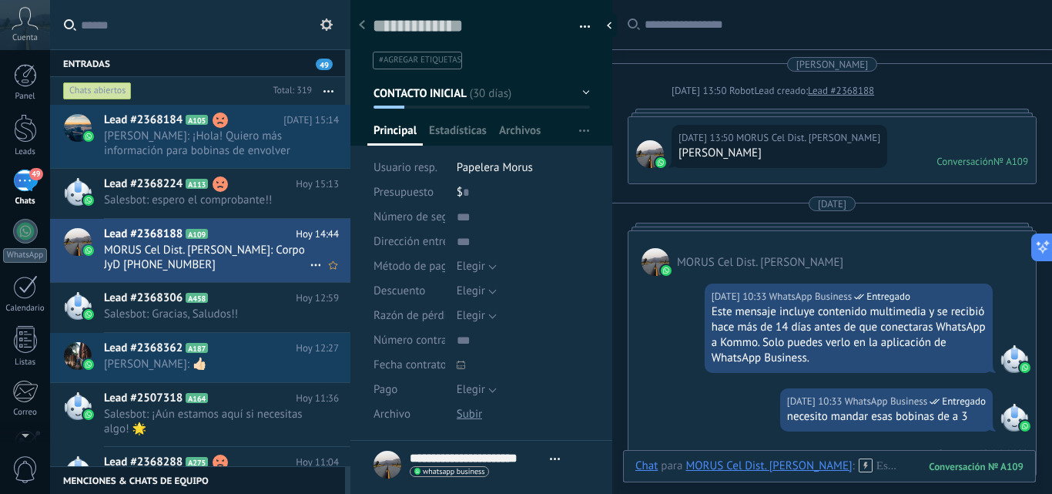
scroll to position [3733, 0]
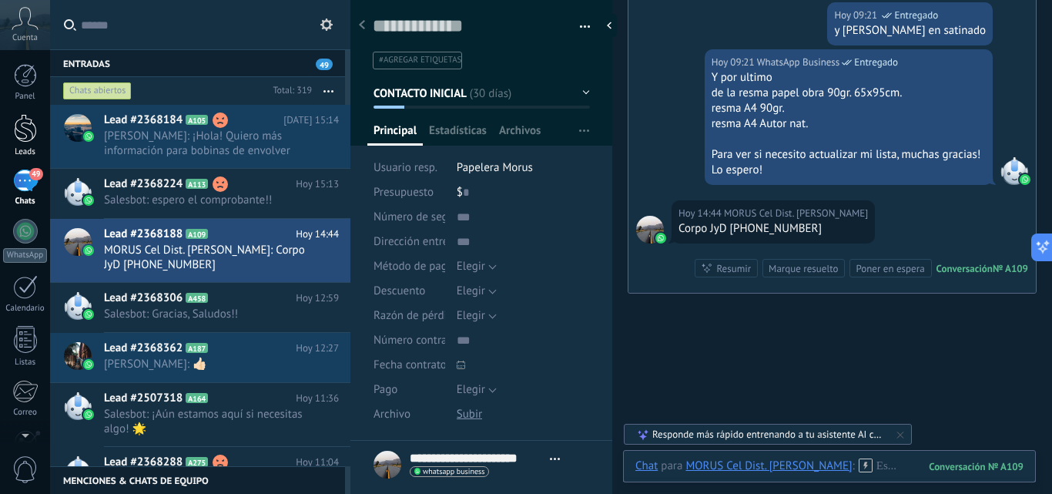
drag, startPoint x: 21, startPoint y: 80, endPoint x: 27, endPoint y: 123, distance: 43.6
click at [21, 80] on div at bounding box center [25, 75] width 23 height 23
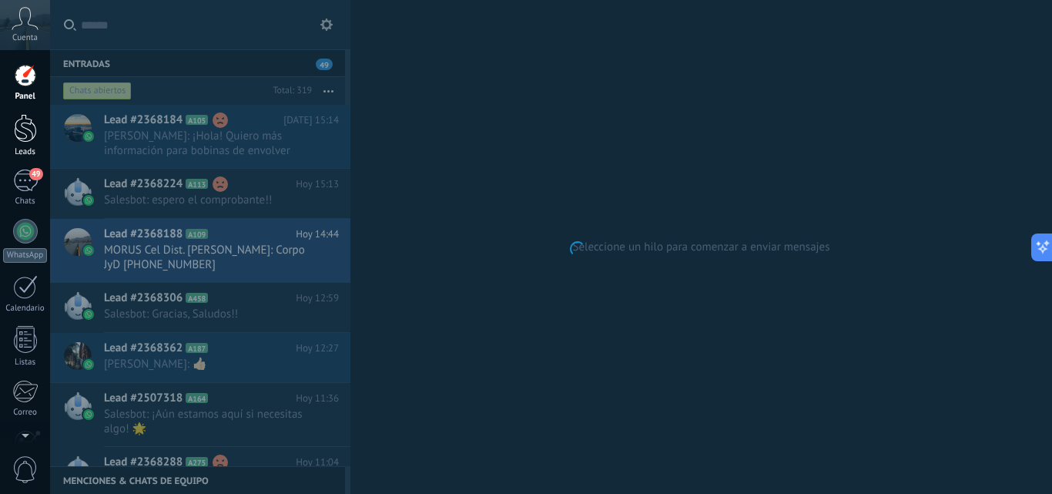
click at [27, 133] on div at bounding box center [25, 128] width 23 height 29
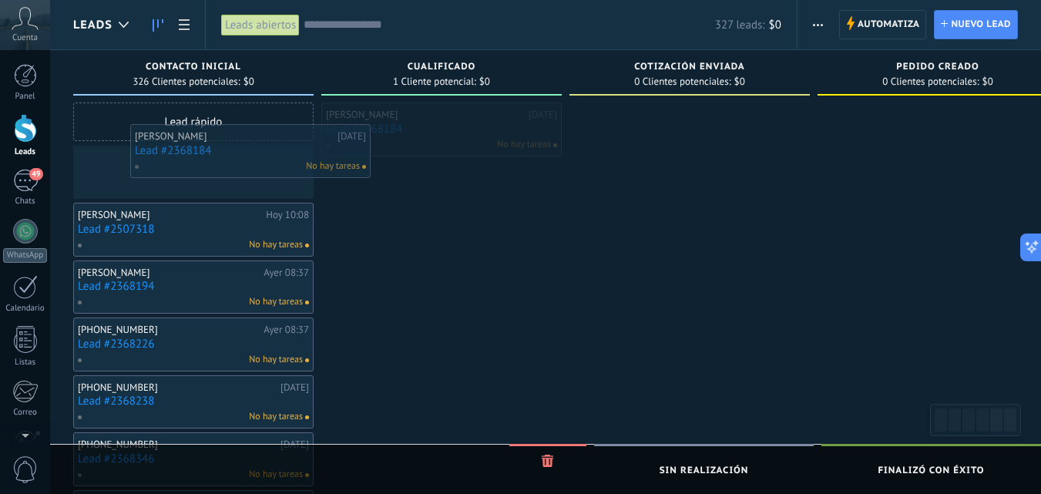
drag, startPoint x: 426, startPoint y: 135, endPoint x: 235, endPoint y: 156, distance: 192.3
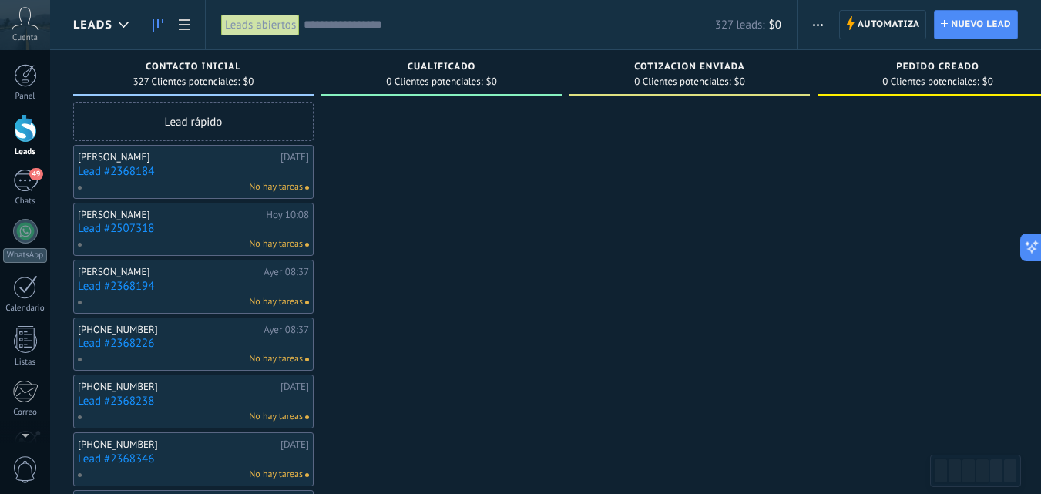
click at [906, 25] on span "Automatiza" at bounding box center [888, 25] width 62 height 28
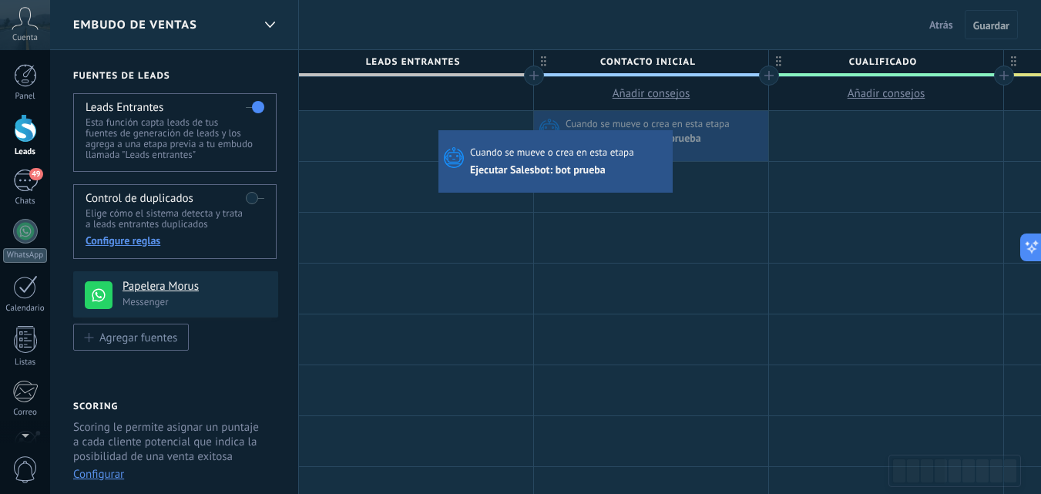
drag, startPoint x: 663, startPoint y: 134, endPoint x: 442, endPoint y: 134, distance: 221.1
click at [534, 134] on div "Cuando se mueve o crea en esta etapa Ejecutar Salesbot: bot prueba Avanzado Cua…" at bounding box center [651, 136] width 234 height 50
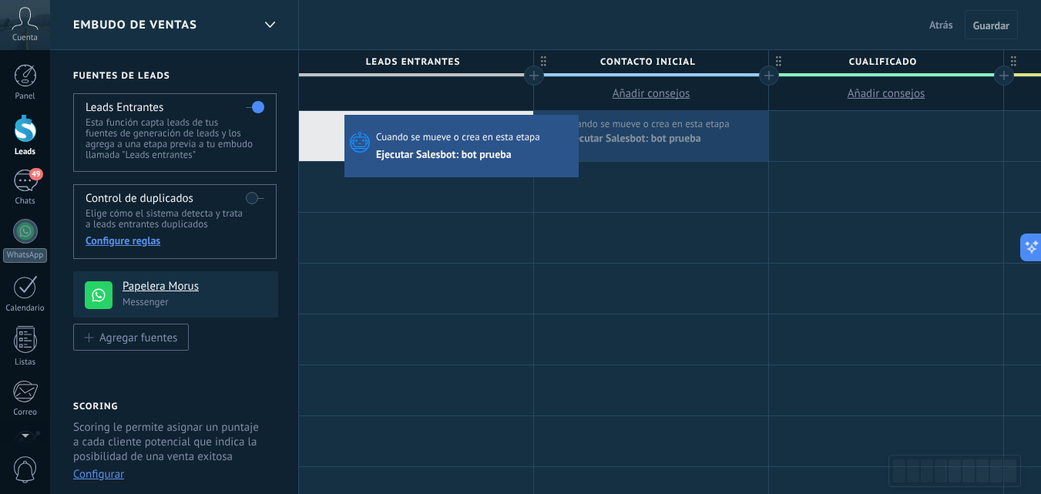
drag, startPoint x: 633, startPoint y: 139, endPoint x: 348, endPoint y: 119, distance: 285.0
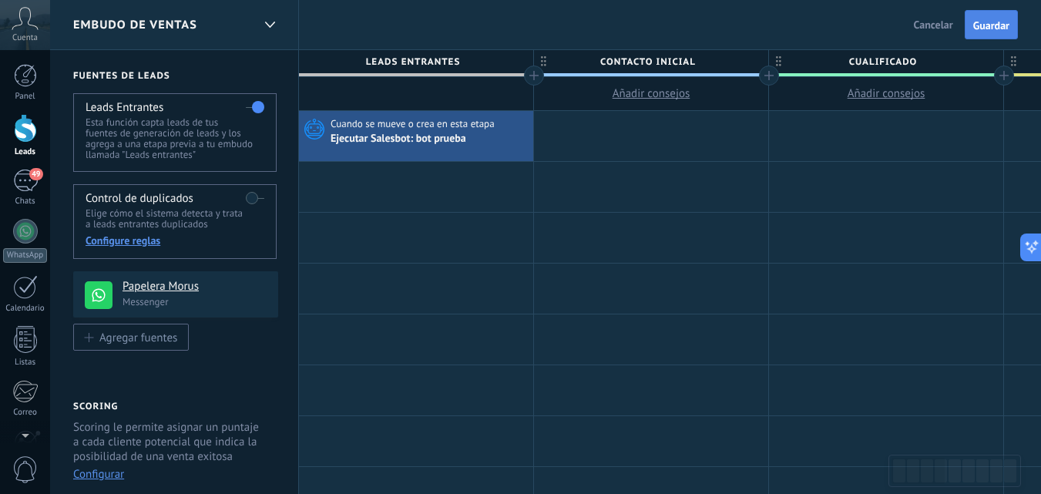
click at [990, 24] on span "Guardar" at bounding box center [991, 25] width 36 height 11
click at [22, 177] on div "49" at bounding box center [25, 180] width 25 height 22
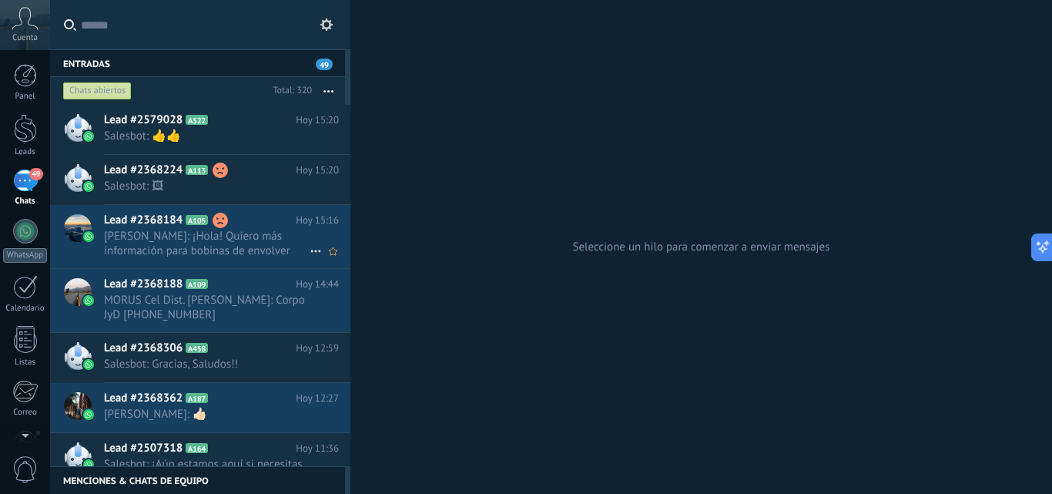
click at [201, 247] on span "Fran Deposito: ¡Hola! Quiero más información para bobinas de envolver personali…" at bounding box center [207, 243] width 206 height 29
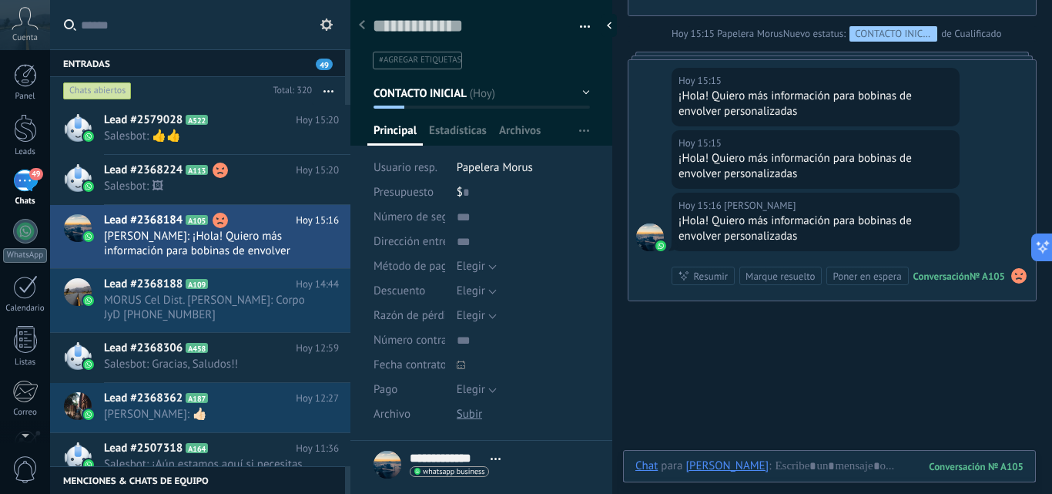
scroll to position [23, 0]
click at [727, 462] on div "[PERSON_NAME]" at bounding box center [727, 465] width 83 height 14
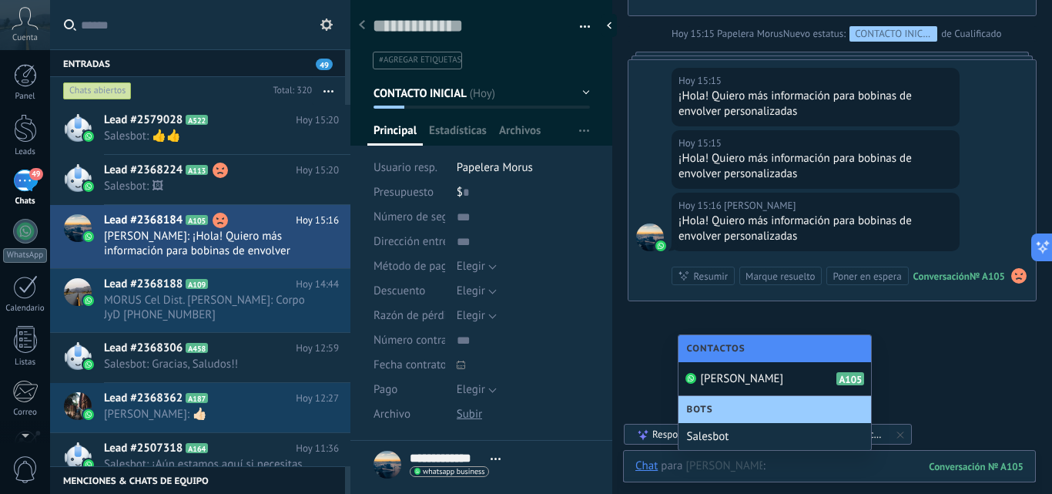
click at [770, 468] on div at bounding box center [830, 481] width 388 height 46
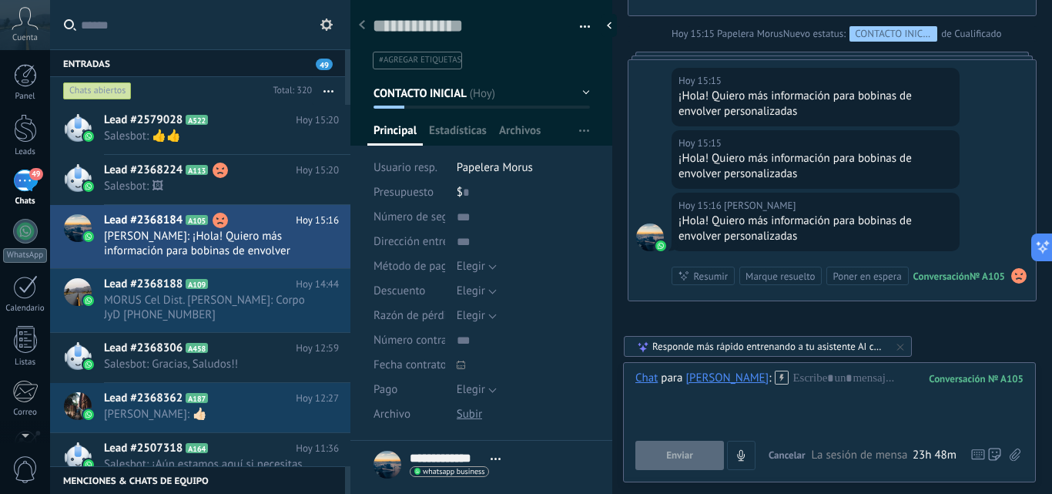
click at [775, 378] on icon at bounding box center [782, 378] width 14 height 14
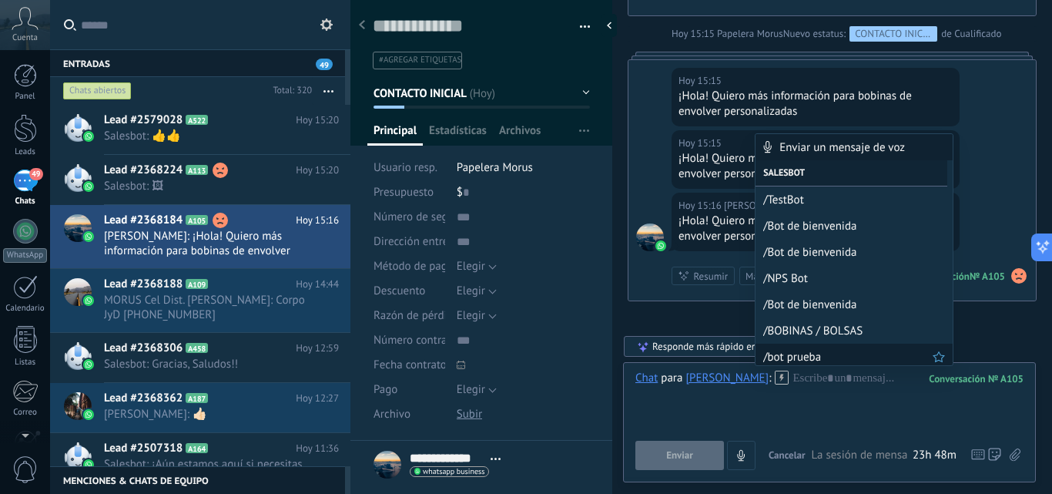
click at [782, 356] on span "/bot prueba" at bounding box center [847, 357] width 169 height 15
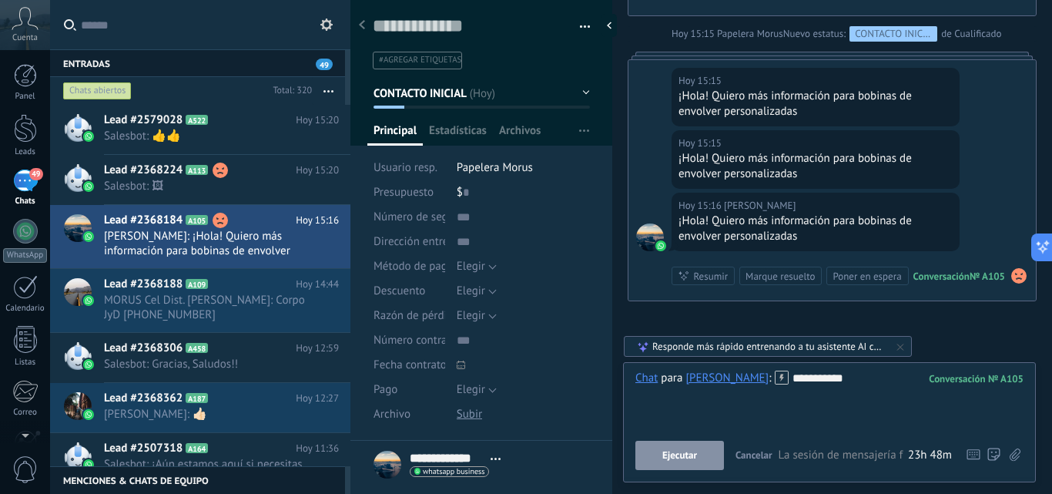
click at [691, 450] on span "Ejecutar" at bounding box center [680, 455] width 35 height 11
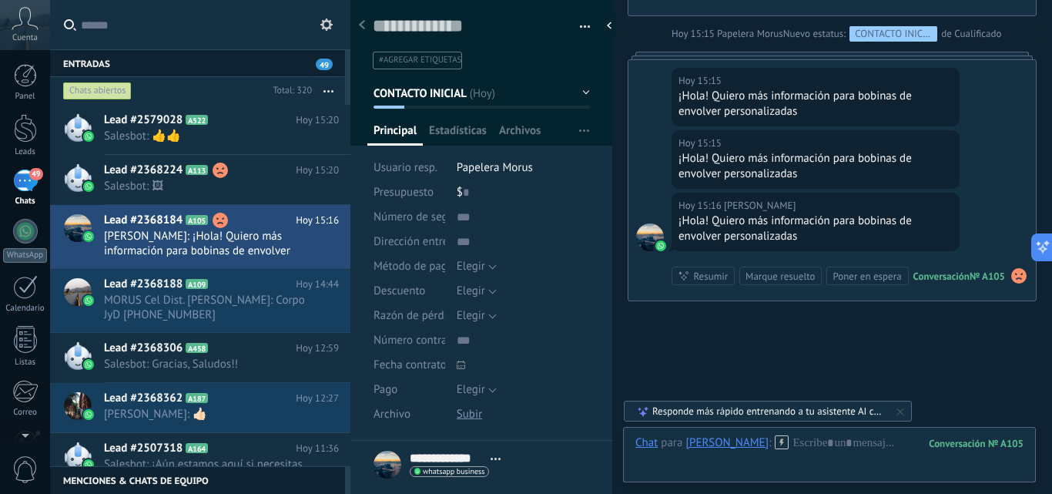
scroll to position [3433, 0]
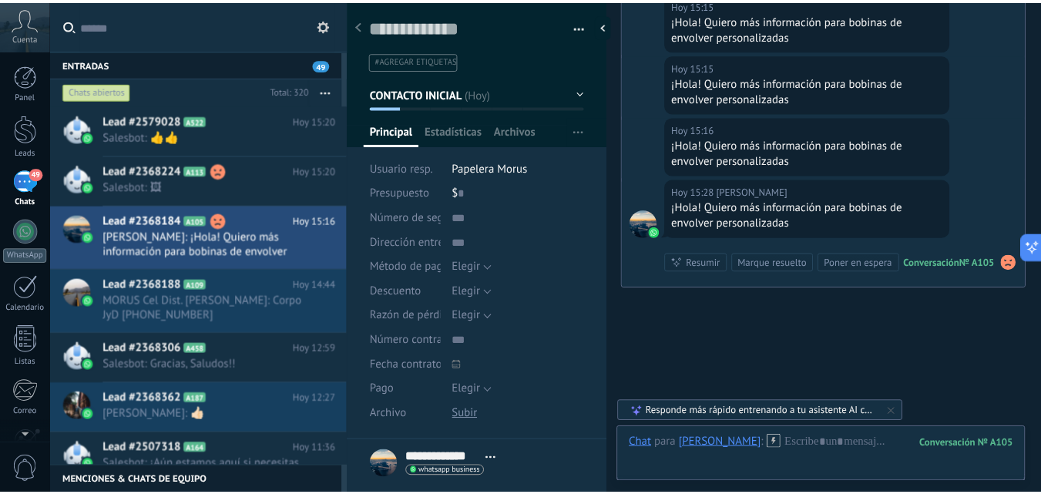
scroll to position [3495, 0]
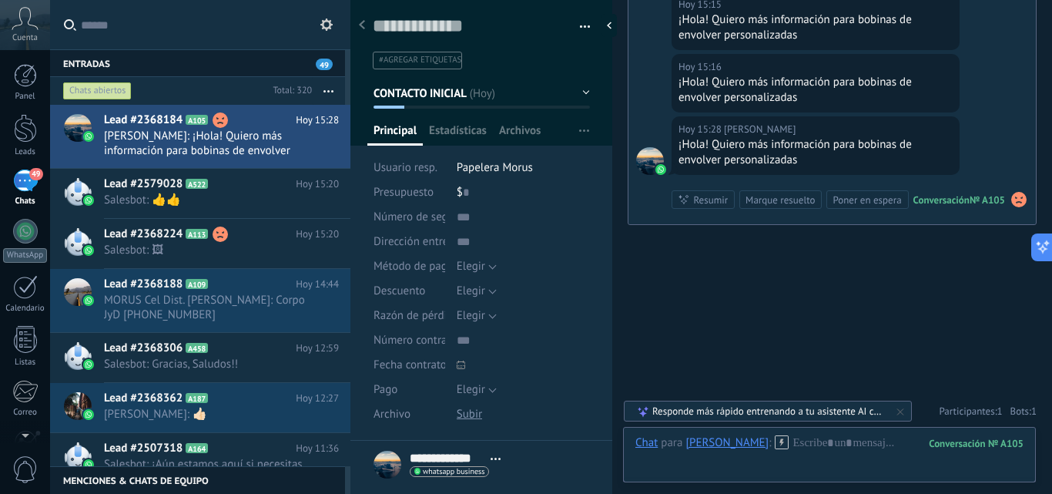
drag, startPoint x: 676, startPoint y: 327, endPoint x: 715, endPoint y: 310, distance: 42.8
click at [22, 147] on div "Leads" at bounding box center [25, 152] width 45 height 10
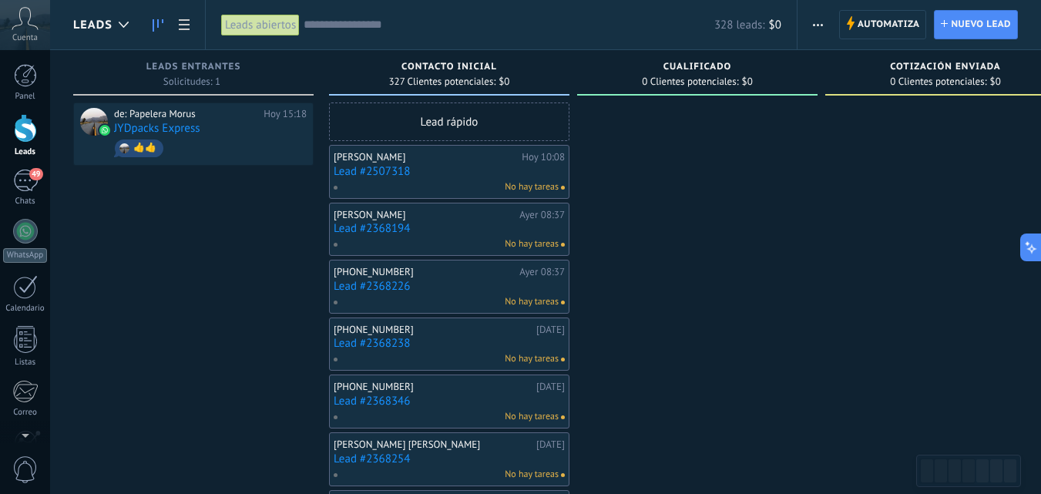
click at [435, 172] on link "Lead #2507318" at bounding box center [449, 171] width 231 height 13
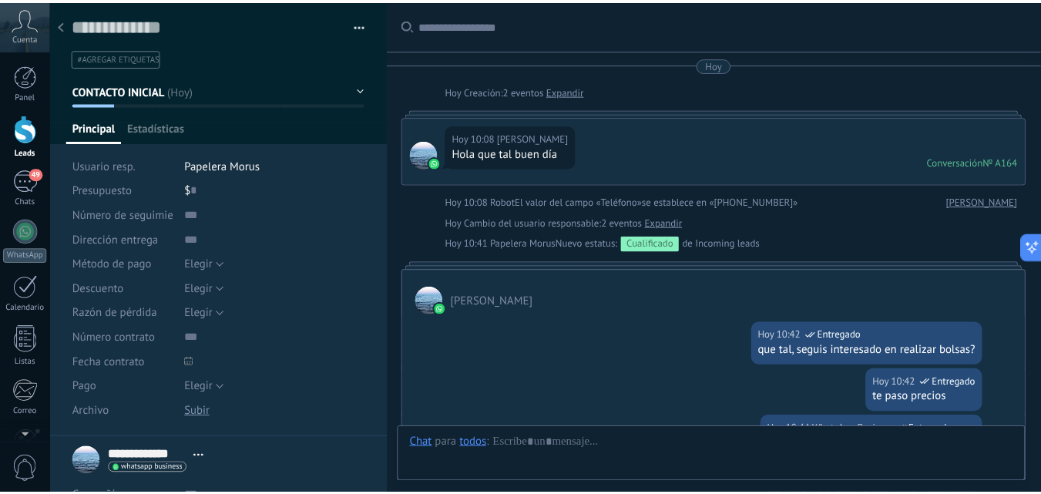
scroll to position [23, 0]
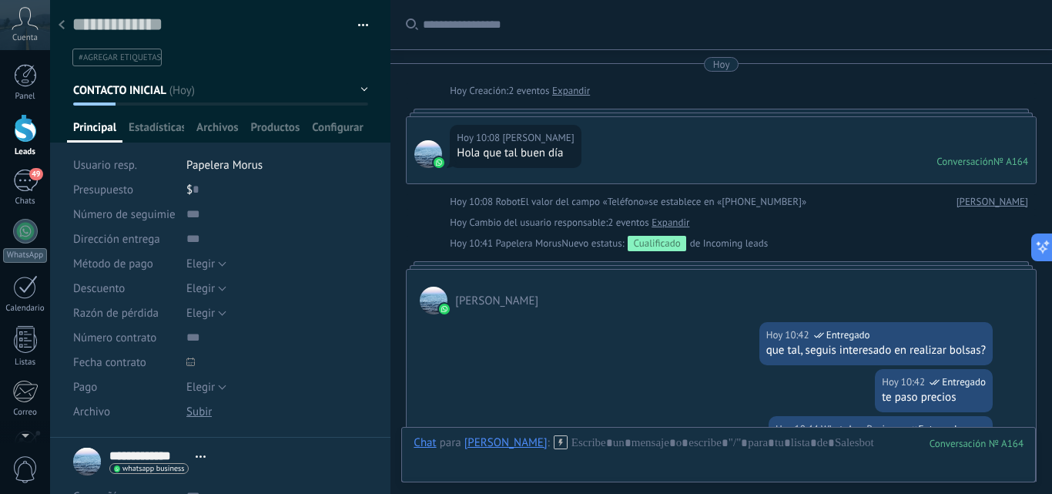
click at [70, 23] on div at bounding box center [62, 26] width 22 height 30
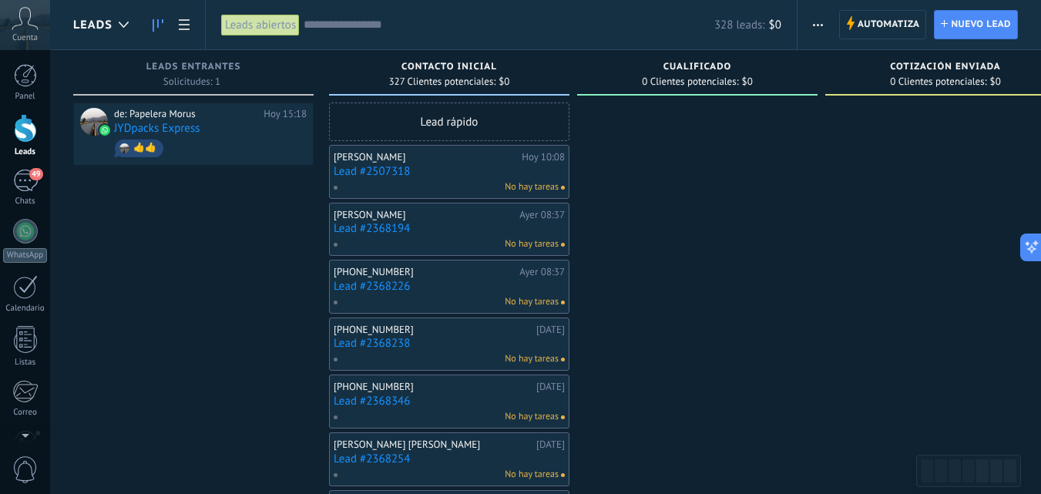
click at [458, 226] on link "Lead #2368194" at bounding box center [449, 228] width 231 height 13
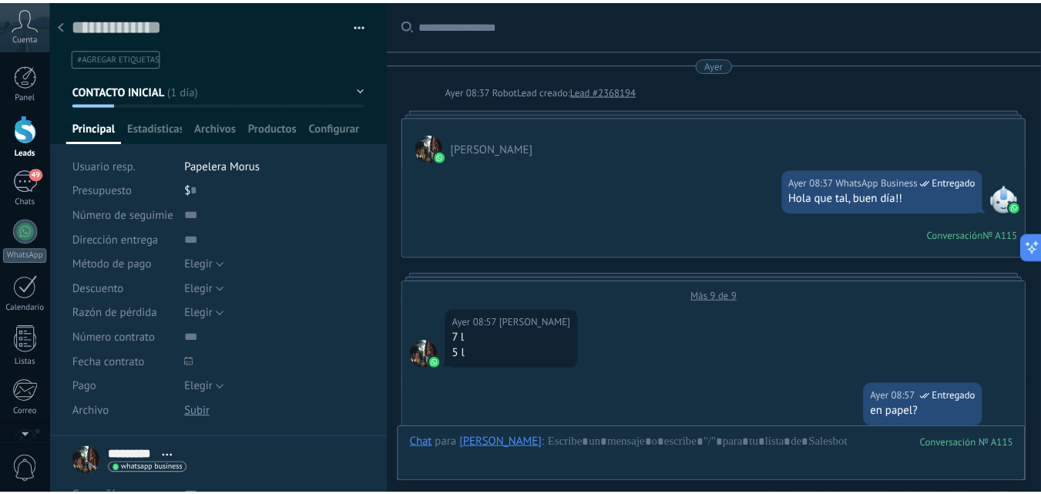
scroll to position [850, 0]
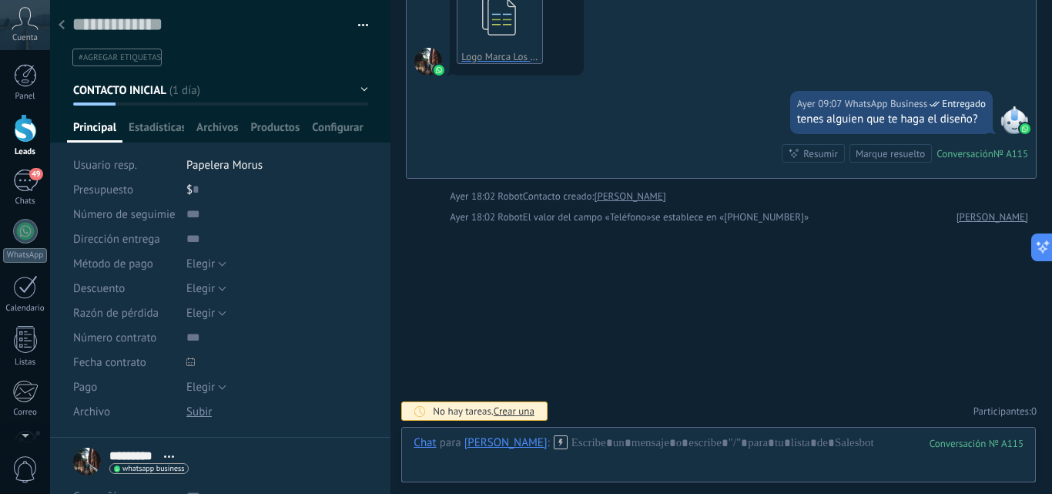
click at [64, 25] on icon at bounding box center [62, 24] width 6 height 9
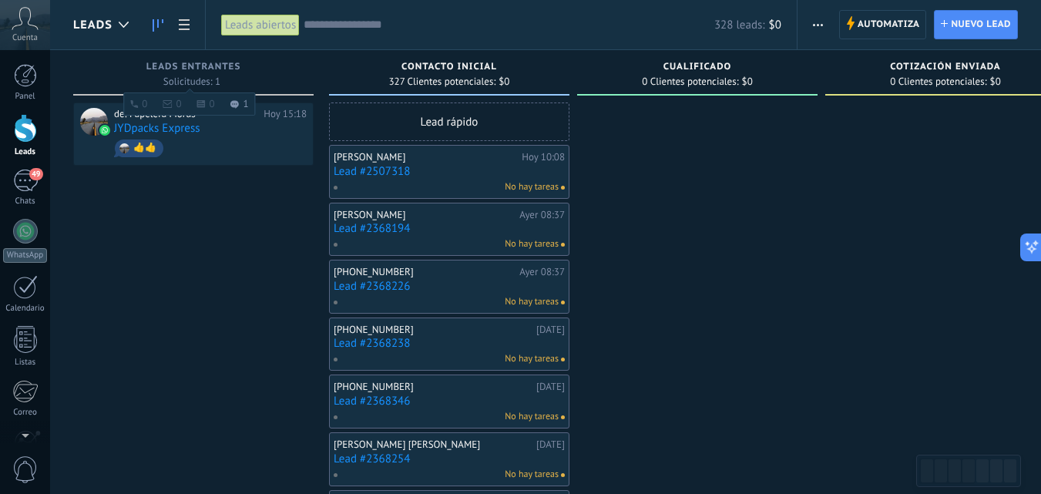
click at [222, 82] on div "Solicitudes: 1 0 0 0 1 0 0 0 1" at bounding box center [193, 81] width 60 height 9
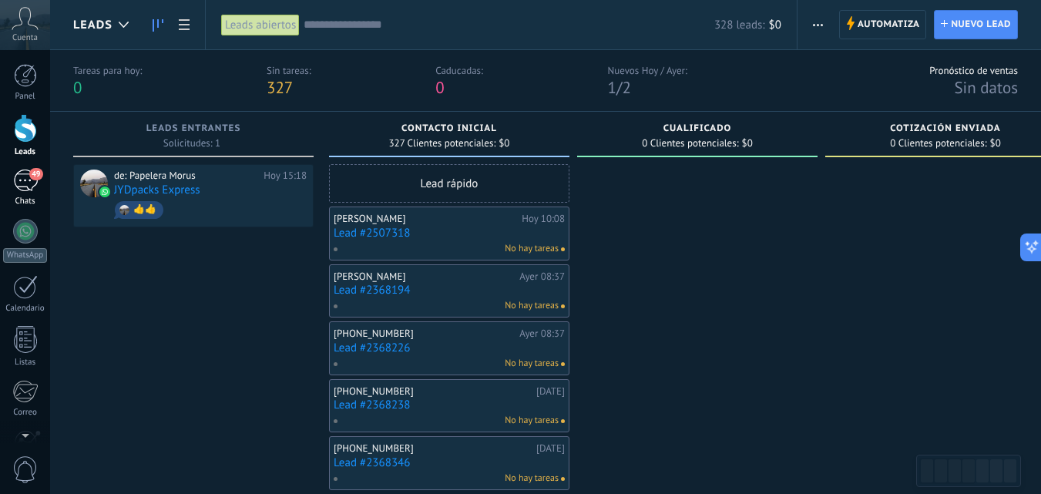
click at [22, 196] on div "Chats" at bounding box center [25, 201] width 45 height 10
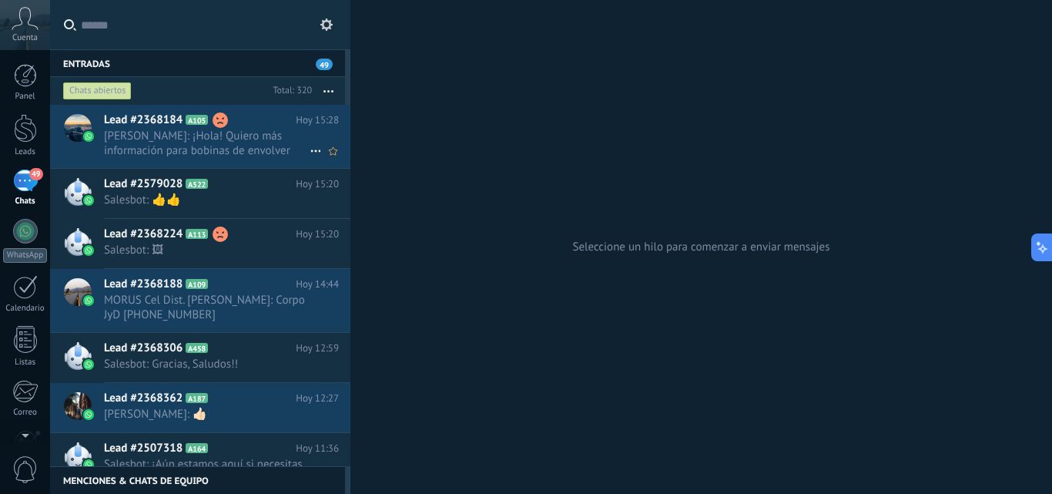
click at [315, 146] on icon at bounding box center [316, 151] width 18 height 18
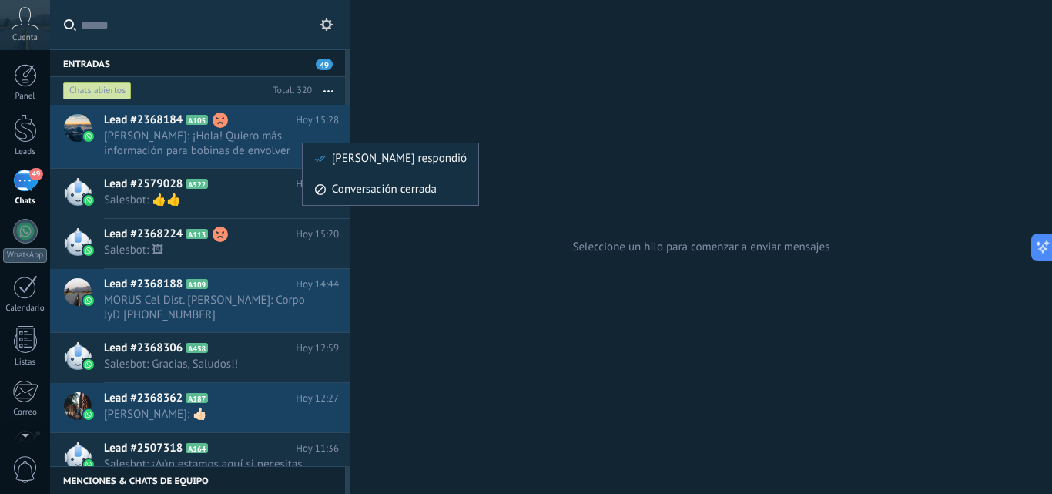
click at [272, 148] on div at bounding box center [526, 247] width 1052 height 494
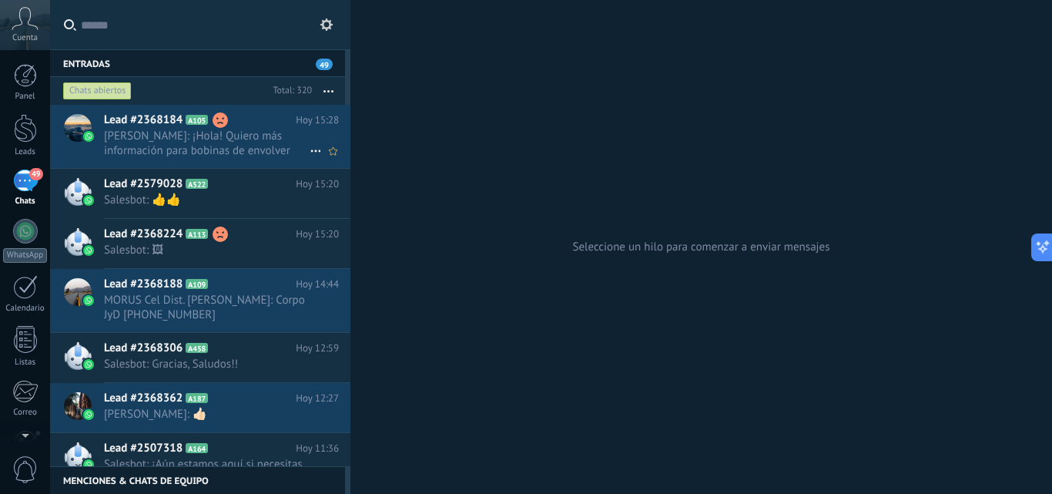
click at [251, 143] on span "Fran Deposito: ¡Hola! Quiero más información para bobinas de envolver personali…" at bounding box center [207, 143] width 206 height 29
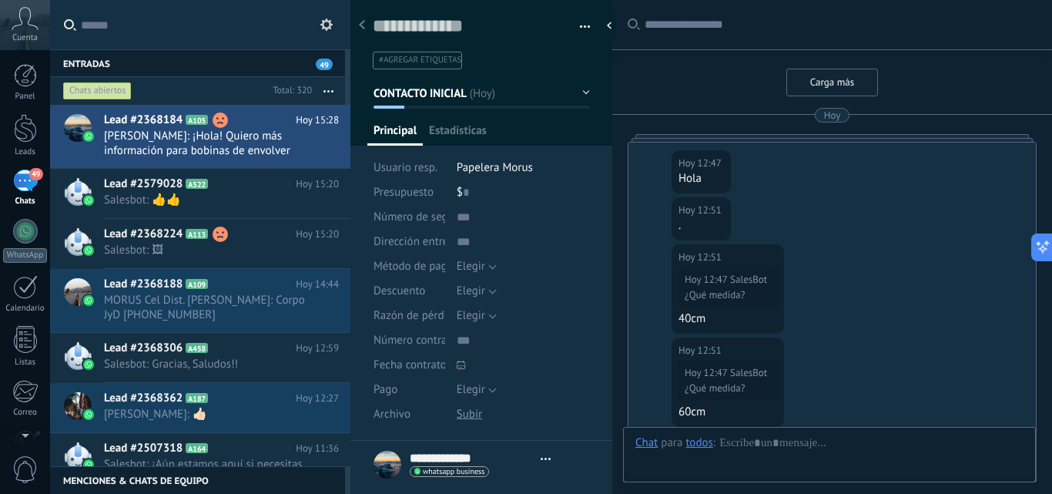
type textarea "**********"
click at [432, 96] on span "CONTACTO INICIAL" at bounding box center [421, 93] width 95 height 15
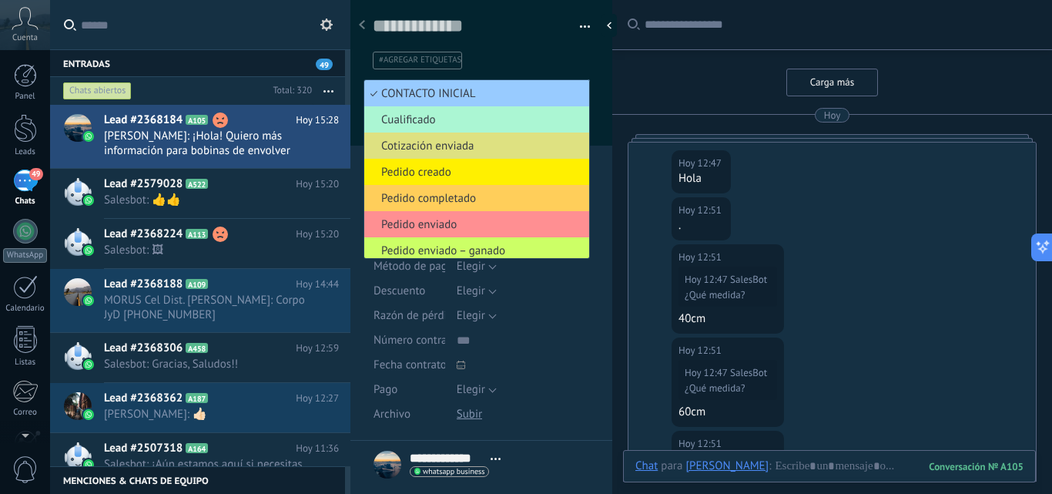
scroll to position [3372, 0]
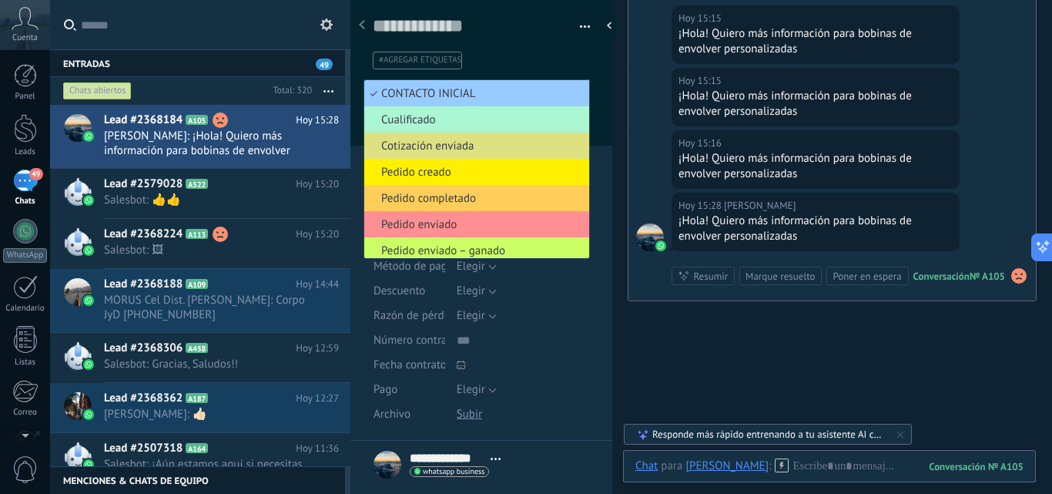
click at [432, 119] on span "Cualificado" at bounding box center [474, 119] width 220 height 15
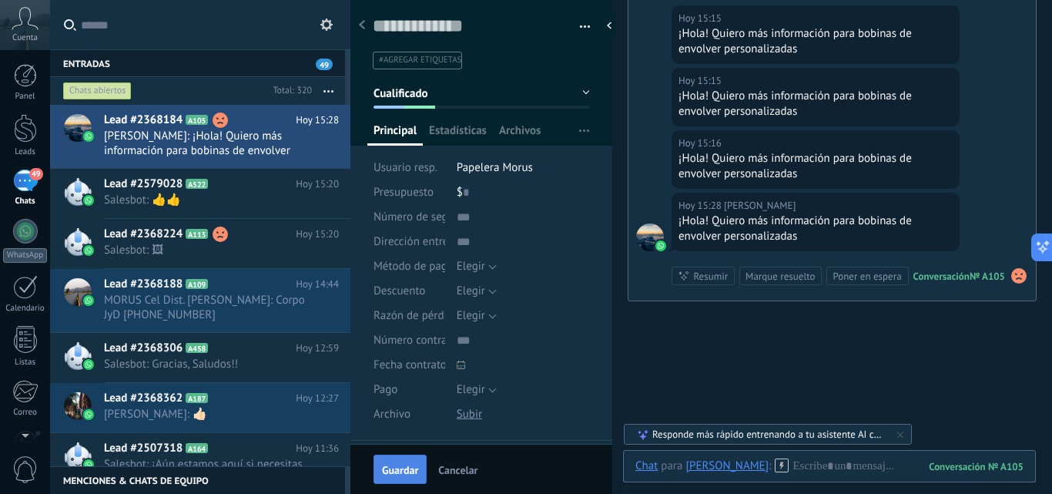
click at [410, 470] on span "Guardar" at bounding box center [400, 470] width 36 height 11
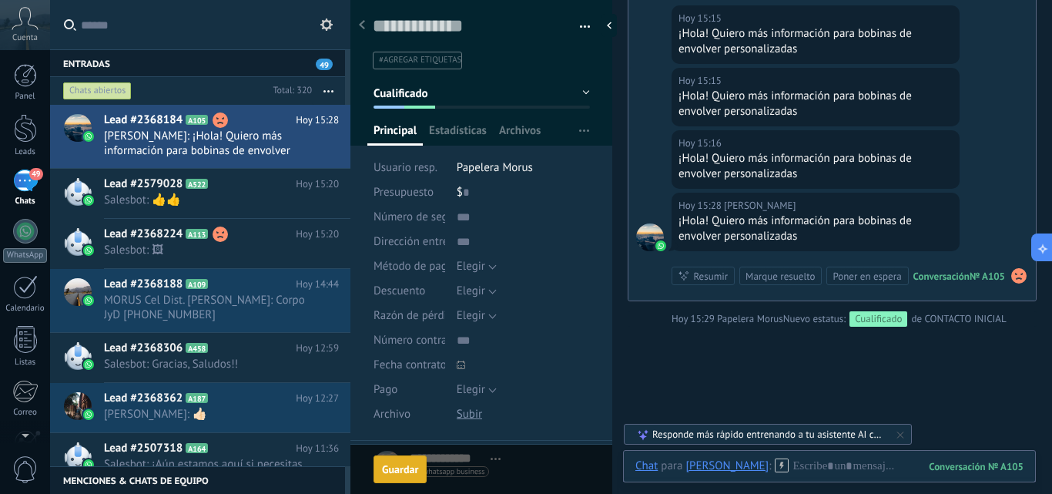
scroll to position [3398, 0]
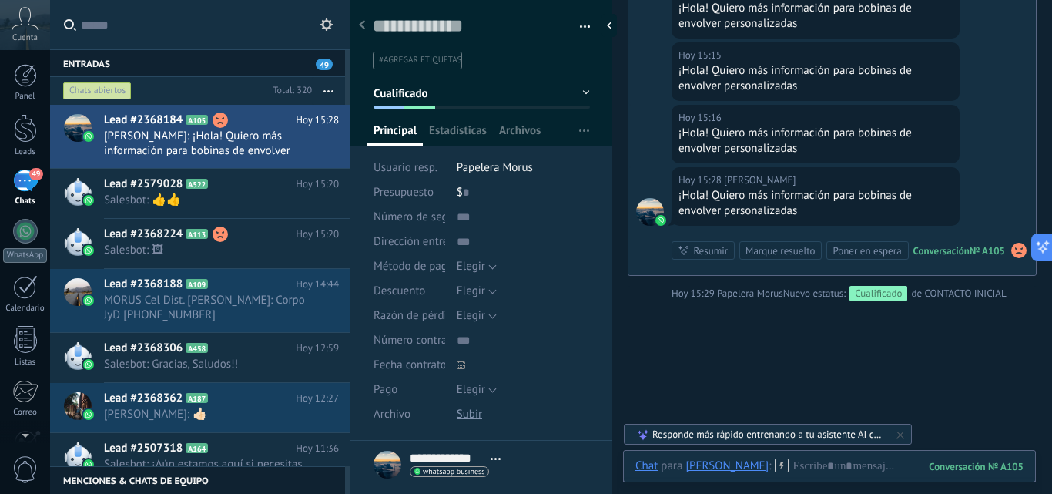
click at [22, 131] on div at bounding box center [25, 128] width 23 height 29
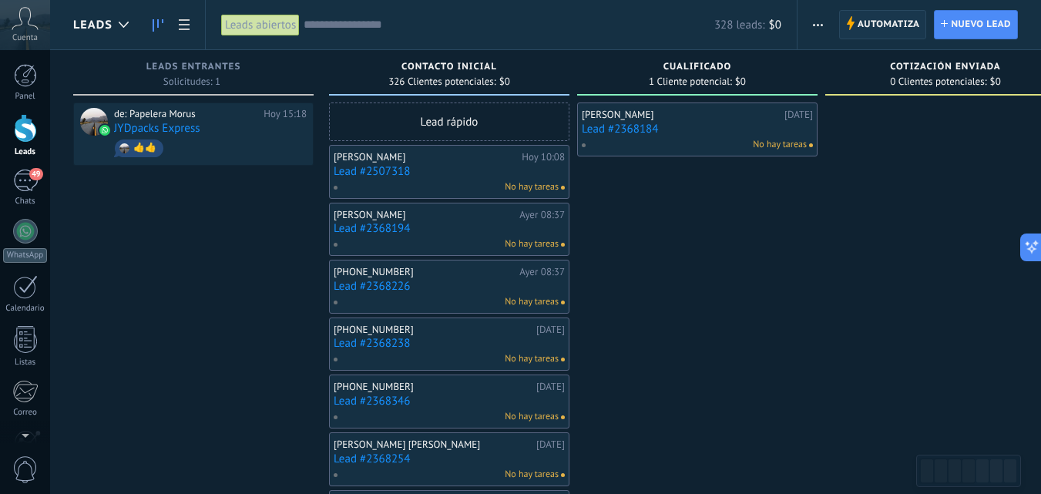
click at [892, 23] on span "Automatiza" at bounding box center [888, 25] width 62 height 28
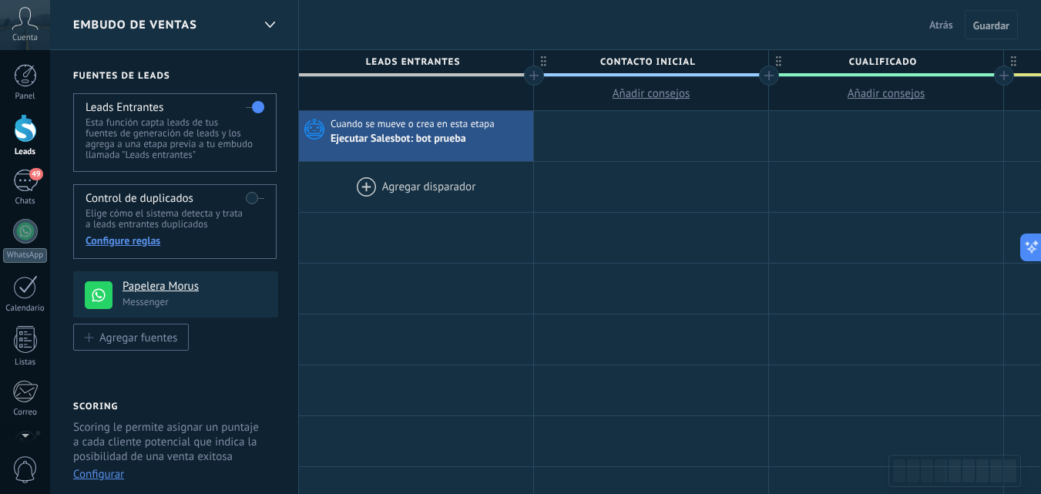
click at [421, 191] on div at bounding box center [416, 187] width 234 height 50
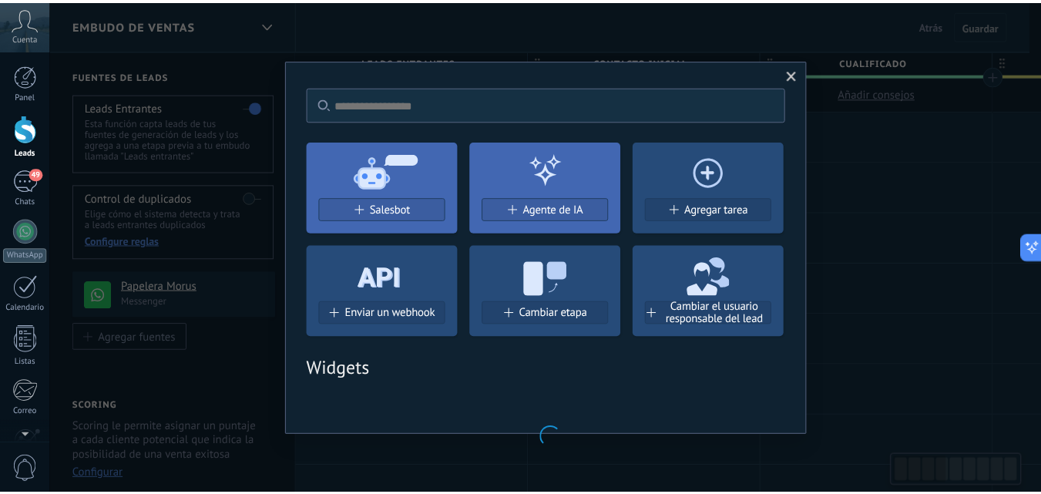
scroll to position [0, 1]
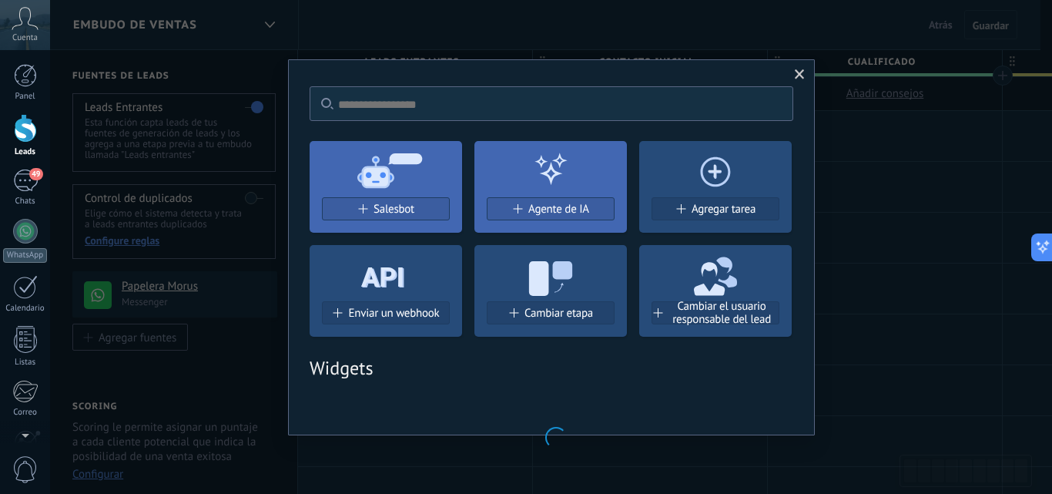
click at [804, 79] on span at bounding box center [800, 74] width 10 height 11
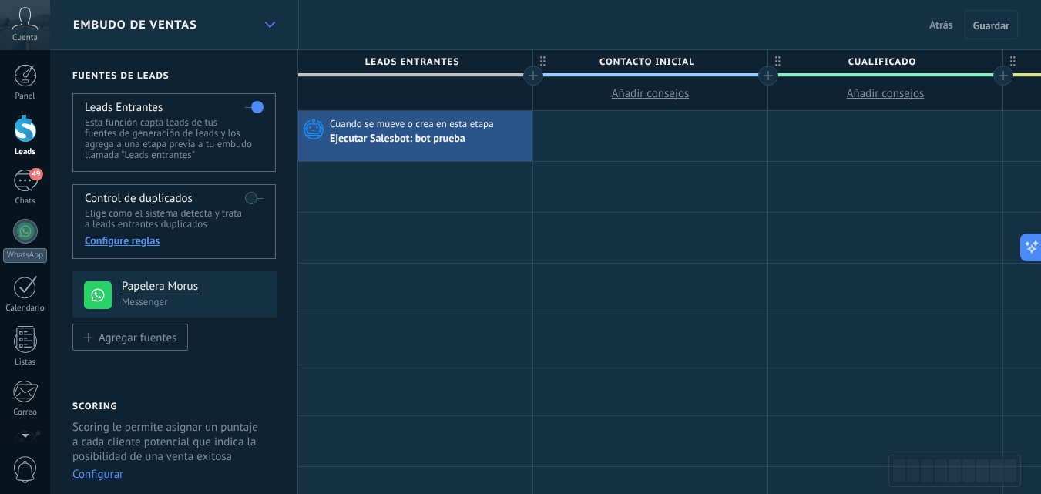
click at [266, 22] on icon at bounding box center [270, 25] width 10 height 6
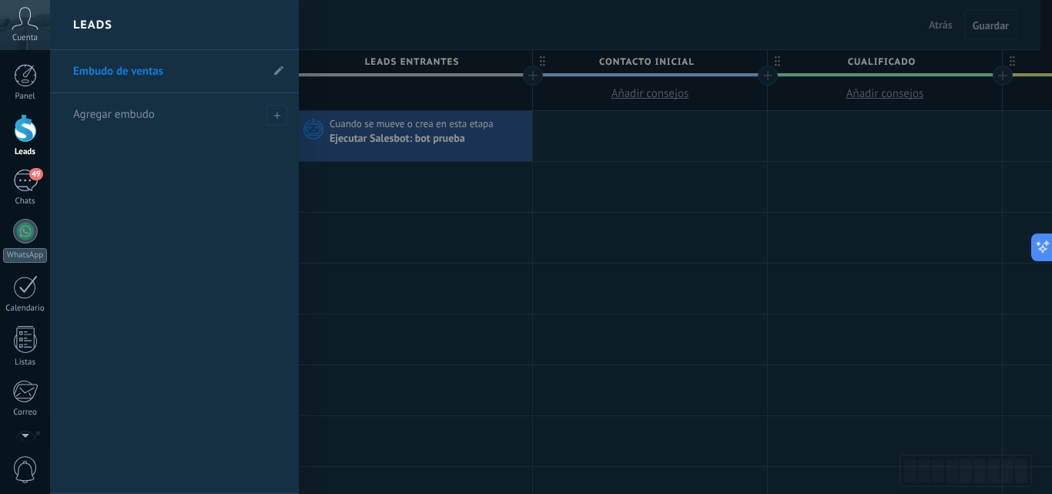
click at [391, 199] on div at bounding box center [576, 247] width 1052 height 494
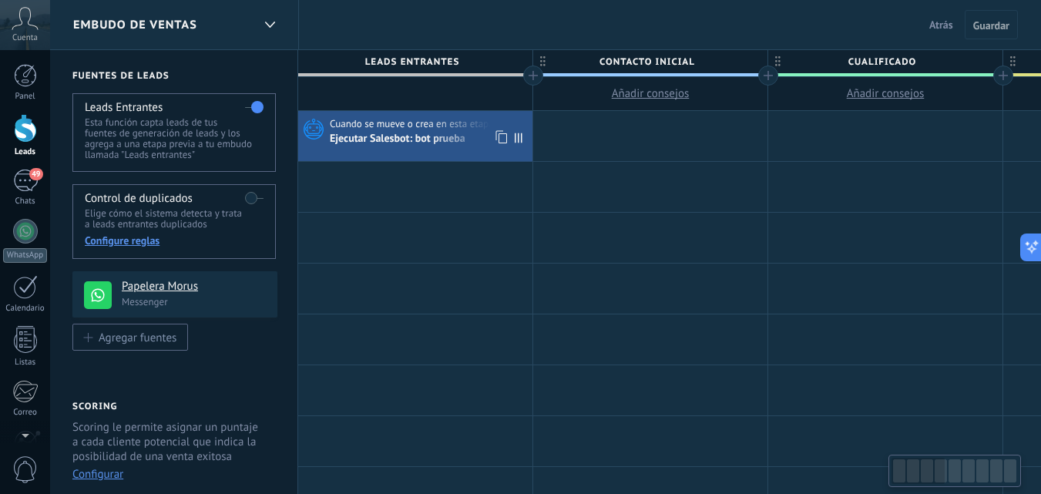
click at [337, 123] on span "Cuando se mueve o crea en esta etapa" at bounding box center [413, 124] width 166 height 14
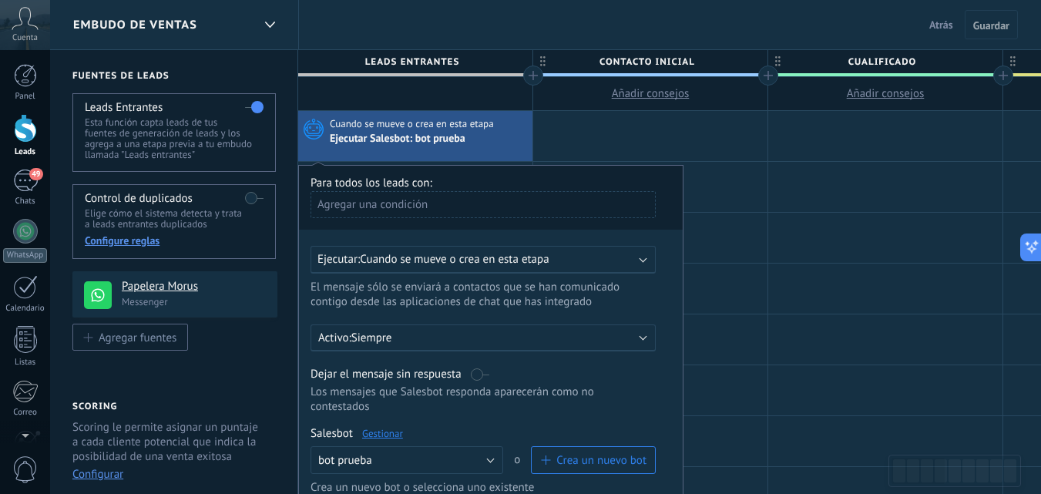
click at [436, 259] on span "Cuando se mueve o crea en esta etapa" at bounding box center [454, 259] width 189 height 15
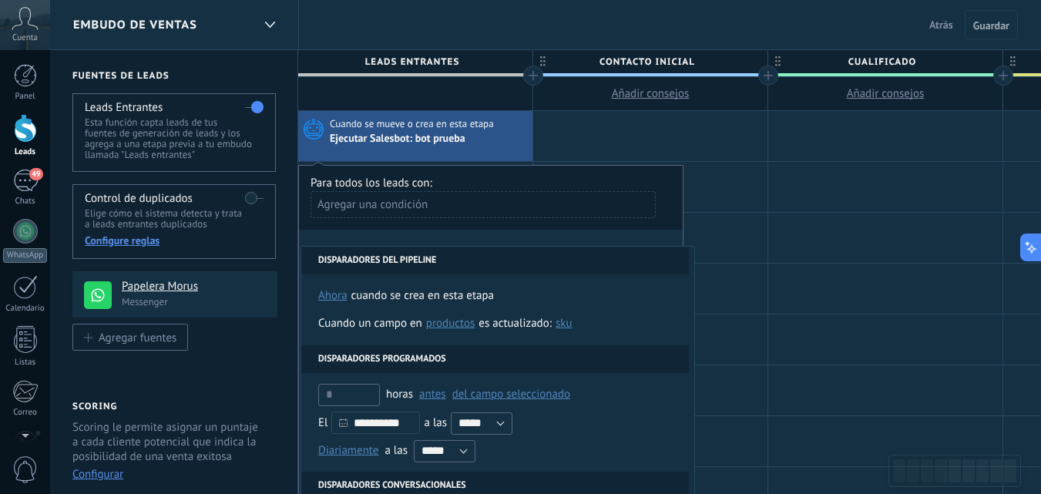
click at [436, 259] on li "Disparadores del pipeline" at bounding box center [495, 261] width 388 height 28
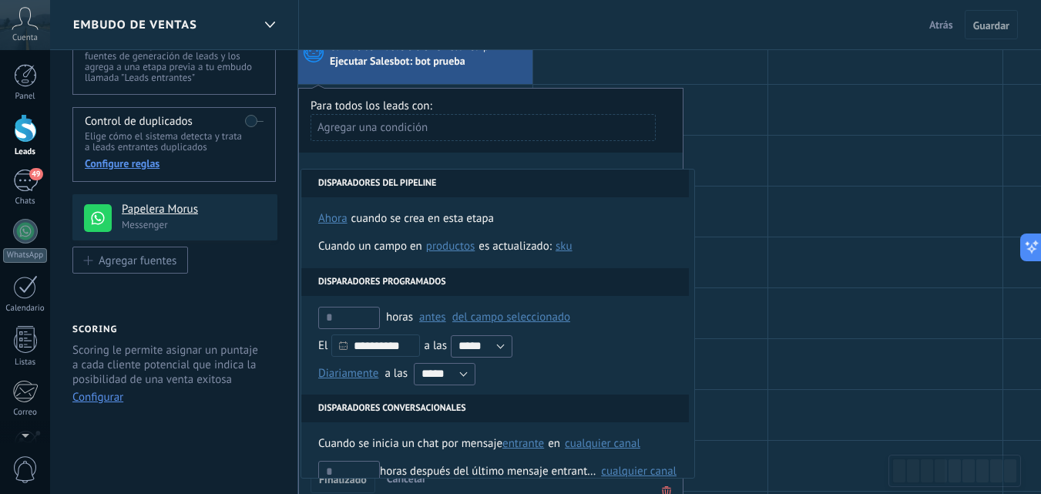
click at [428, 186] on li "Disparadores del pipeline" at bounding box center [495, 183] width 388 height 28
click at [414, 126] on div "Agregar una condición" at bounding box center [482, 127] width 345 height 27
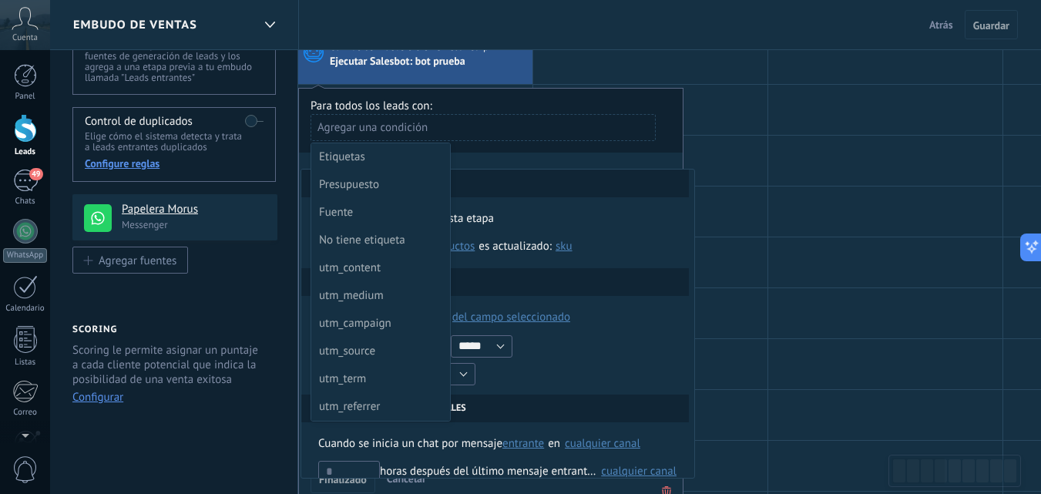
click at [414, 121] on div at bounding box center [491, 296] width 384 height 415
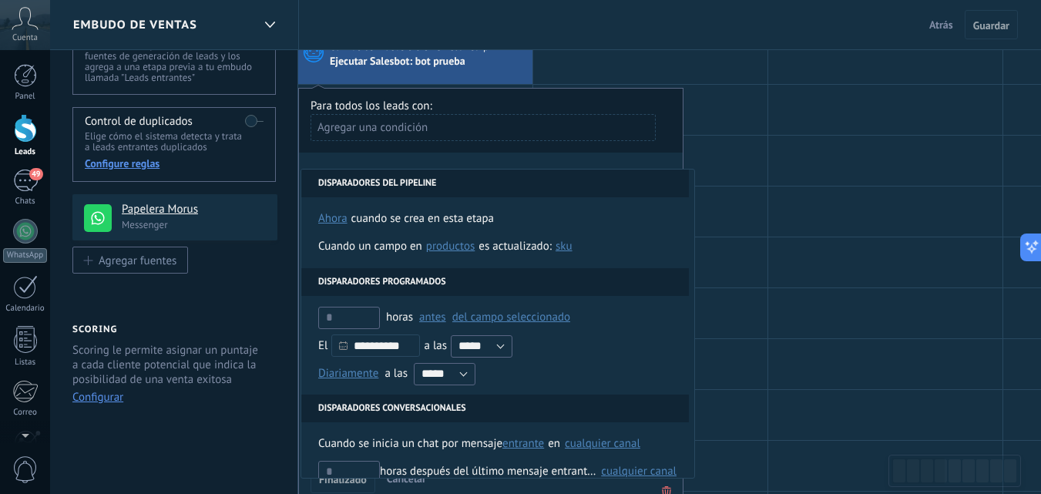
click at [431, 69] on div "Ejecutar Salesbot: bot prueba" at bounding box center [399, 62] width 138 height 14
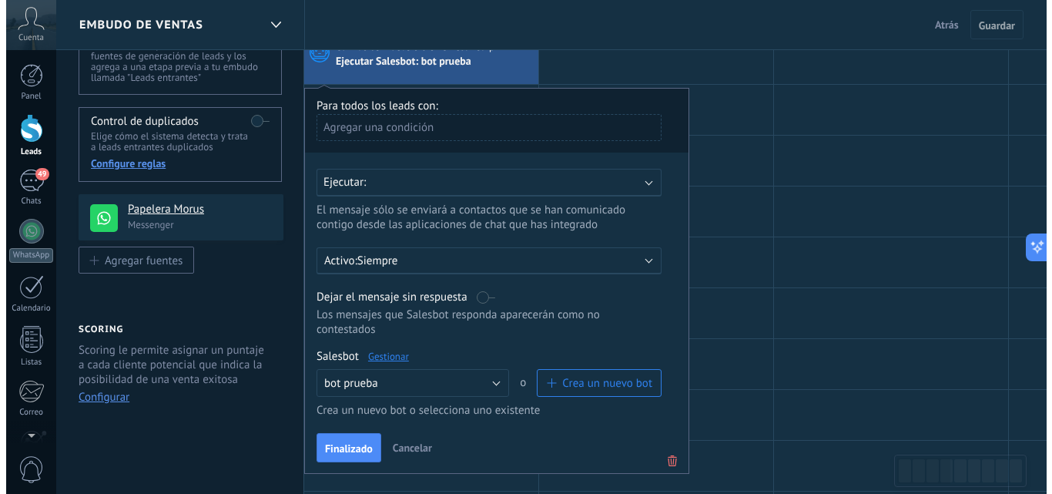
scroll to position [231, 0]
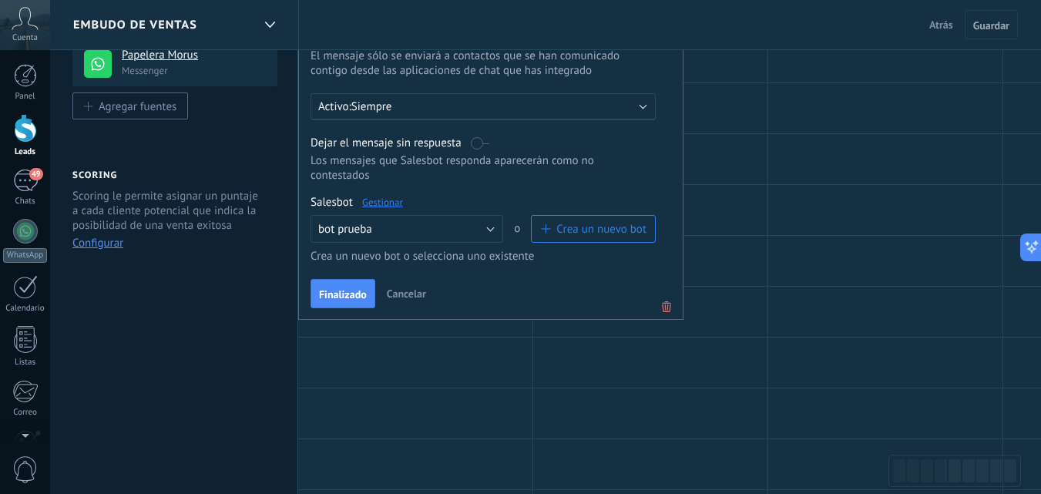
click at [374, 200] on link "Gestionar" at bounding box center [382, 202] width 41 height 13
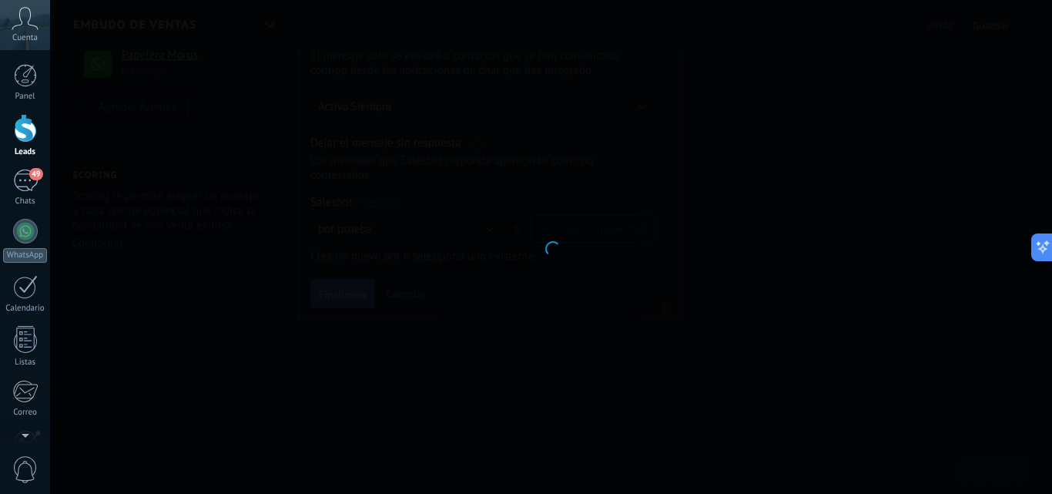
type input "**********"
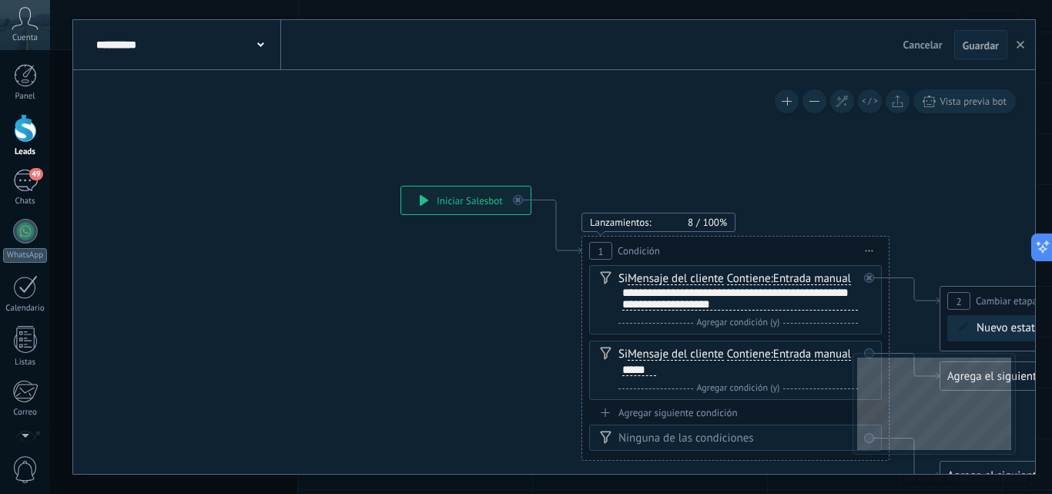
click at [439, 200] on div "**********" at bounding box center [465, 200] width 129 height 28
click at [417, 198] on div "**********" at bounding box center [465, 200] width 129 height 28
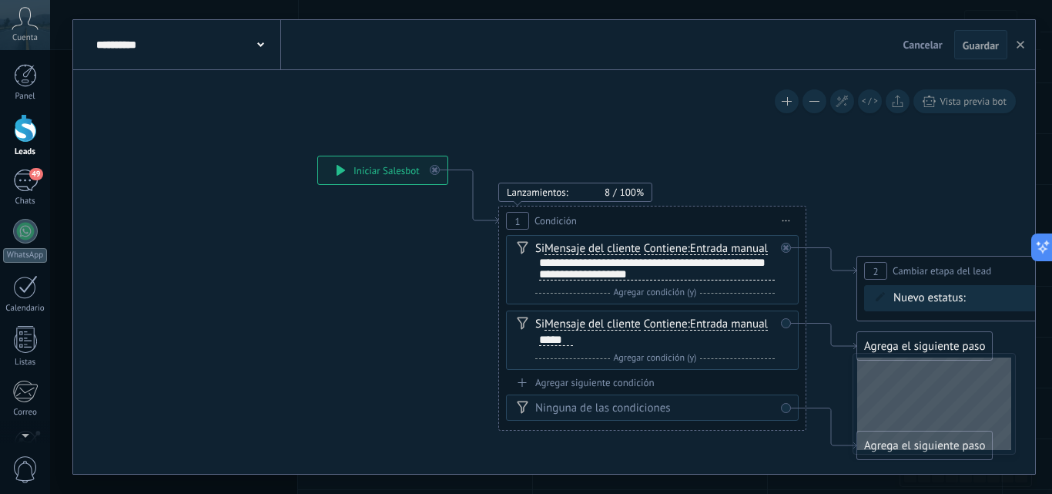
drag, startPoint x: 515, startPoint y: 265, endPoint x: 431, endPoint y: 235, distance: 88.5
click at [431, 235] on icon at bounding box center [987, 421] width 2110 height 1303
click at [224, 30] on div "**********" at bounding box center [186, 44] width 189 height 49
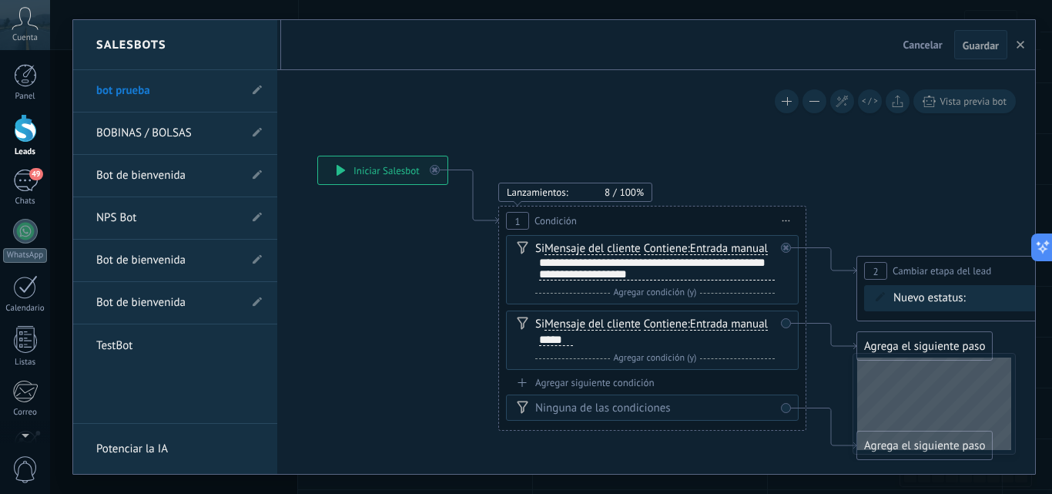
click at [341, 104] on div at bounding box center [554, 247] width 962 height 454
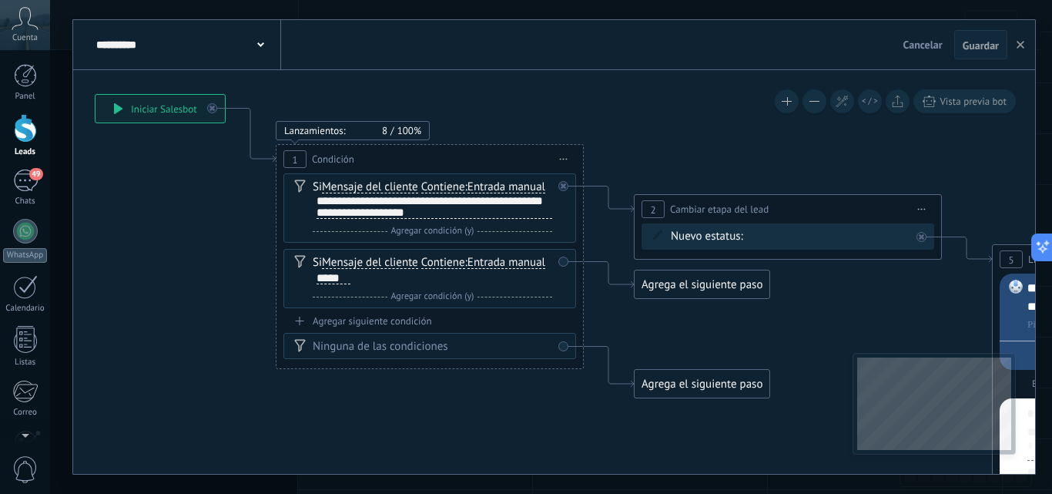
drag, startPoint x: 701, startPoint y: 149, endPoint x: 590, endPoint y: 129, distance: 112.6
click at [590, 129] on icon at bounding box center [765, 360] width 2110 height 1303
drag, startPoint x: 1018, startPoint y: 46, endPoint x: 457, endPoint y: 133, distance: 567.6
click at [1017, 46] on icon "button" at bounding box center [1021, 45] width 8 height 8
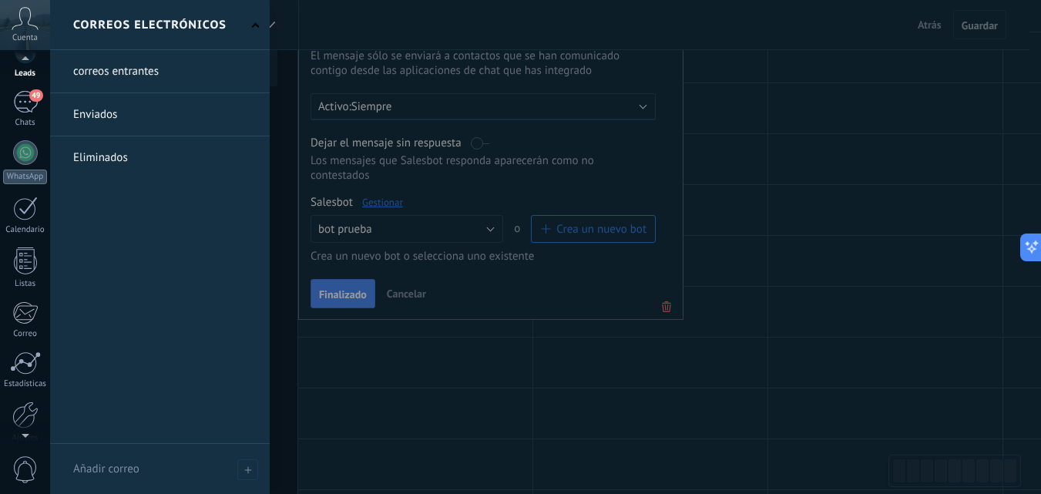
click at [29, 436] on div at bounding box center [25, 432] width 50 height 23
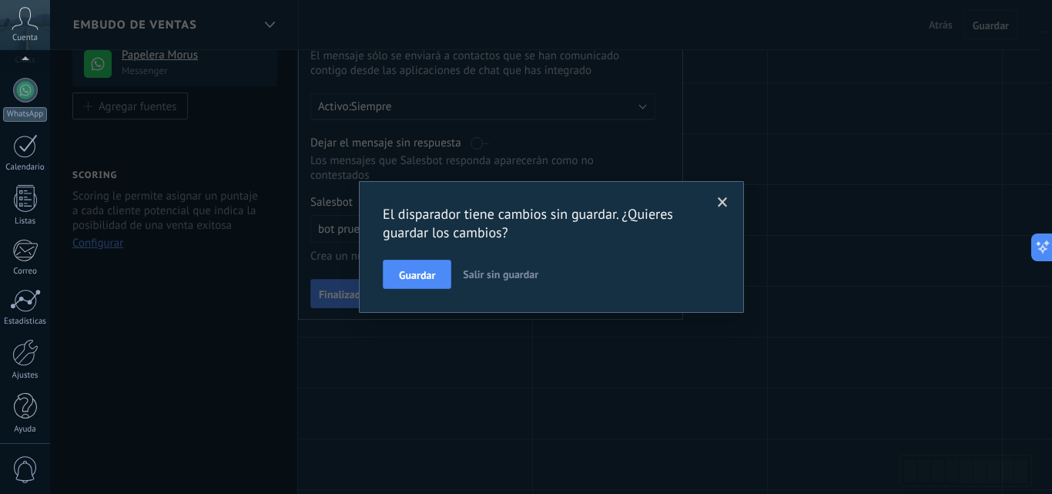
scroll to position [147, 0]
click at [32, 351] on div at bounding box center [25, 346] width 26 height 27
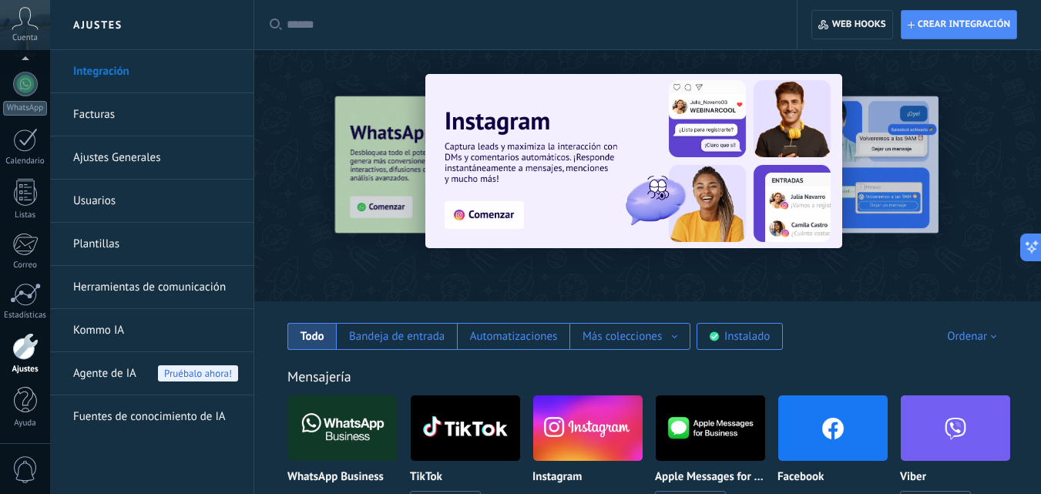
click at [143, 286] on link "Herramientas de comunicación" at bounding box center [155, 287] width 165 height 43
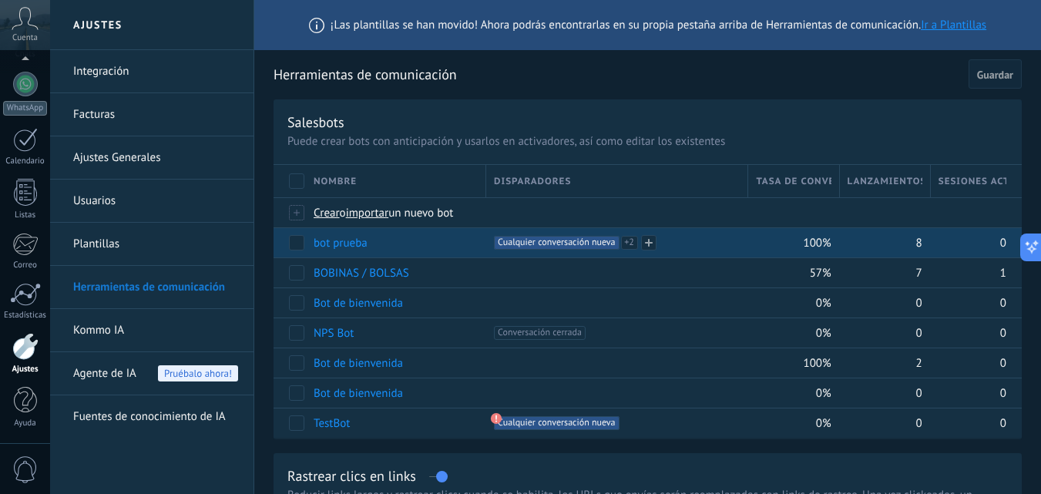
click at [523, 237] on span "Cualquier conversación nueva +2" at bounding box center [556, 243] width 125 height 14
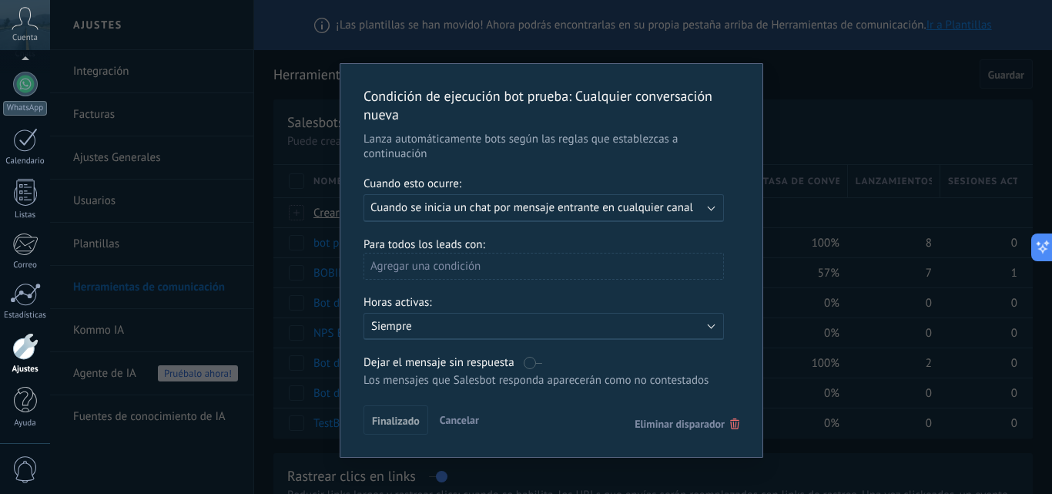
click at [525, 202] on span "Cuando se inicia un chat por mensaje entrante en cualquier canal" at bounding box center [532, 207] width 323 height 15
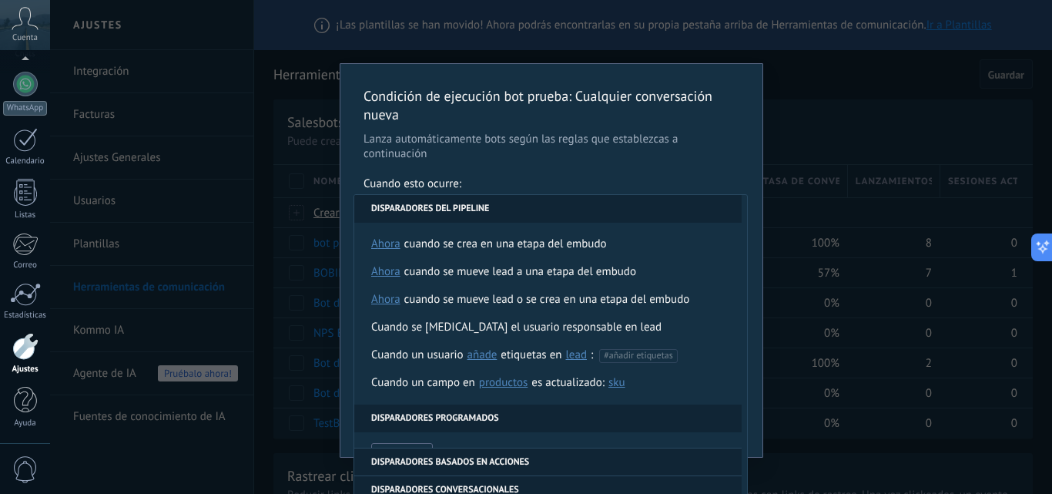
click at [535, 161] on div "Condición de ejecución bot prueba : Cualquier conversación nueva Lanza automáti…" at bounding box center [552, 260] width 422 height 393
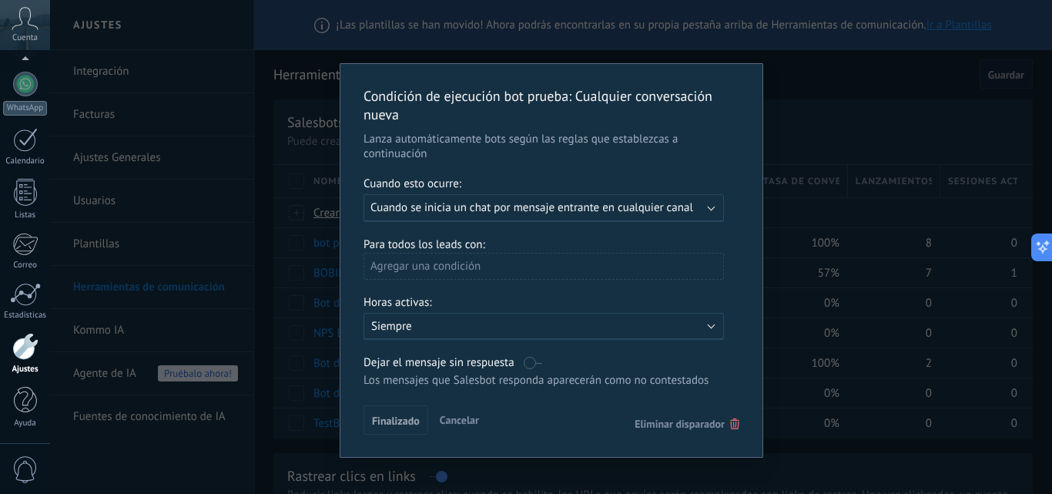
click at [834, 143] on div "Condición de ejecución bot prueba : Cualquier conversación nueva Lanza automáti…" at bounding box center [551, 247] width 1002 height 494
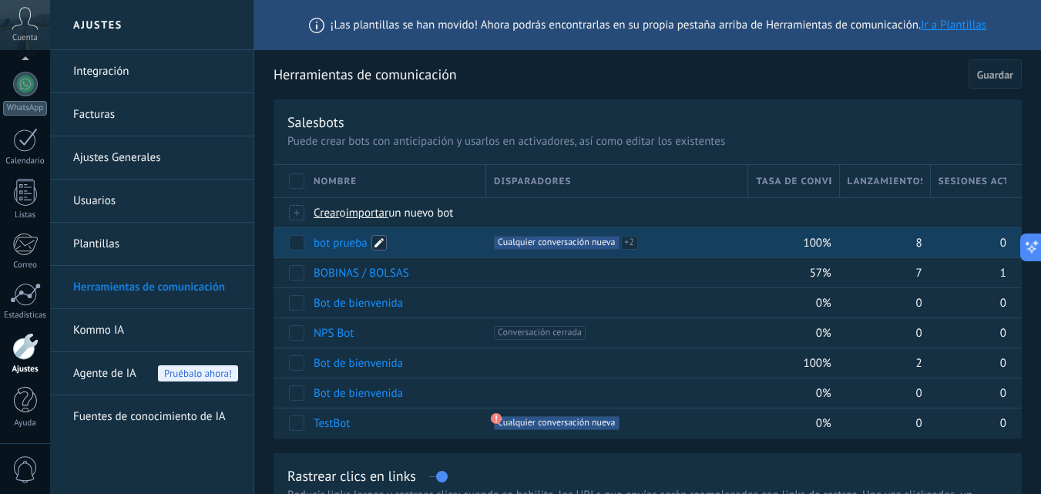
click at [376, 245] on span at bounding box center [378, 242] width 15 height 15
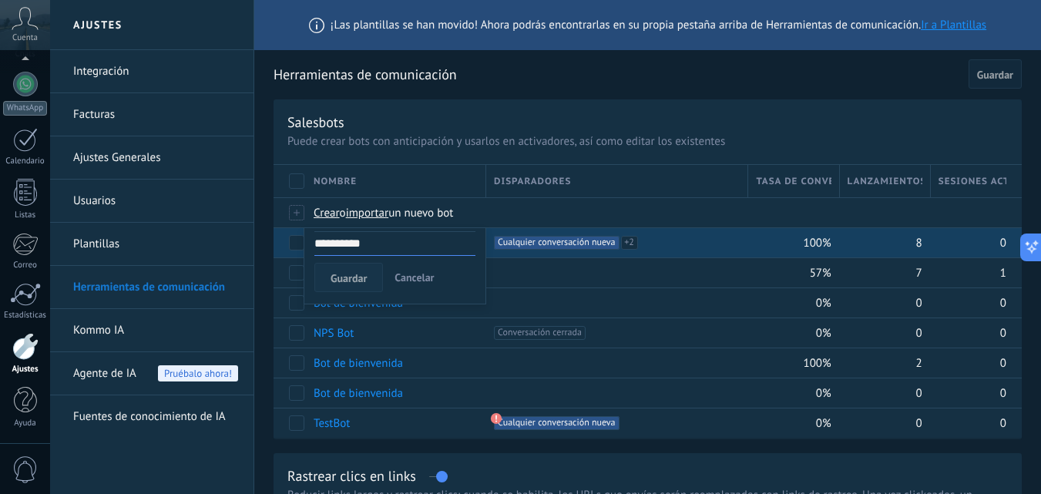
drag, startPoint x: 371, startPoint y: 273, endPoint x: 378, endPoint y: 269, distance: 7.9
click at [372, 273] on button "Guardar" at bounding box center [348, 277] width 69 height 29
drag, startPoint x: 440, startPoint y: 272, endPoint x: 485, endPoint y: 271, distance: 45.5
click at [459, 272] on div "Guardar Cancelar" at bounding box center [394, 277] width 161 height 29
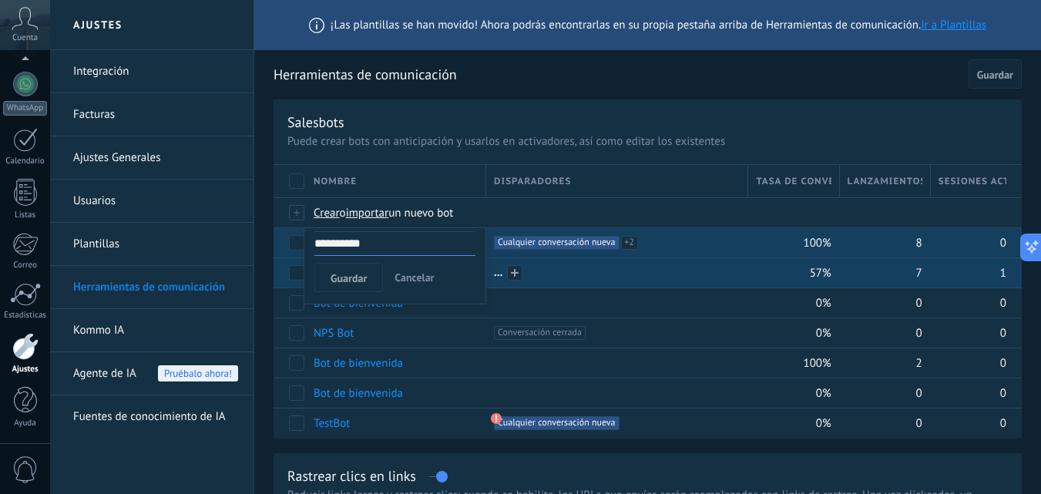
click at [649, 263] on div at bounding box center [613, 272] width 254 height 29
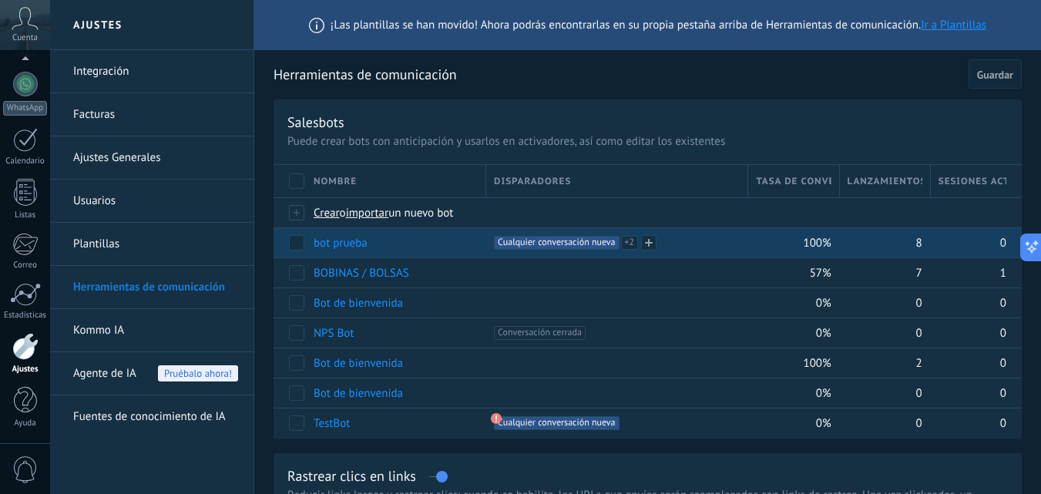
click at [627, 243] on span "+2" at bounding box center [629, 243] width 17 height 14
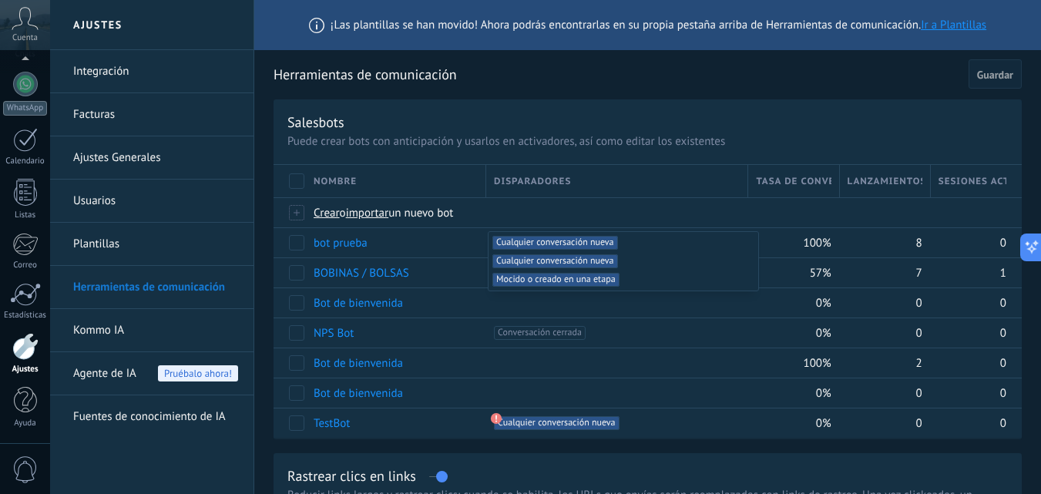
click at [568, 260] on span "Cualquier conversación nueva +1" at bounding box center [554, 261] width 125 height 14
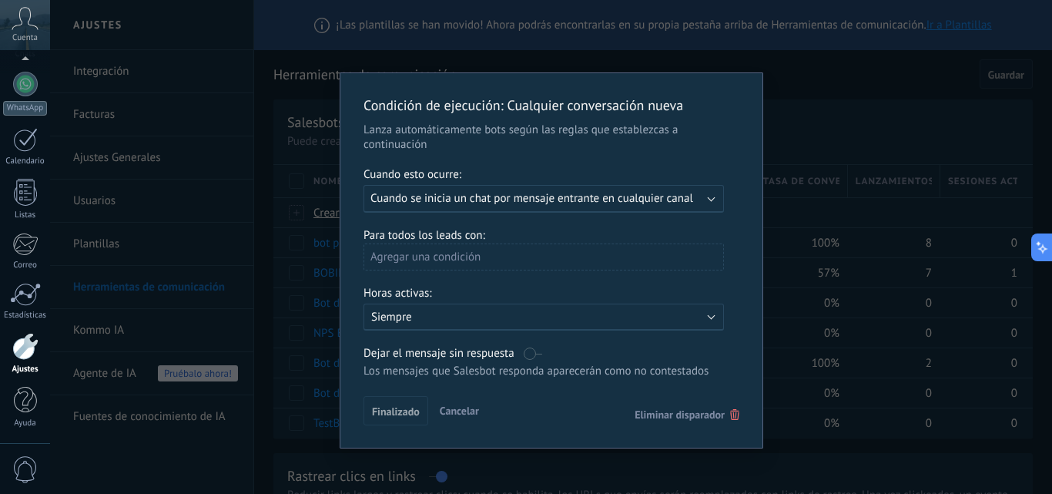
click at [532, 245] on div "Agregar una condición" at bounding box center [544, 256] width 361 height 27
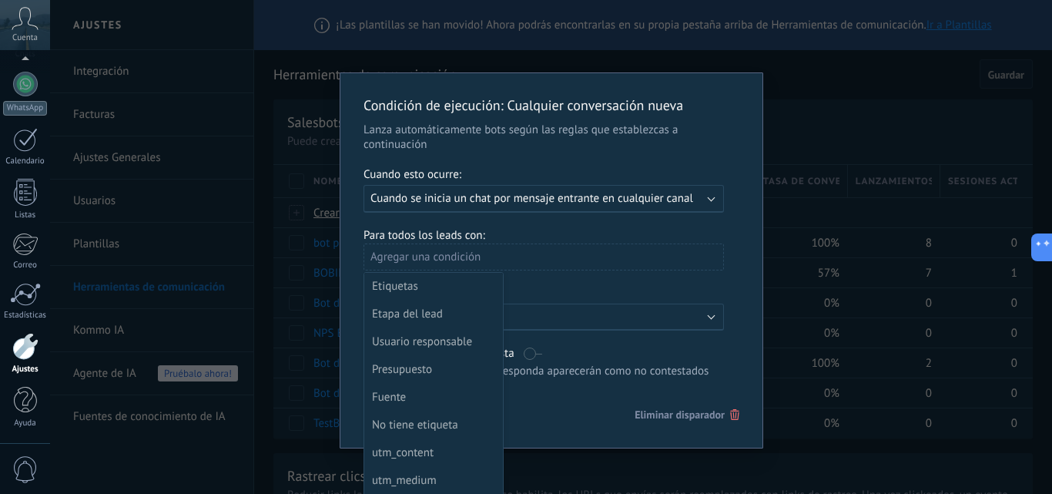
click at [532, 245] on div at bounding box center [552, 260] width 422 height 374
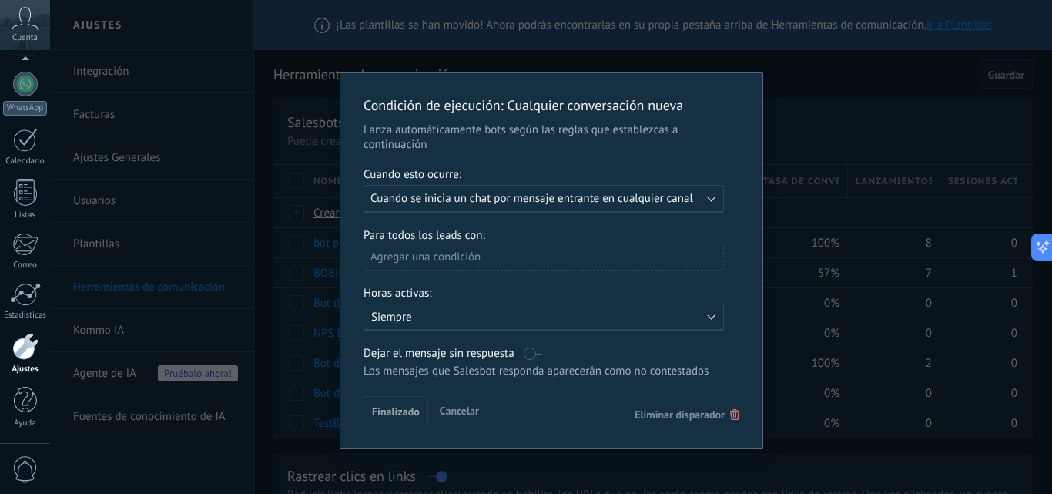
click at [453, 259] on div "Agregar una condición" at bounding box center [544, 256] width 361 height 27
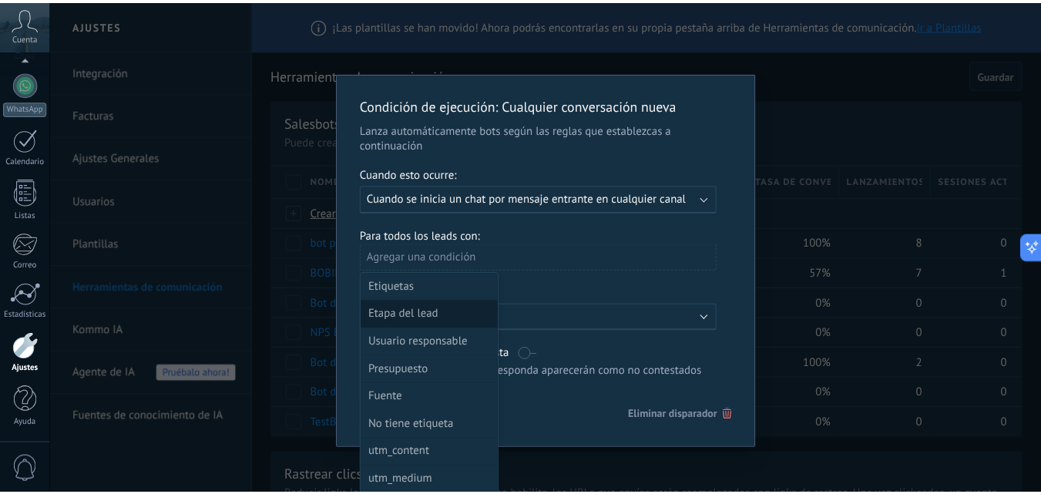
scroll to position [77, 0]
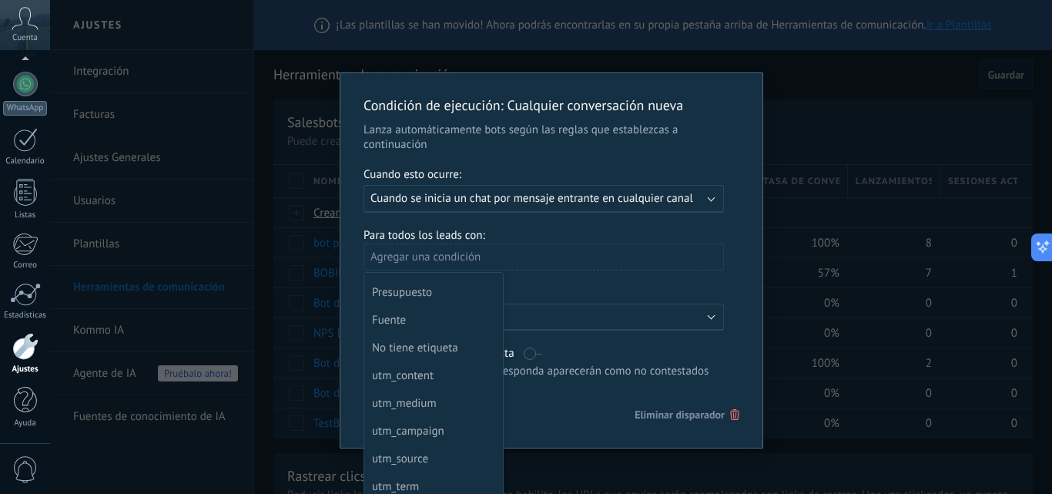
click at [455, 233] on div at bounding box center [552, 260] width 422 height 374
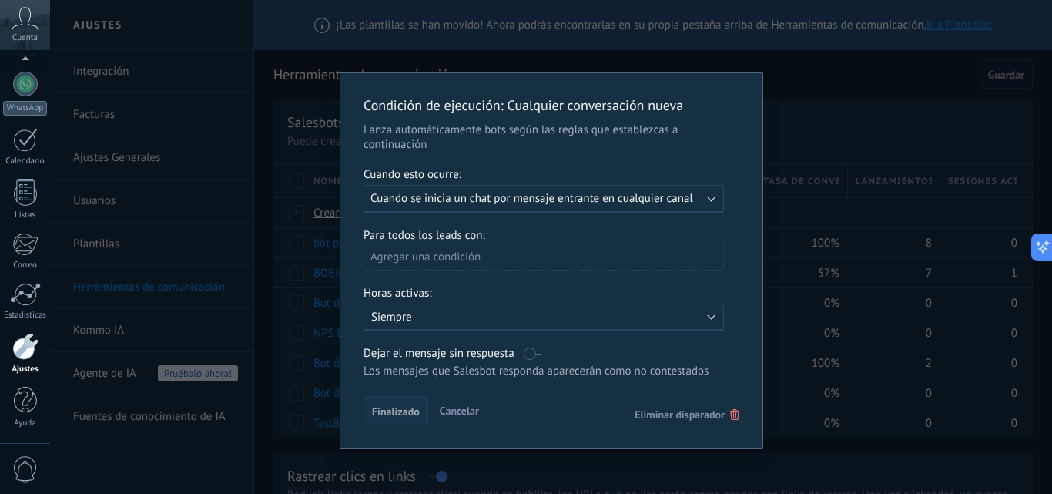
click at [391, 408] on span "Finalizado" at bounding box center [396, 411] width 48 height 11
click at [819, 243] on div "Condición de ejecución : Cualquier conversación nueva Lanza automáticamente bot…" at bounding box center [551, 247] width 1002 height 494
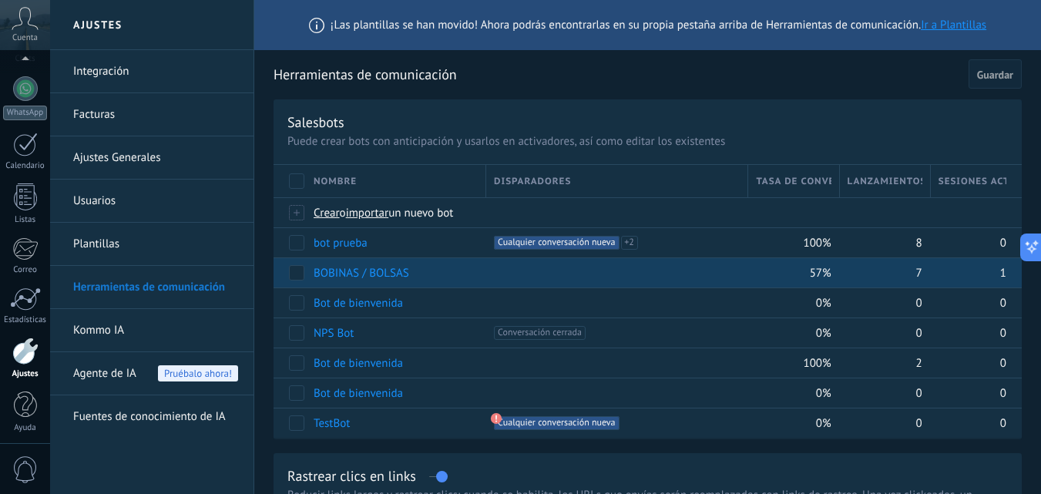
scroll to position [147, 0]
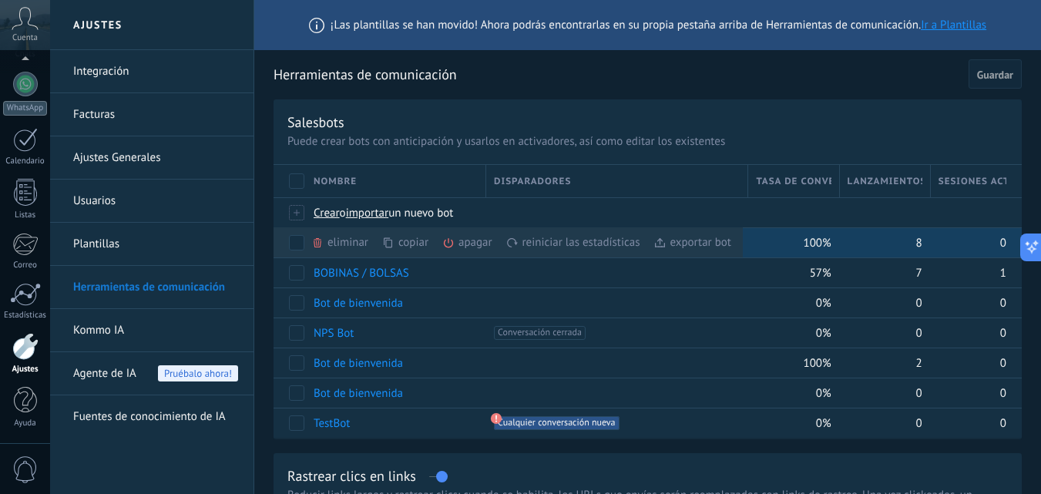
click at [590, 243] on div "reiniciar las estadísticas màs" at bounding box center [599, 242] width 186 height 30
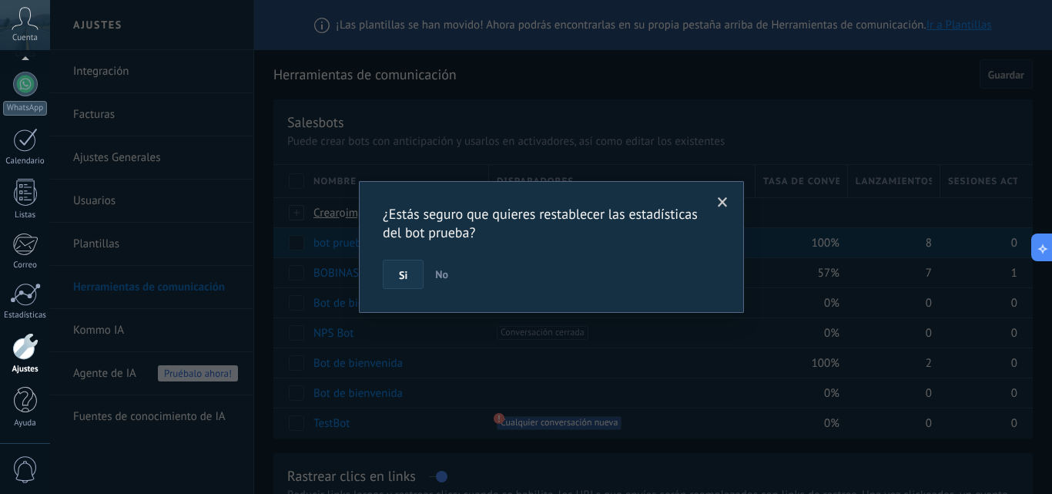
click at [397, 268] on button "Si" at bounding box center [403, 274] width 41 height 29
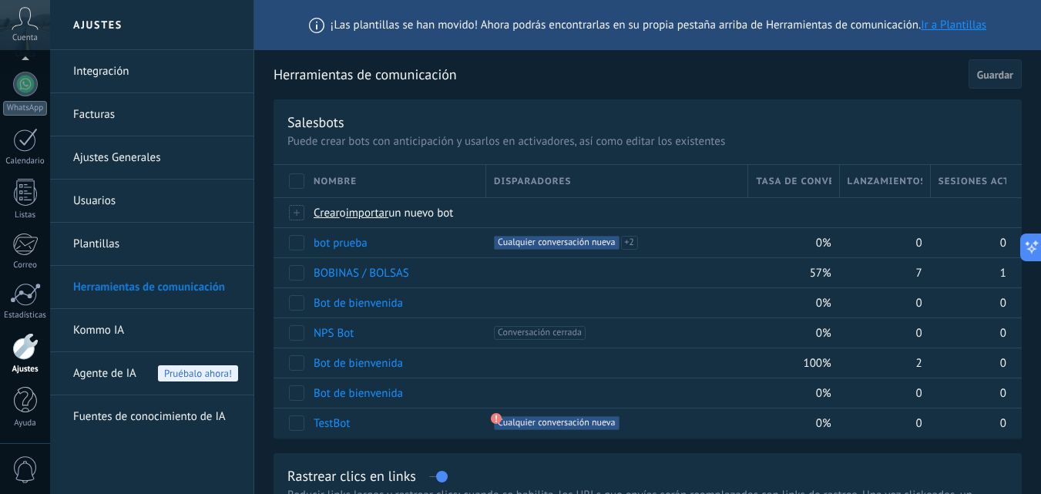
click at [974, 69] on button "Guardar" at bounding box center [994, 73] width 53 height 29
click at [21, 92] on div at bounding box center [25, 84] width 25 height 25
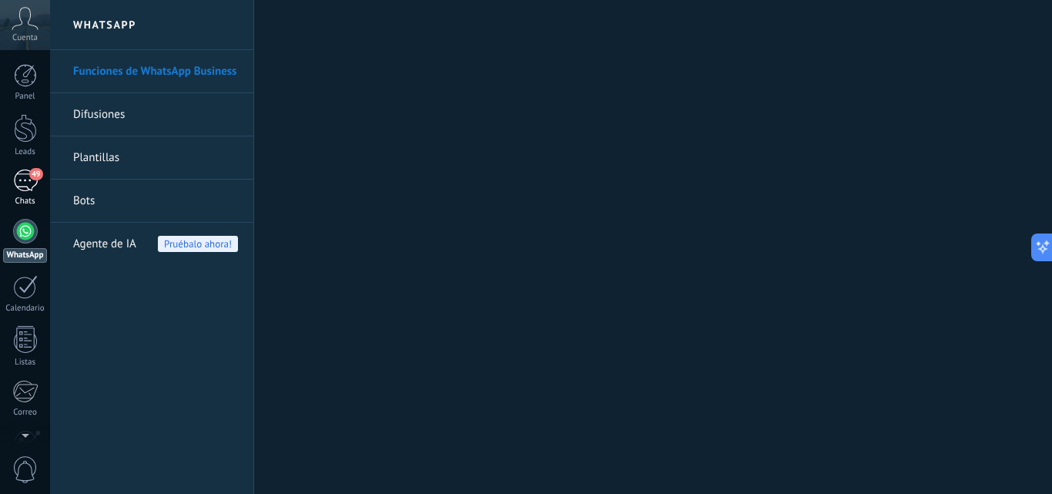
click at [18, 175] on div "49" at bounding box center [25, 180] width 25 height 22
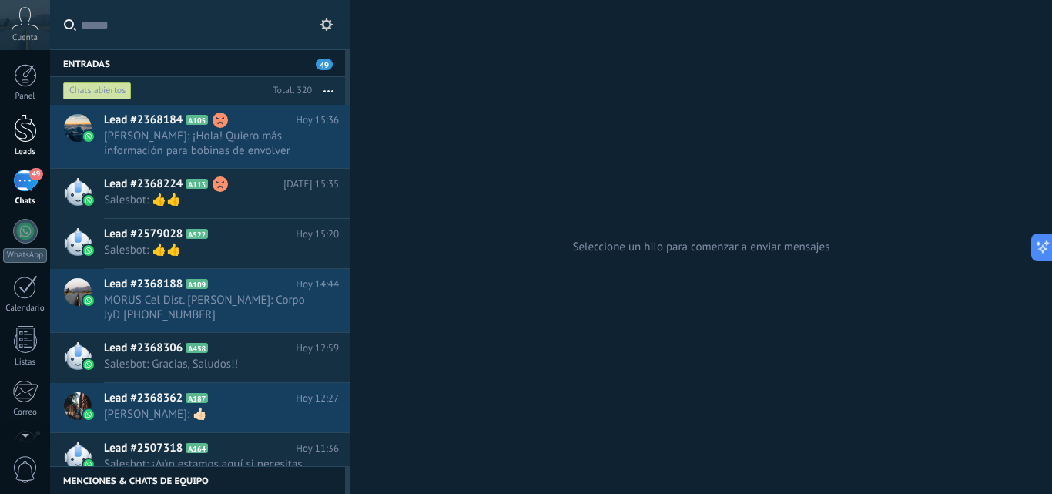
click at [34, 139] on div at bounding box center [25, 128] width 23 height 29
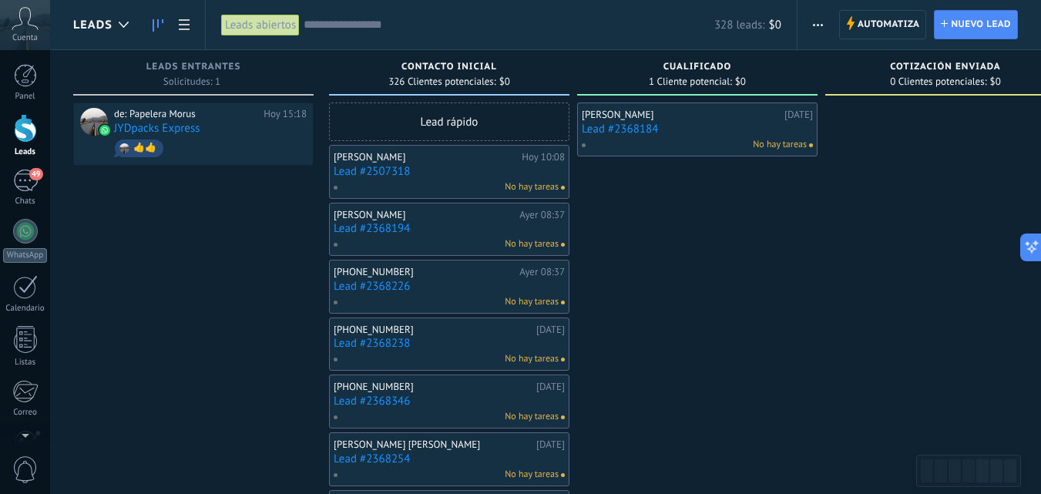
click at [665, 138] on div "No hay tareas" at bounding box center [694, 145] width 226 height 14
click at [667, 129] on link "Lead #2368184" at bounding box center [697, 128] width 231 height 13
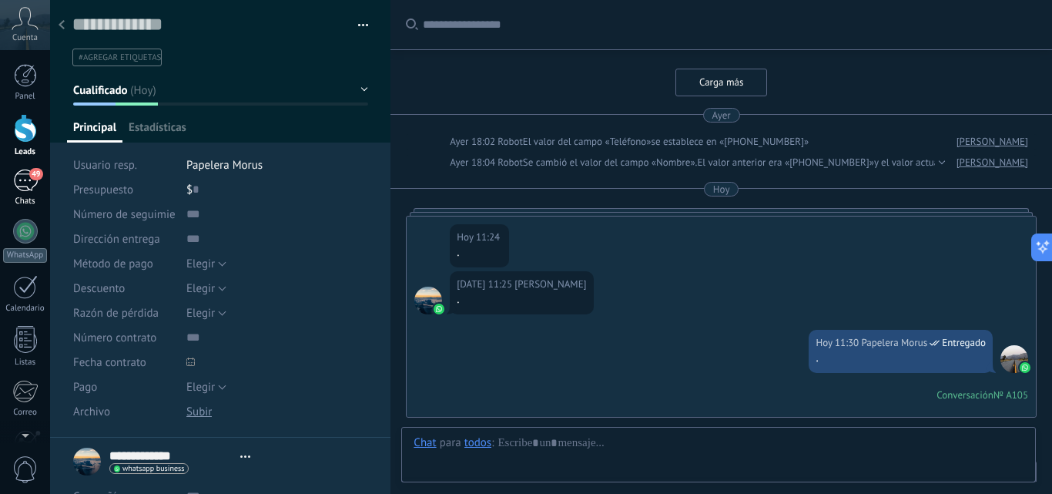
type textarea "**********"
click at [19, 176] on div "49" at bounding box center [25, 180] width 25 height 22
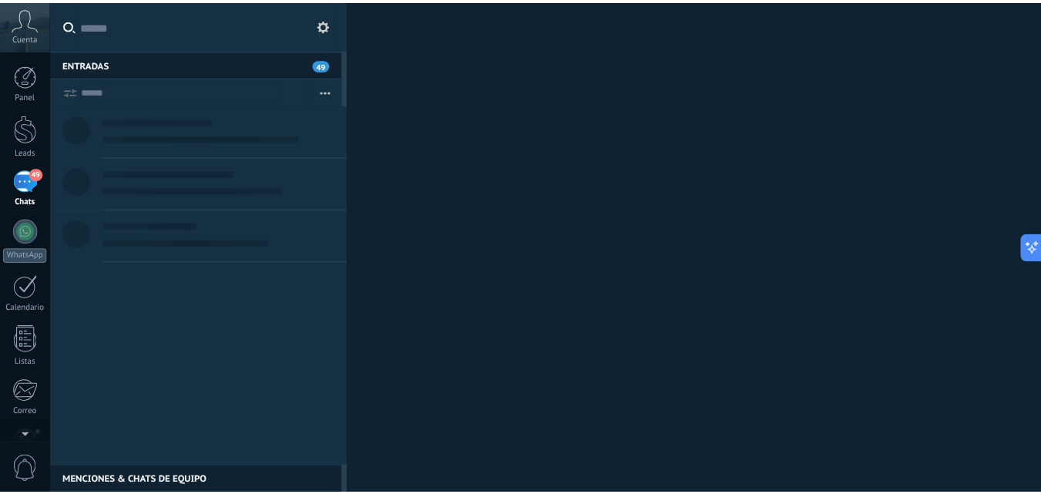
scroll to position [23, 0]
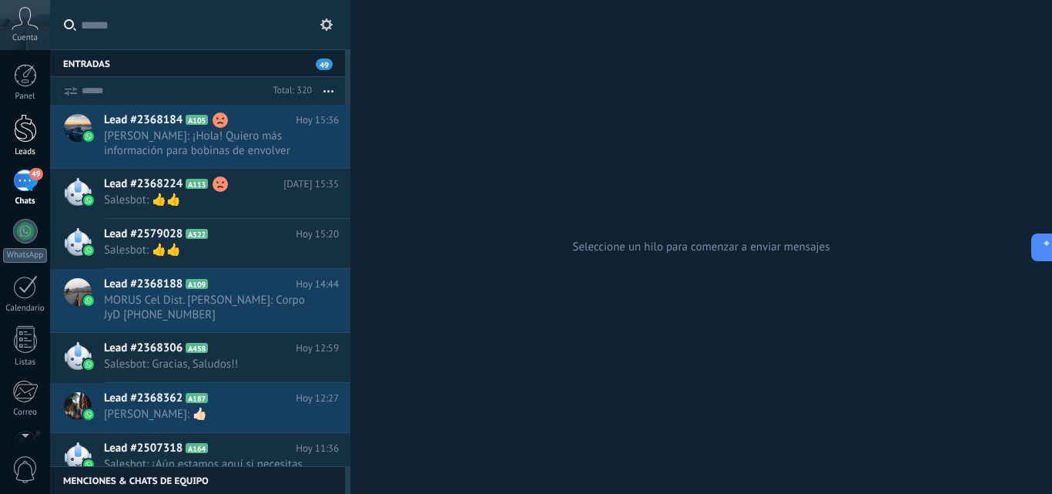
click at [21, 140] on div at bounding box center [25, 128] width 23 height 29
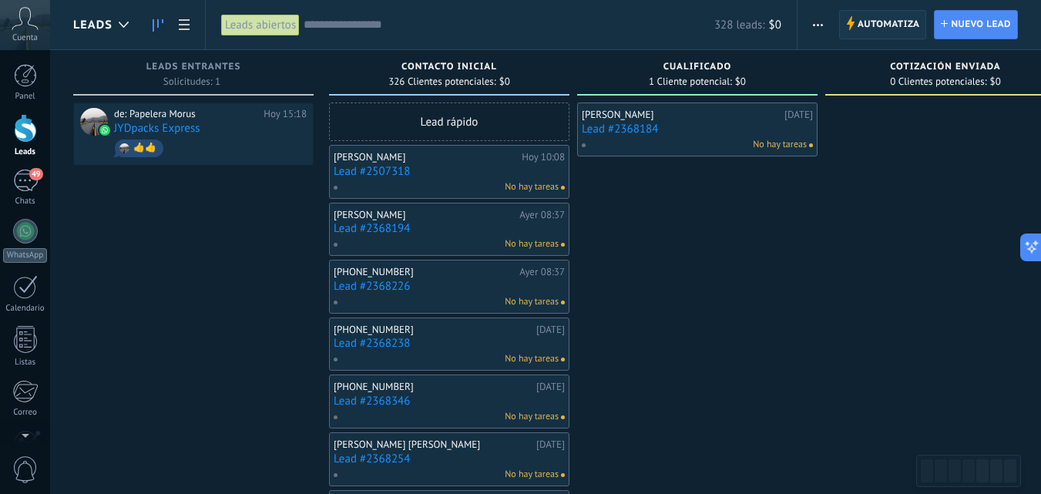
click at [891, 18] on span "Automatiza" at bounding box center [888, 25] width 62 height 28
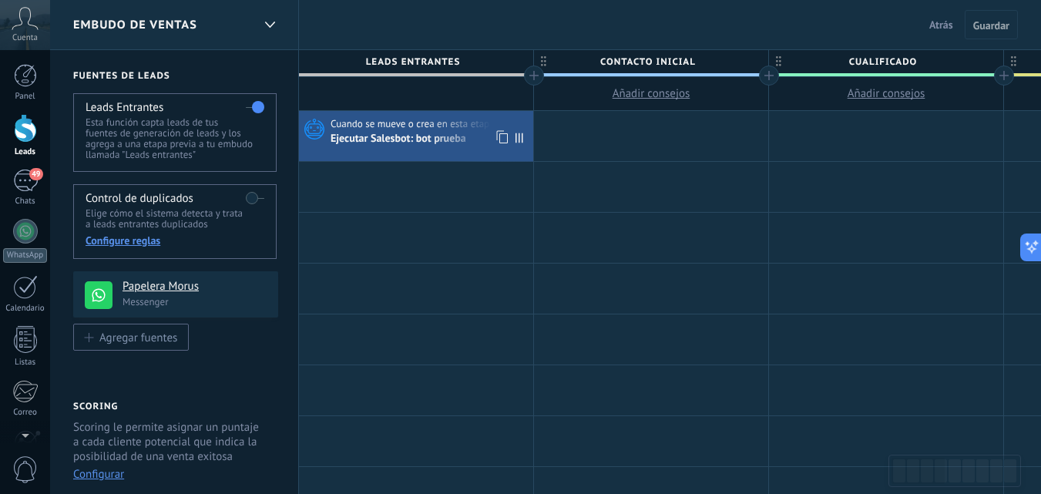
click at [418, 142] on div "Ejecutar Salesbot: bot prueba" at bounding box center [400, 140] width 138 height 14
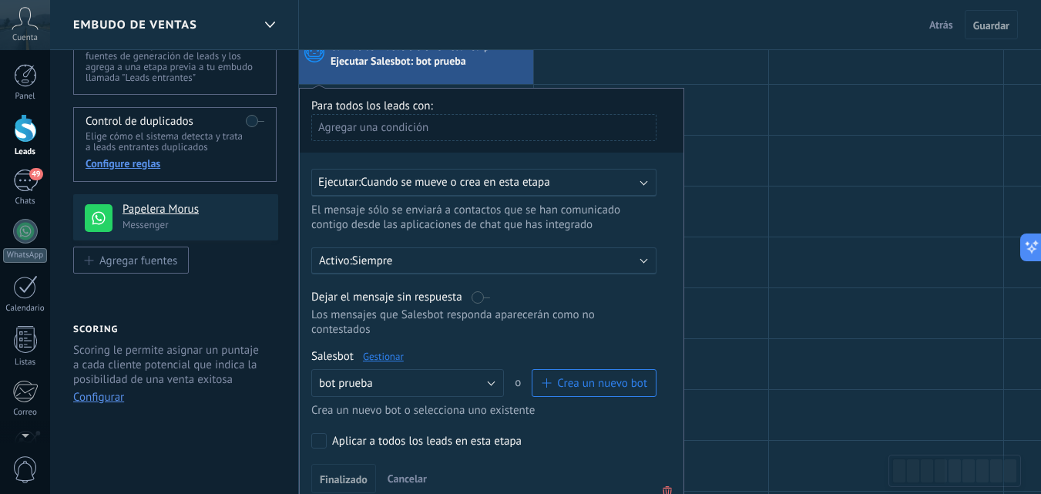
scroll to position [154, 0]
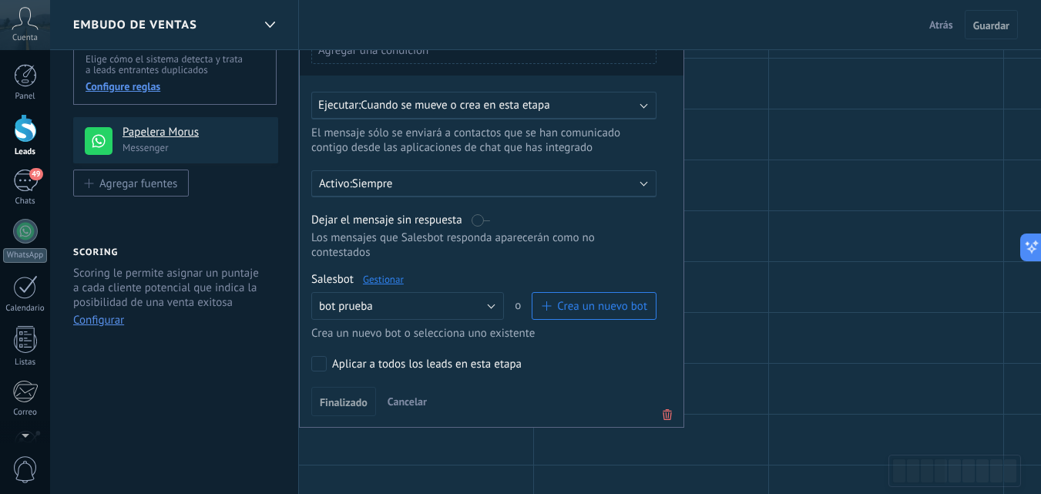
click at [384, 279] on link "Gestionar" at bounding box center [383, 279] width 41 height 13
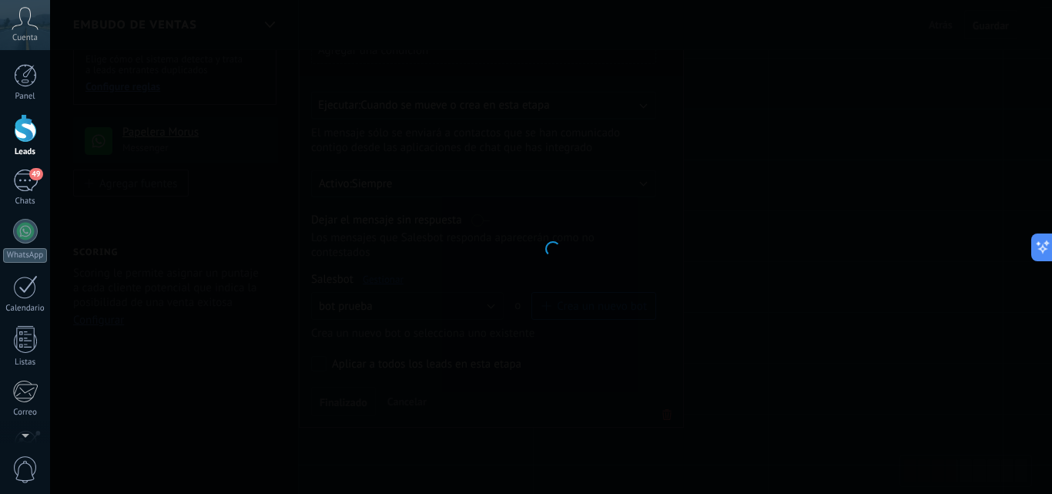
type input "**********"
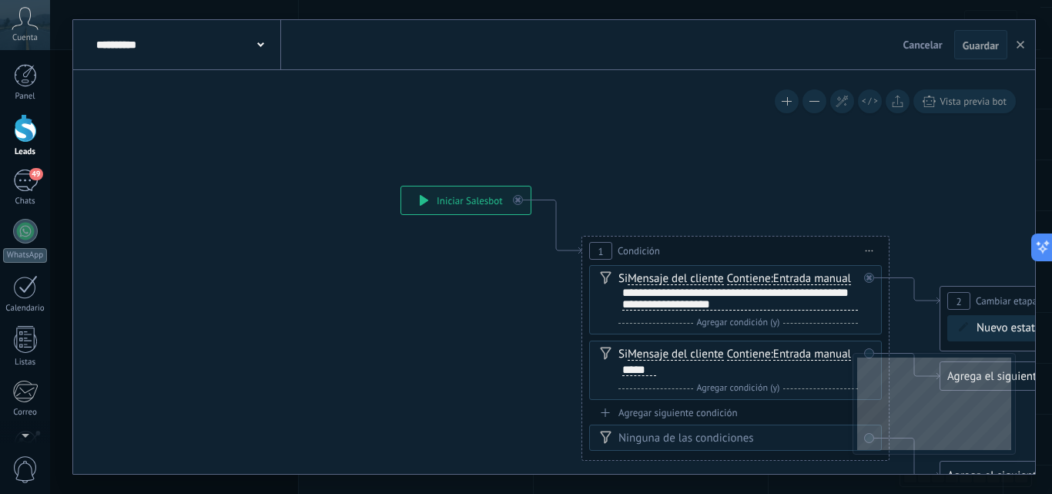
click at [501, 341] on icon at bounding box center [1070, 451] width 2110 height 1303
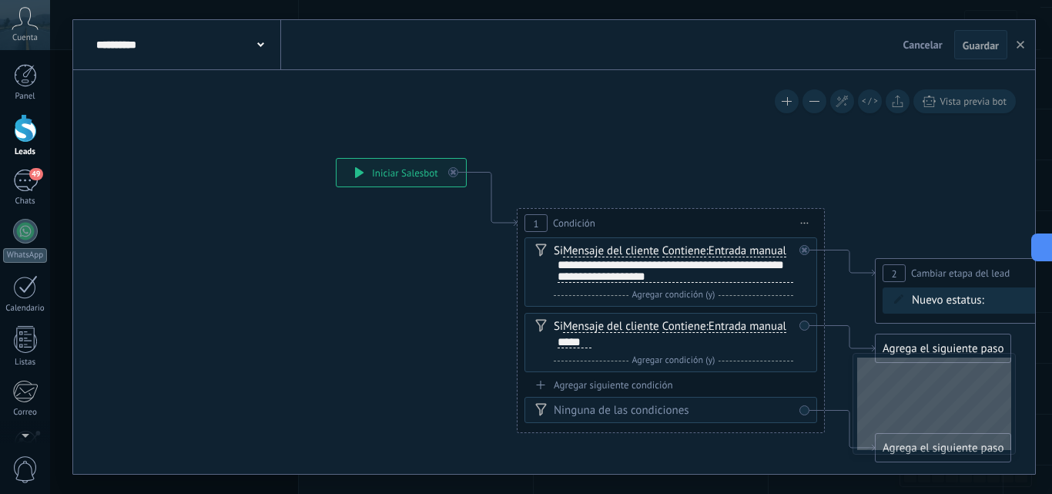
drag, startPoint x: 527, startPoint y: 333, endPoint x: 462, endPoint y: 305, distance: 70.4
click at [462, 305] on icon at bounding box center [1006, 424] width 2110 height 1303
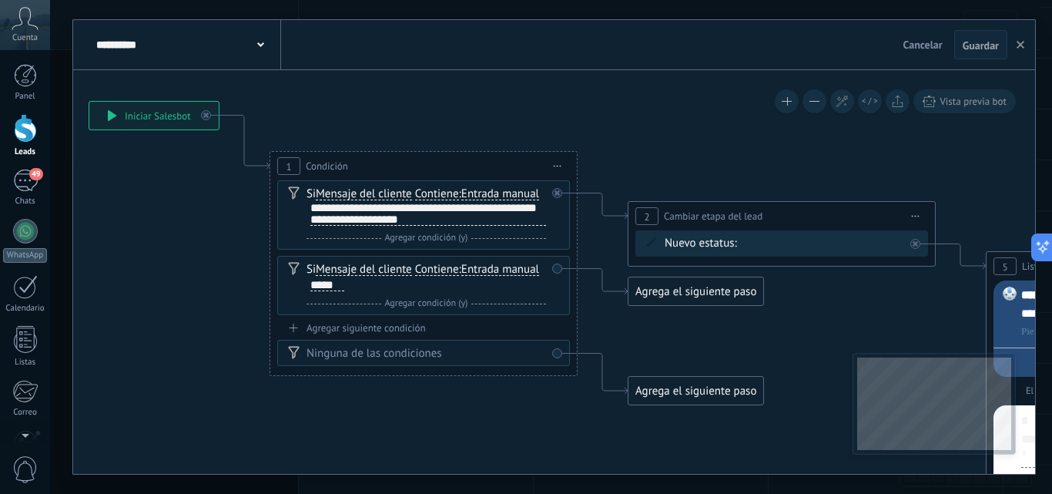
drag, startPoint x: 437, startPoint y: 296, endPoint x: 199, endPoint y: 240, distance: 244.6
click at [199, 240] on icon at bounding box center [758, 367] width 2110 height 1303
click at [756, 304] on icon at bounding box center [758, 367] width 2110 height 1303
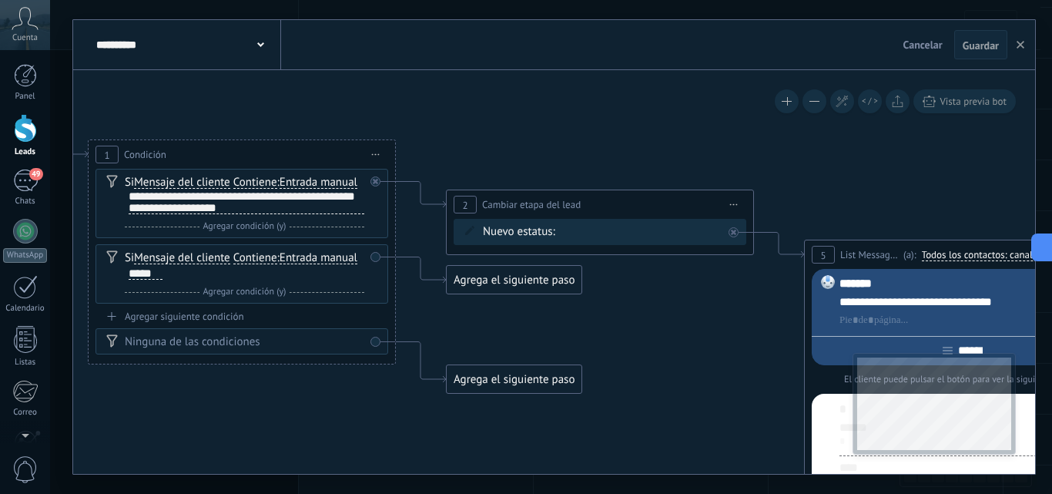
drag, startPoint x: 656, startPoint y: 285, endPoint x: 559, endPoint y: 268, distance: 98.5
click at [559, 268] on icon at bounding box center [577, 355] width 2110 height 1303
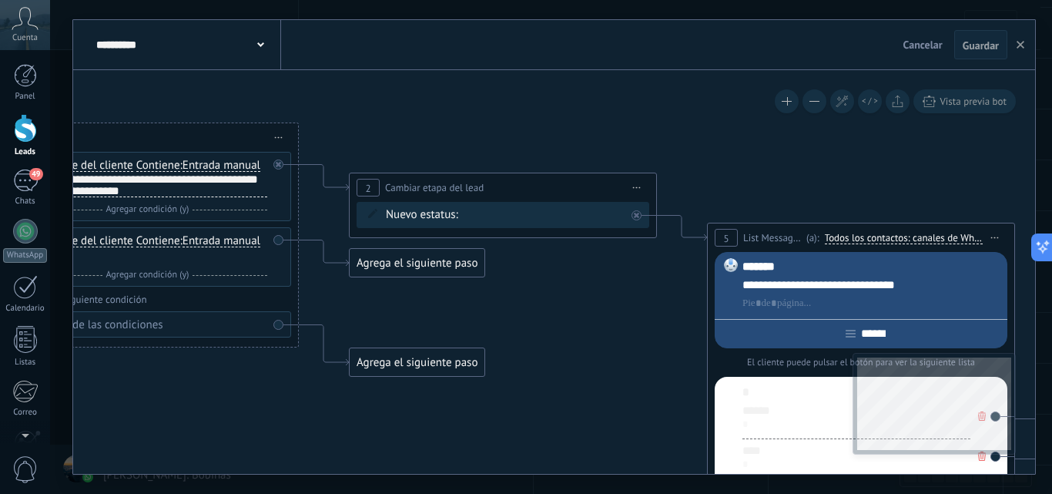
drag, startPoint x: 642, startPoint y: 320, endPoint x: 649, endPoint y: 339, distance: 20.0
click at [715, 327] on icon at bounding box center [480, 338] width 2110 height 1303
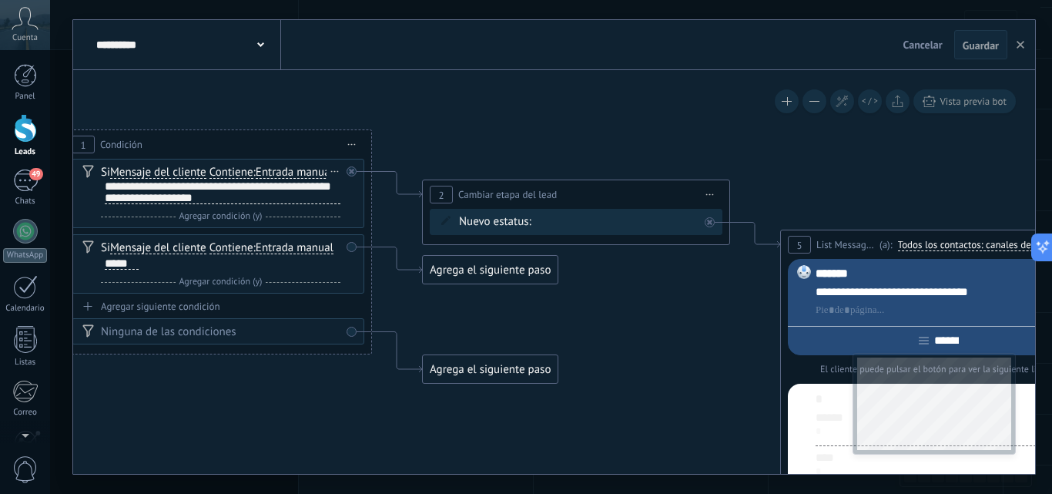
click at [235, 221] on span "Agregar condición (y)" at bounding box center [221, 216] width 91 height 12
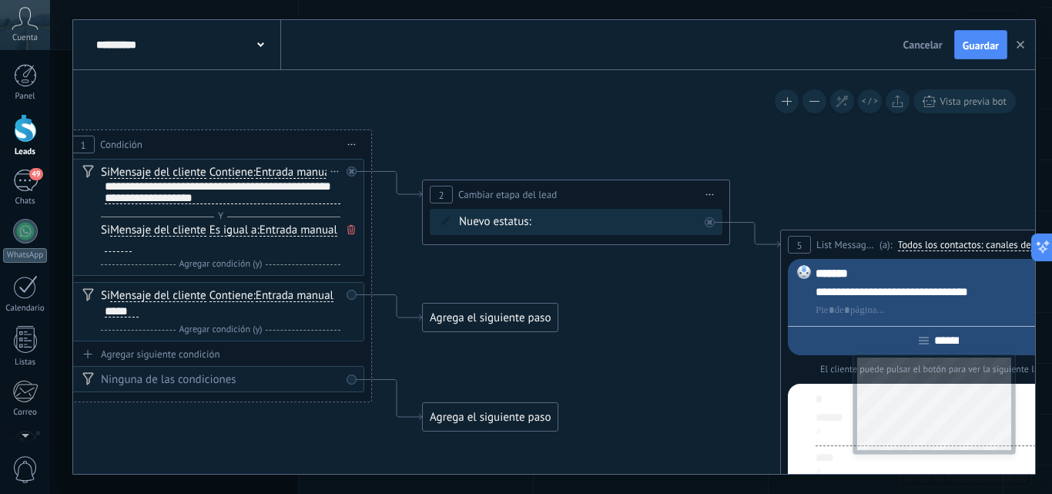
click at [349, 228] on icon at bounding box center [351, 229] width 8 height 9
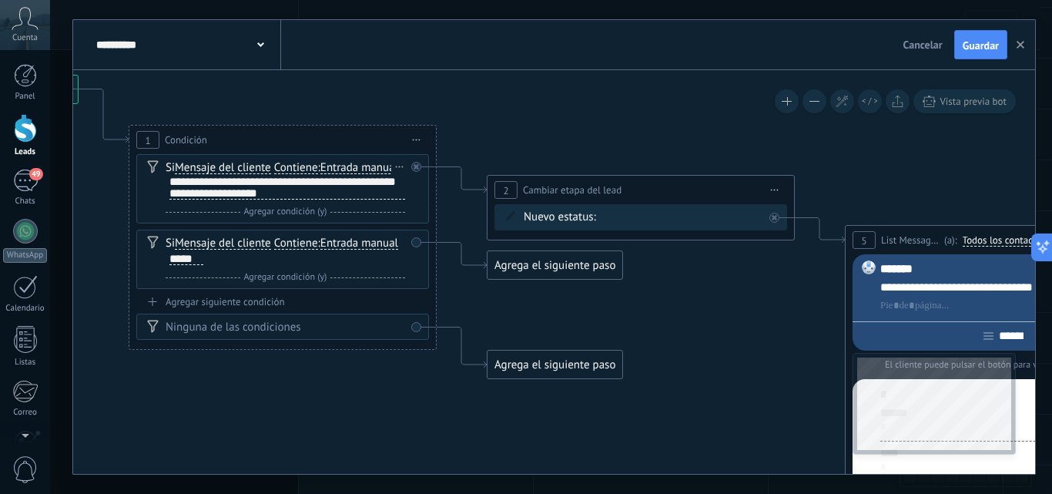
click at [659, 317] on icon at bounding box center [617, 341] width 2110 height 1303
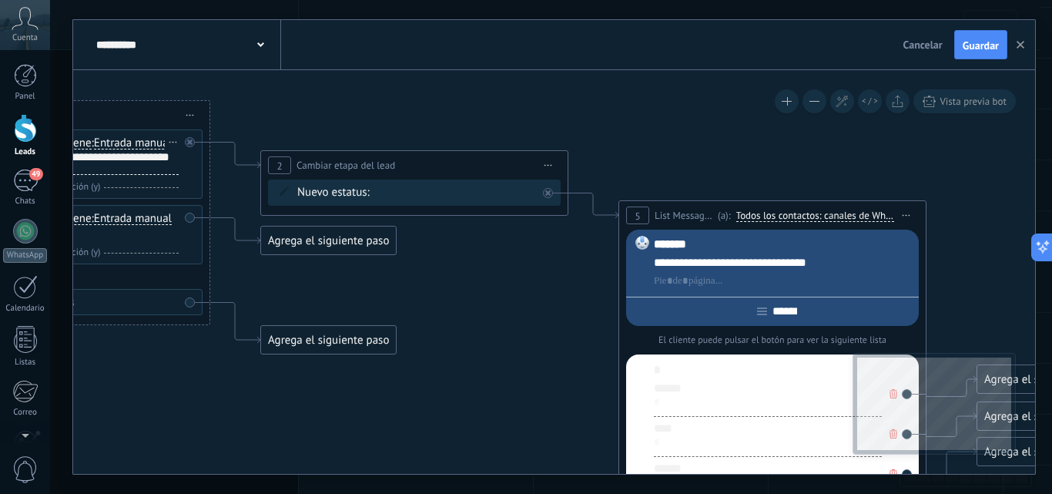
drag, startPoint x: 492, startPoint y: 266, endPoint x: 445, endPoint y: 255, distance: 47.5
click at [445, 256] on icon at bounding box center [391, 316] width 2110 height 1303
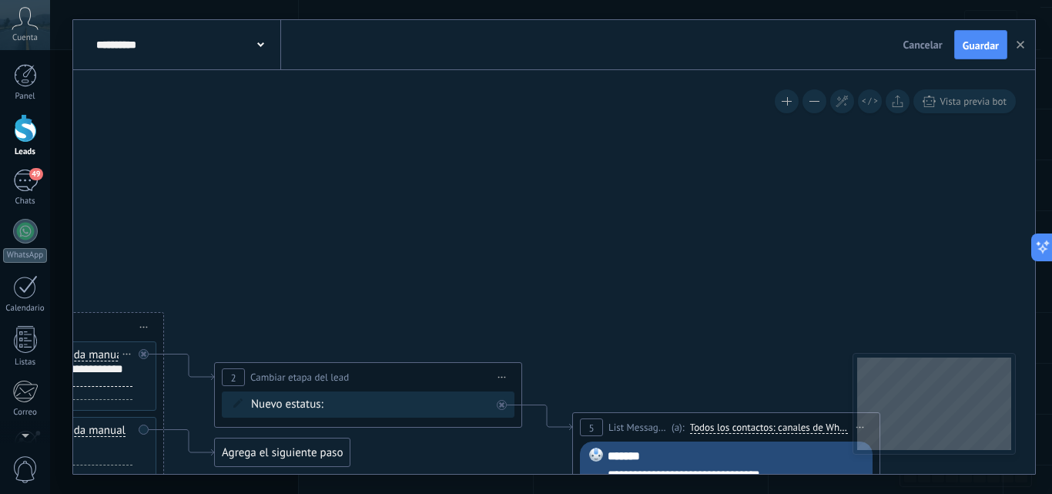
drag, startPoint x: 549, startPoint y: 235, endPoint x: 656, endPoint y: 200, distance: 113.3
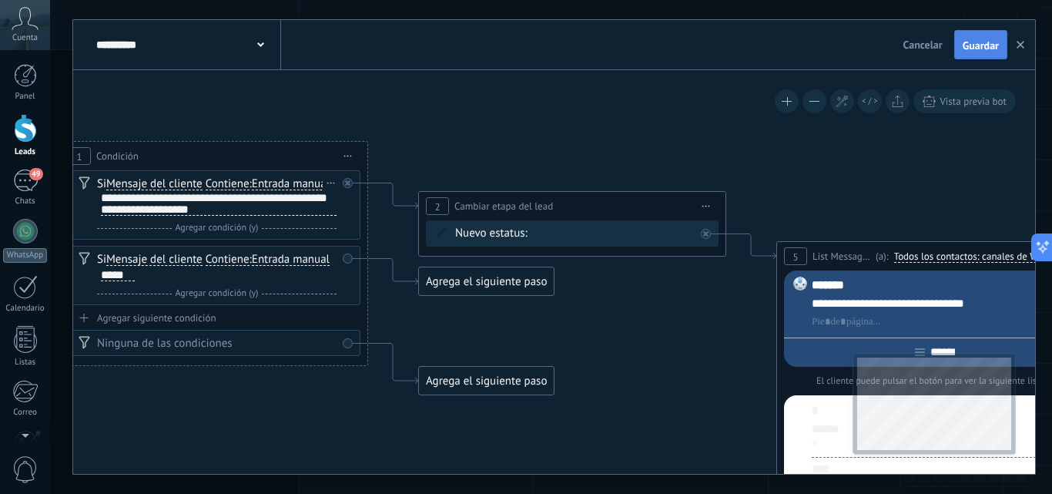
click at [971, 45] on span "Guardar" at bounding box center [981, 45] width 36 height 11
click at [1022, 44] on use "button" at bounding box center [1021, 45] width 8 height 8
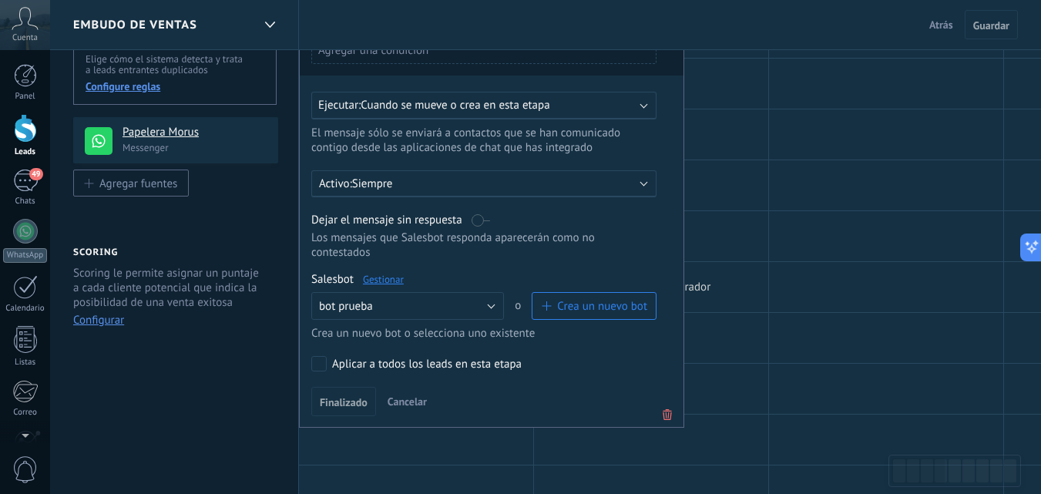
click at [747, 290] on div at bounding box center [651, 287] width 234 height 50
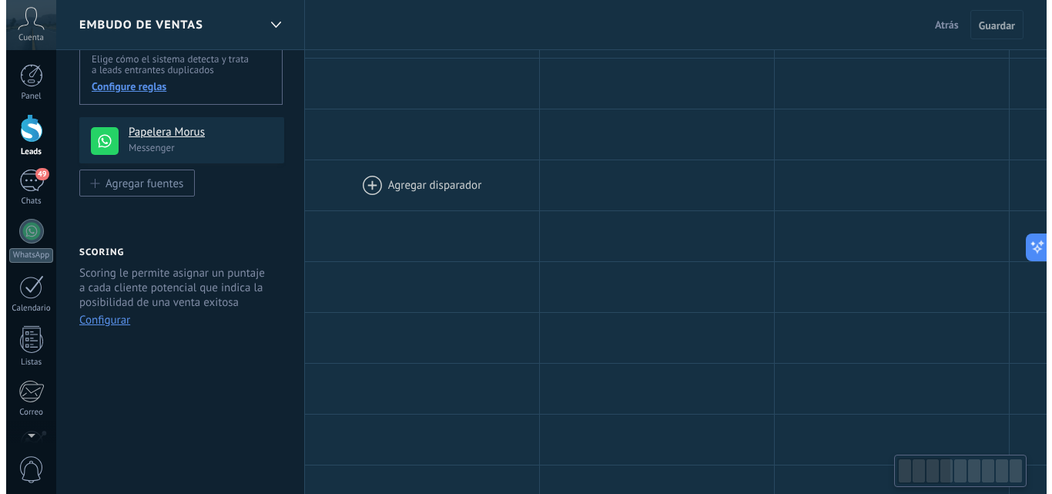
scroll to position [0, 0]
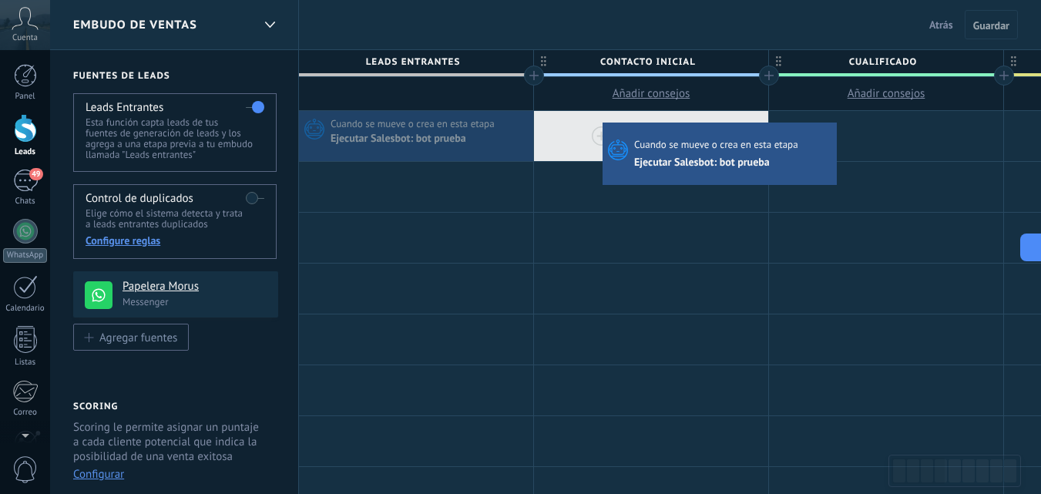
drag, startPoint x: 424, startPoint y: 135, endPoint x: 606, endPoint y: 126, distance: 182.0
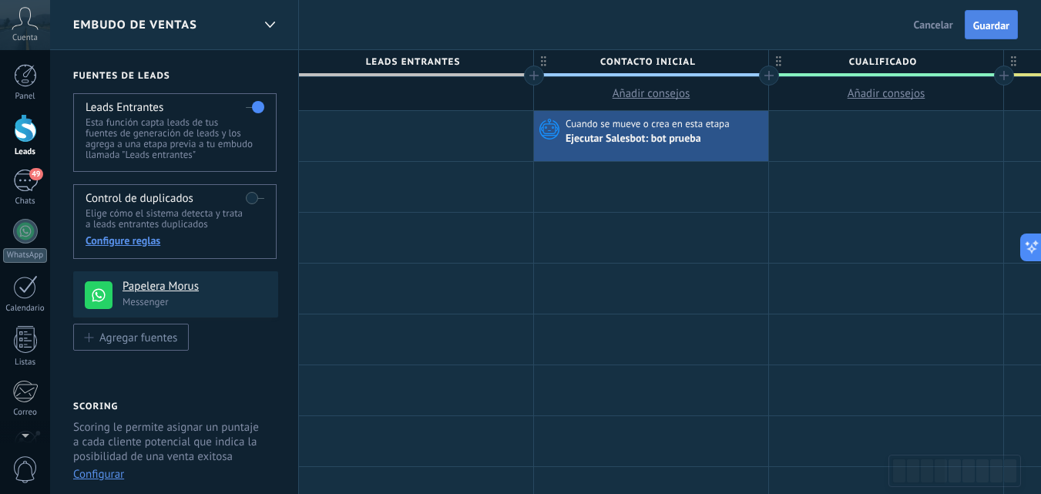
click at [985, 30] on span "Guardar" at bounding box center [991, 25] width 36 height 11
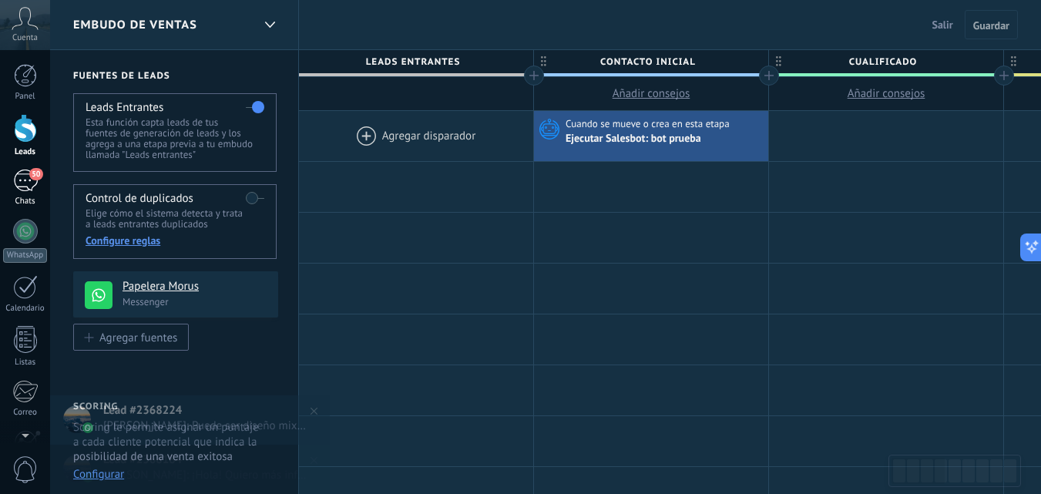
click at [16, 179] on div "50" at bounding box center [25, 180] width 25 height 22
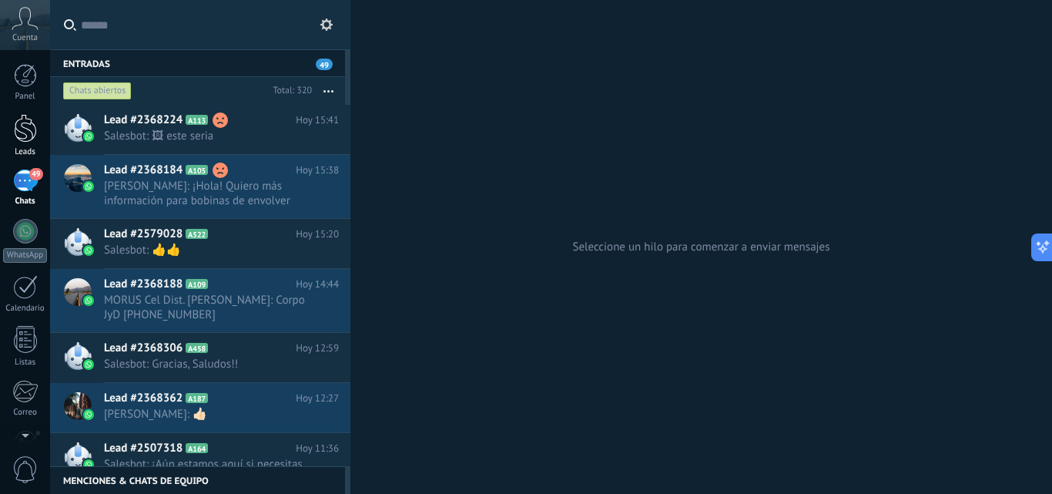
click at [17, 119] on div at bounding box center [25, 128] width 23 height 29
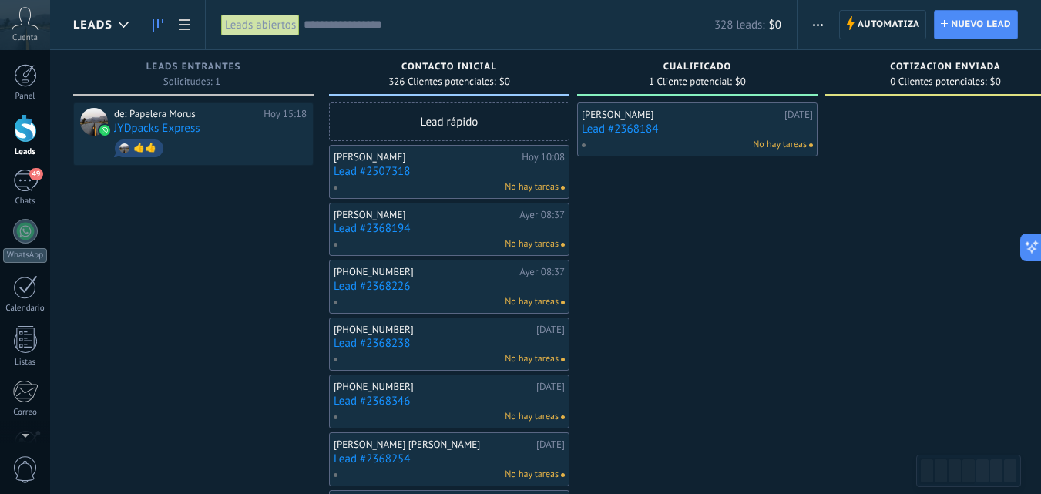
click at [759, 134] on link "Lead #2368184" at bounding box center [697, 128] width 231 height 13
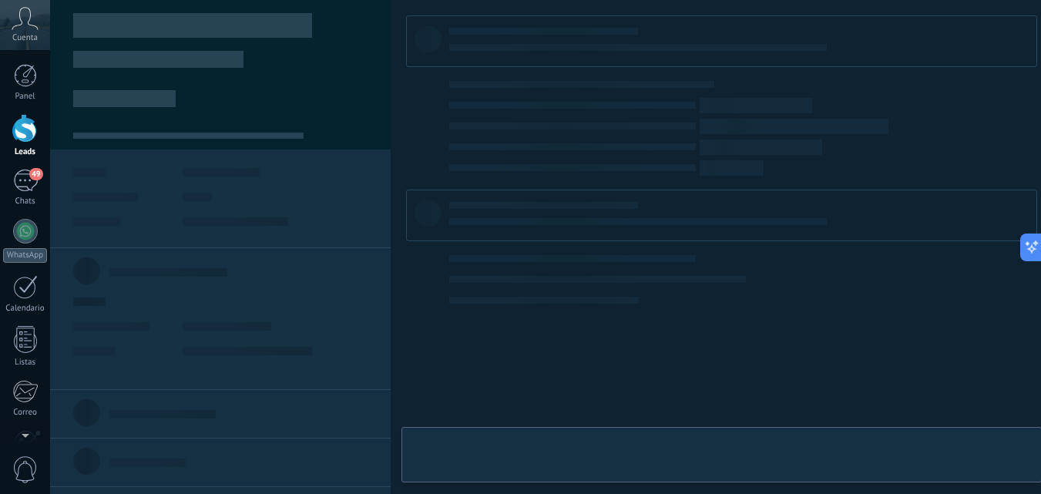
click at [759, 134] on link "Lead #2368184" at bounding box center [697, 128] width 231 height 13
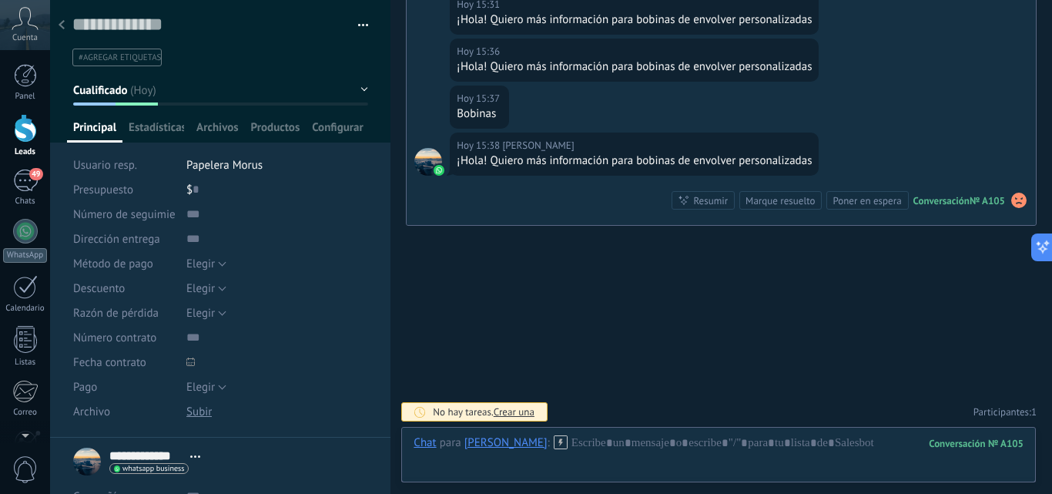
scroll to position [23, 0]
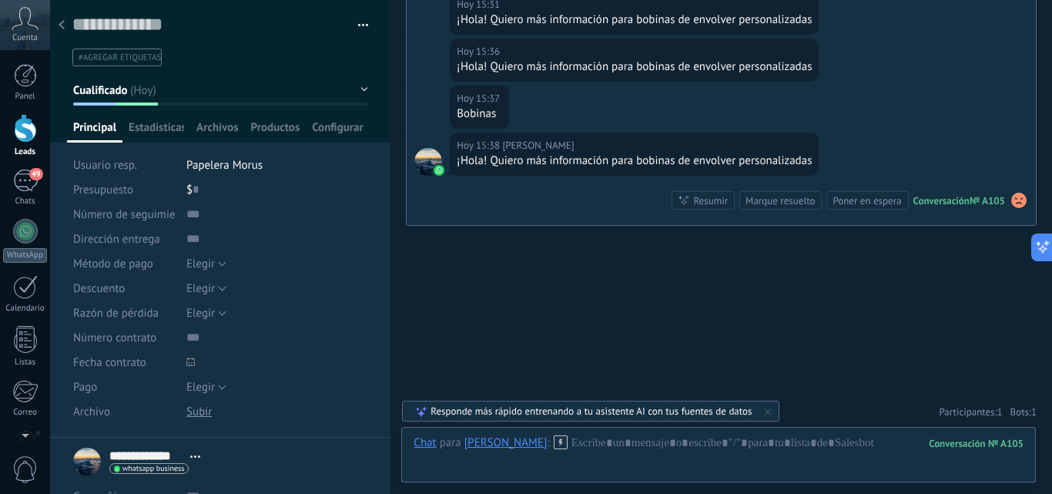
click at [554, 445] on icon at bounding box center [561, 442] width 14 height 14
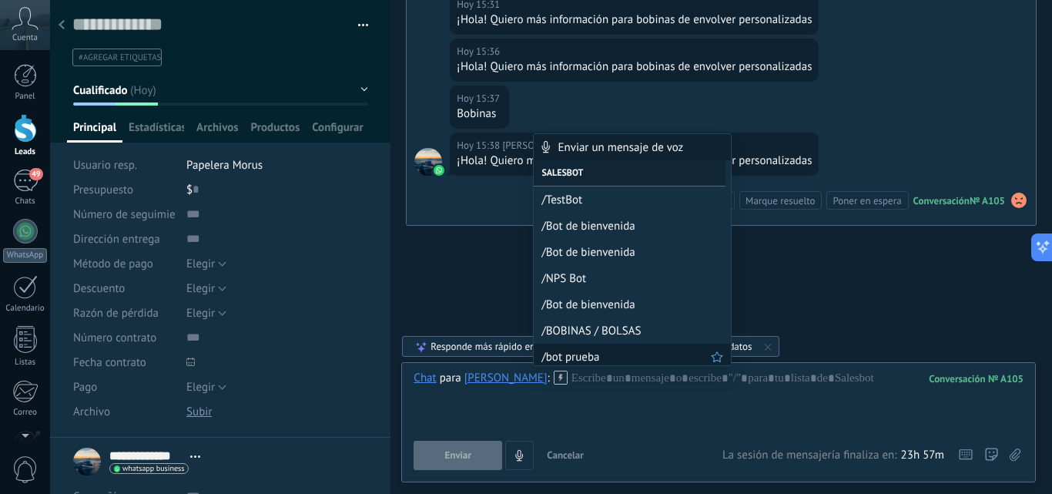
click at [590, 357] on span "/bot prueba" at bounding box center [626, 357] width 169 height 15
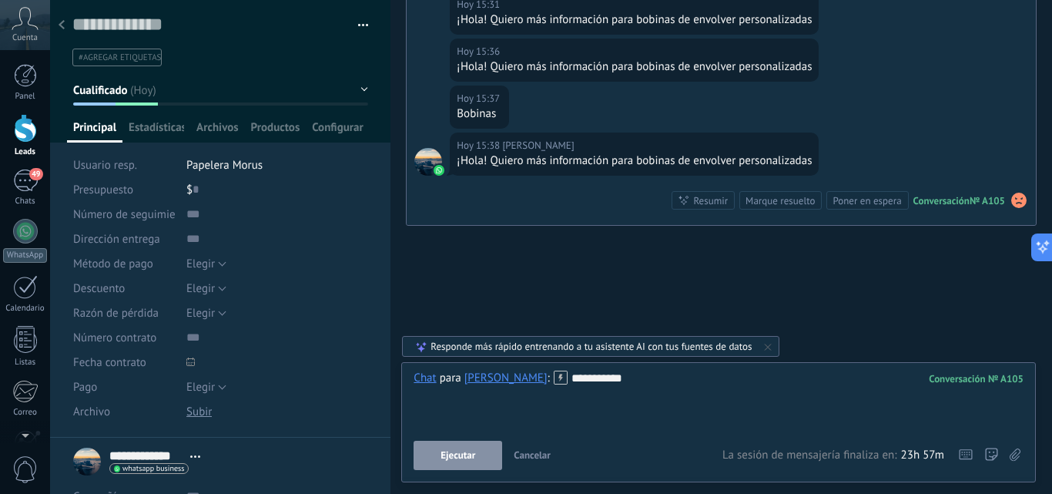
click at [454, 452] on span "Ejecutar" at bounding box center [458, 455] width 35 height 11
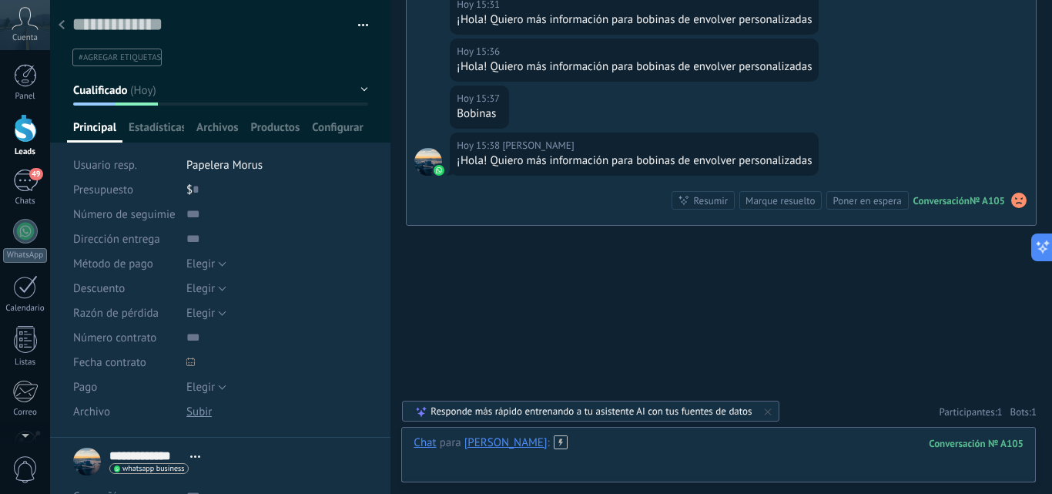
click at [640, 449] on div at bounding box center [719, 458] width 610 height 46
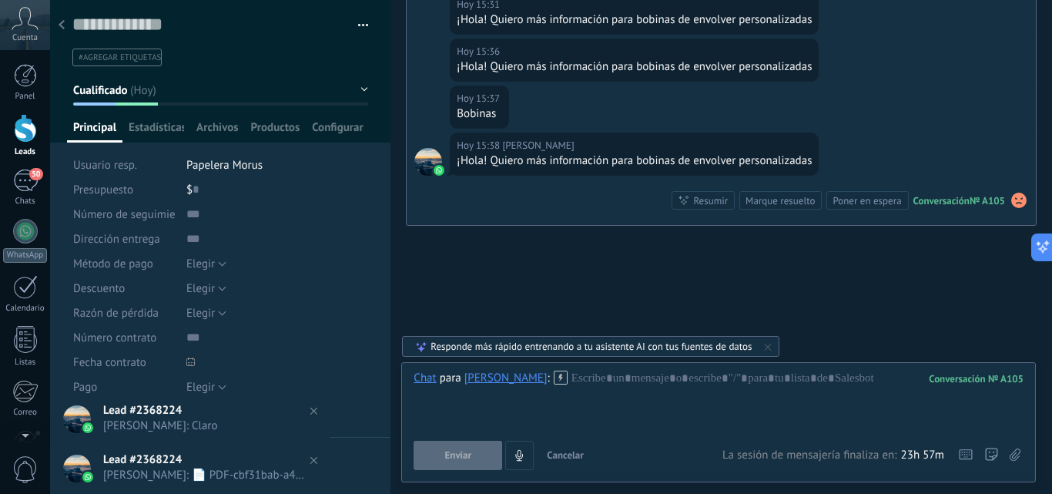
click at [26, 167] on div "Panel Leads 50 Chats WhatsApp Clientes" at bounding box center [25, 327] width 50 height 527
click at [26, 174] on div "50" at bounding box center [25, 180] width 25 height 22
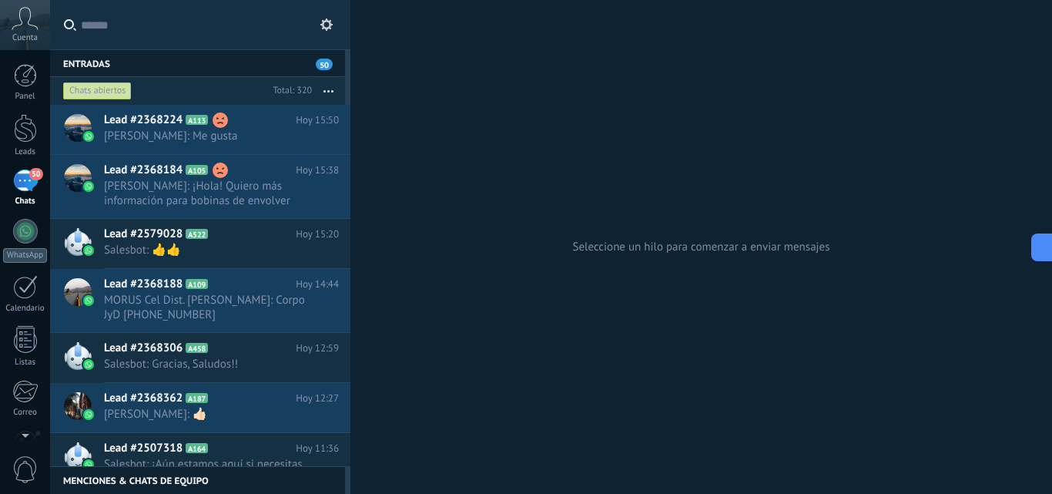
click at [471, 82] on div "Seleccione un hilo para comenzar a enviar mensajes" at bounding box center [702, 247] width 702 height 494
click at [31, 137] on div at bounding box center [25, 128] width 23 height 29
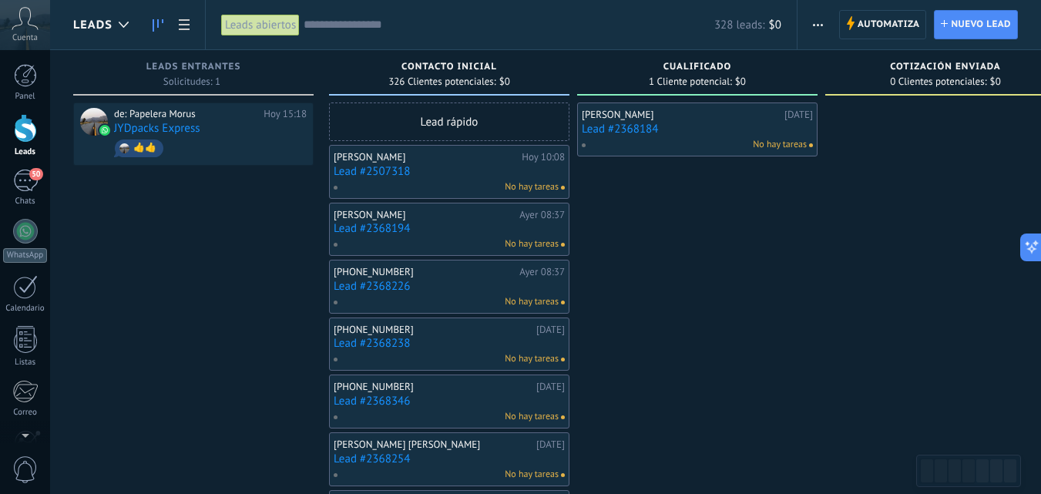
click at [730, 133] on link "Lead #2368184" at bounding box center [697, 128] width 231 height 13
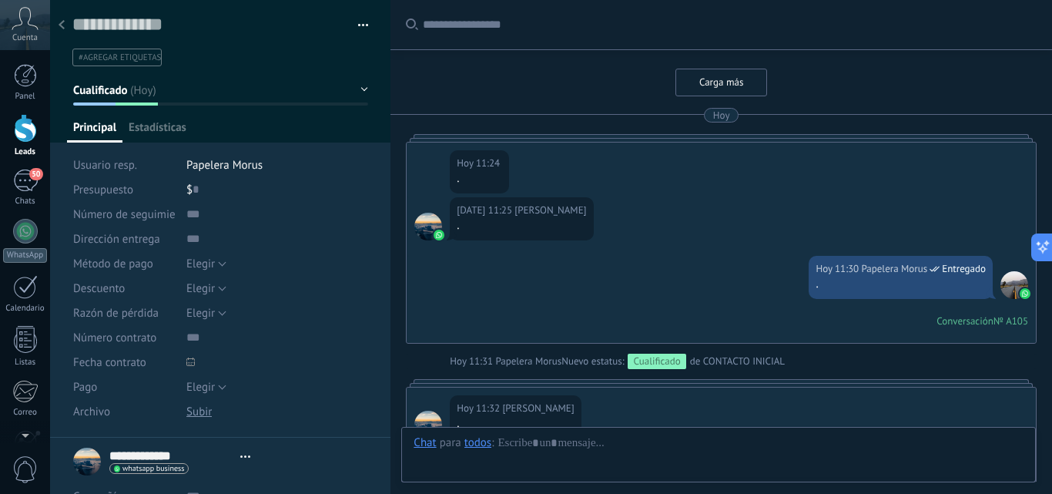
type textarea "**********"
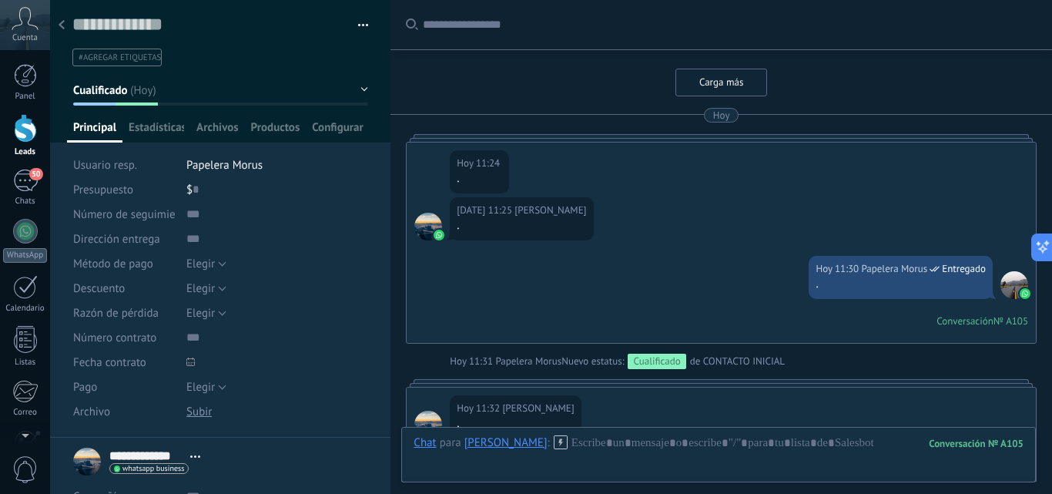
scroll to position [6688, 0]
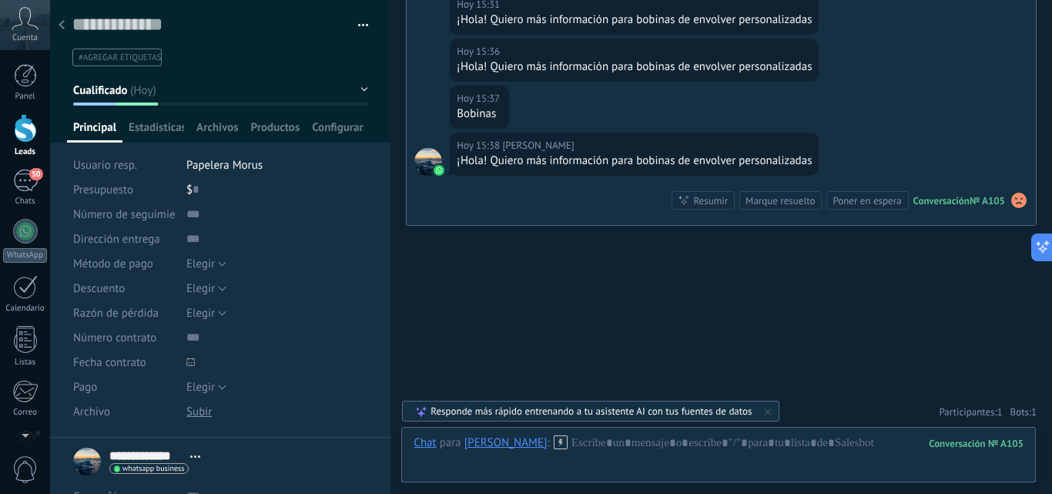
click at [554, 441] on icon at bounding box center [561, 442] width 14 height 14
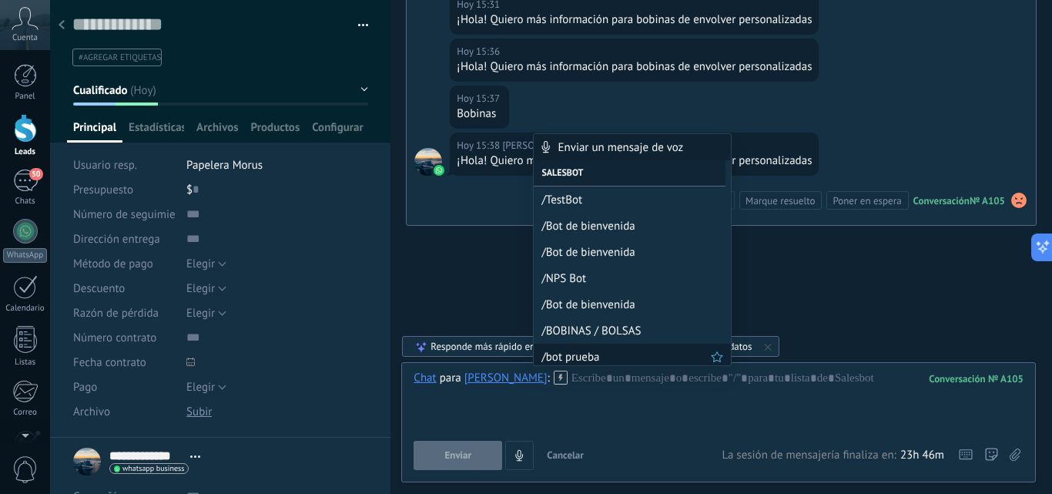
click at [575, 358] on span "/bot prueba" at bounding box center [626, 357] width 169 height 15
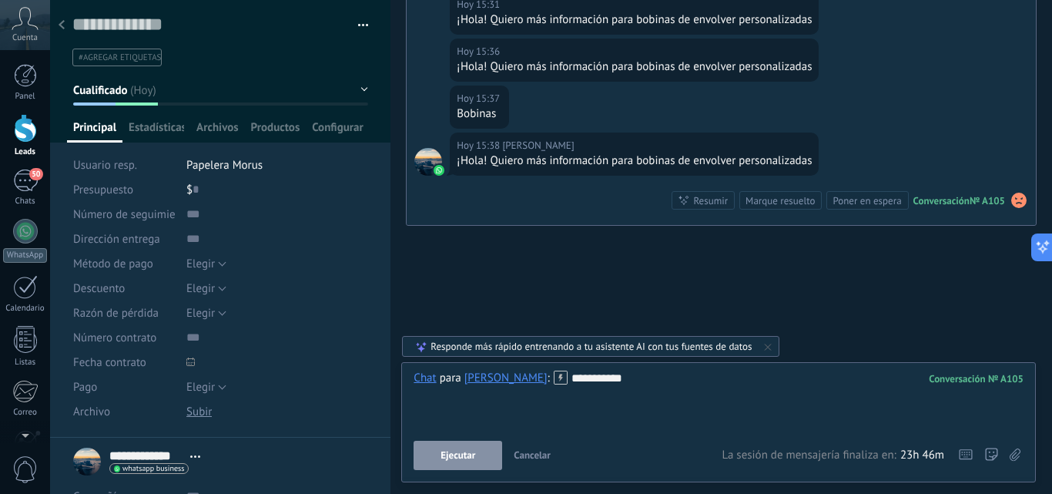
click at [456, 461] on button "Ejecutar" at bounding box center [458, 455] width 89 height 29
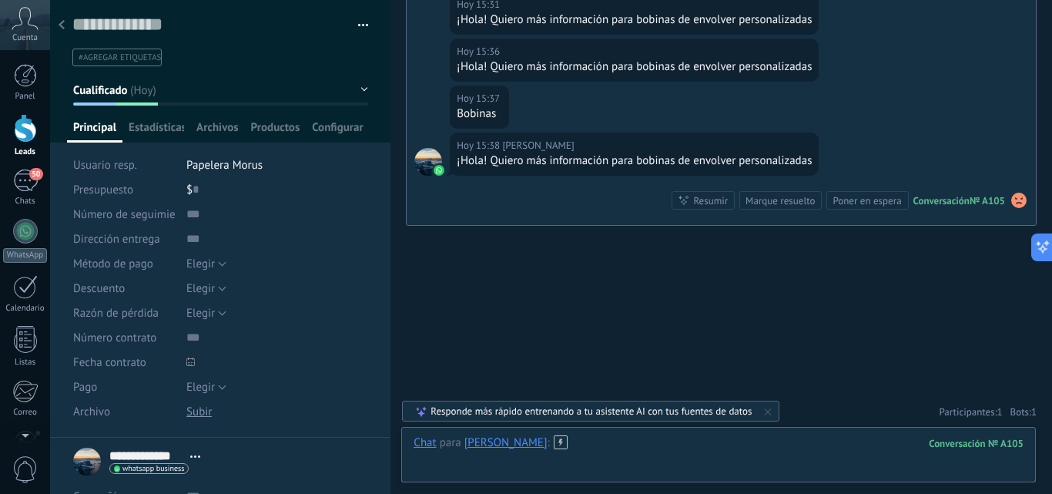
click at [592, 448] on div at bounding box center [719, 458] width 610 height 46
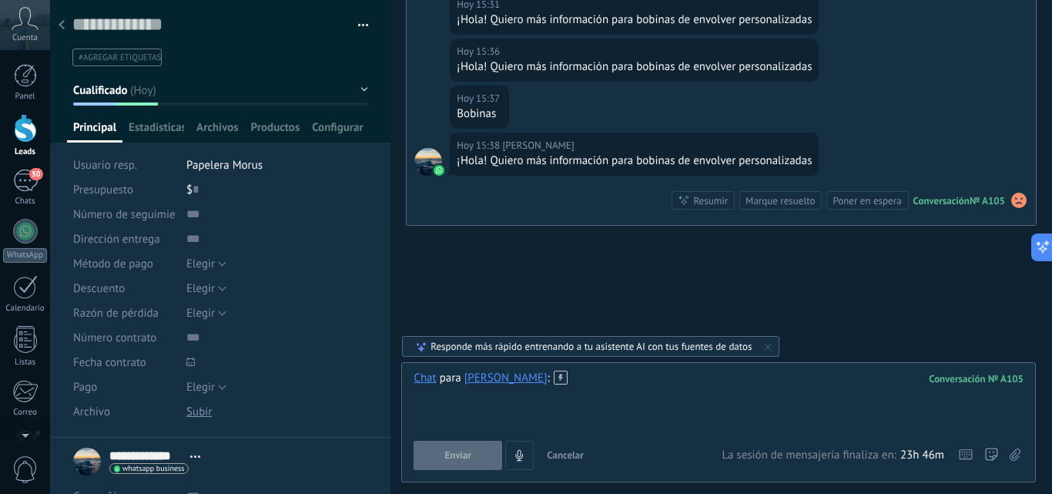
paste div
click at [525, 154] on div "¡Hola! Quiero más información para bobinas de envolver personalizadas" at bounding box center [634, 160] width 355 height 15
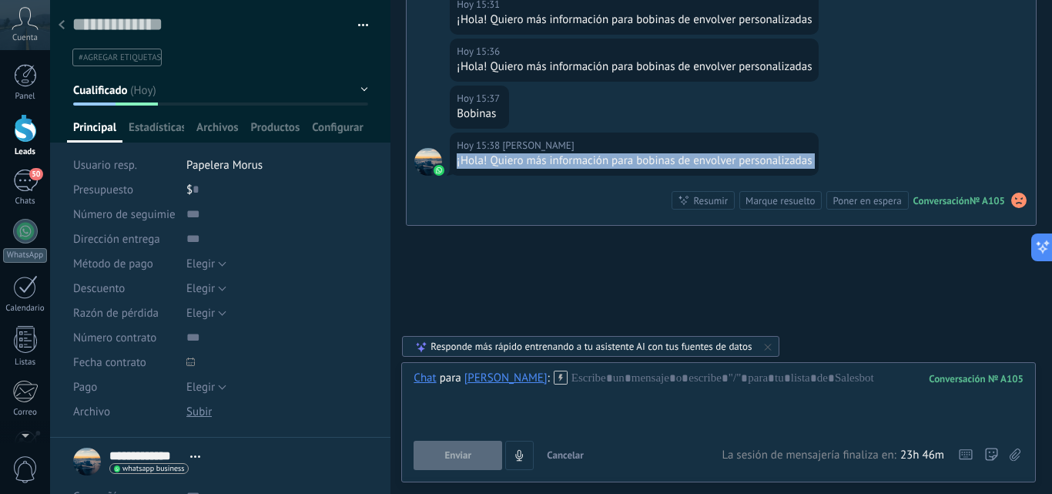
click at [525, 154] on div "¡Hola! Quiero más información para bobinas de envolver personalizadas" at bounding box center [634, 160] width 355 height 15
copy div "¡Hola! Quiero más información para bobinas de envolver personalizadas"
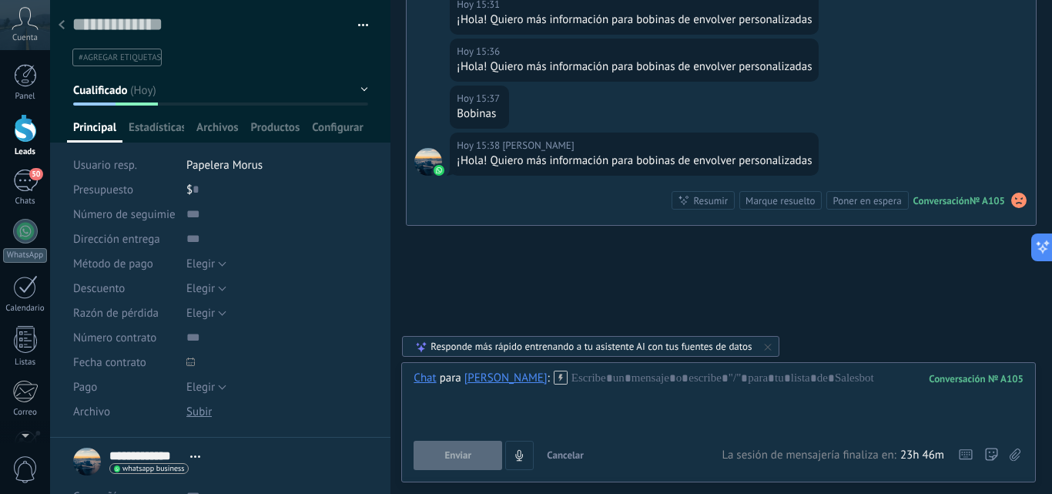
click at [621, 367] on div "Chat Correo Nota Tarea Chat para Fran Deposito : 105 Enviar Cancelar Rastrear c…" at bounding box center [718, 422] width 635 height 120
click at [622, 376] on div "Chat Correo Nota Tarea Chat para Fran Deposito : 105 Enviar Cancelar Rastrear c…" at bounding box center [718, 422] width 635 height 120
click at [622, 376] on div at bounding box center [719, 400] width 610 height 59
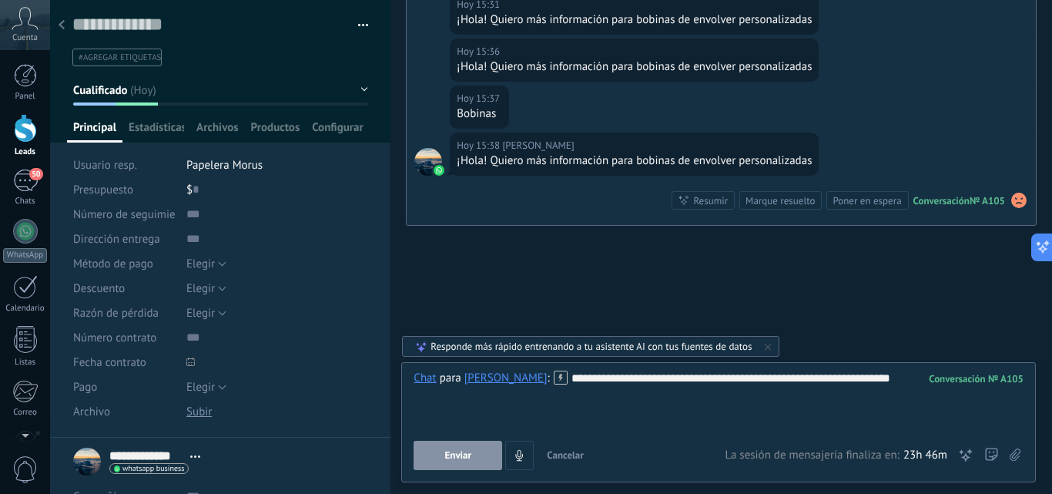
click at [468, 465] on button "Enviar" at bounding box center [458, 455] width 89 height 29
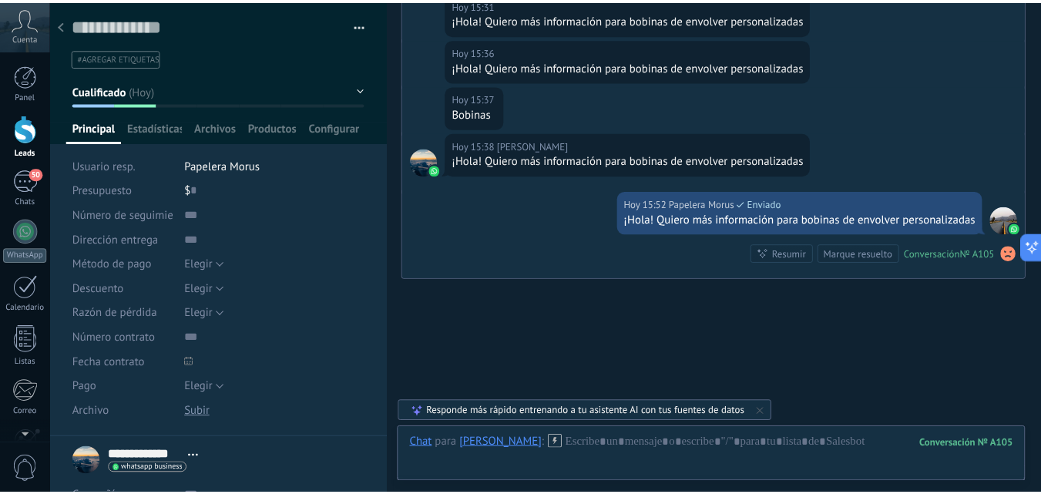
scroll to position [6741, 0]
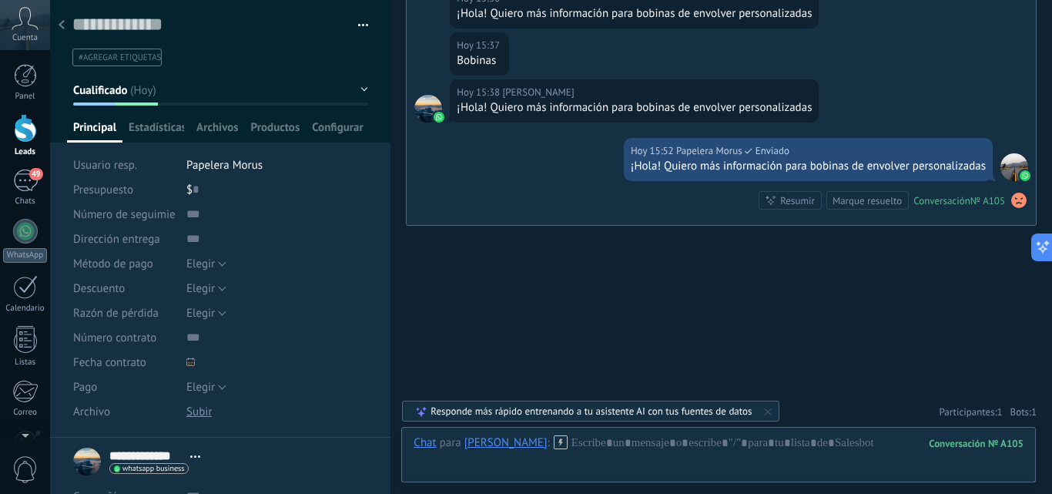
click at [21, 132] on div at bounding box center [25, 128] width 23 height 29
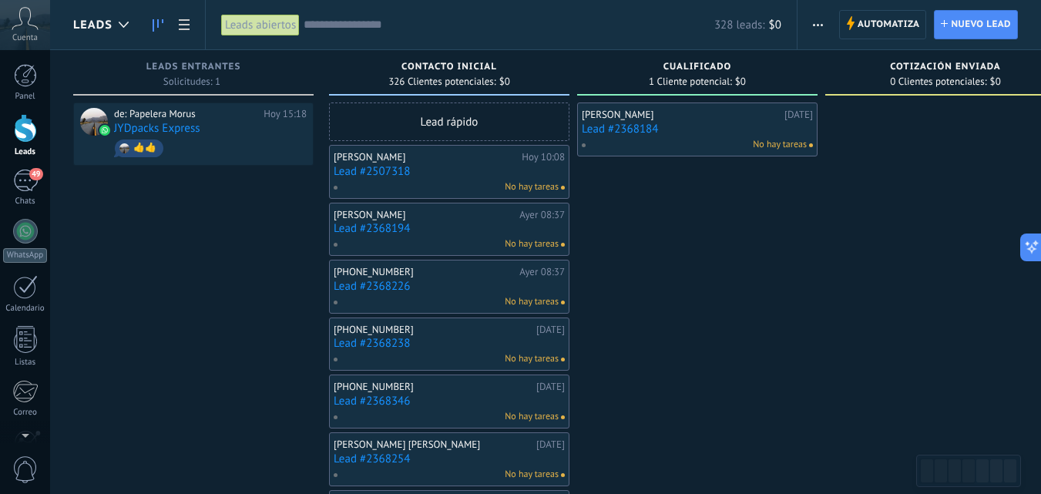
click at [730, 136] on div "Fran Deposito 28/07/2025 Lead #2368184 No hay tareas" at bounding box center [697, 129] width 231 height 45
click at [862, 31] on span "Automatiza" at bounding box center [888, 25] width 62 height 28
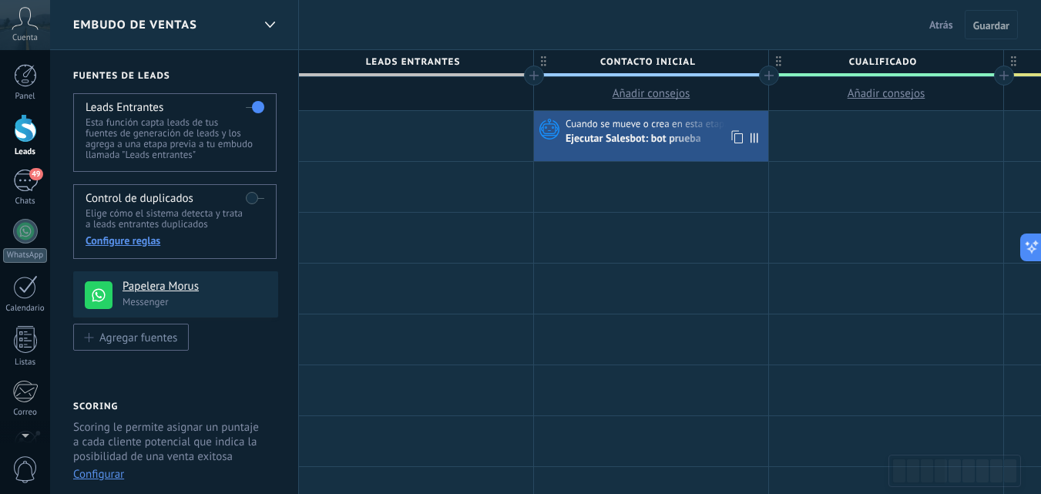
click at [684, 137] on div "Ejecutar Salesbot: bot prueba" at bounding box center [634, 140] width 138 height 14
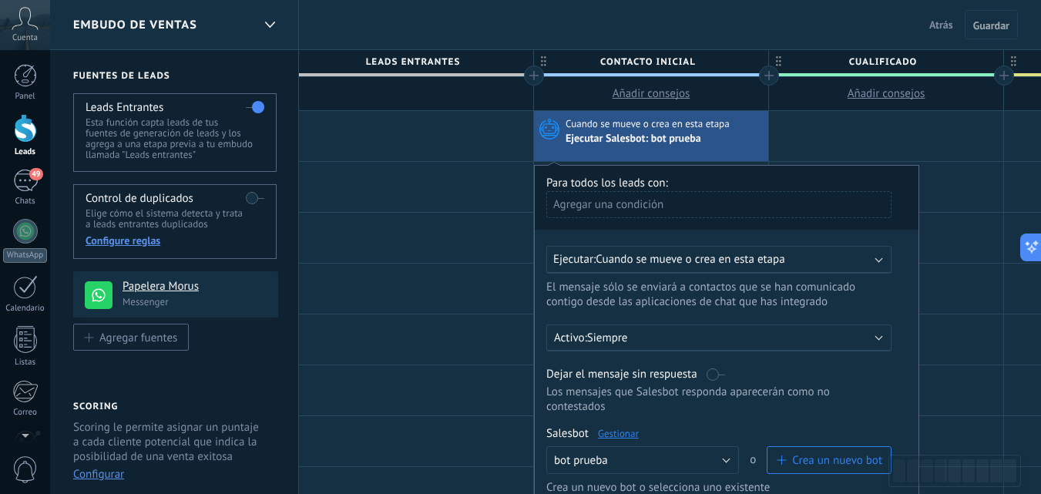
scroll to position [231, 0]
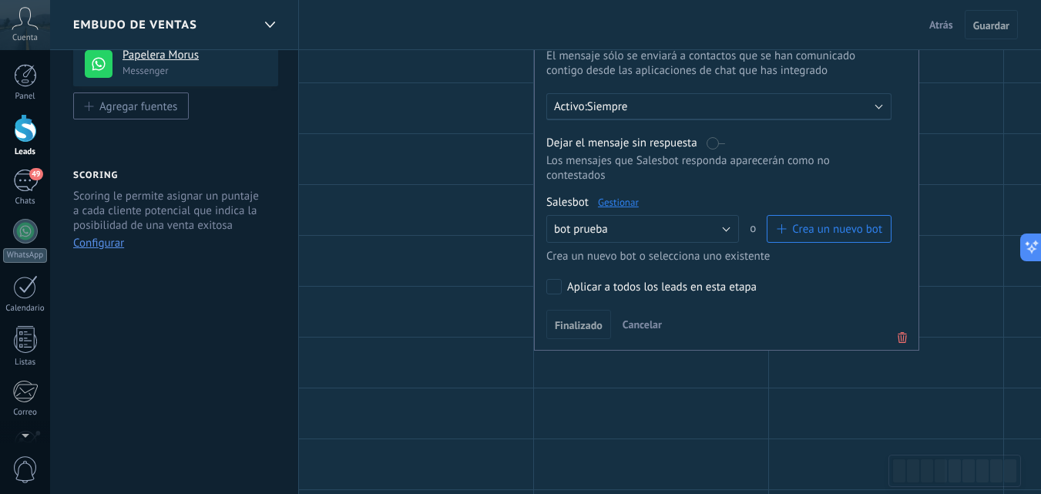
click at [904, 334] on icon at bounding box center [902, 337] width 17 height 18
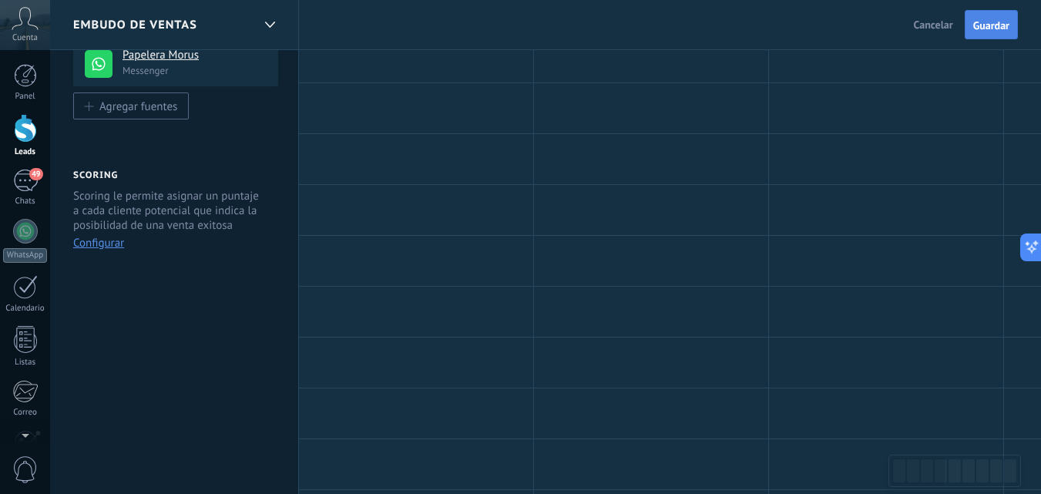
click at [980, 20] on span "Guardar" at bounding box center [991, 25] width 36 height 11
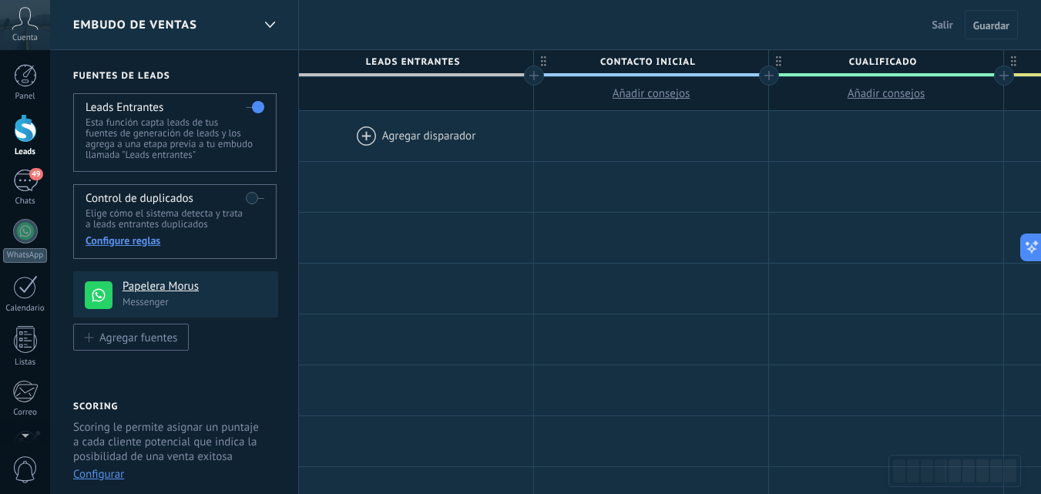
click at [945, 25] on span "Salir" at bounding box center [942, 25] width 21 height 14
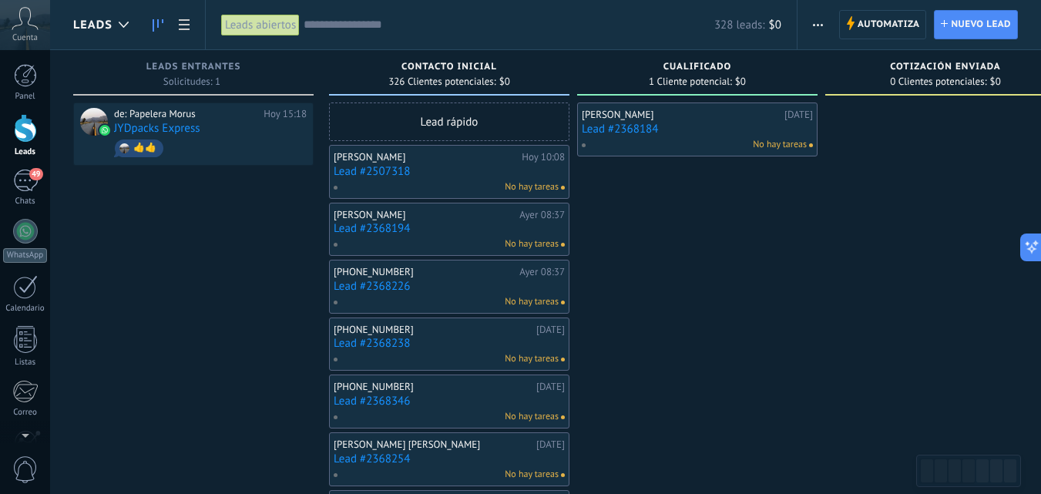
drag, startPoint x: 191, startPoint y: 224, endPoint x: 480, endPoint y: 212, distance: 289.2
click at [20, 250] on div "WhatsApp" at bounding box center [25, 255] width 44 height 15
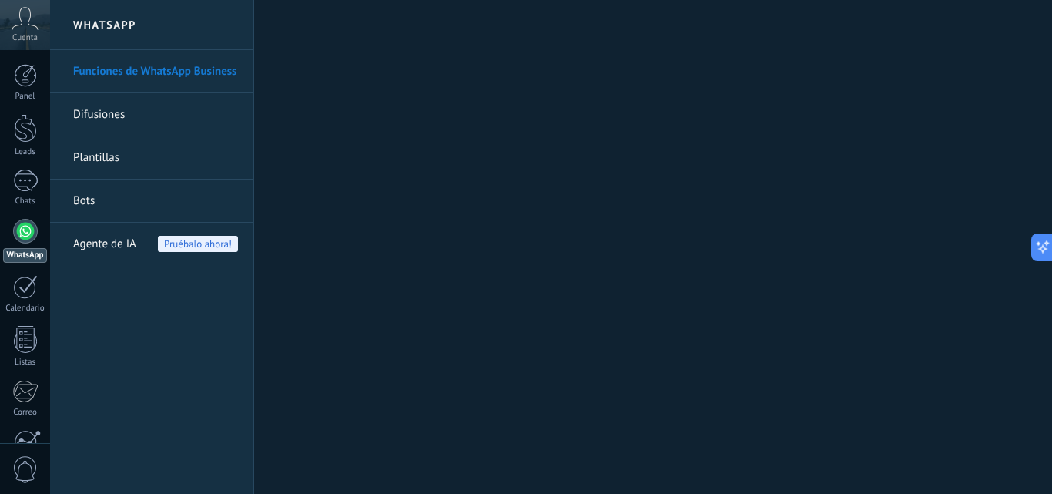
scroll to position [29, 0]
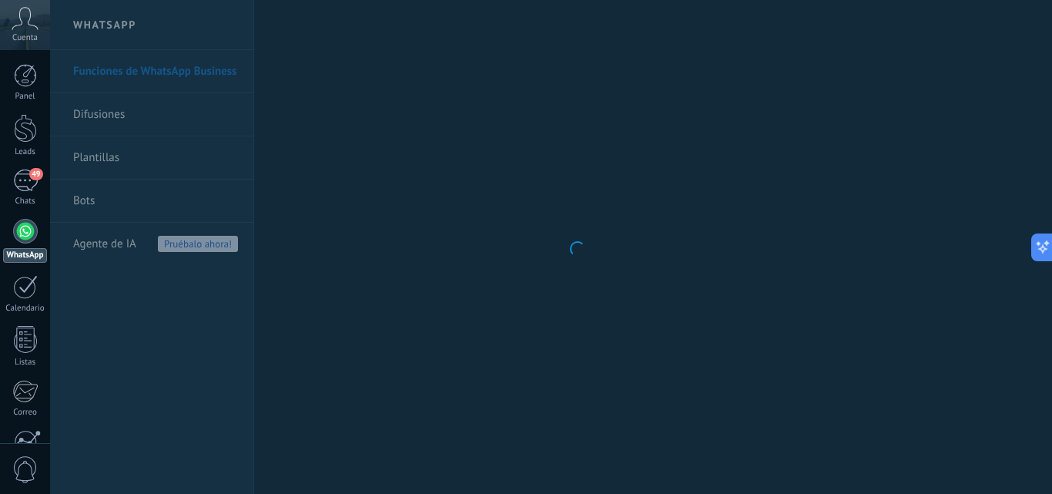
click at [130, 284] on body ".abccls-1,.abccls-2{fill-rule:evenodd}.abccls-2{fill:#fff} .abfcls-1{fill:none}…" at bounding box center [526, 247] width 1052 height 494
click at [32, 244] on link "WhatsApp" at bounding box center [25, 241] width 50 height 44
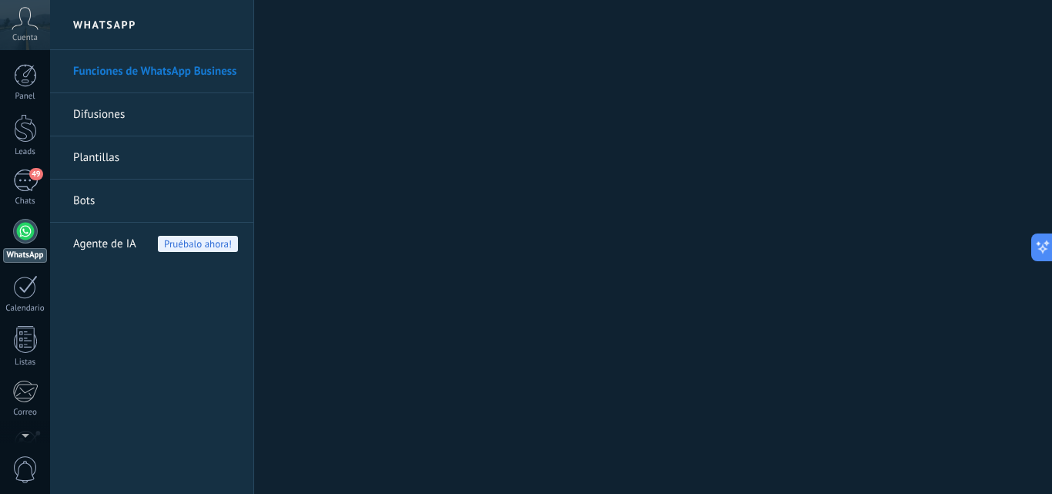
click at [29, 234] on div at bounding box center [25, 231] width 25 height 25
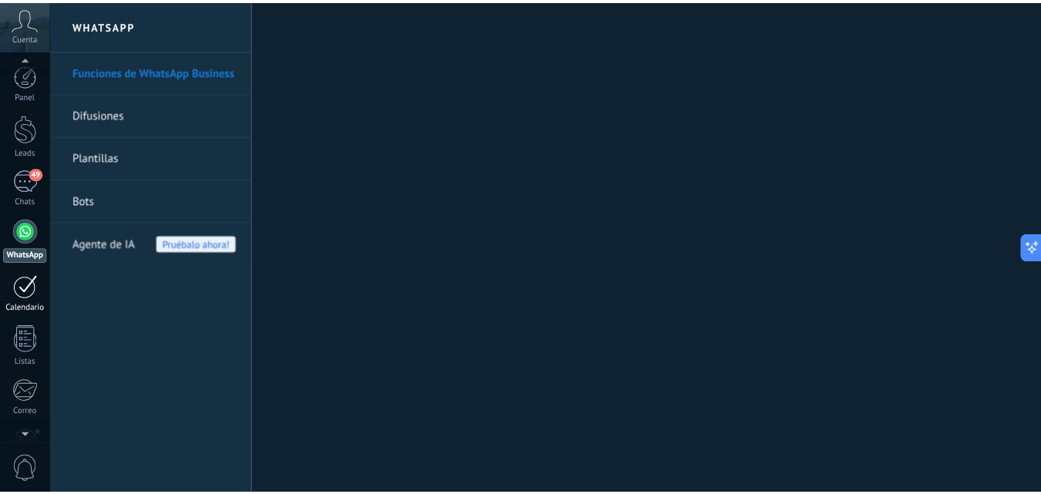
scroll to position [147, 0]
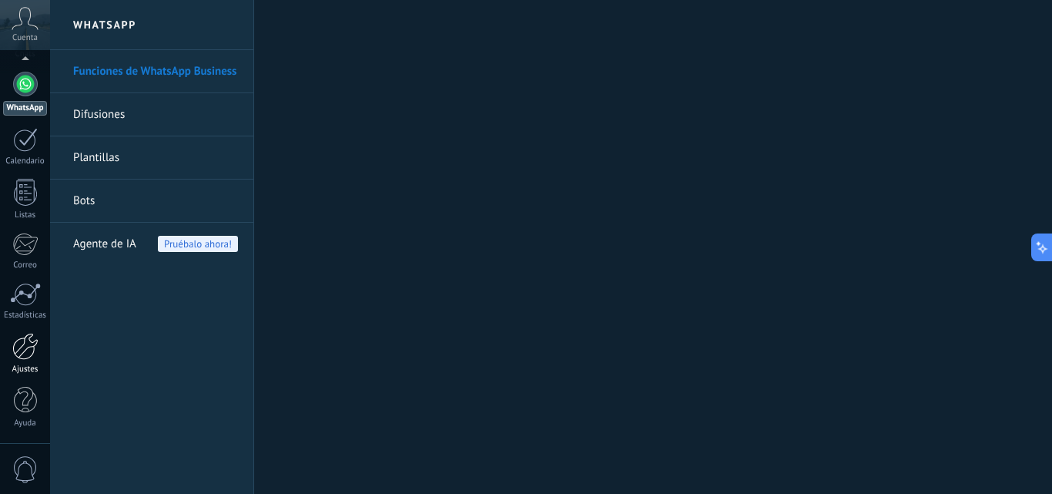
click at [28, 357] on div at bounding box center [25, 346] width 26 height 27
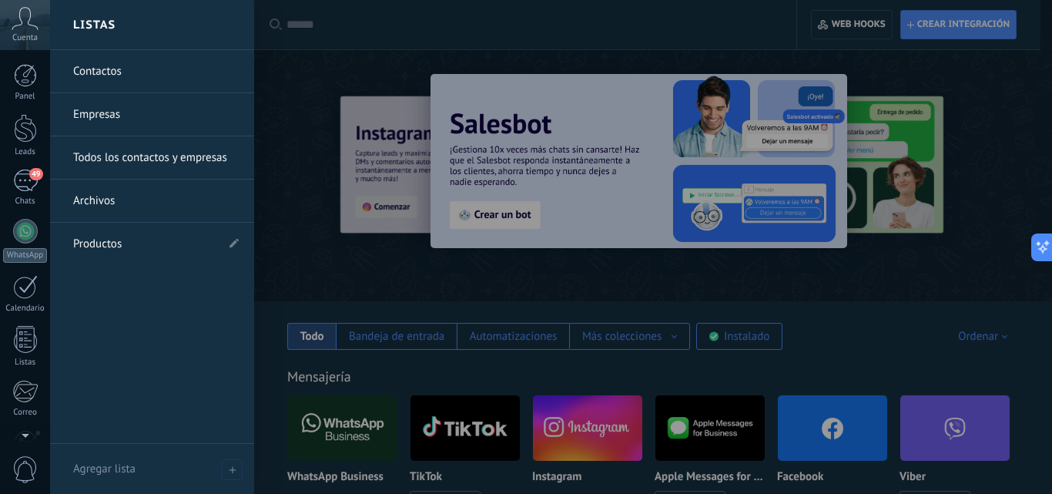
click at [99, 246] on link "Productos" at bounding box center [144, 244] width 143 height 43
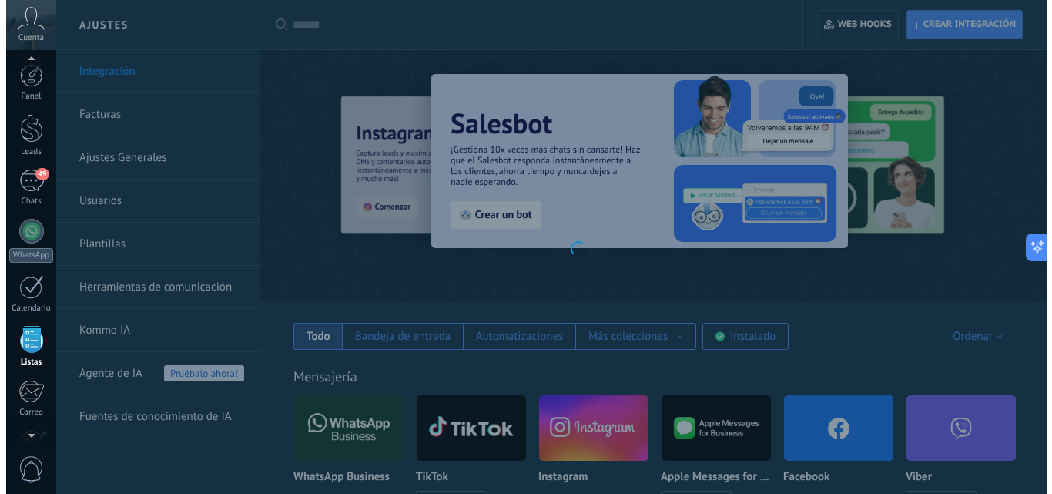
scroll to position [96, 0]
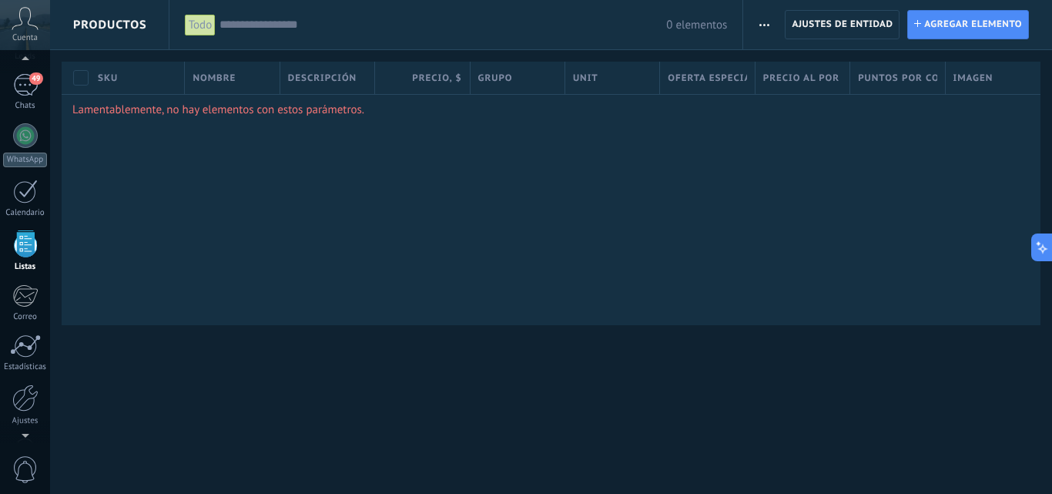
click at [39, 22] on div "Cuenta" at bounding box center [25, 25] width 50 height 50
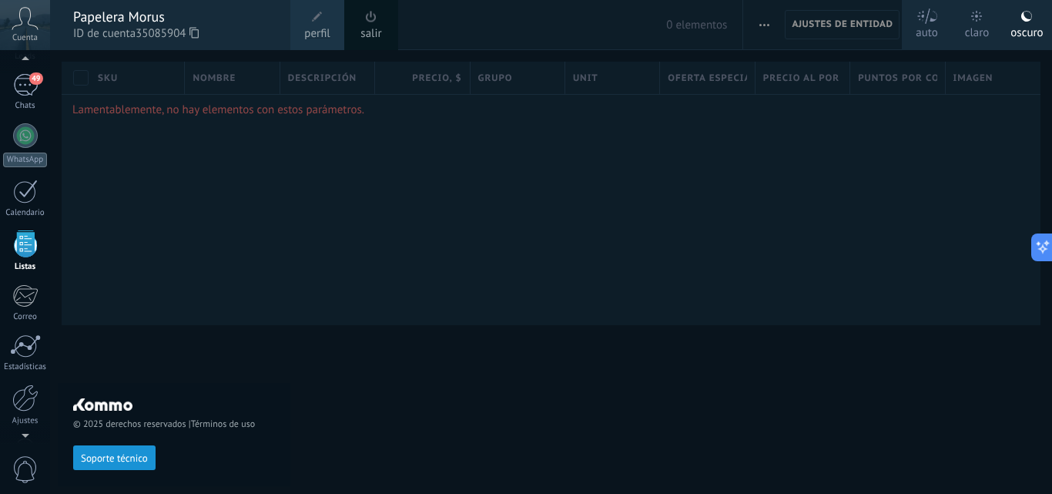
click at [374, 29] on link "salir" at bounding box center [371, 33] width 21 height 17
